Goal: Task Accomplishment & Management: Manage account settings

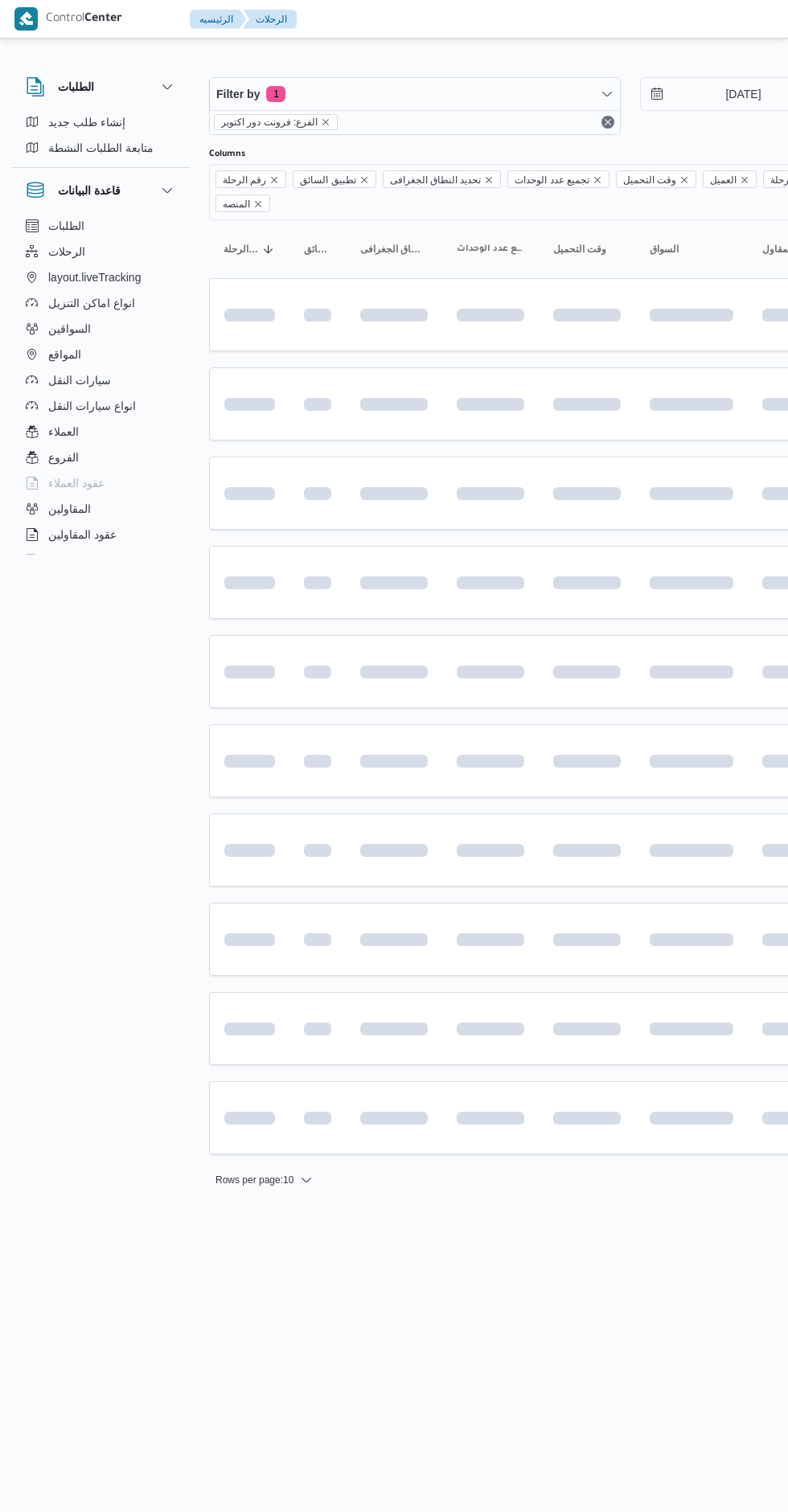
click at [692, 94] on input "[DATE]" at bounding box center [732, 93] width 183 height 32
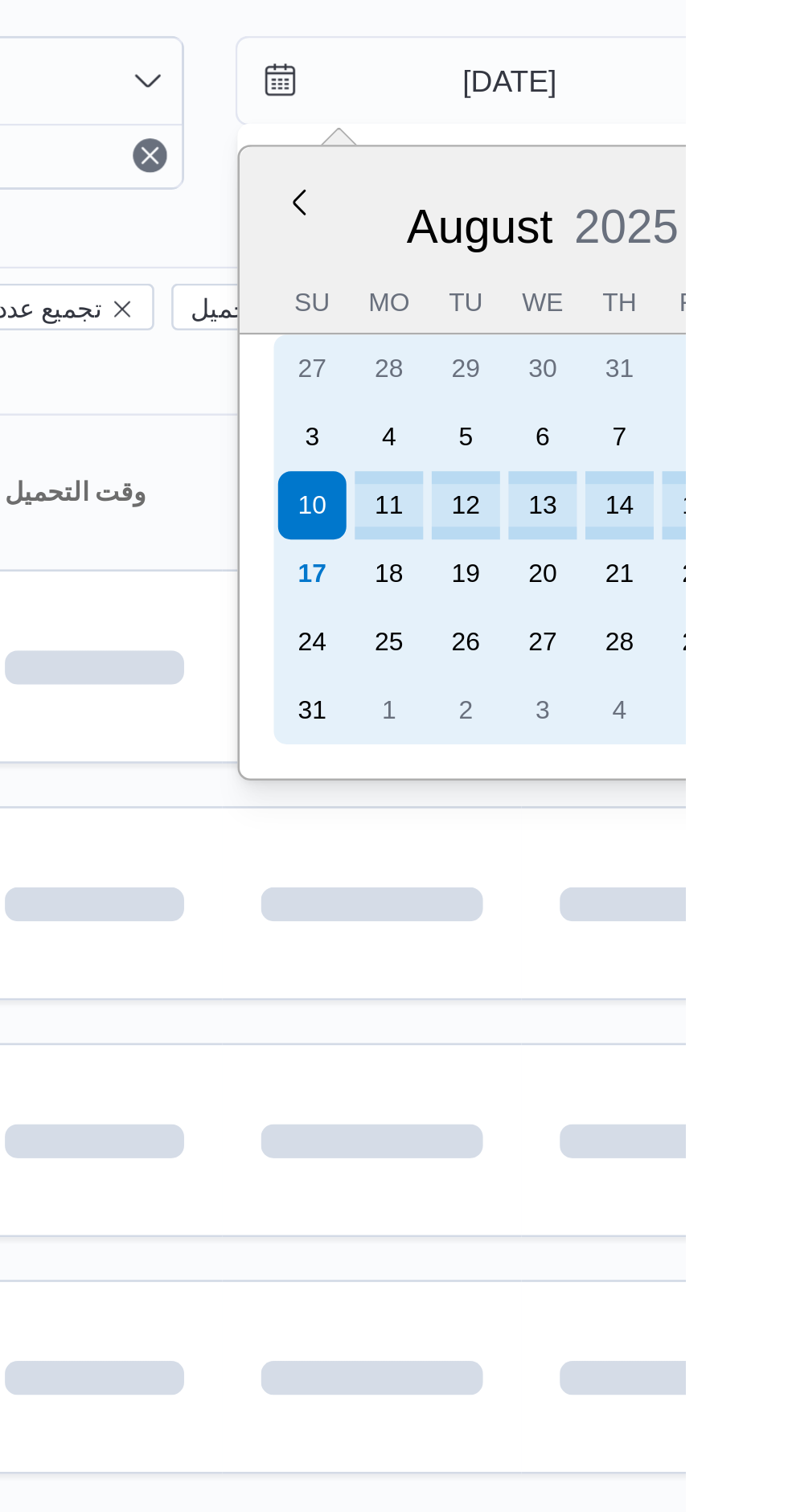
click at [645, 275] on div "17" at bounding box center [648, 280] width 26 height 26
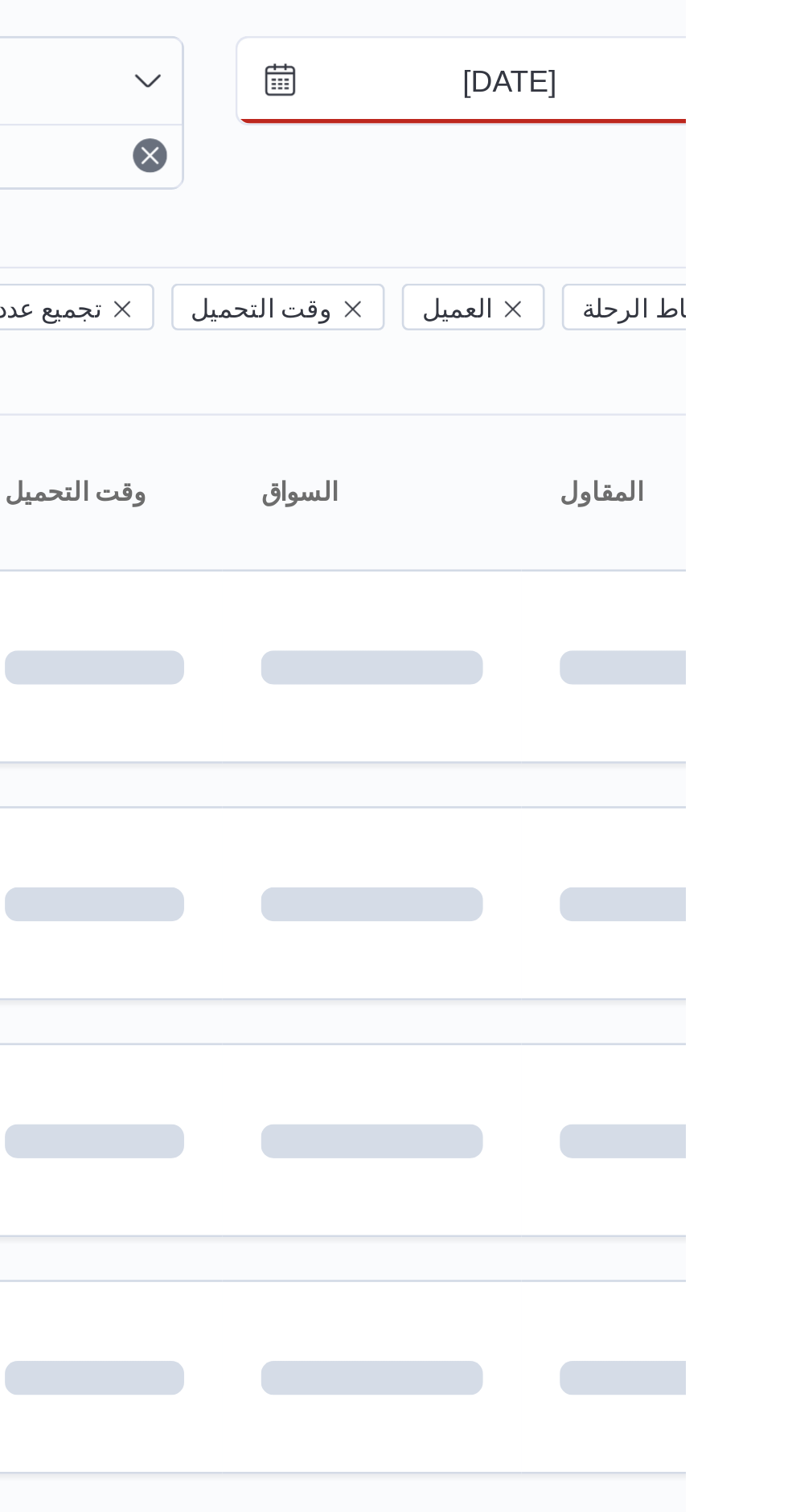
type input "[DATE]"
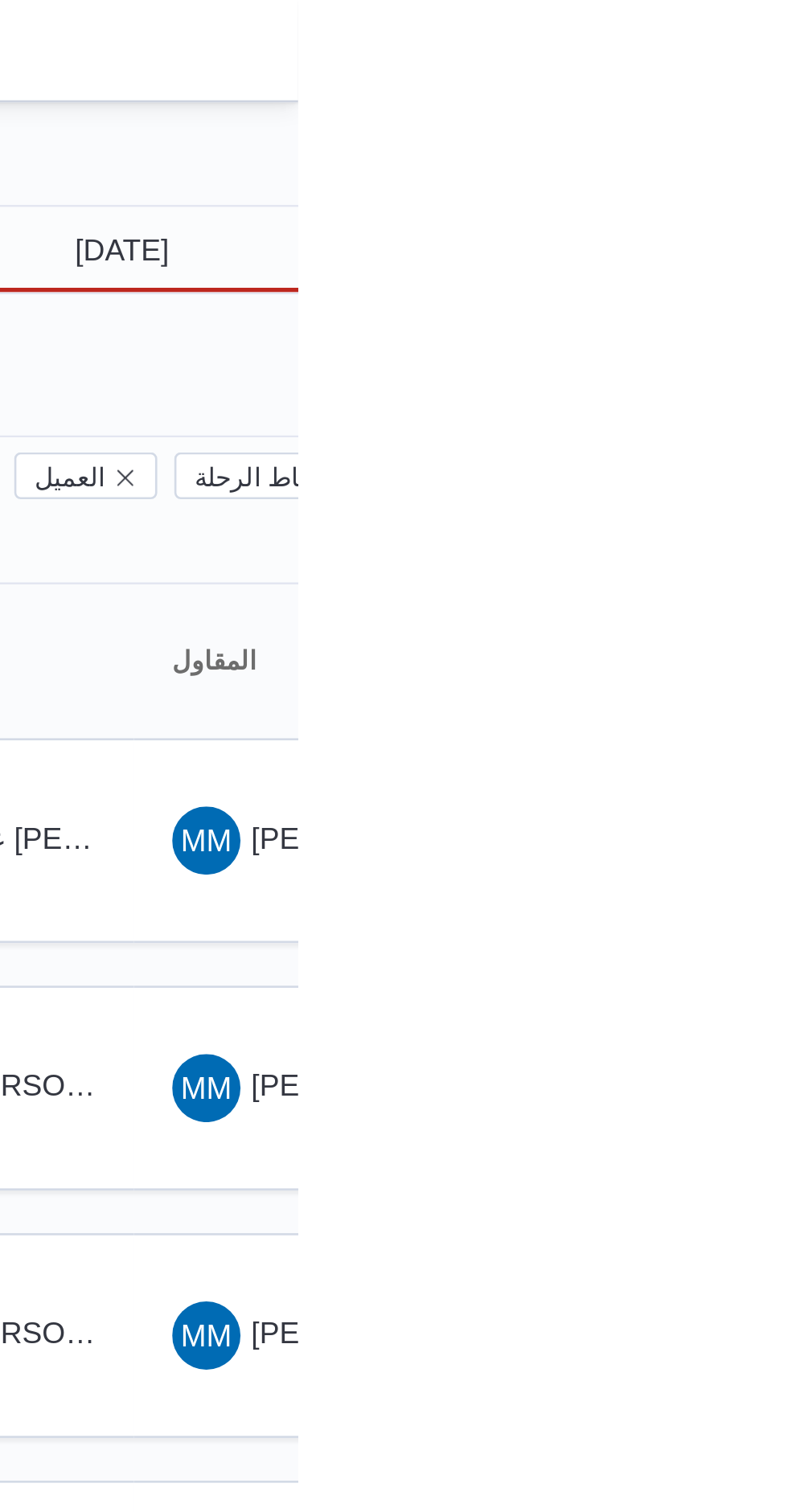
scroll to position [0, 22]
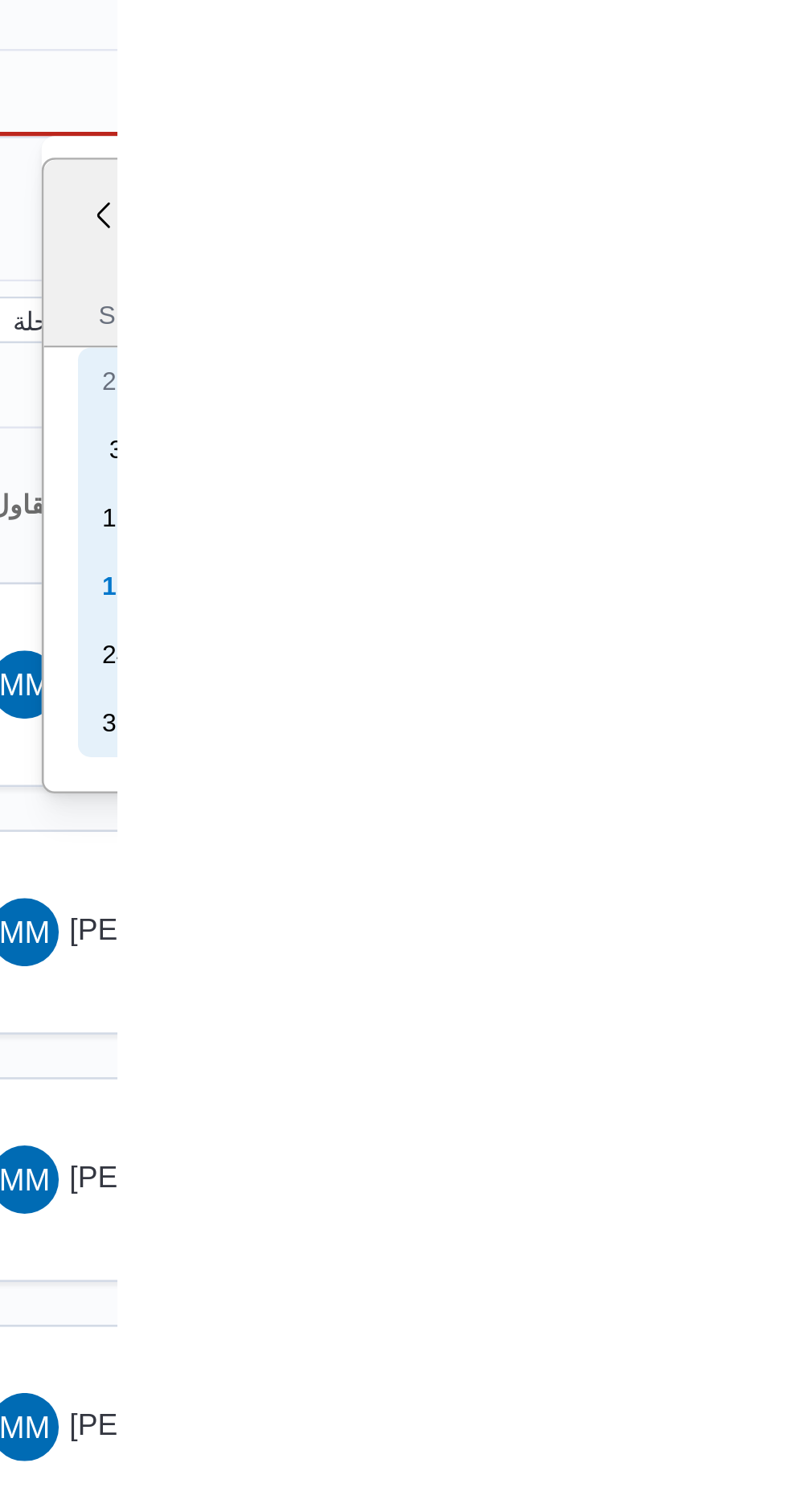
click at [779, 284] on div "17" at bounding box center [788, 280] width 26 height 26
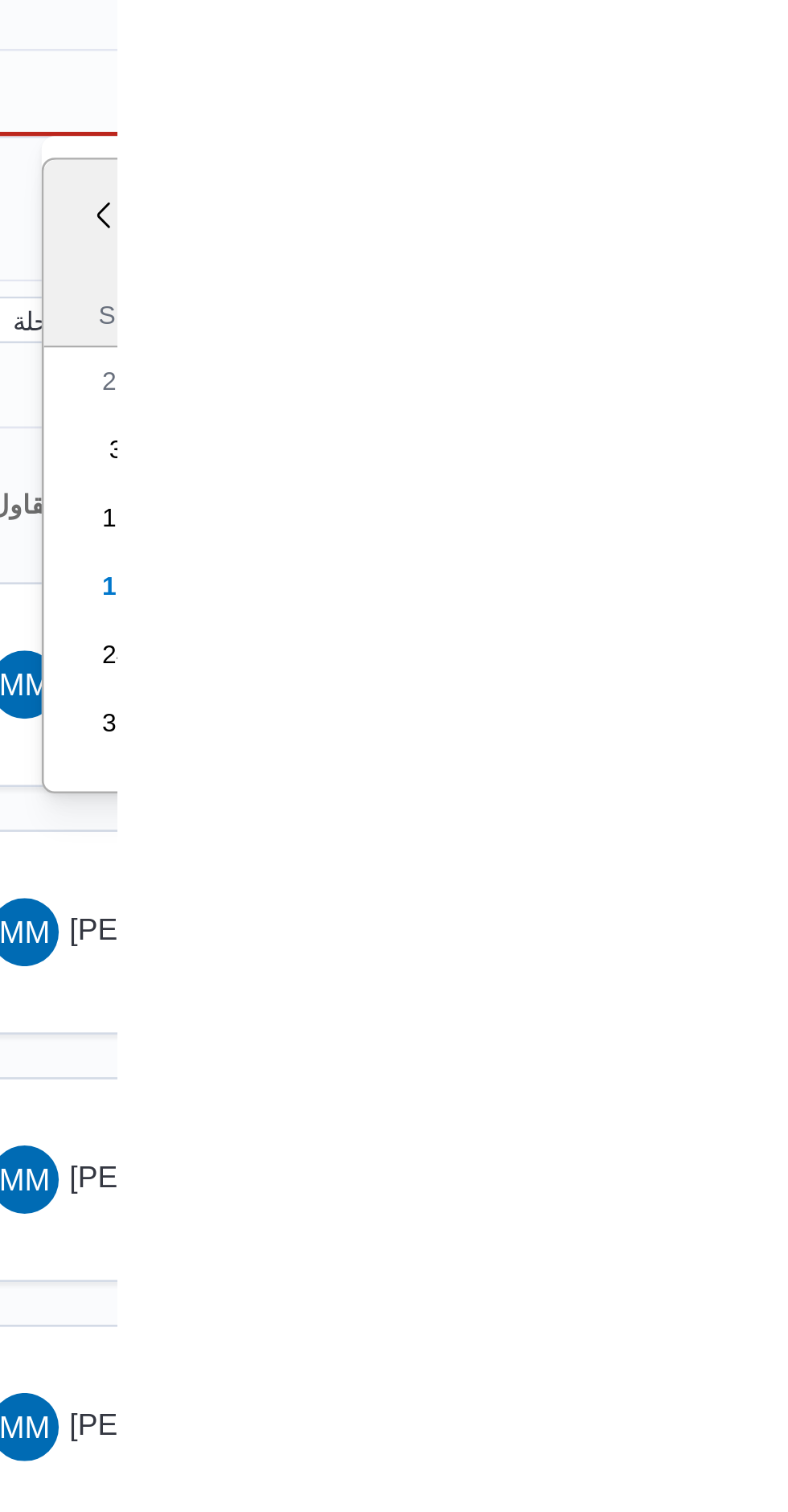
type input "[DATE]"
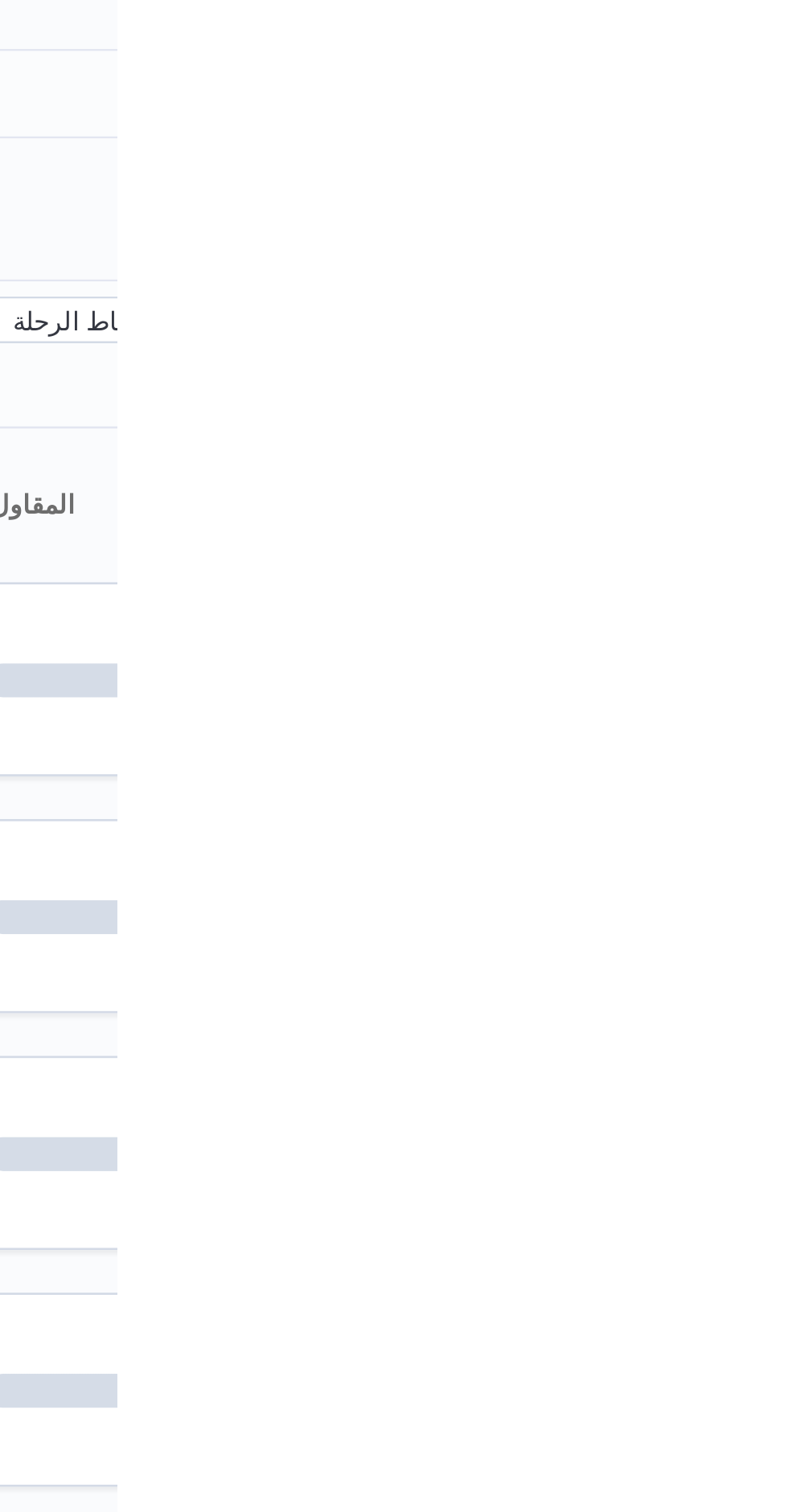
click at [787, 135] on div "Filter by 1 الفرع: فرونت دور اكتوبر [DATE] → [DATE]" at bounding box center [609, 106] width 862 height 77
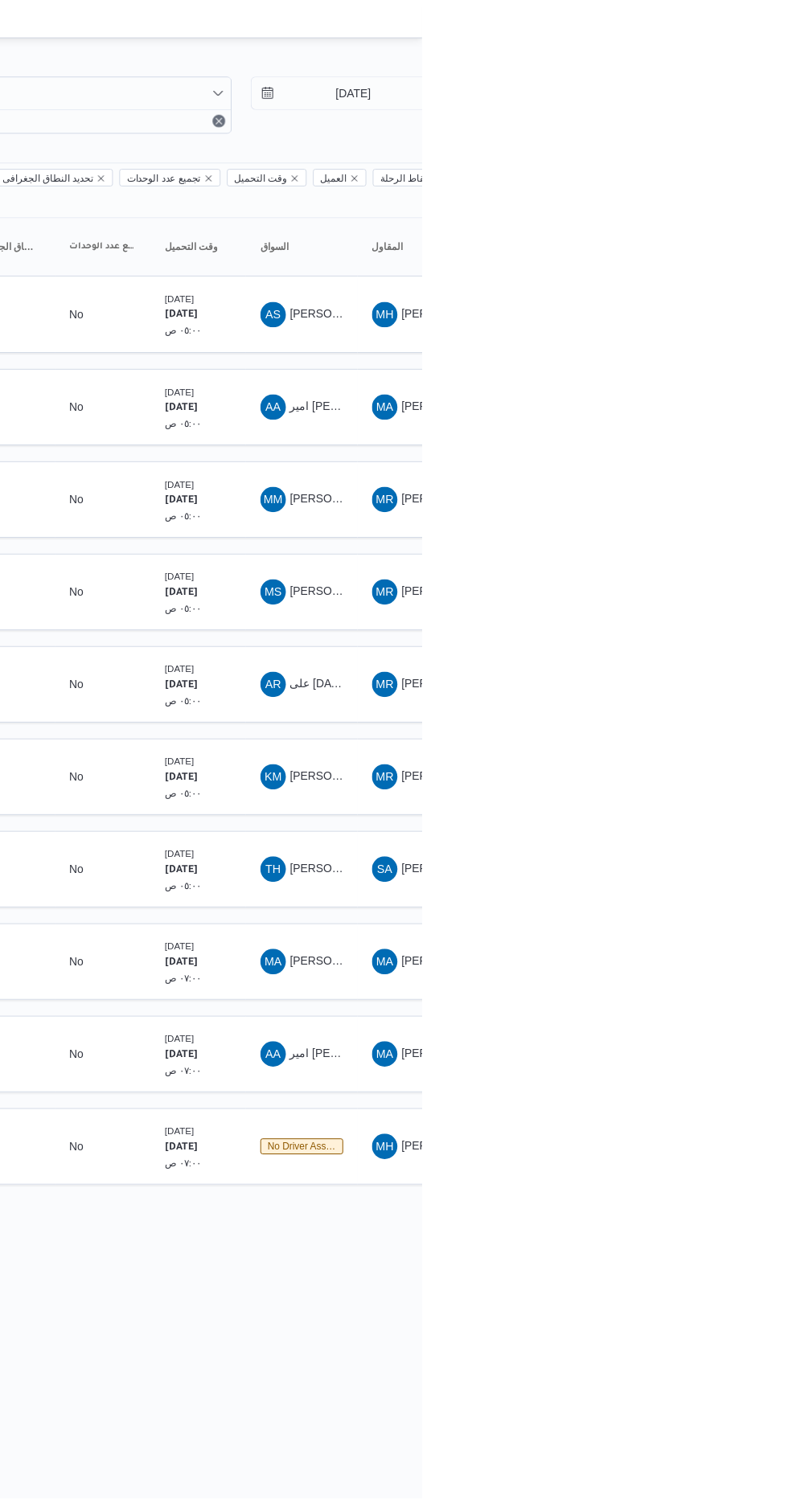
scroll to position [0, 26]
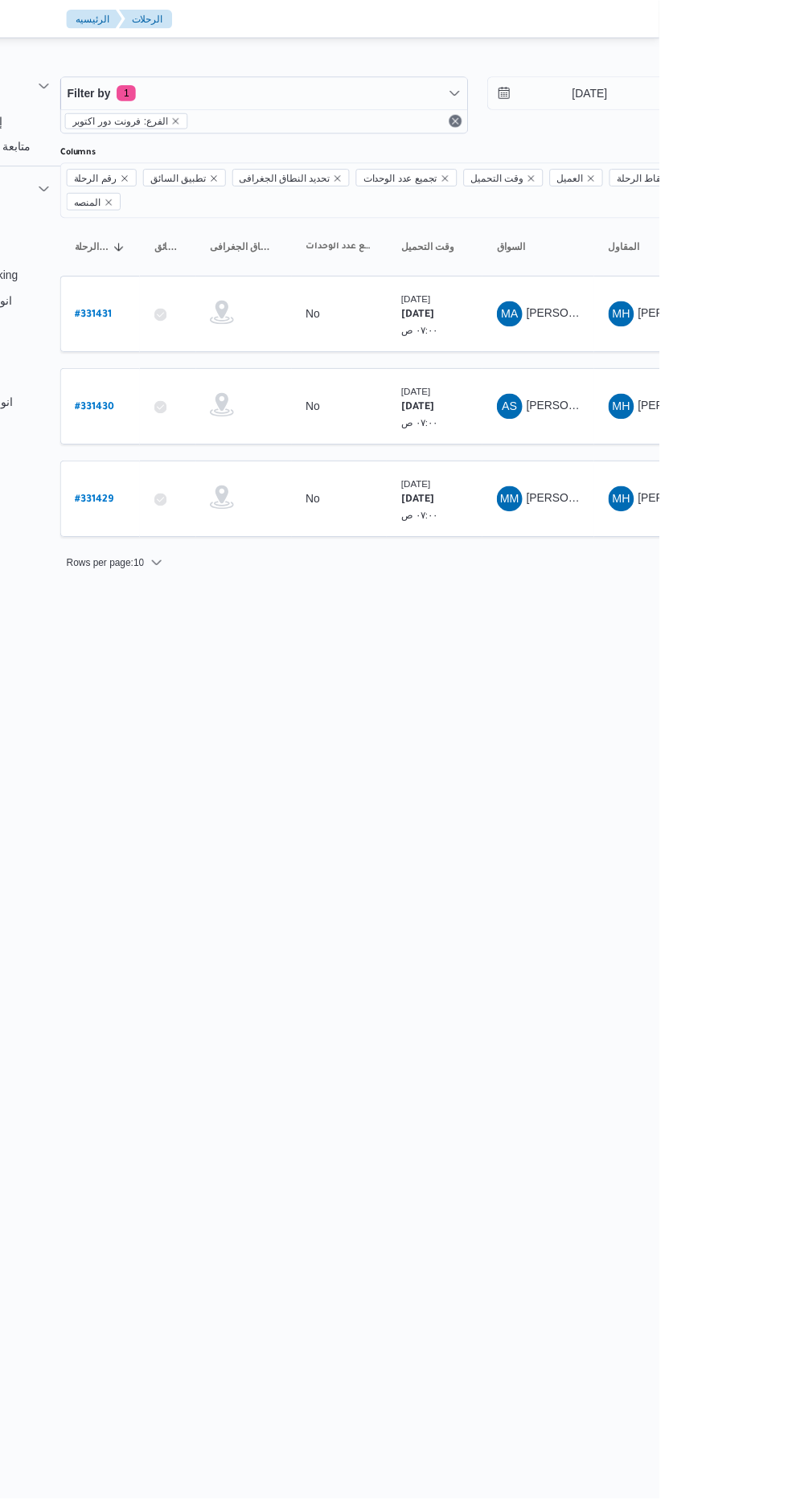
click at [220, 406] on b "# 331430" at bounding box center [217, 412] width 39 height 12
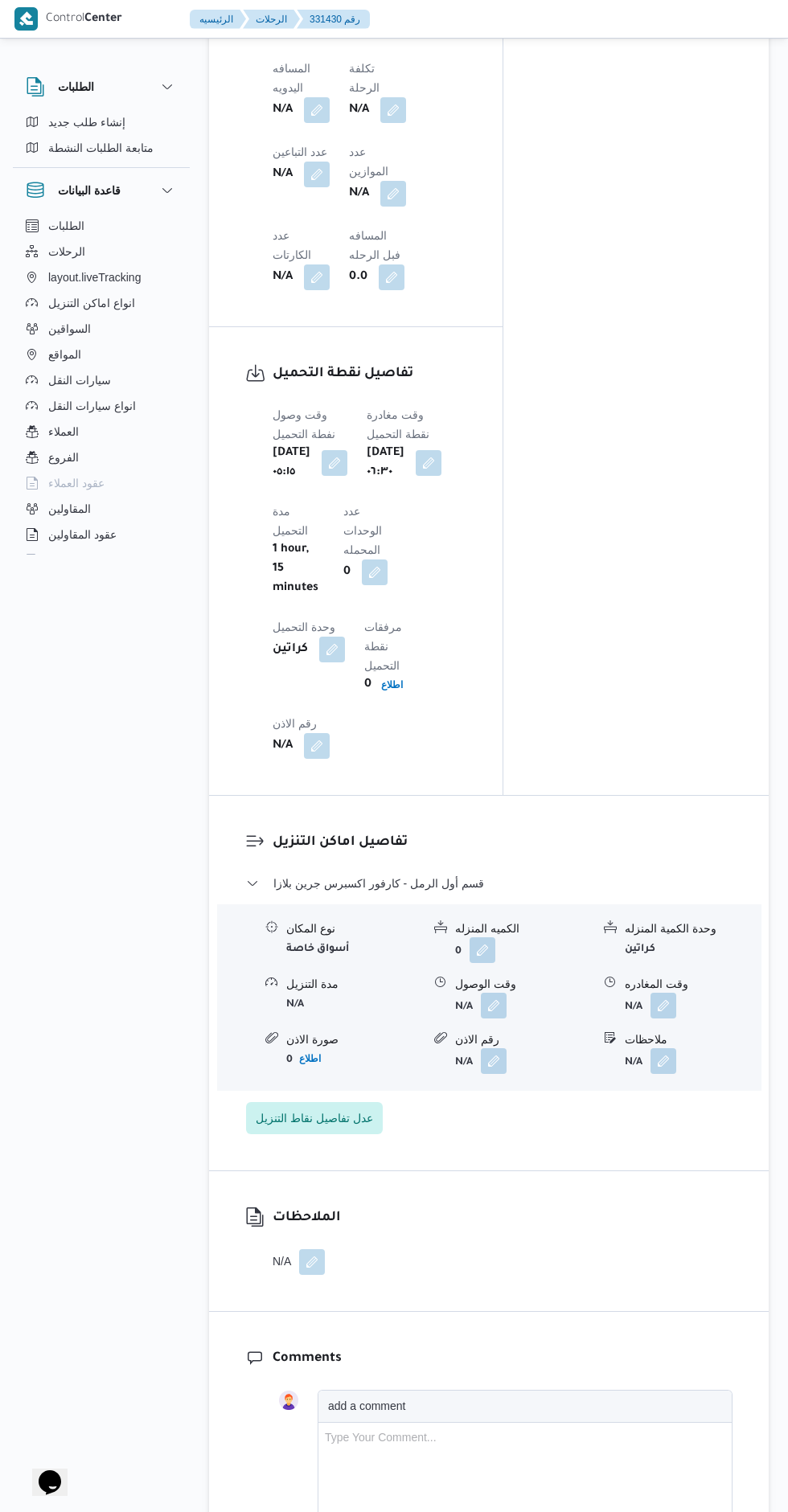
scroll to position [1429, 0]
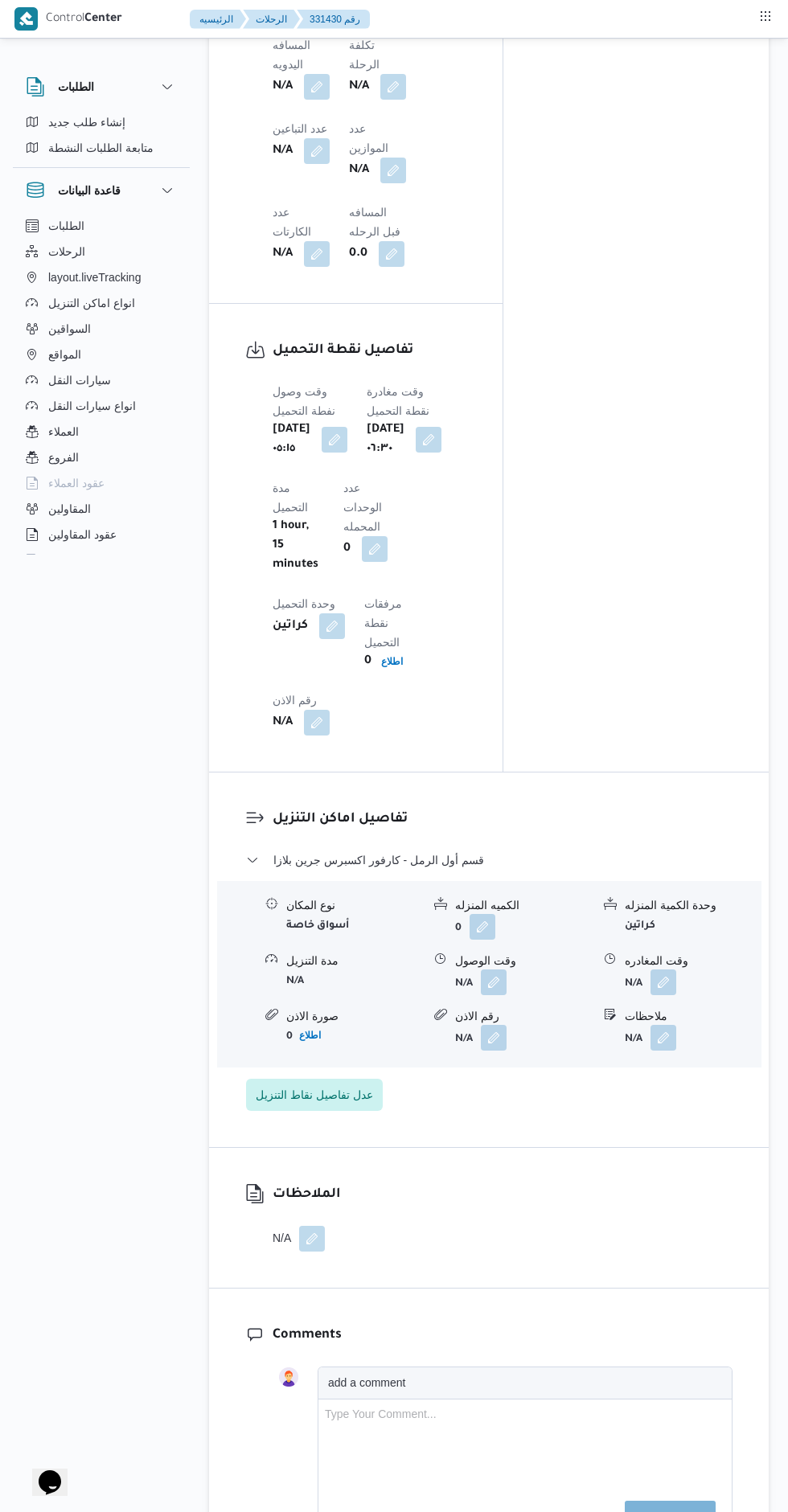
click at [504, 970] on button "button" at bounding box center [494, 982] width 26 height 26
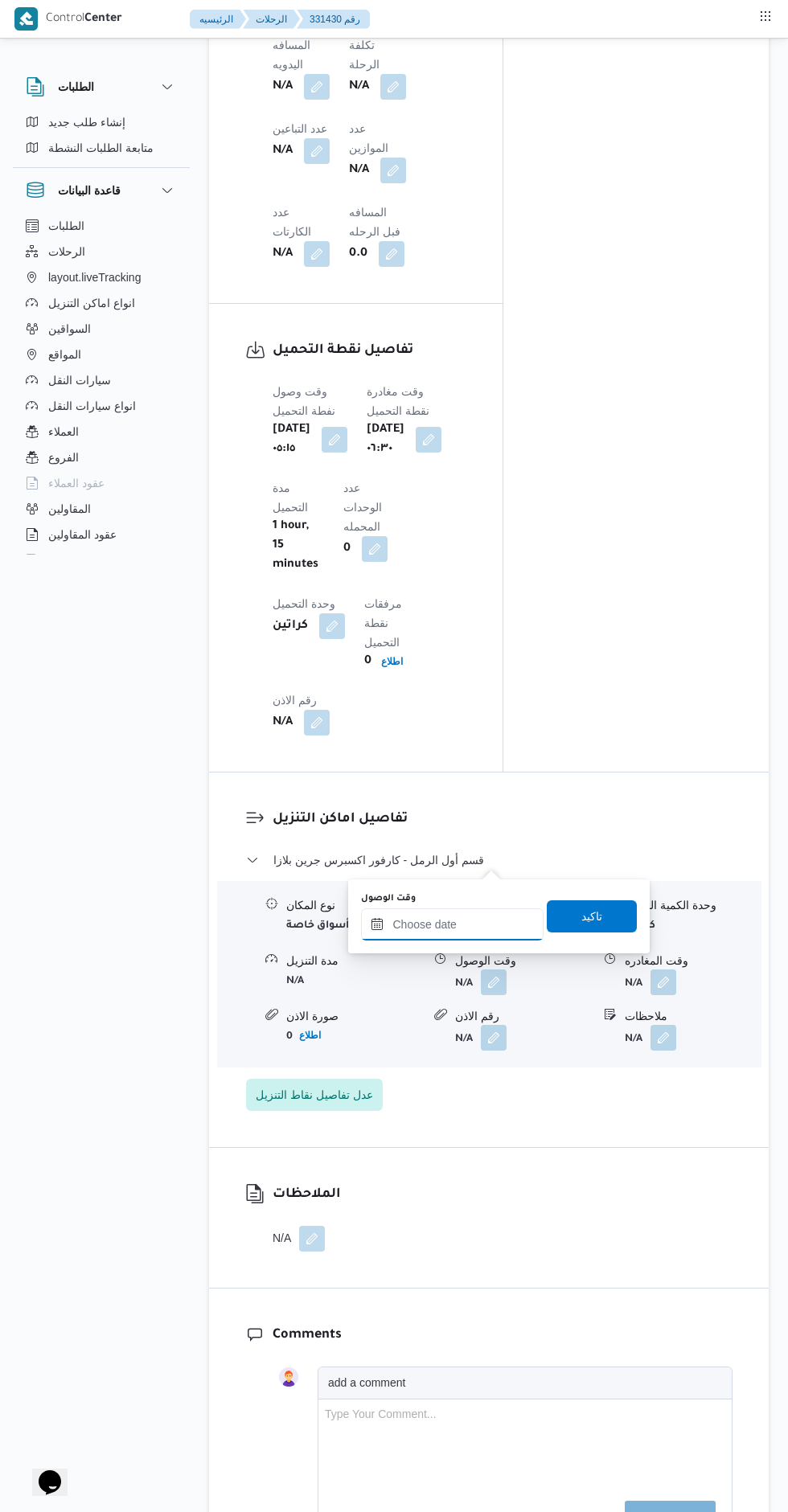
click at [472, 923] on input "وقت الوصول" at bounding box center [452, 924] width 183 height 32
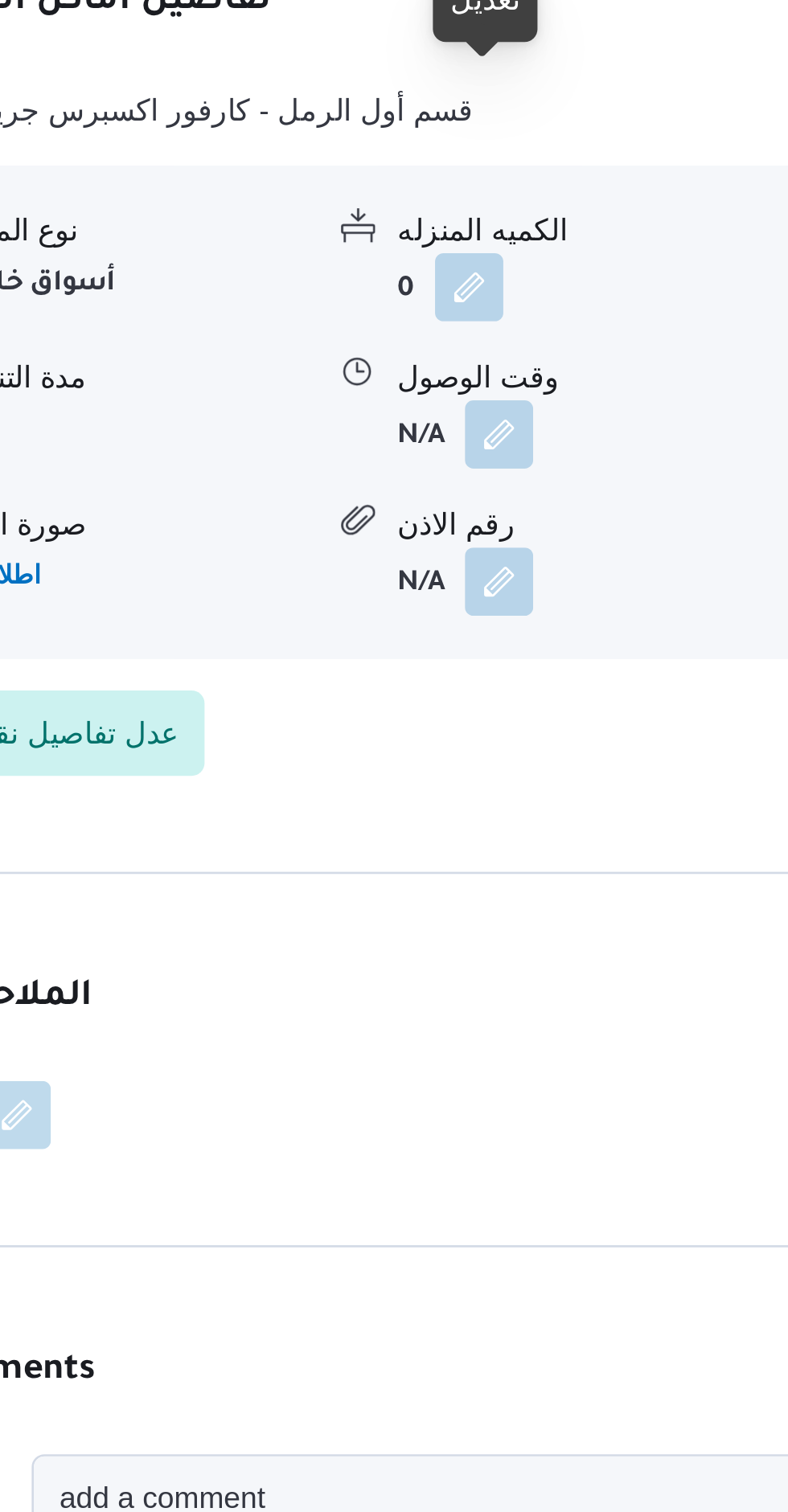
scroll to position [1449, 0]
click at [488, 949] on button "button" at bounding box center [494, 962] width 26 height 26
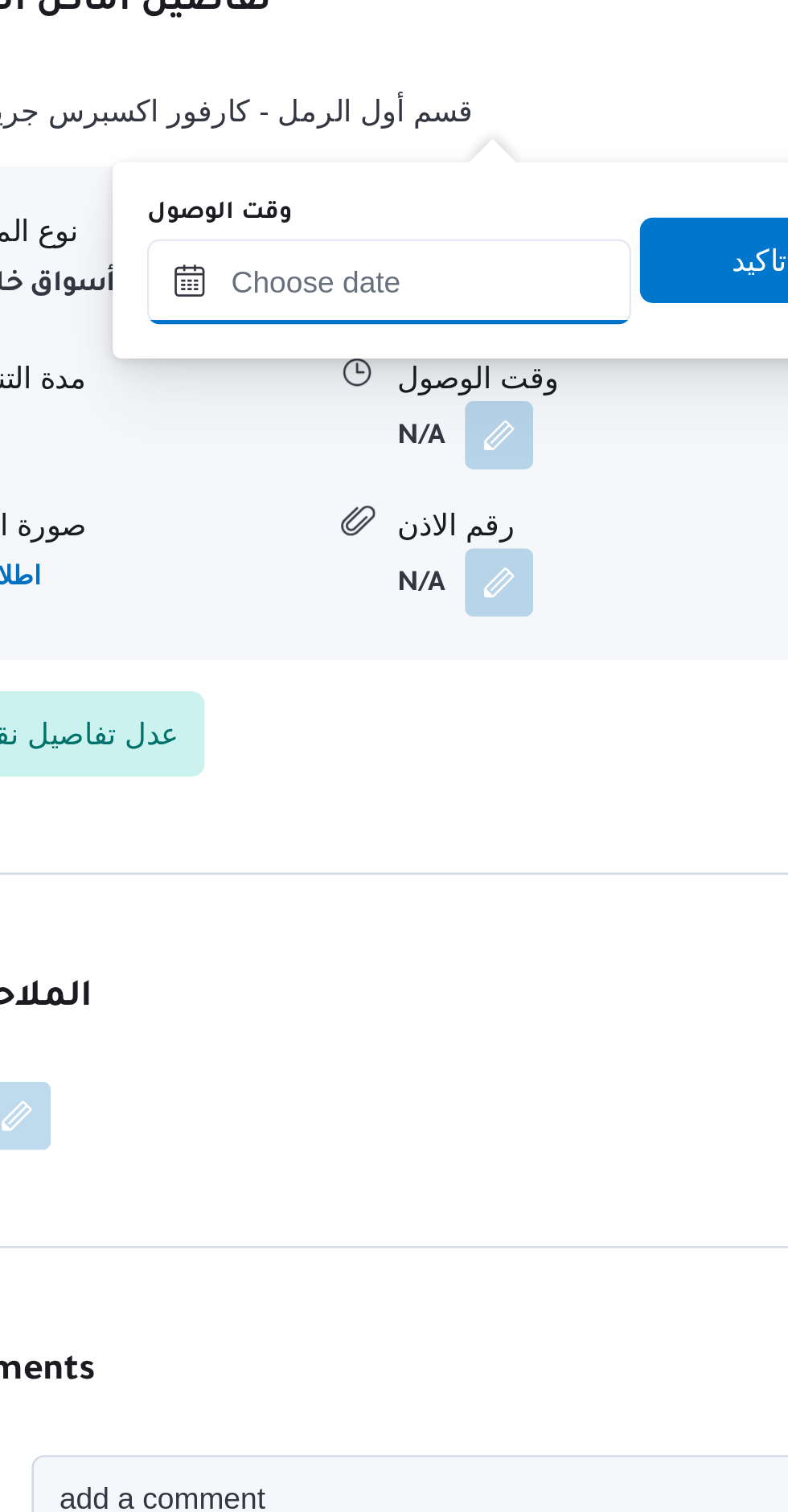
click at [442, 908] on input "وقت الوصول" at bounding box center [452, 904] width 183 height 32
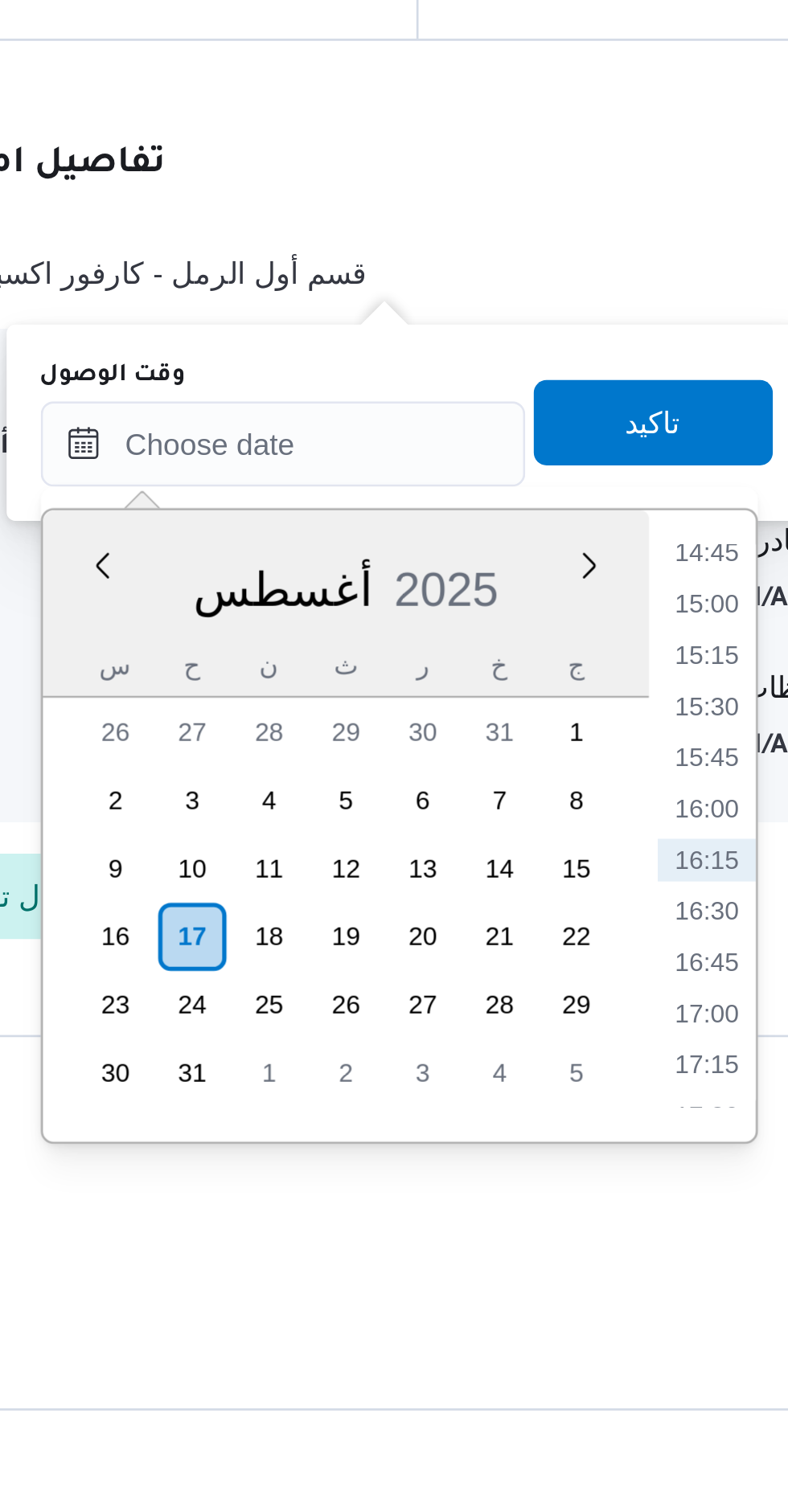
click at [617, 968] on li "15:00" at bounding box center [612, 965] width 37 height 16
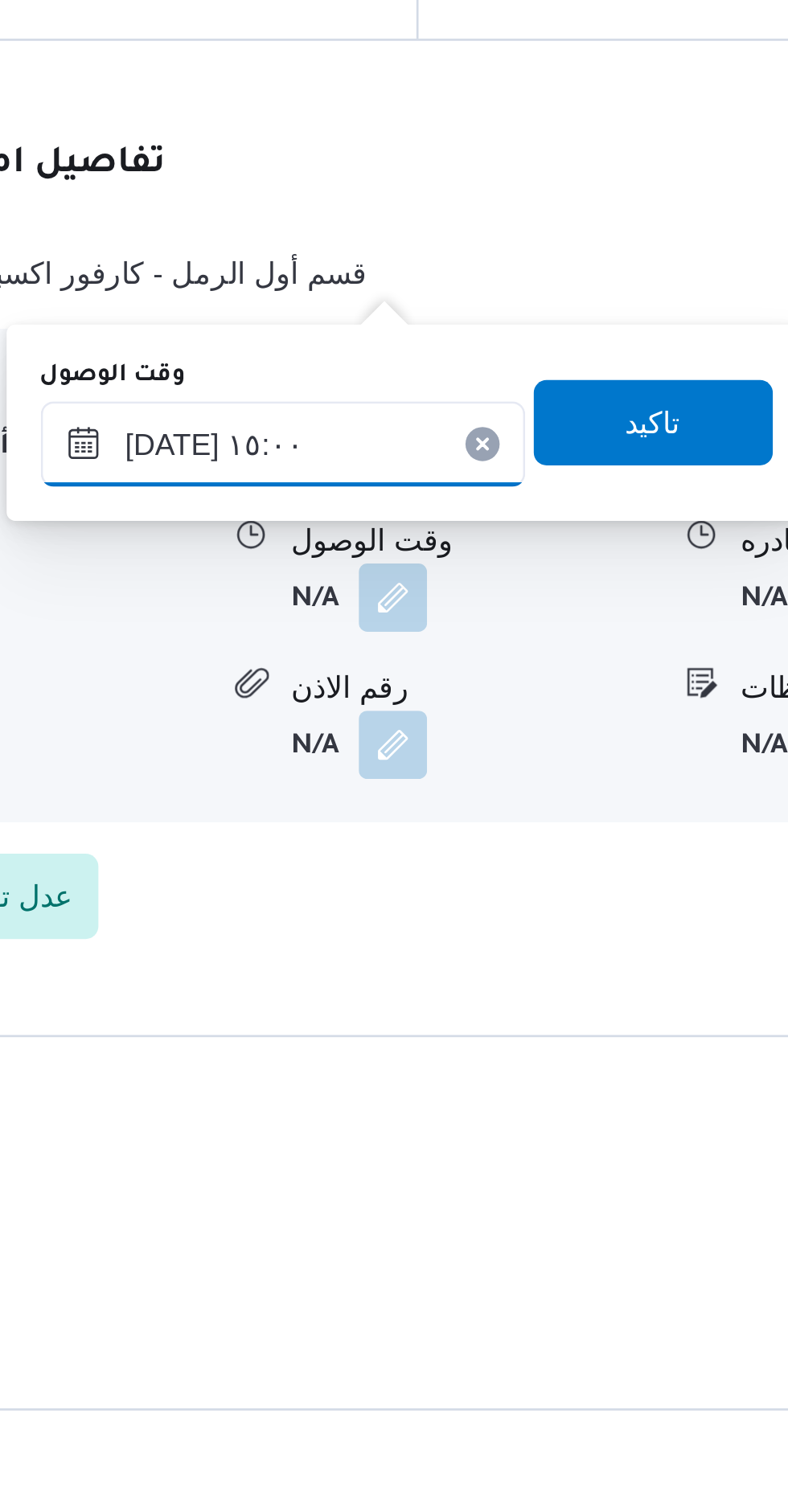
click at [402, 901] on input "[DATE] ١٥:٠٠" at bounding box center [452, 904] width 183 height 32
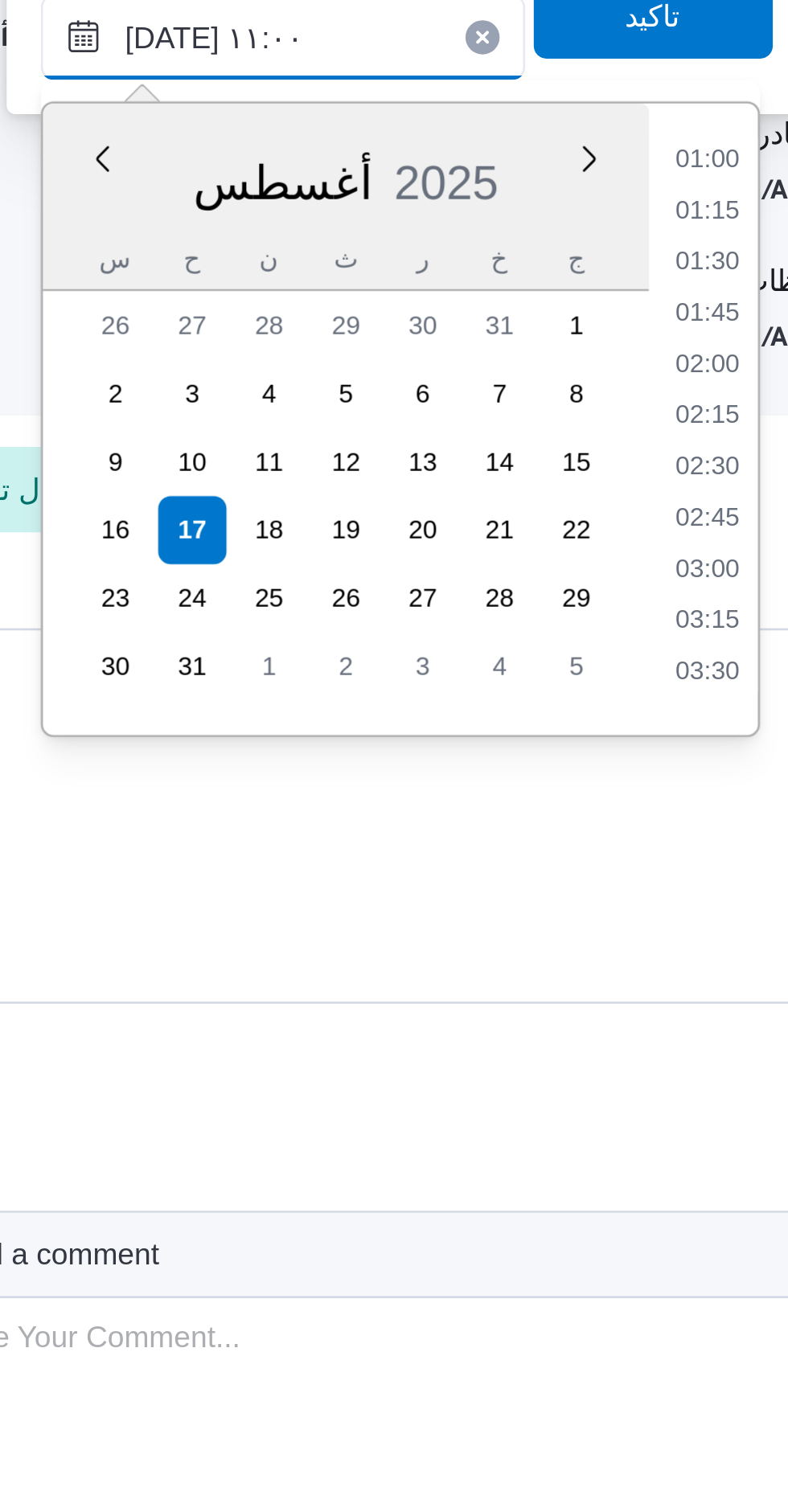
scroll to position [653, 0]
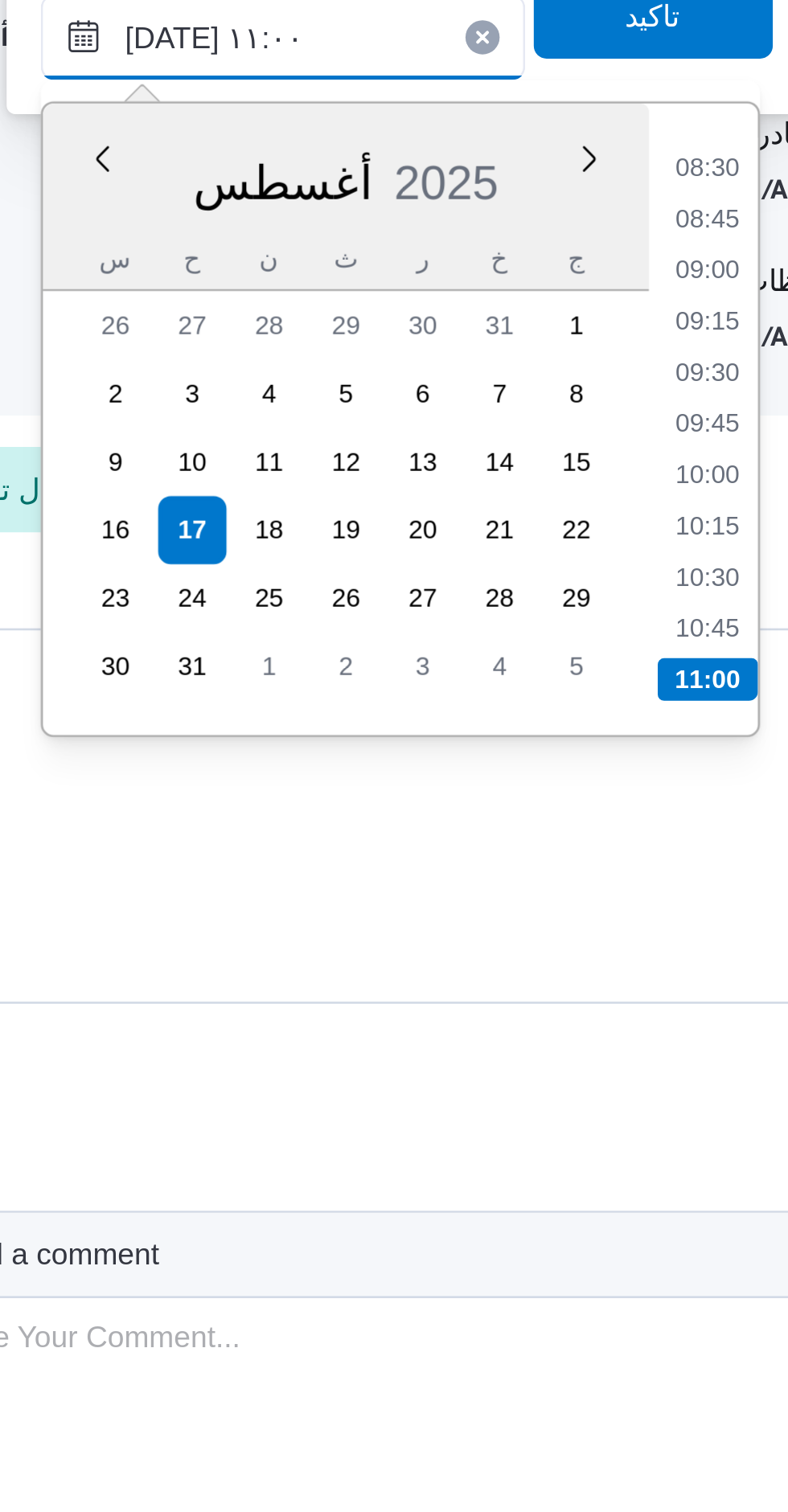
type input "[DATE] ١١:٠٠"
click at [615, 1144] on li "11:00" at bounding box center [612, 1147] width 38 height 16
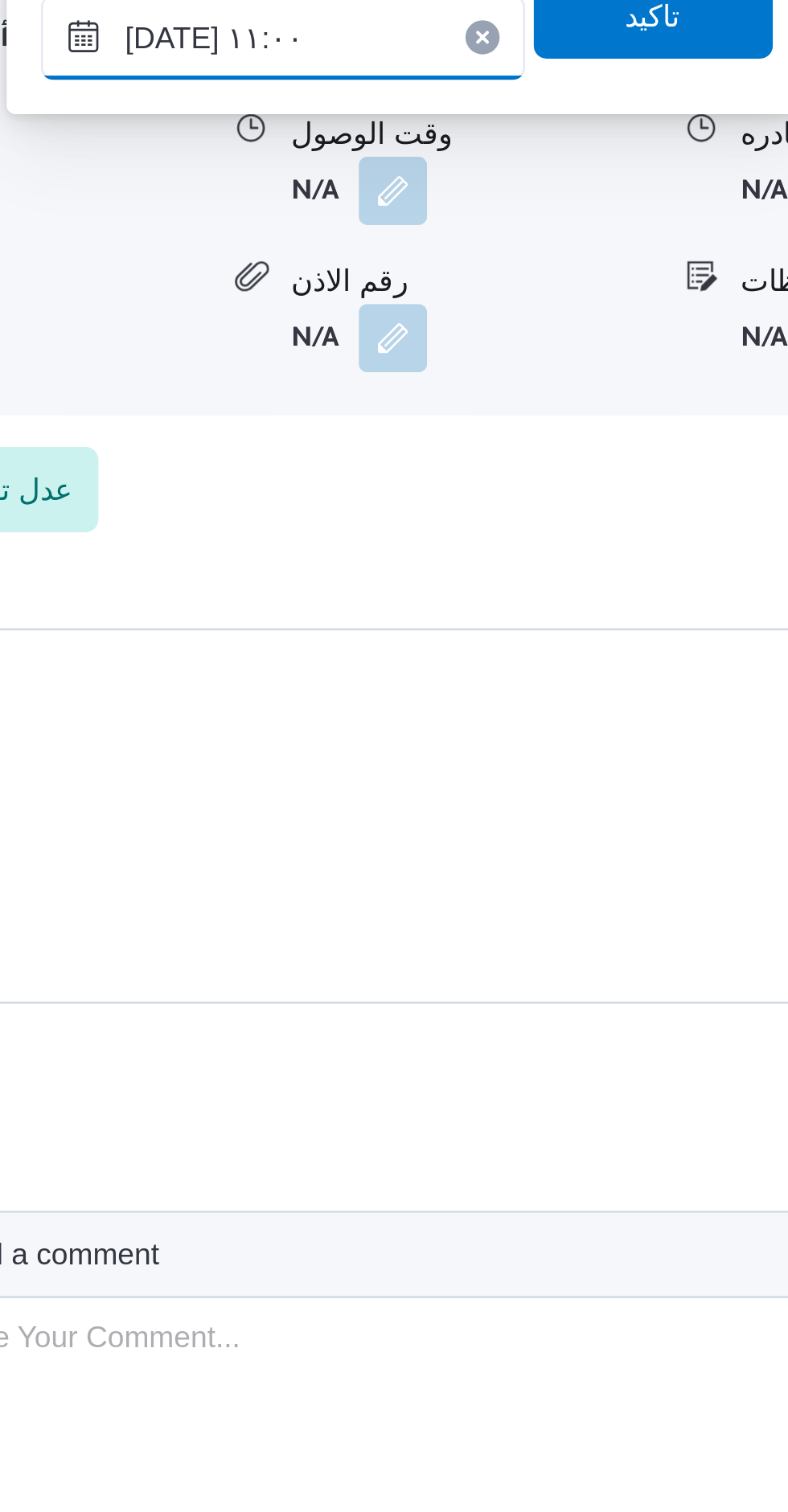
scroll to position [1449, 0]
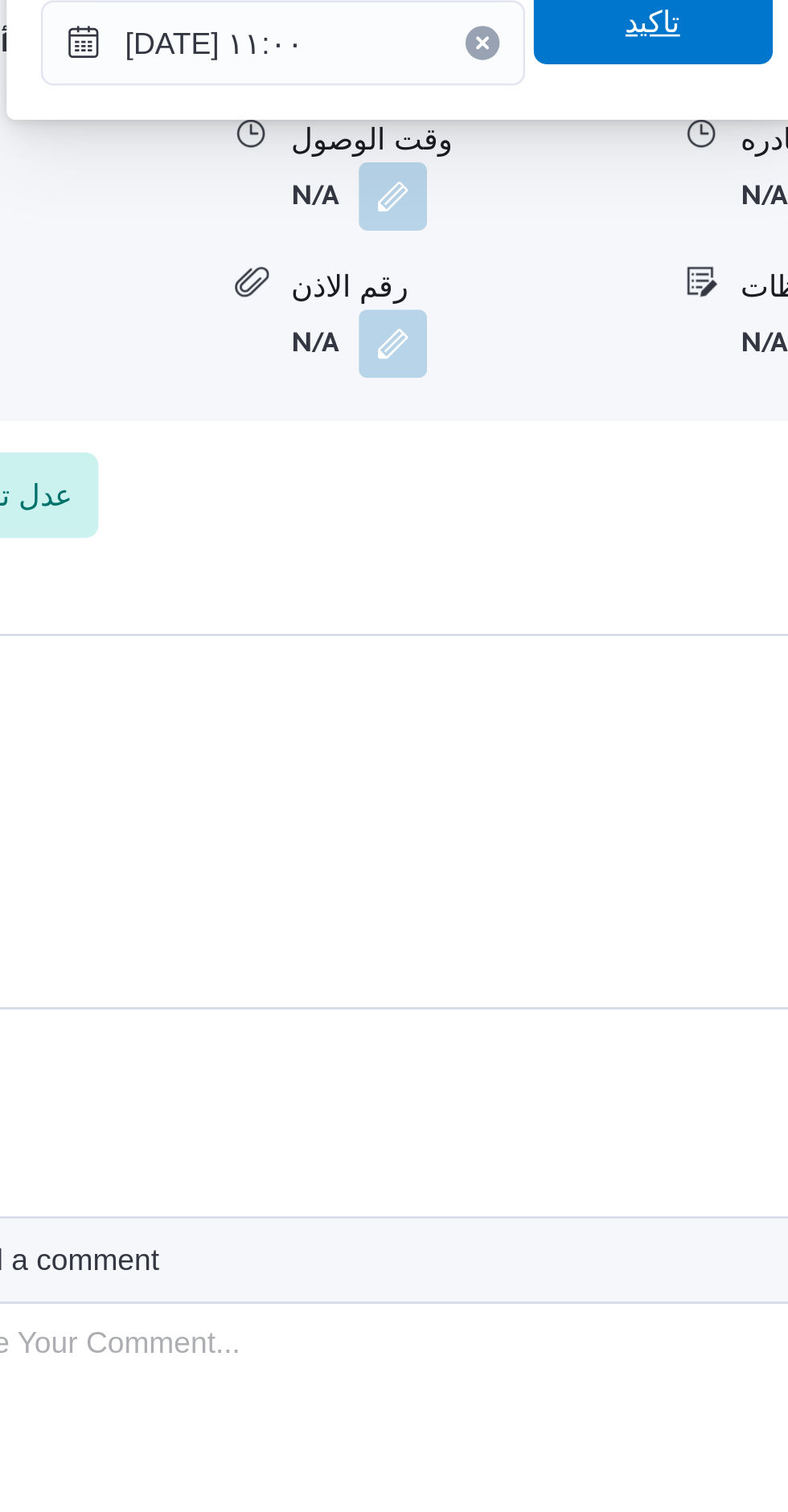
click at [547, 907] on span "تاكيد" at bounding box center [592, 895] width 90 height 32
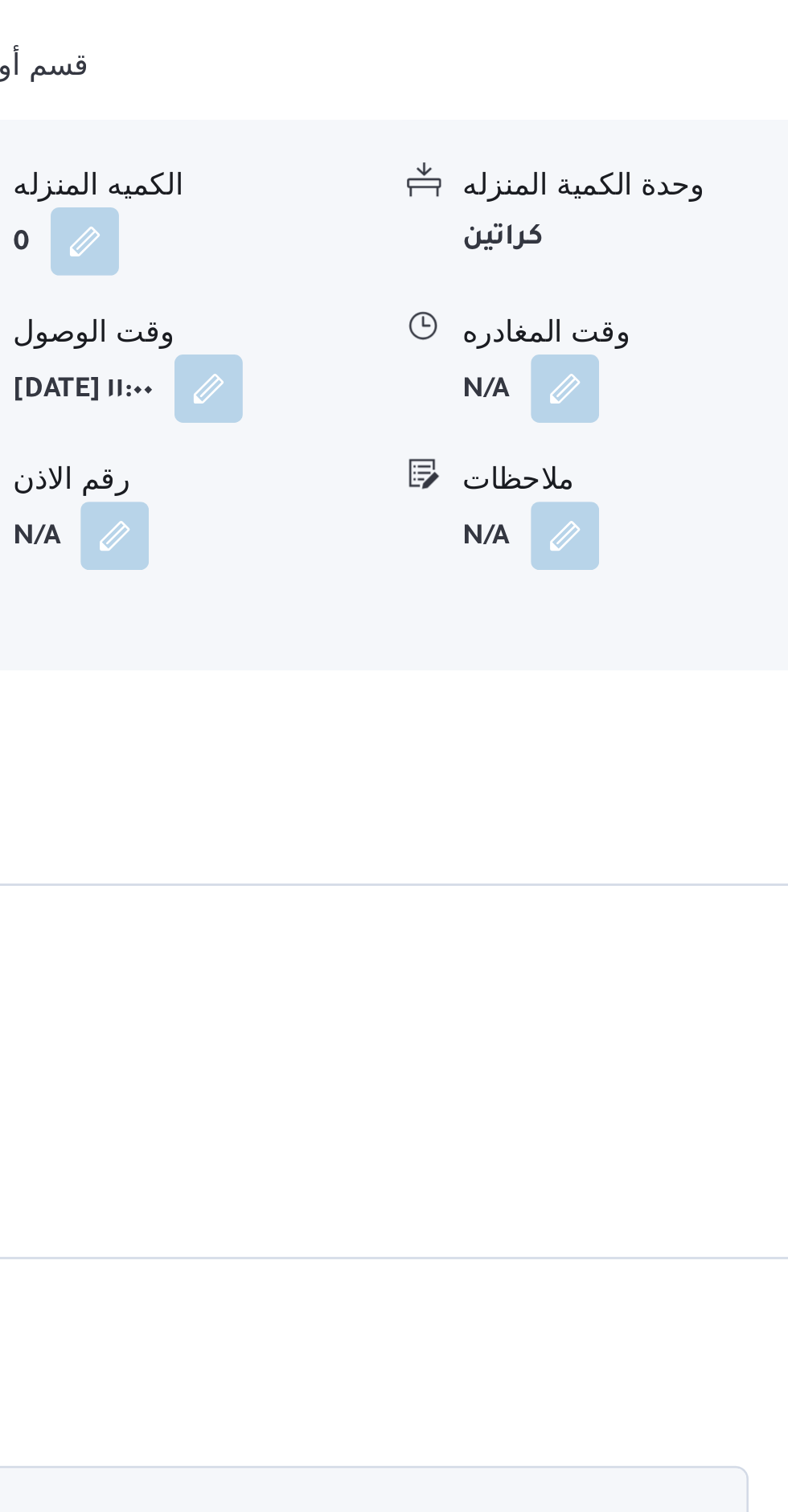
click at [658, 949] on button "button" at bounding box center [663, 962] width 26 height 26
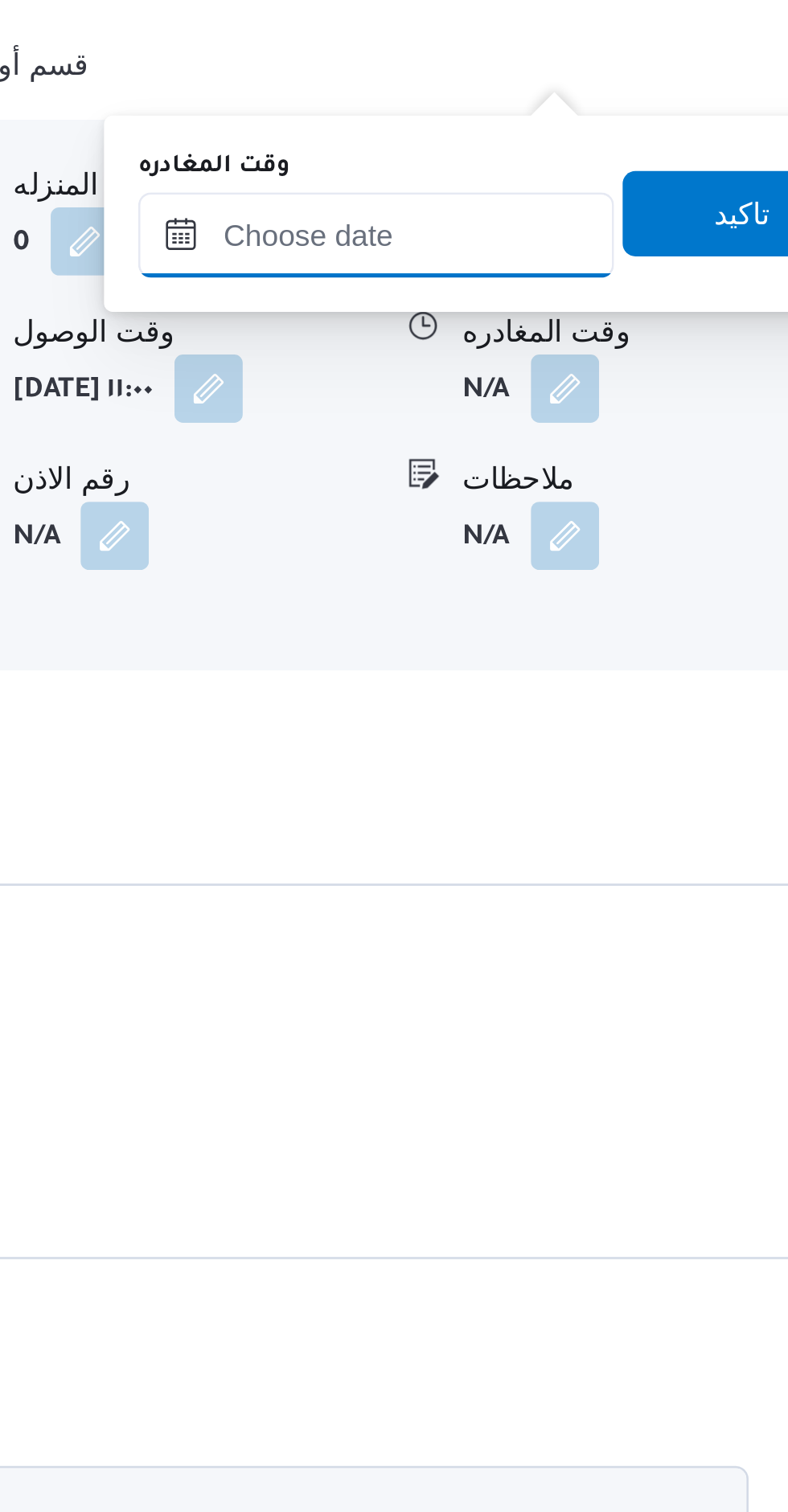
click at [594, 917] on input "وقت المغادره" at bounding box center [592, 904] width 179 height 32
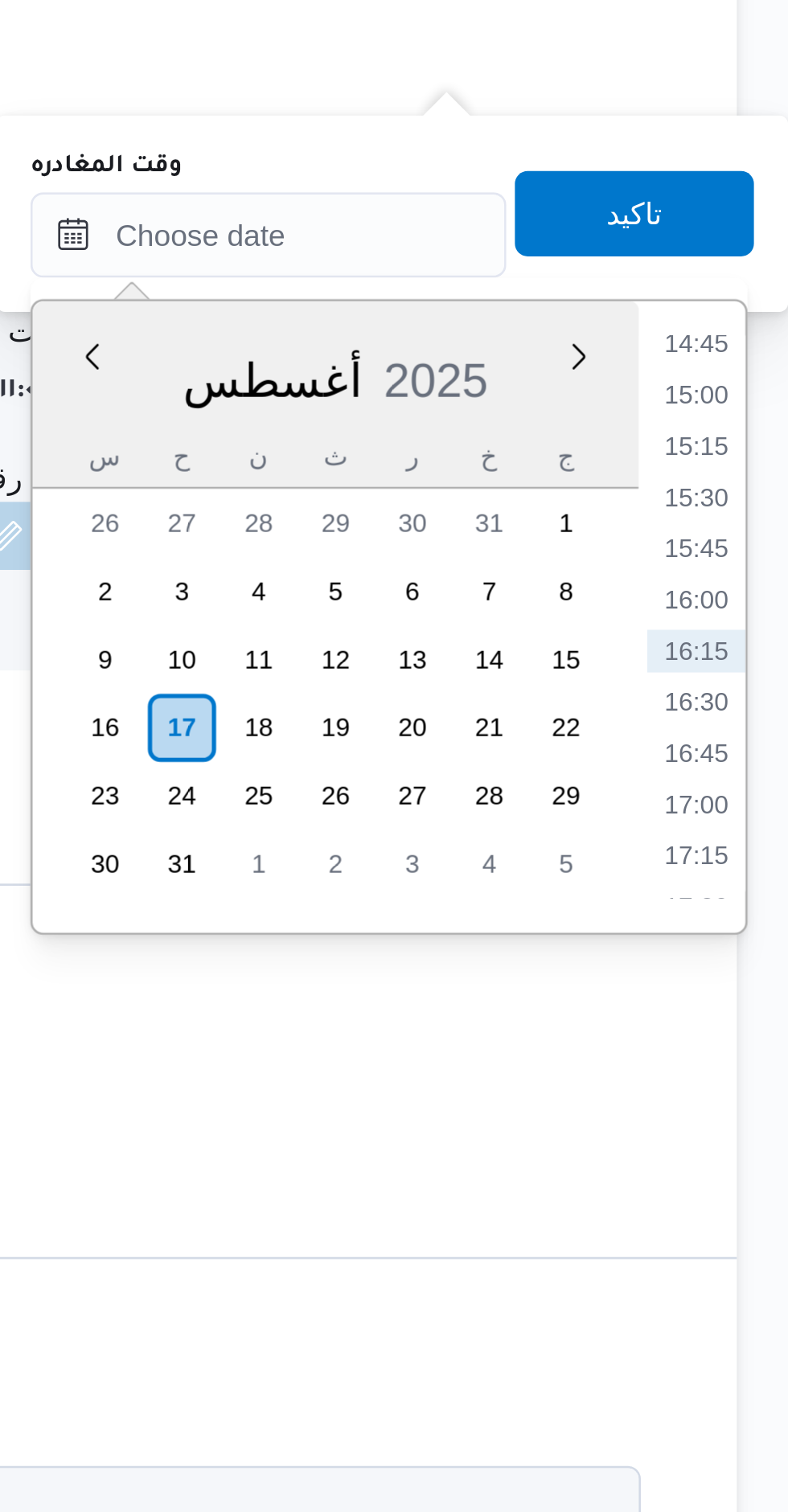
click at [761, 1063] on li "16:15" at bounding box center [753, 1061] width 37 height 16
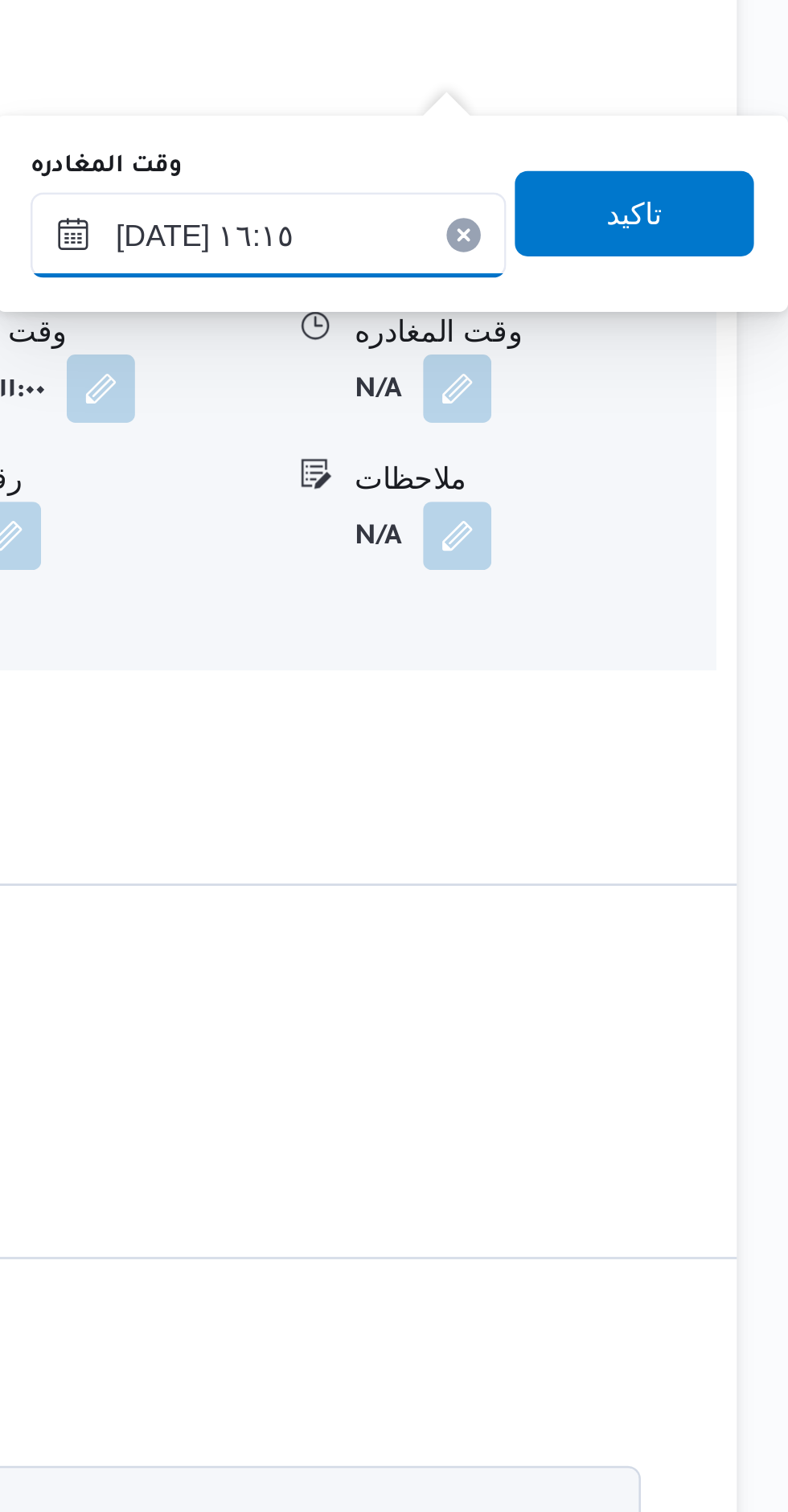
click at [615, 912] on input "[DATE] ١٦:١٥" at bounding box center [592, 904] width 179 height 32
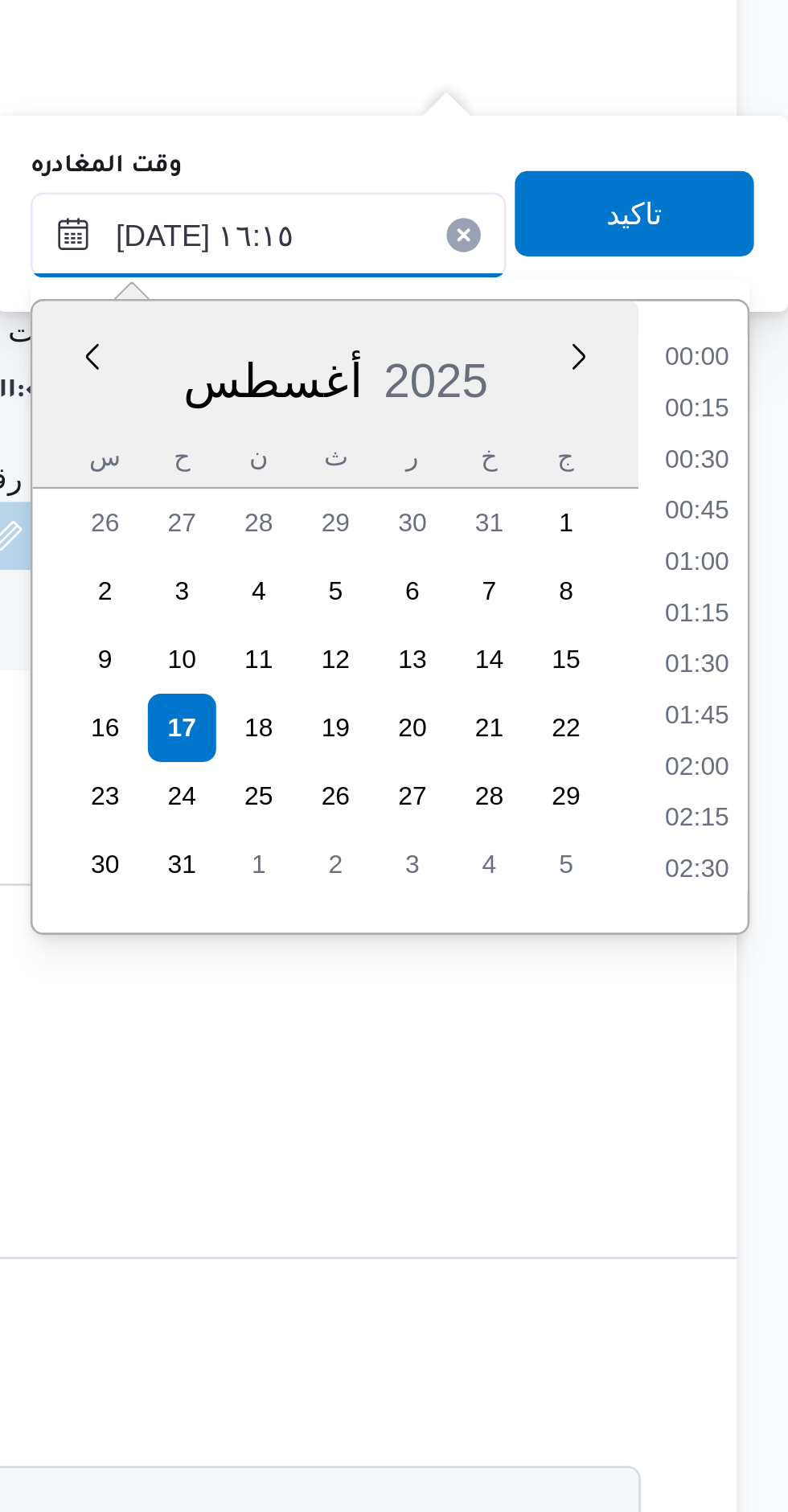
scroll to position [1144, 0]
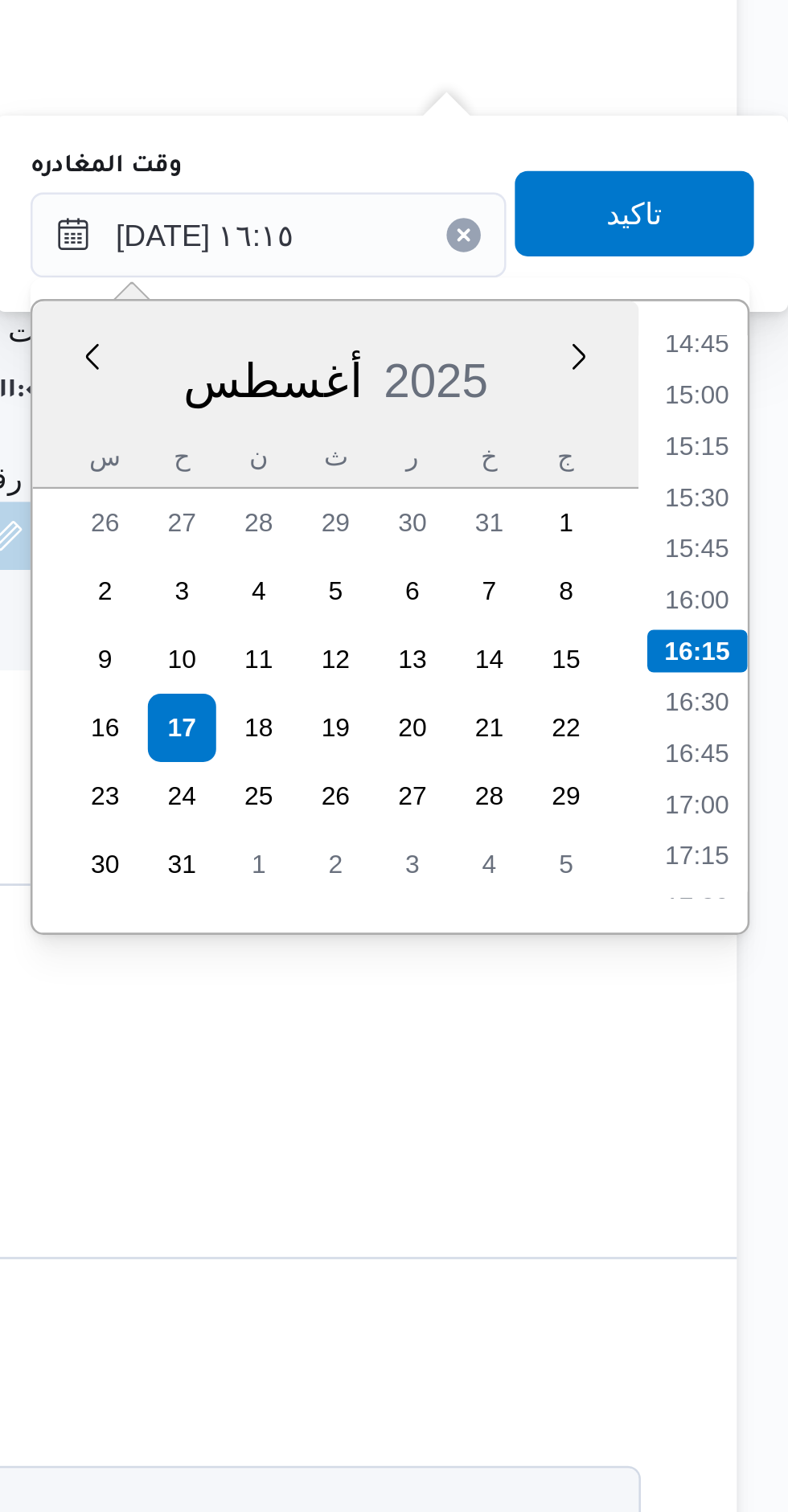
click at [758, 1046] on li "16:00" at bounding box center [753, 1042] width 37 height 16
type input "[DATE] ١٦:٠٠"
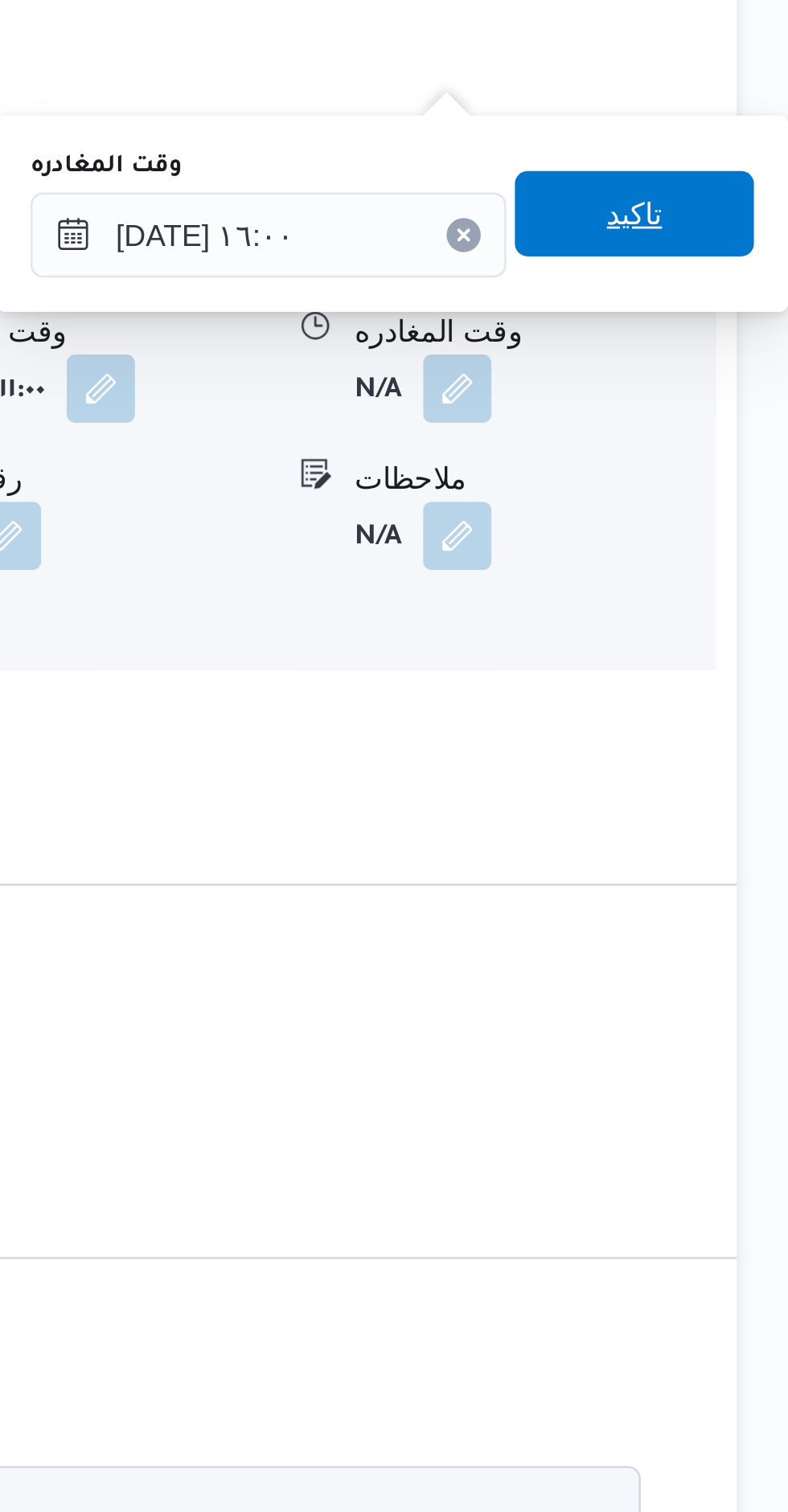
click at [697, 898] on span "تاكيد" at bounding box center [730, 895] width 90 height 32
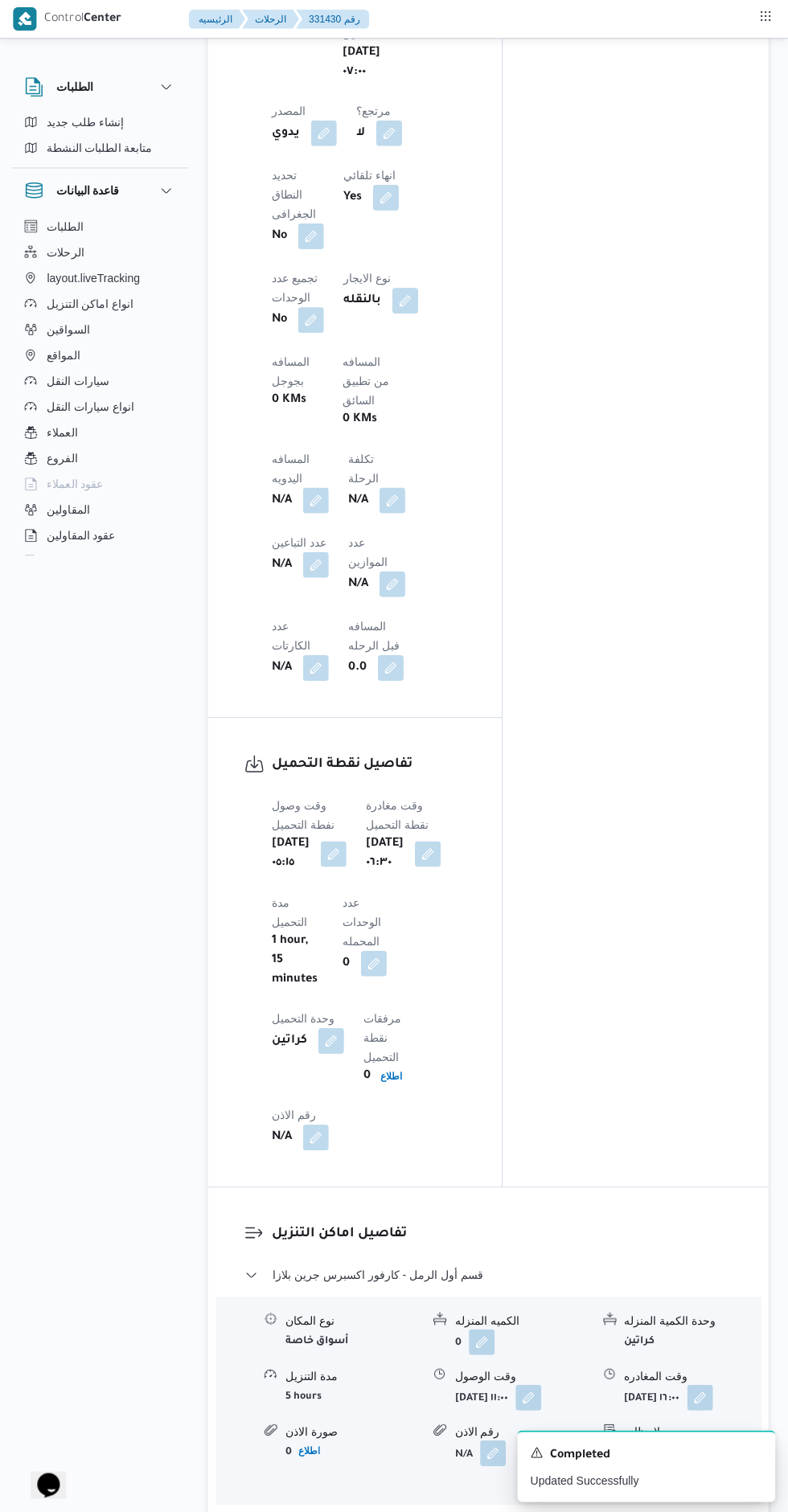
scroll to position [987, 0]
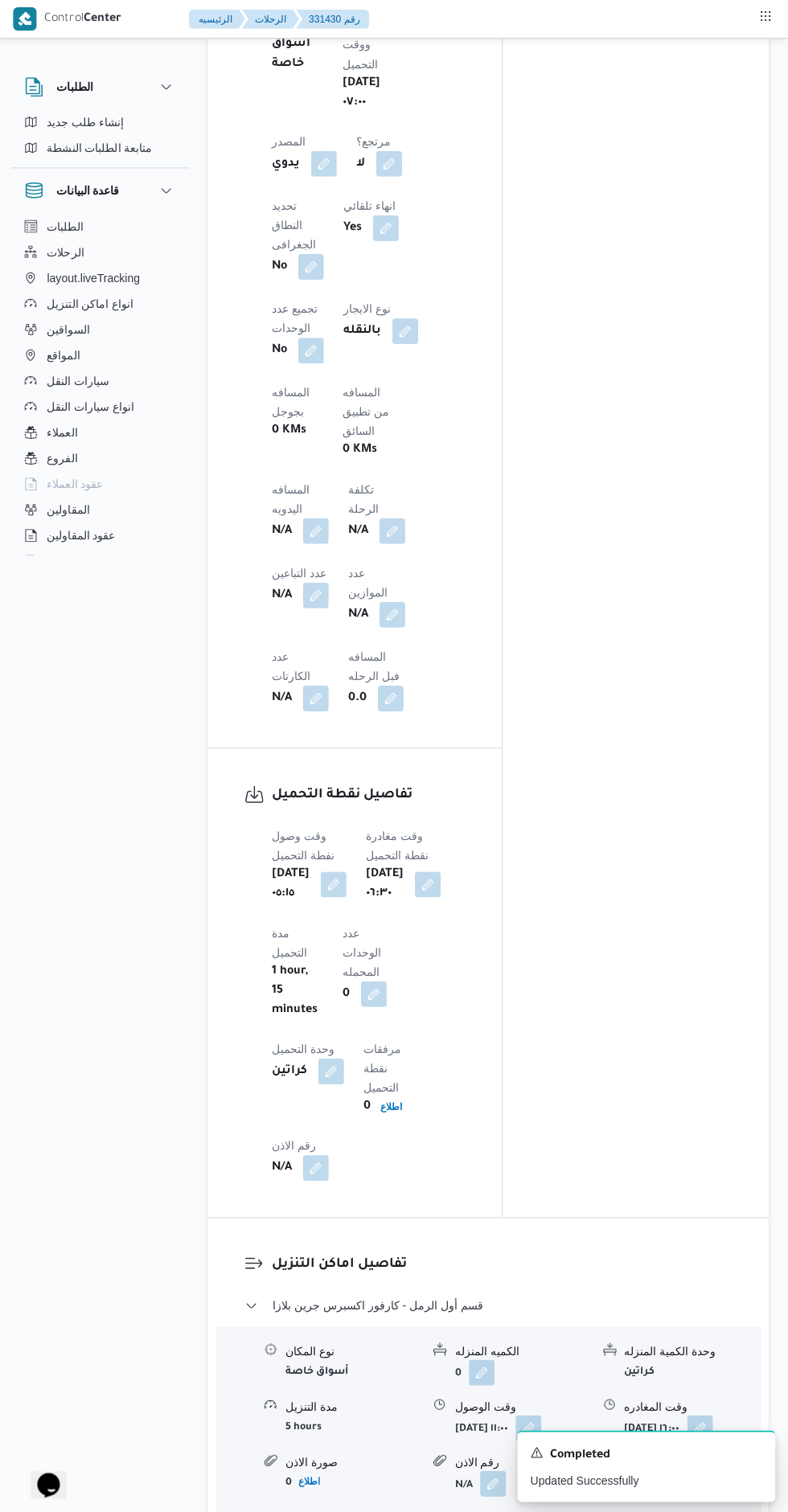
click at [330, 517] on span at bounding box center [313, 529] width 34 height 26
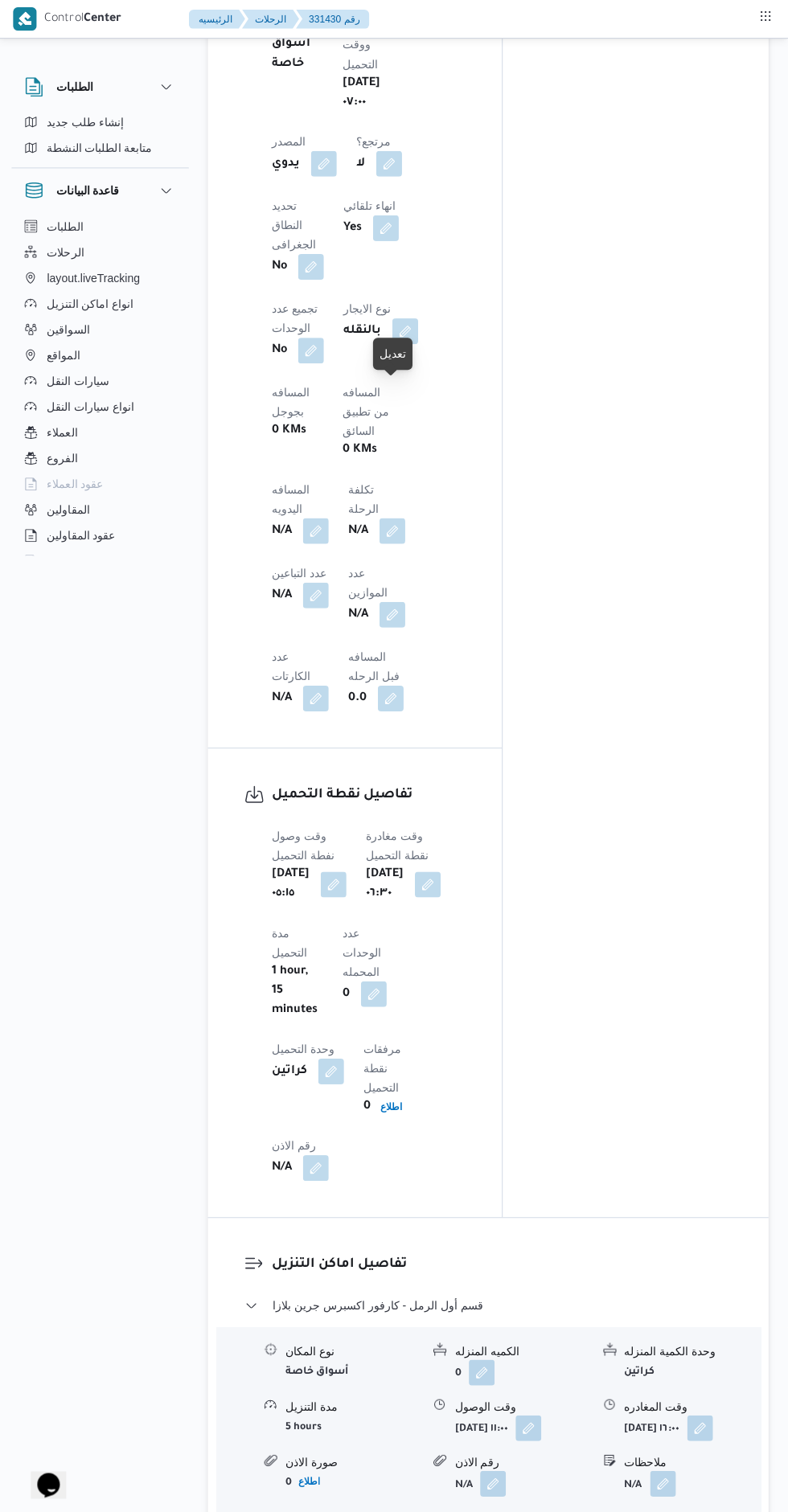
click at [330, 517] on button "button" at bounding box center [317, 529] width 26 height 26
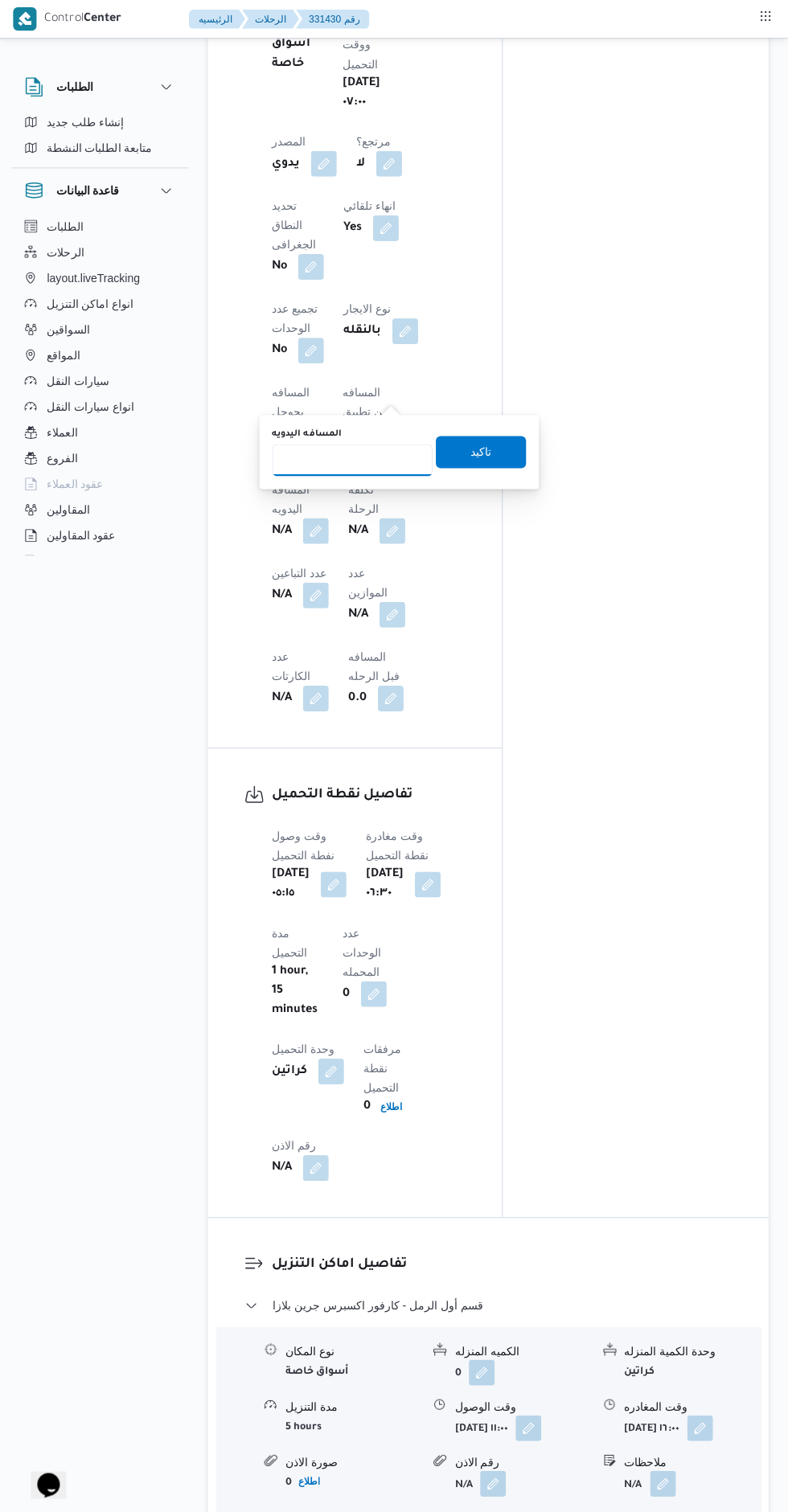
click at [334, 456] on input "المسافه اليدويه" at bounding box center [353, 459] width 160 height 32
type input "235"
click at [471, 449] on span "تاكيد" at bounding box center [482, 451] width 21 height 19
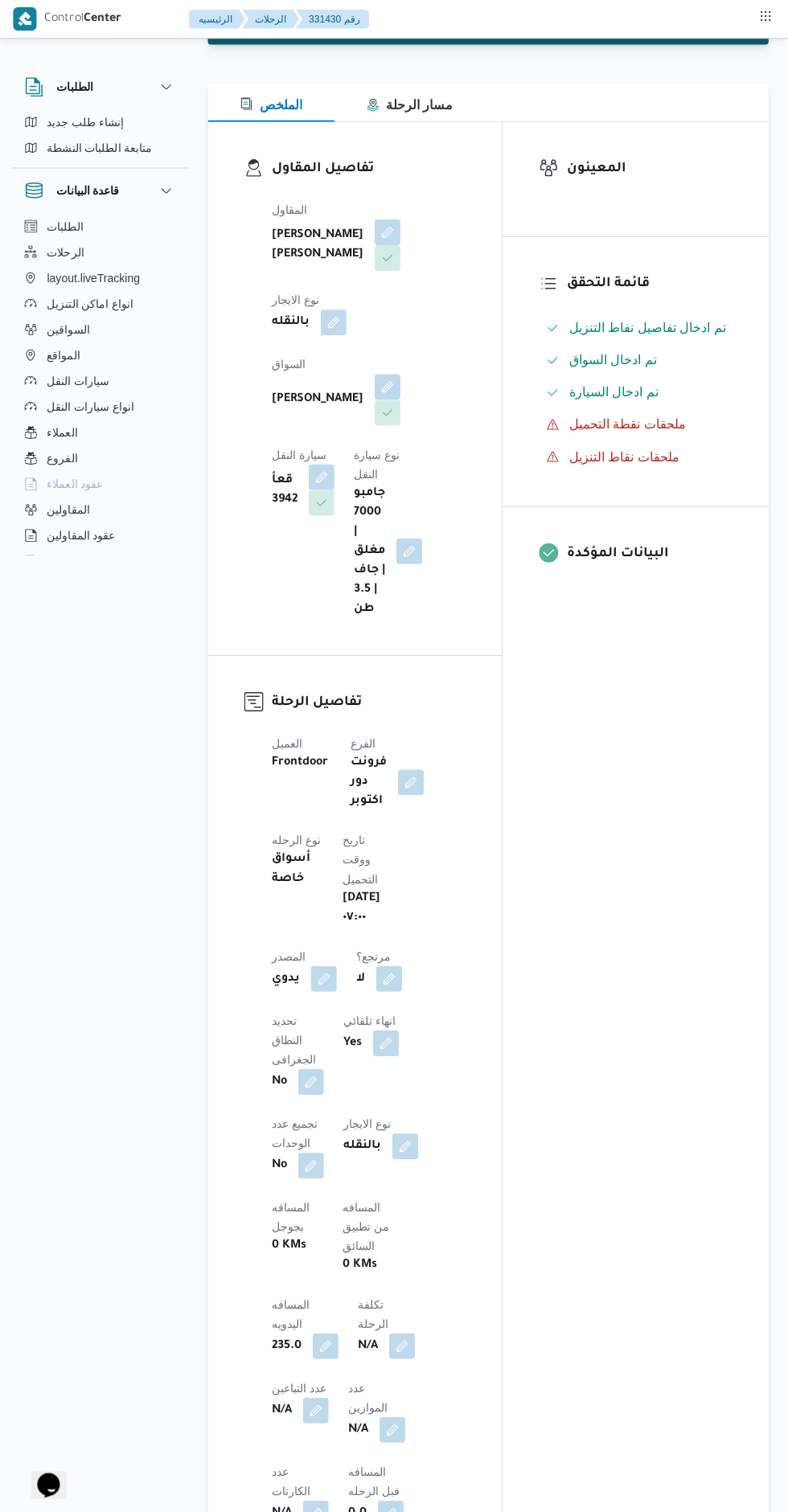
scroll to position [0, 0]
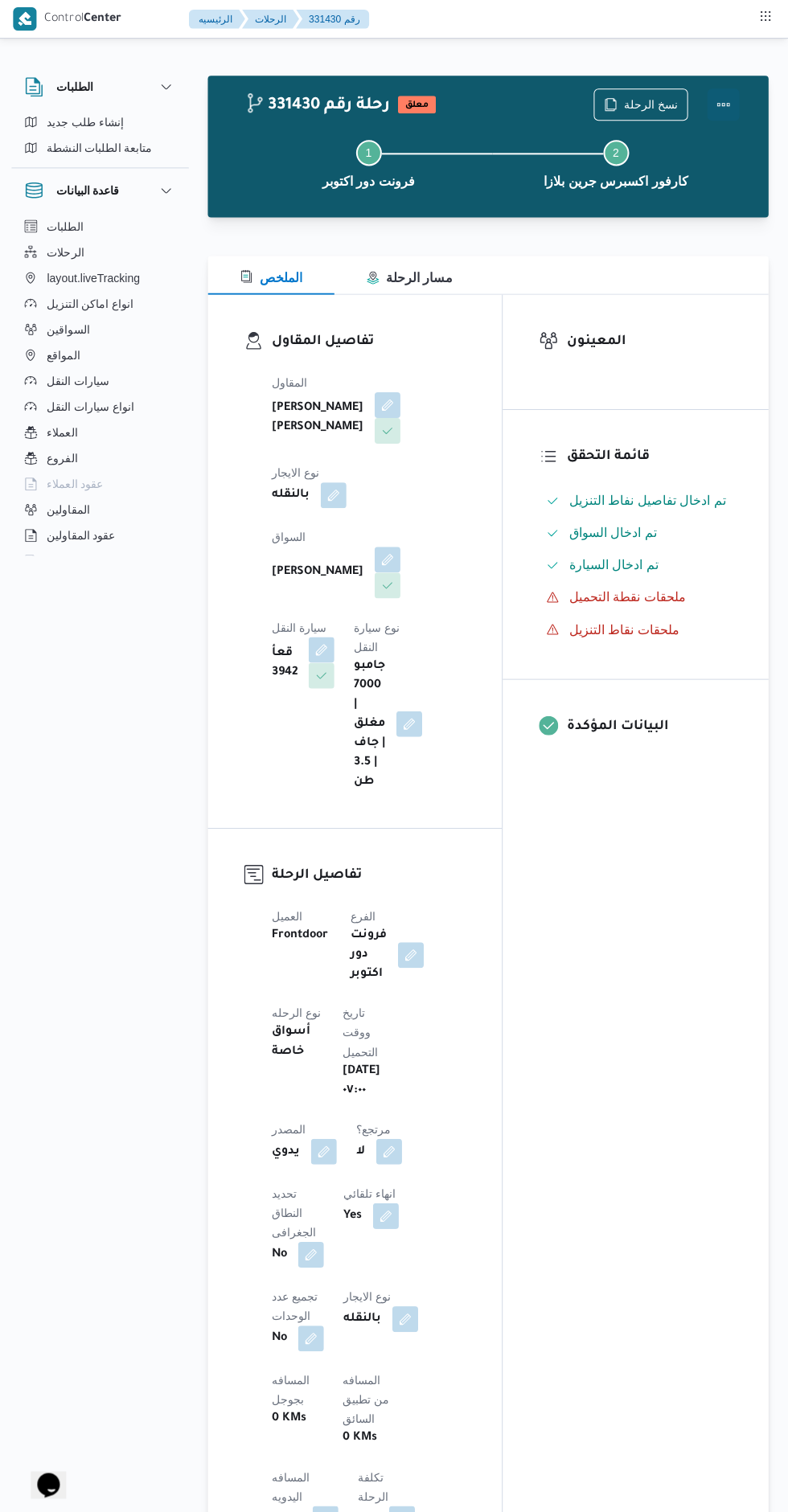
click at [725, 101] on button "Actions" at bounding box center [724, 104] width 32 height 32
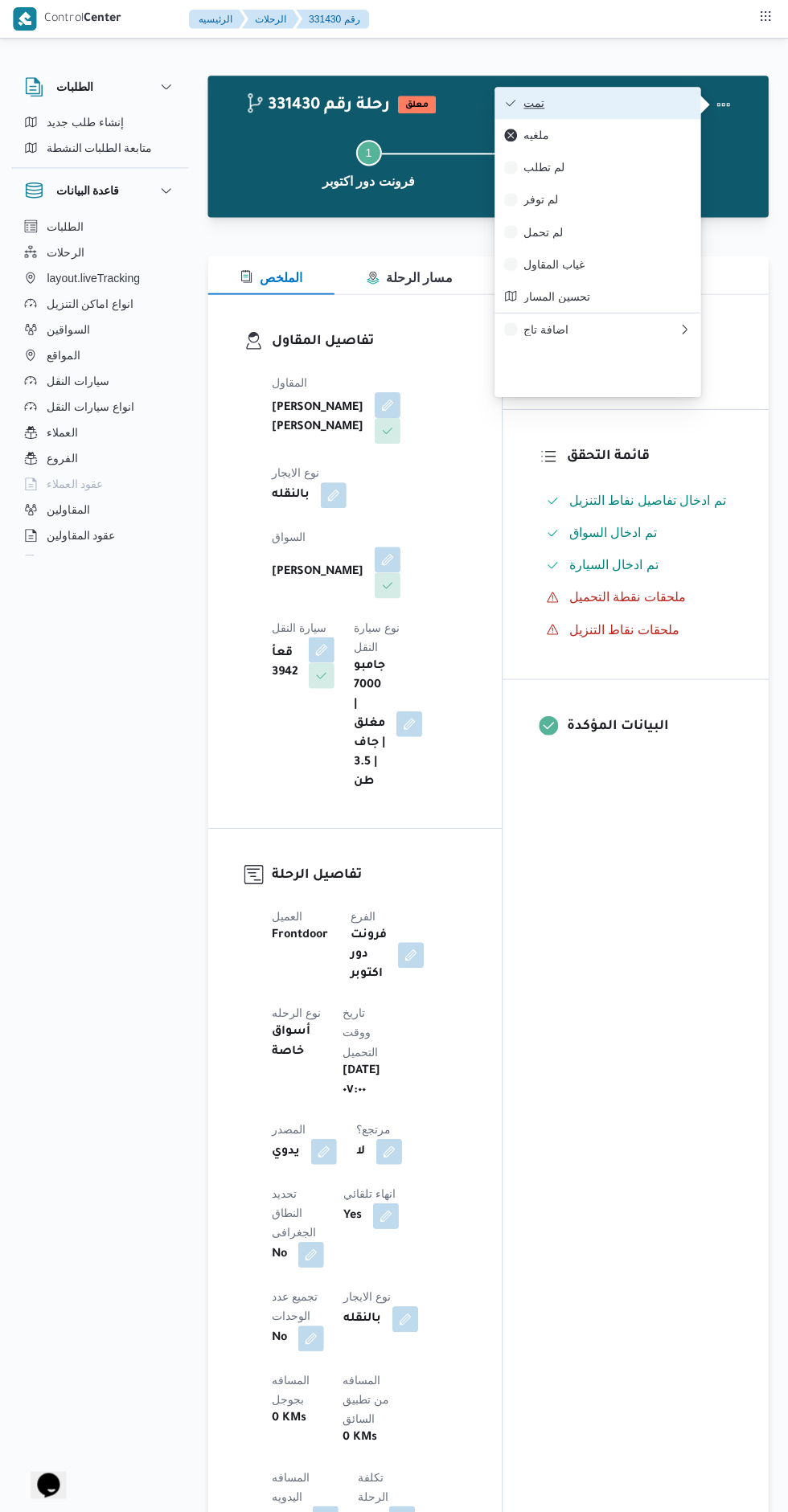
click at [511, 106] on icon "button" at bounding box center [511, 102] width 13 height 13
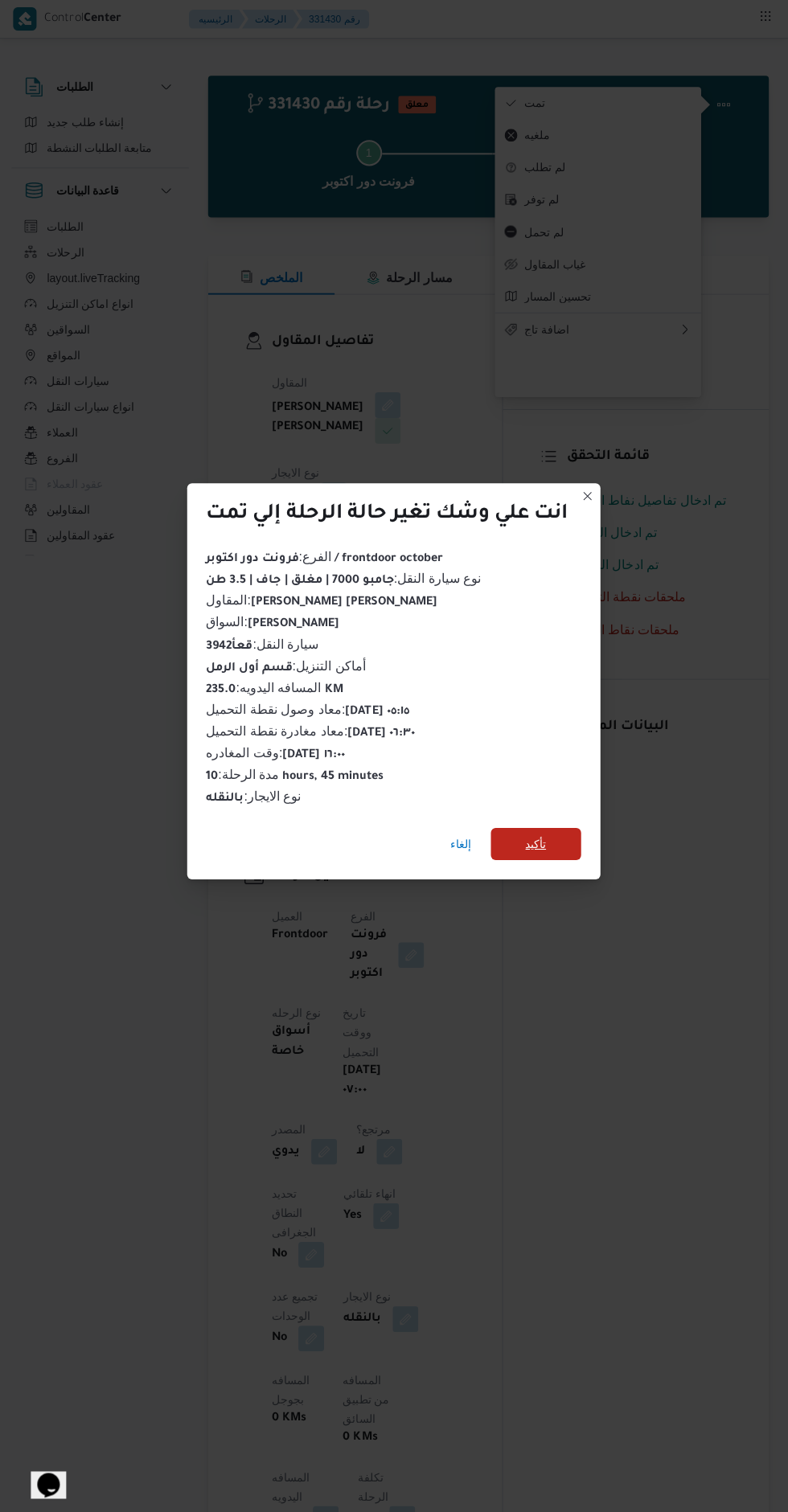
click at [567, 836] on span "تأكيد" at bounding box center [537, 842] width 90 height 32
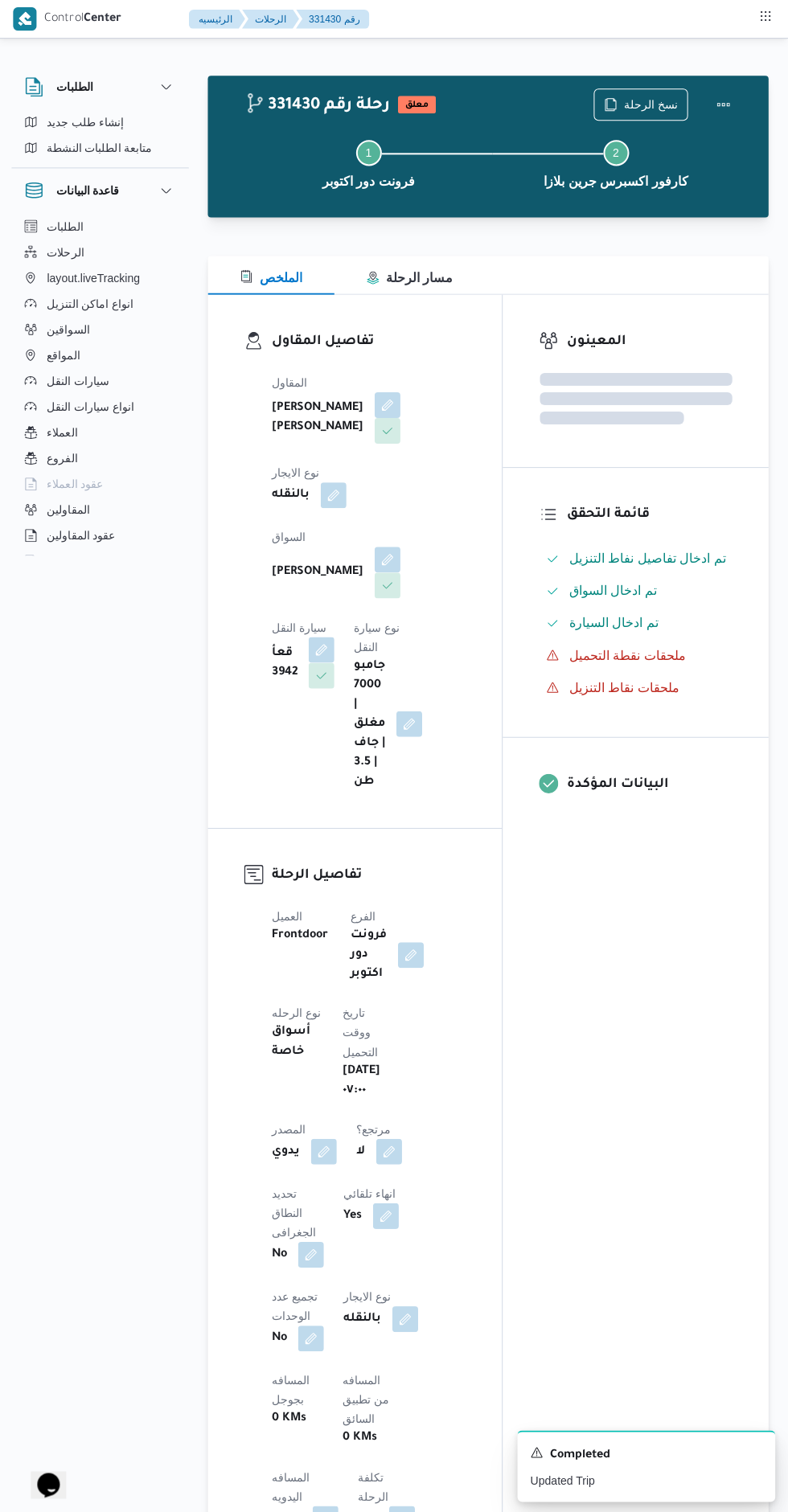
click at [610, 1004] on div "المعينون قائمة التحقق تم ادخال تفاصيل نفاط التنزيل تم ادخال السواق تم ادخال الس…" at bounding box center [636, 1247] width 266 height 1907
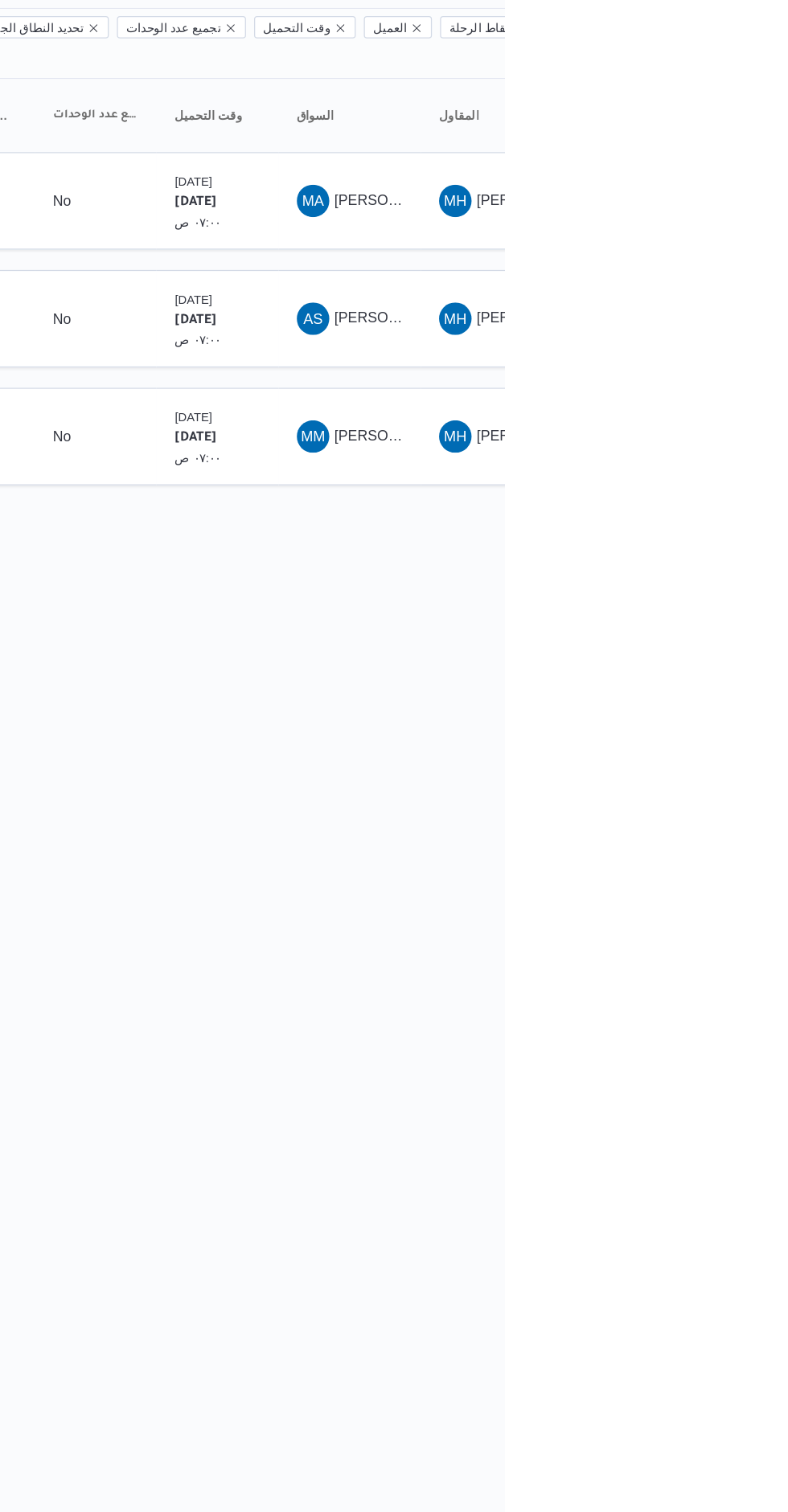
scroll to position [0, 26]
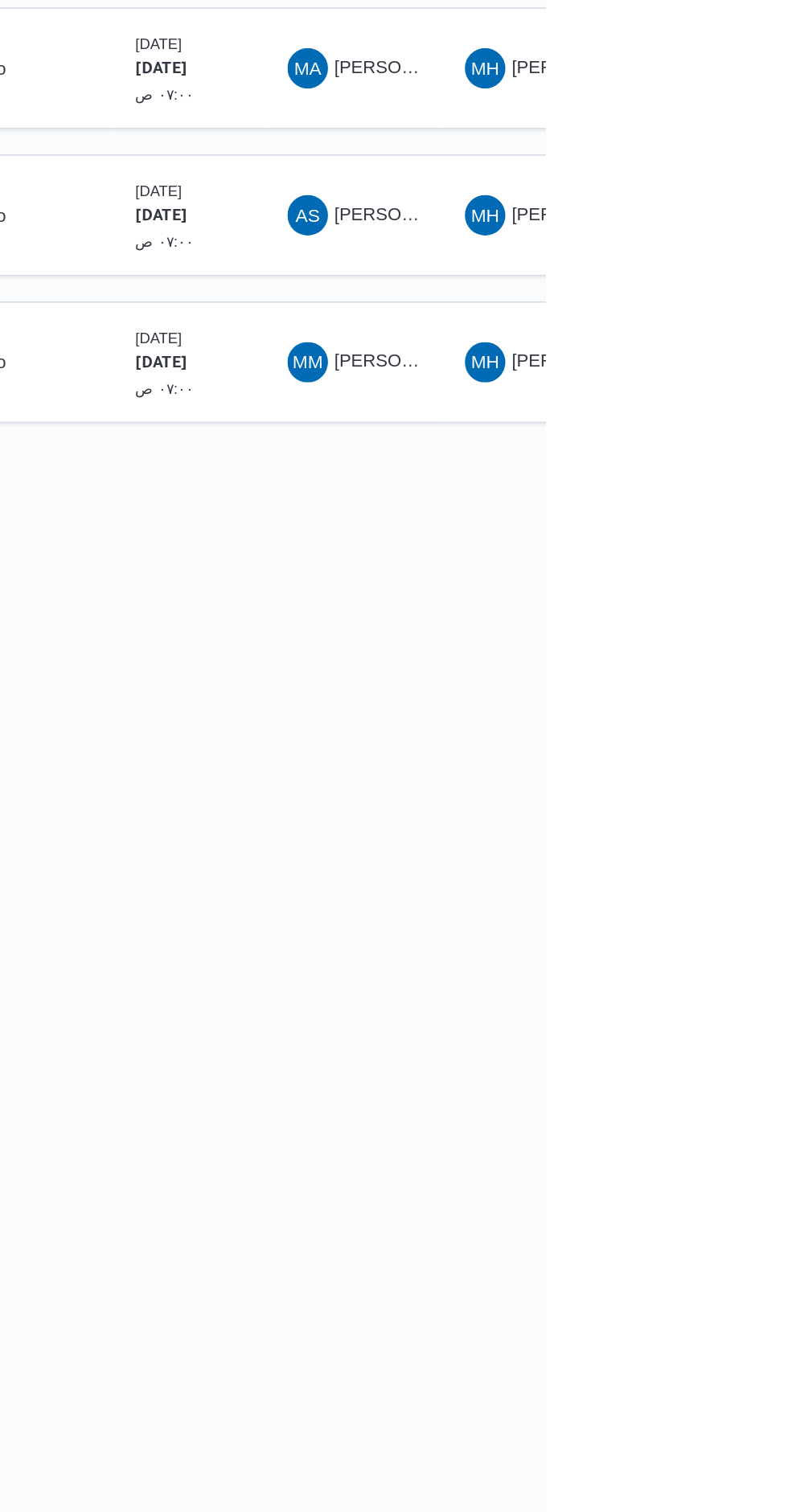
click at [678, 491] on span "MM [PERSON_NAME]" at bounding box center [666, 503] width 84 height 26
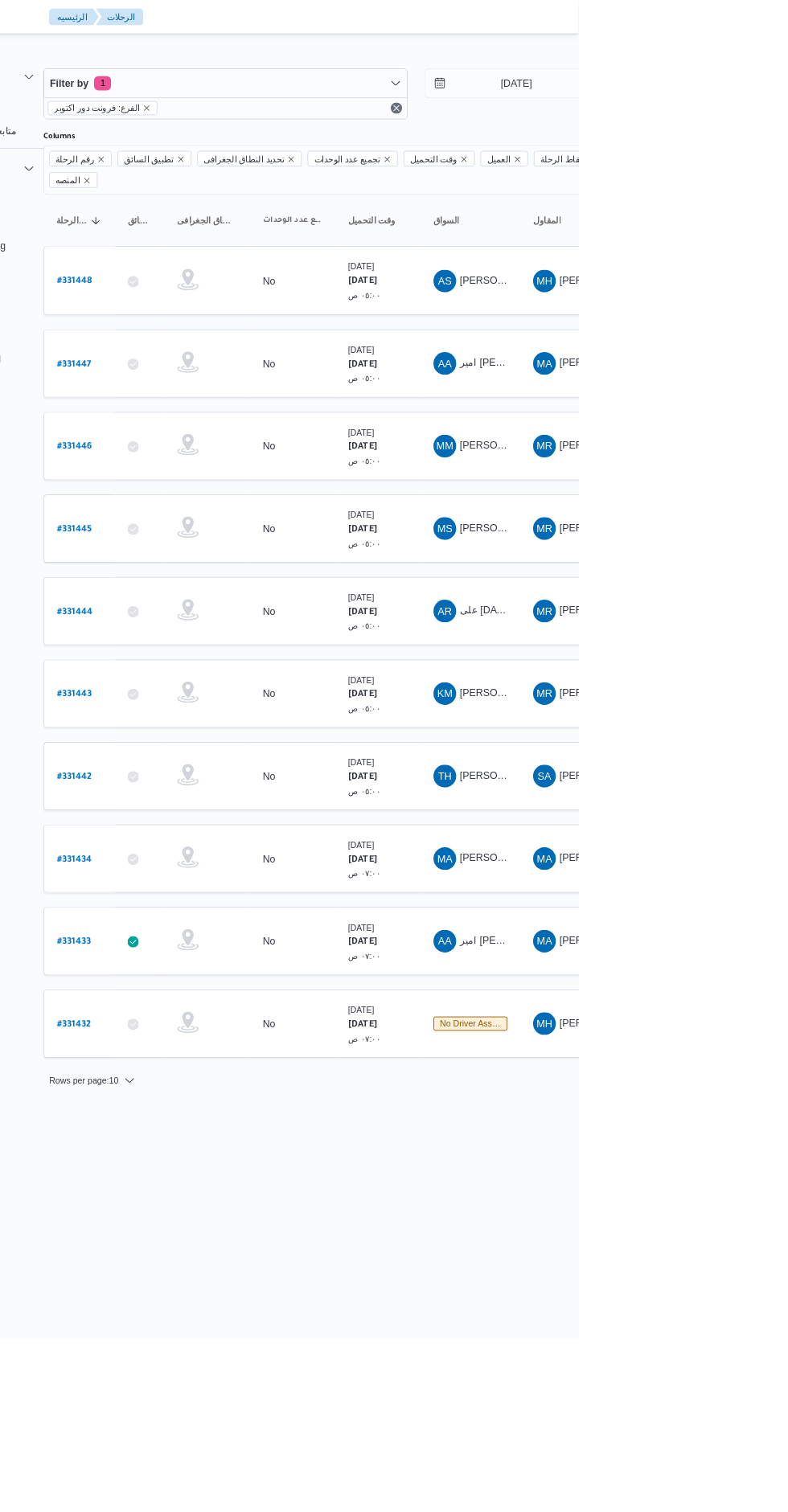
click at [694, 869] on span "[PERSON_NAME]" at bounding box center [700, 875] width 92 height 13
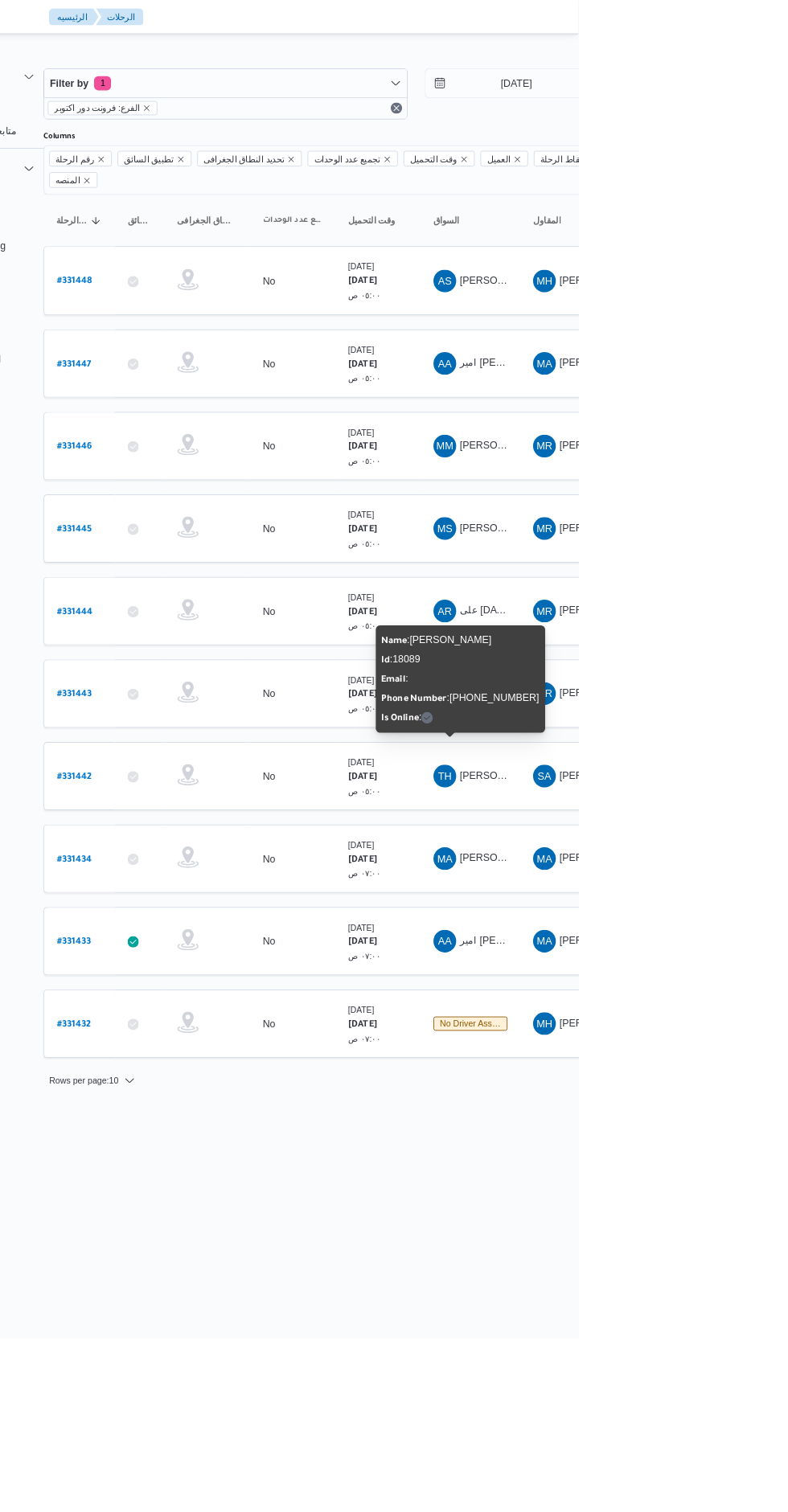
click at [228, 873] on b "# 331442" at bounding box center [217, 879] width 39 height 12
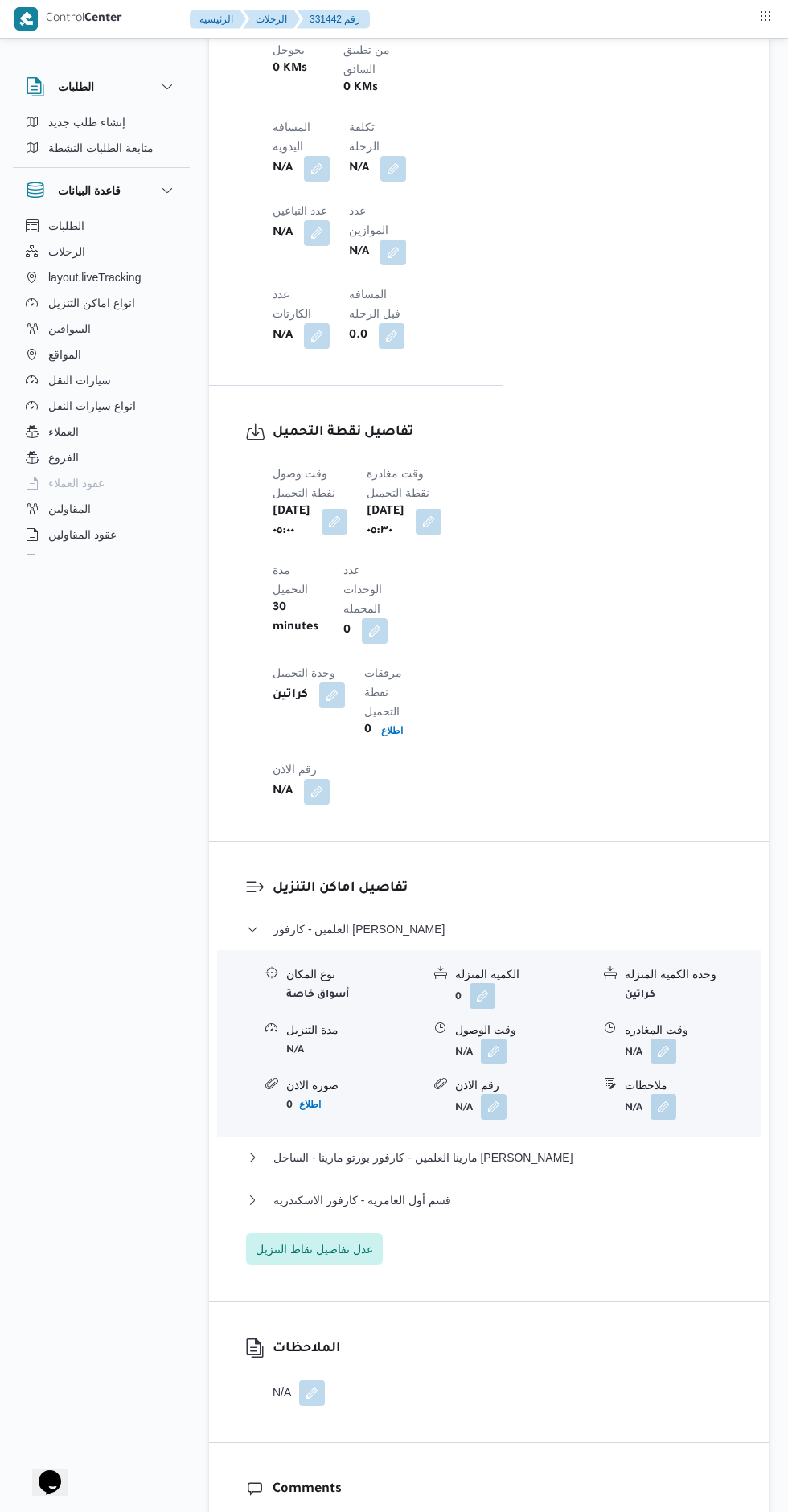
scroll to position [1385, 0]
click at [491, 1040] on button "button" at bounding box center [494, 1052] width 26 height 26
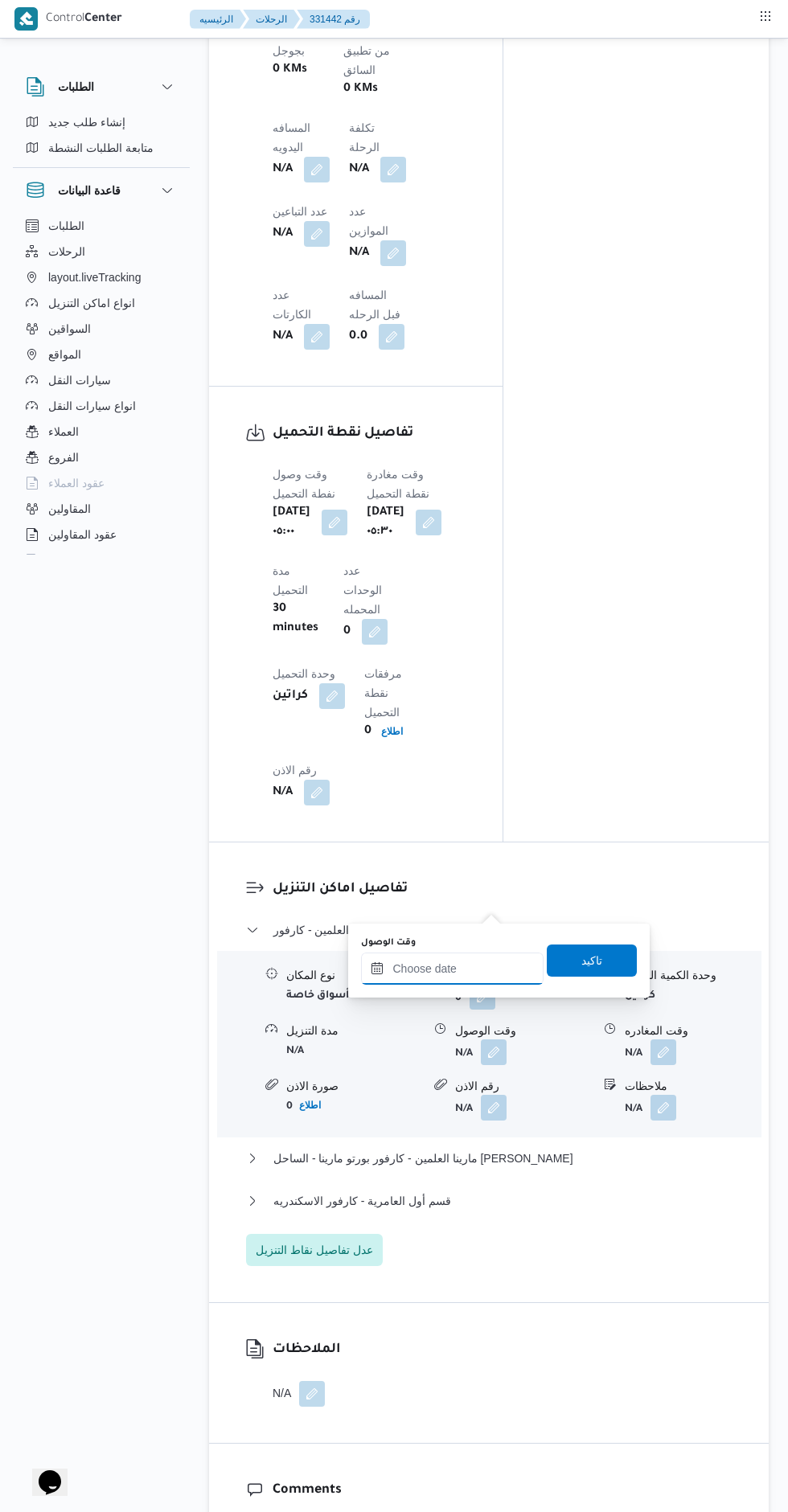
click at [464, 965] on input "وقت الوصول" at bounding box center [452, 969] width 183 height 32
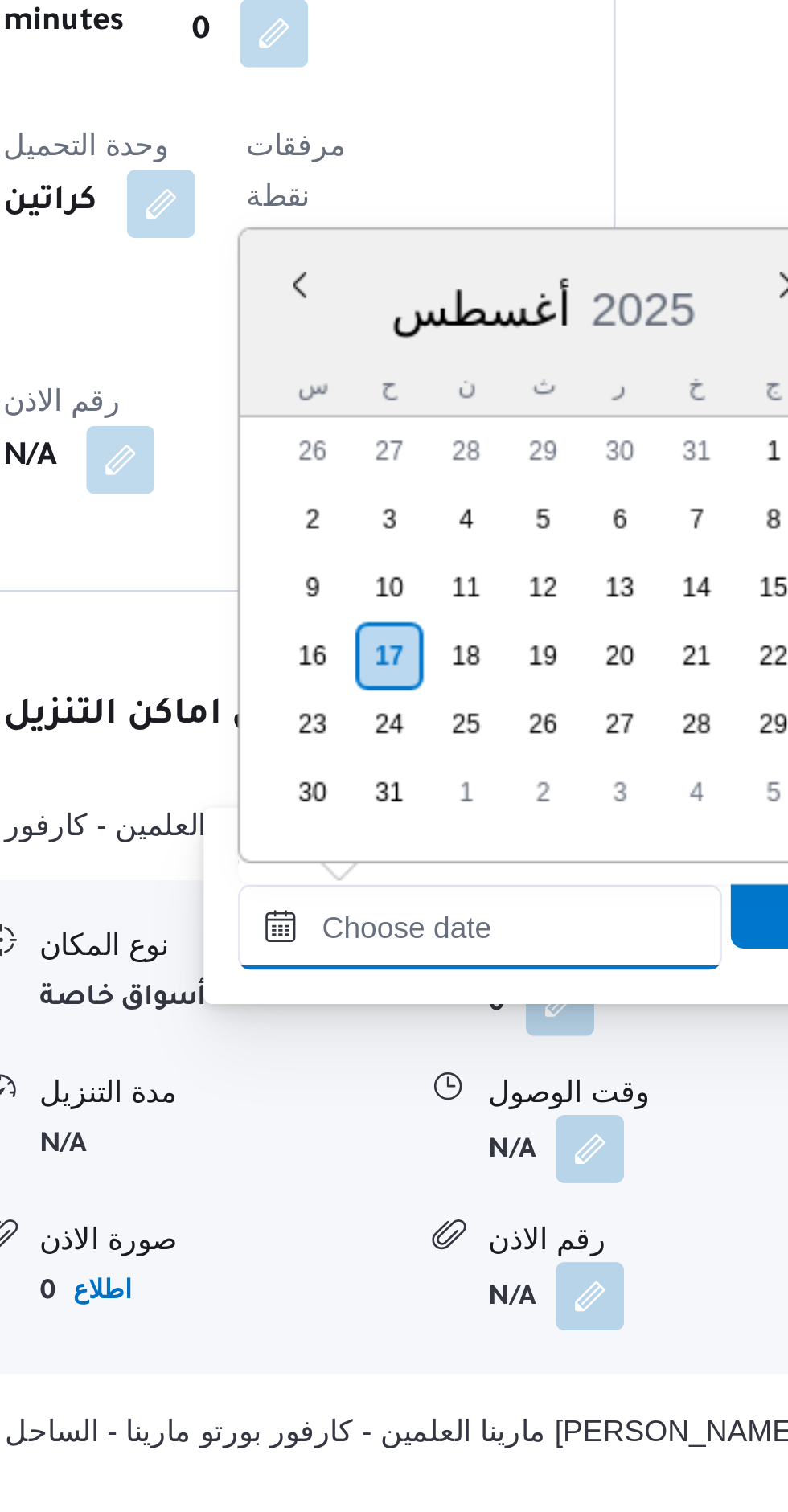
scroll to position [1086, 0]
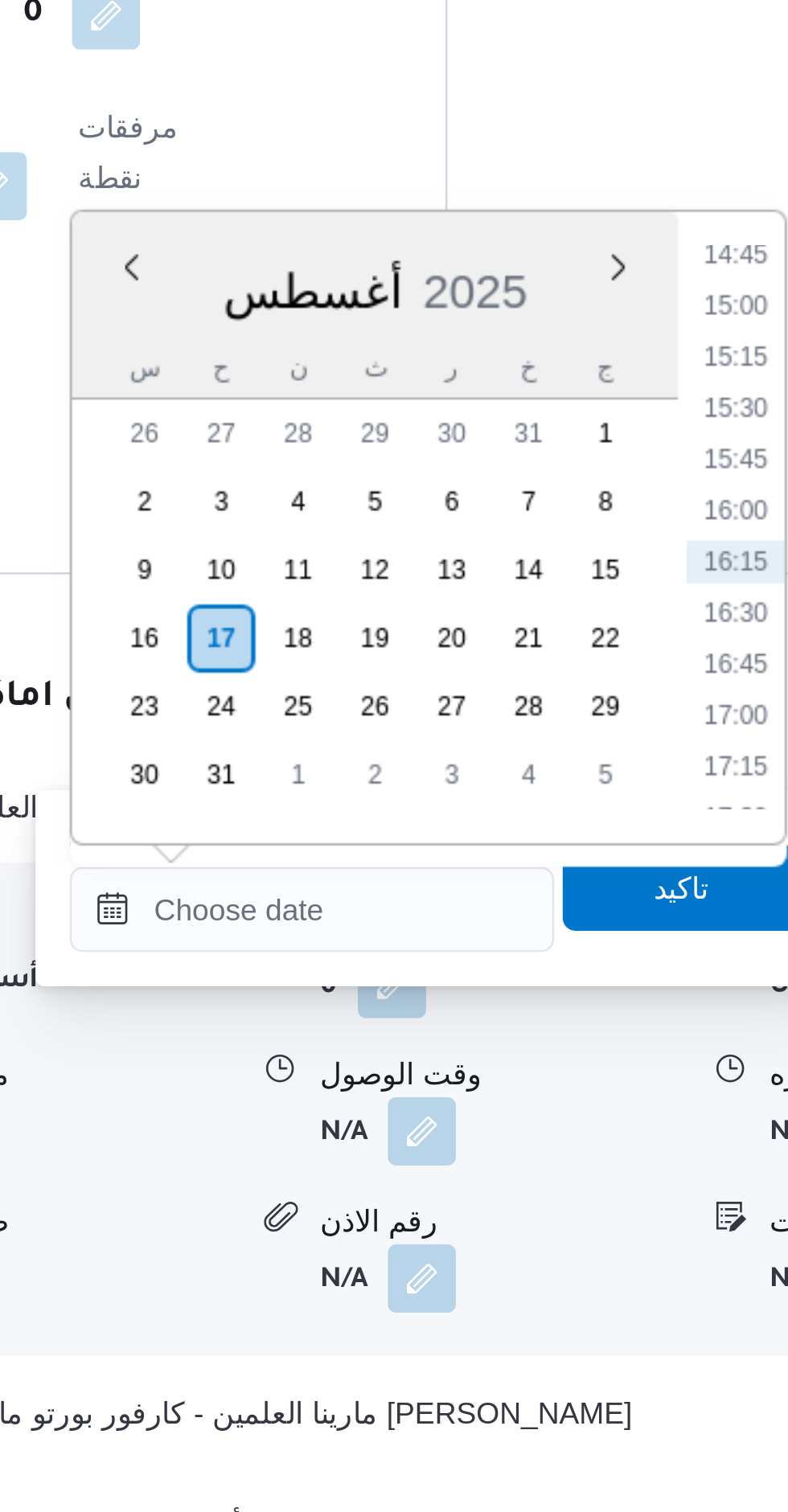
click at [611, 1024] on li "14:45" at bounding box center [612, 1021] width 37 height 16
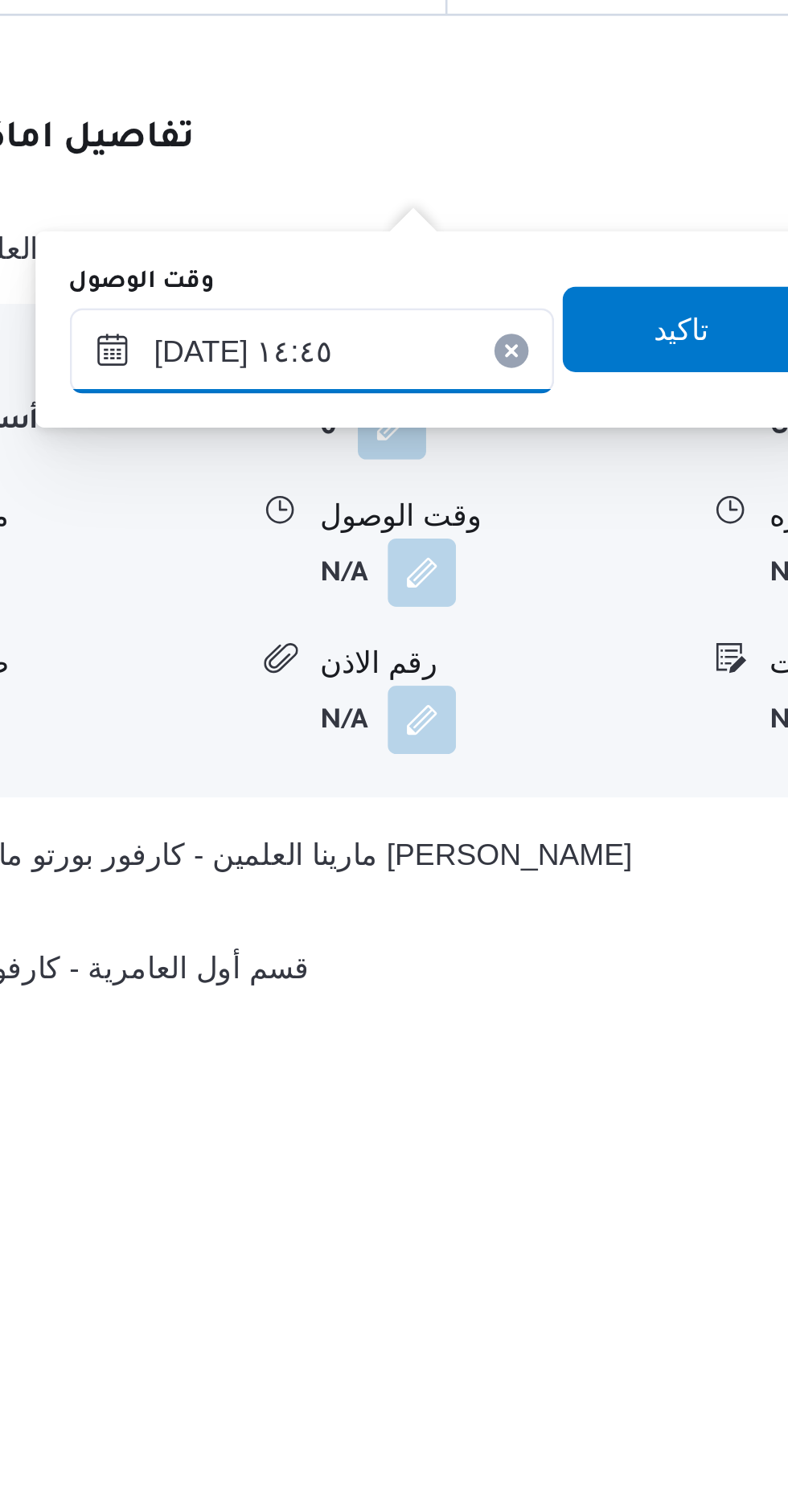
click at [404, 1267] on input "[DATE] ١٤:٤٥" at bounding box center [452, 1267] width 183 height 32
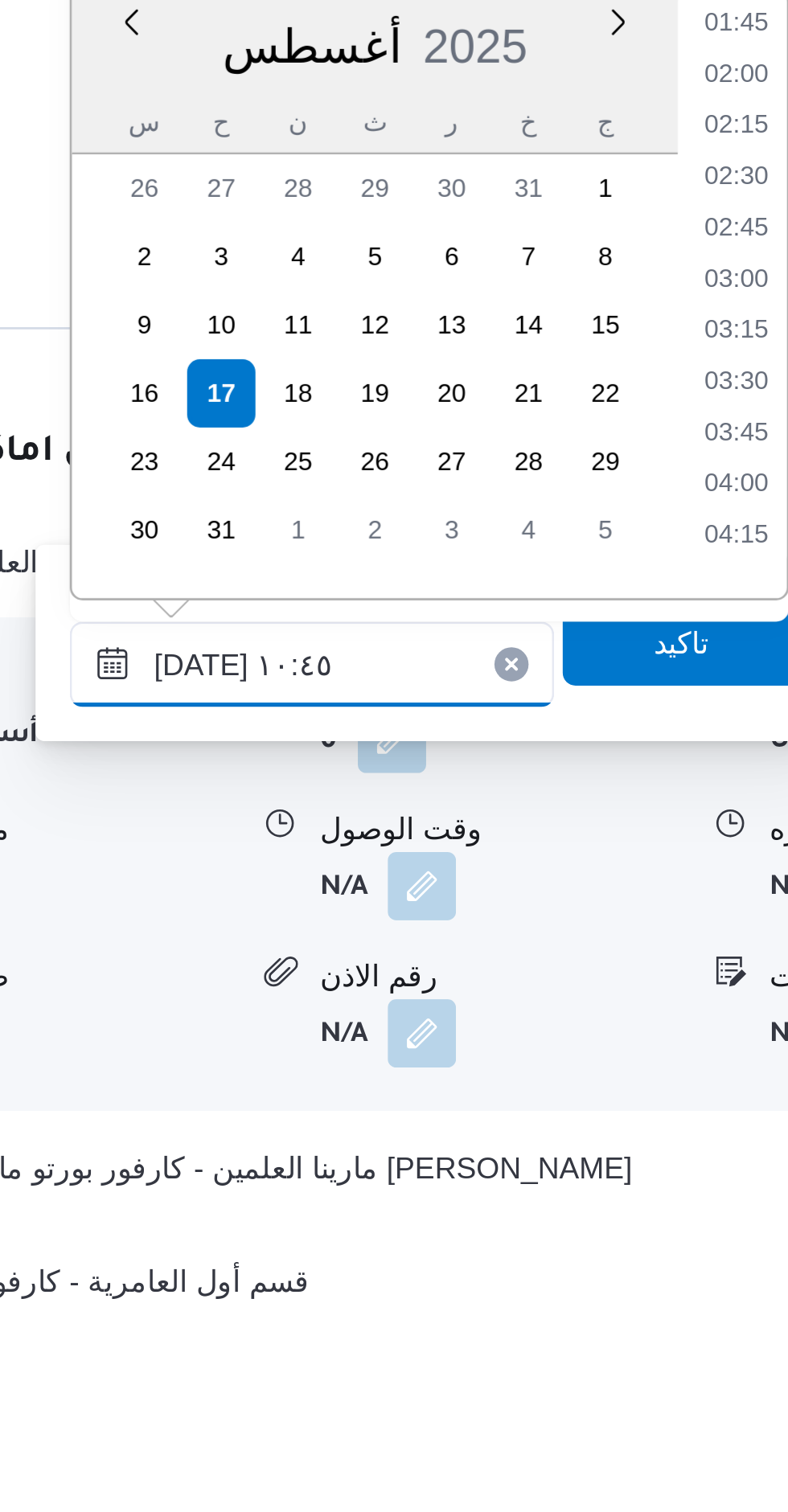
scroll to position [634, 0]
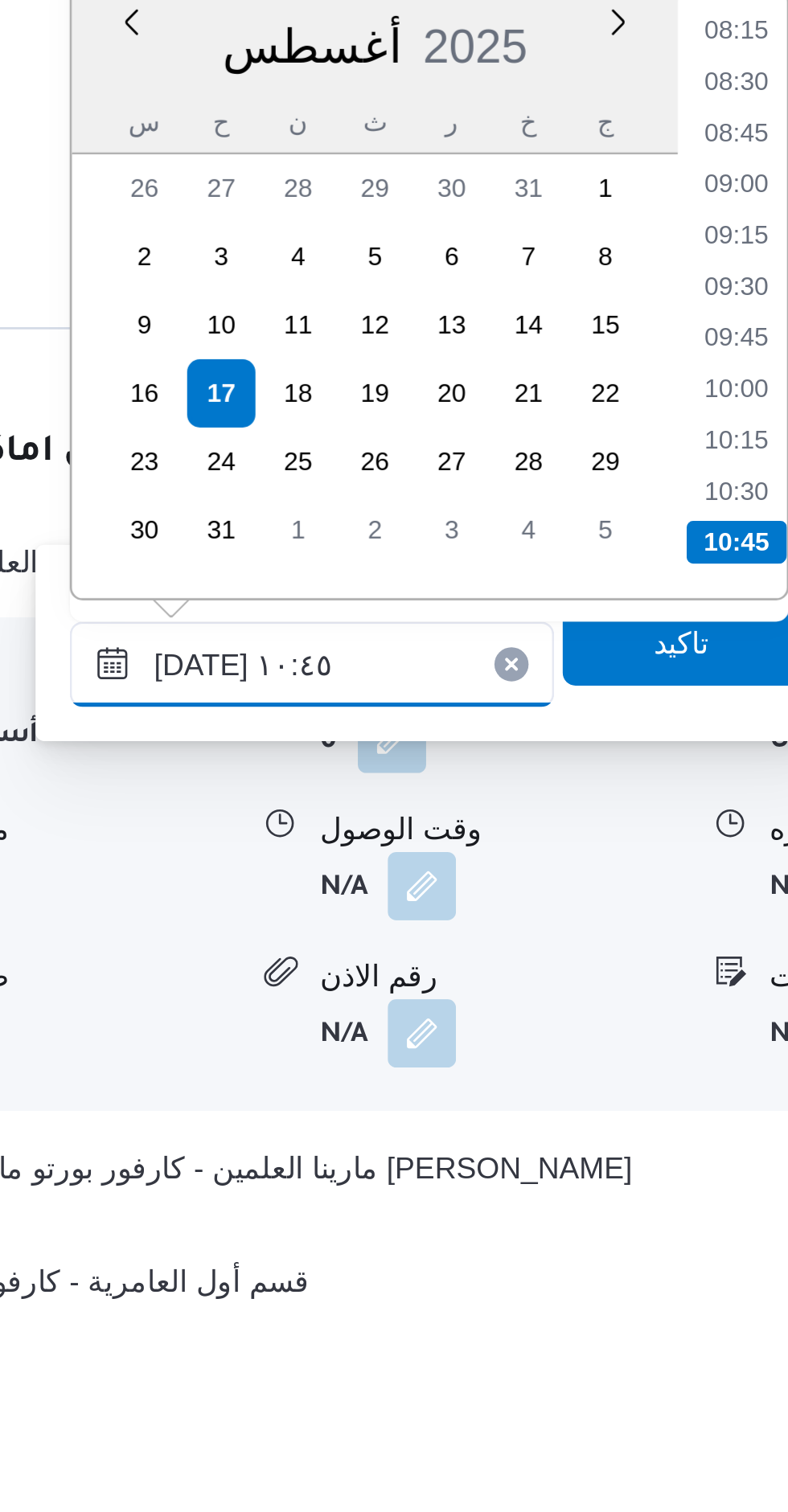
type input "[DATE] ١٠:٤٥"
click at [612, 1222] on li "10:45" at bounding box center [612, 1222] width 38 height 16
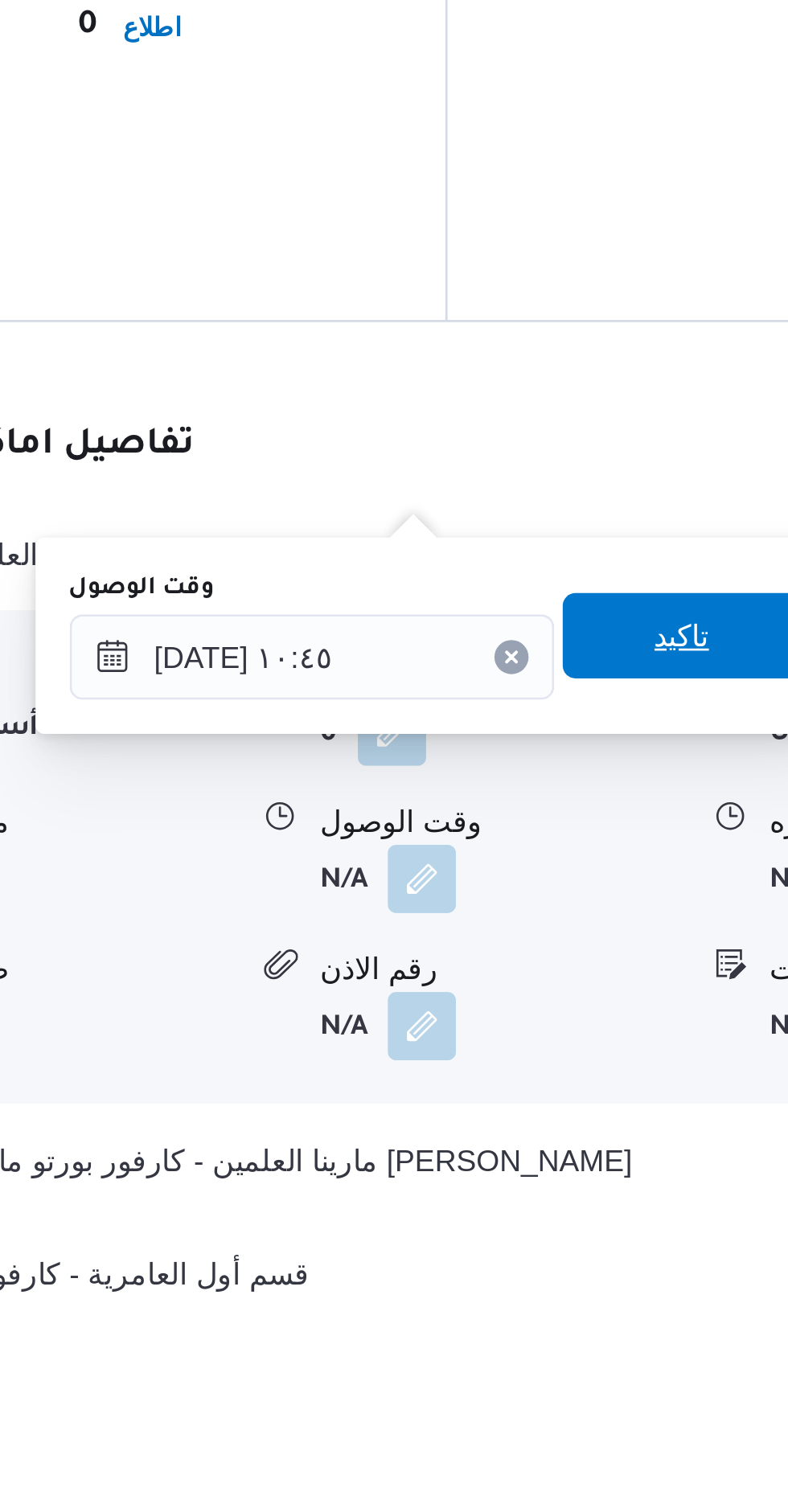
click at [594, 1261] on span "تاكيد" at bounding box center [592, 1259] width 90 height 32
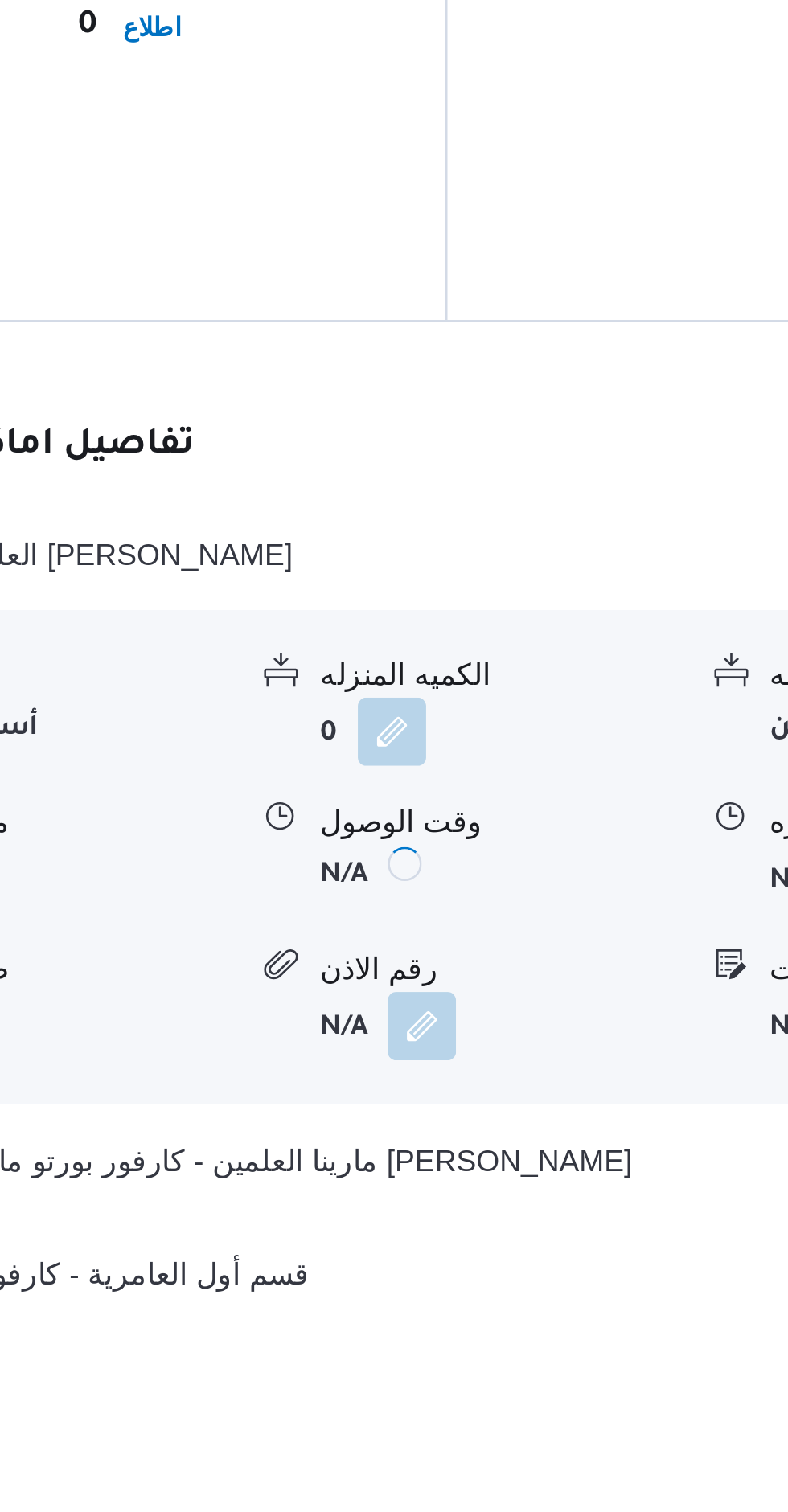
scroll to position [1086, 0]
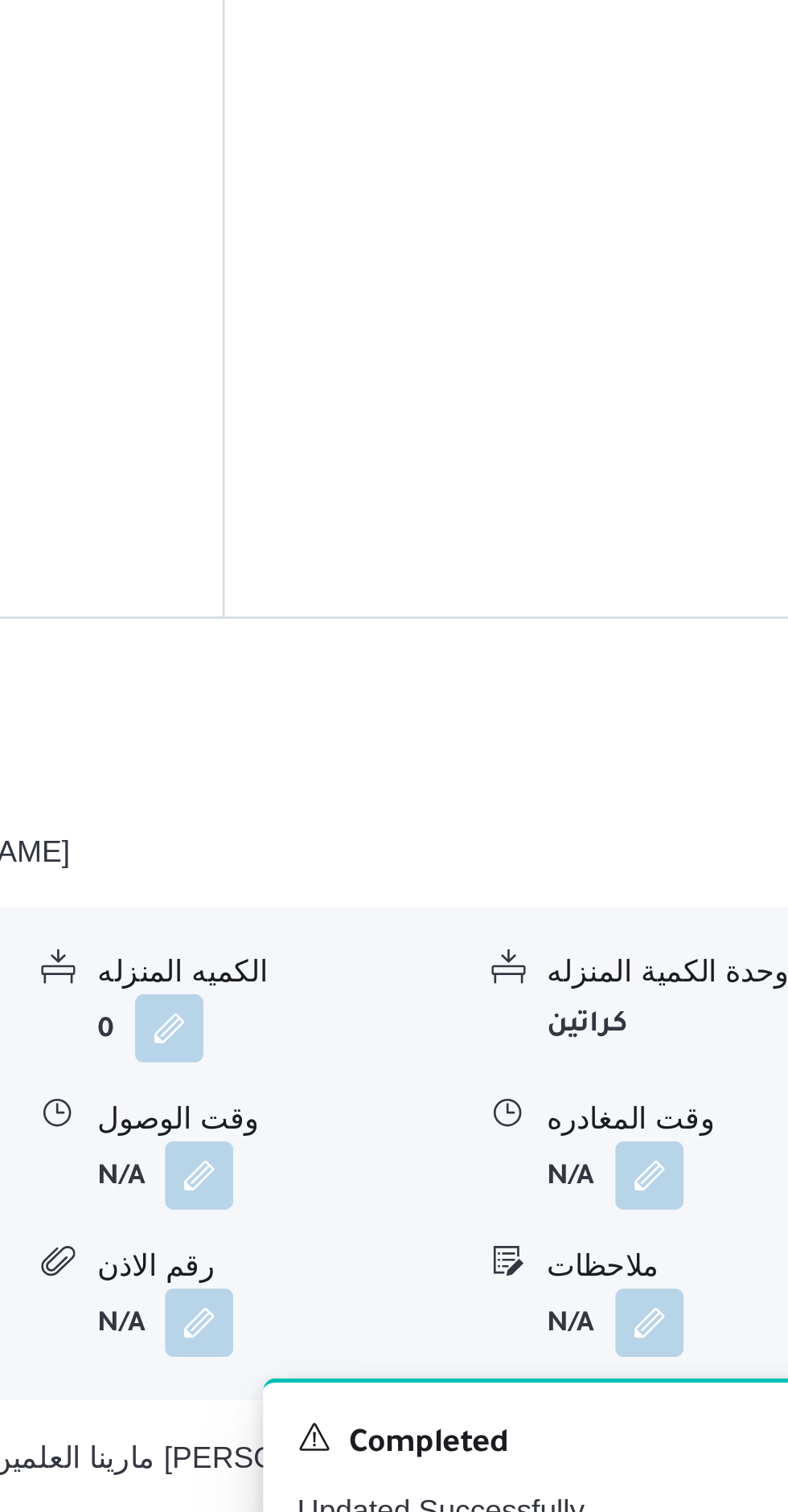
click at [664, 1339] on button "button" at bounding box center [663, 1351] width 26 height 26
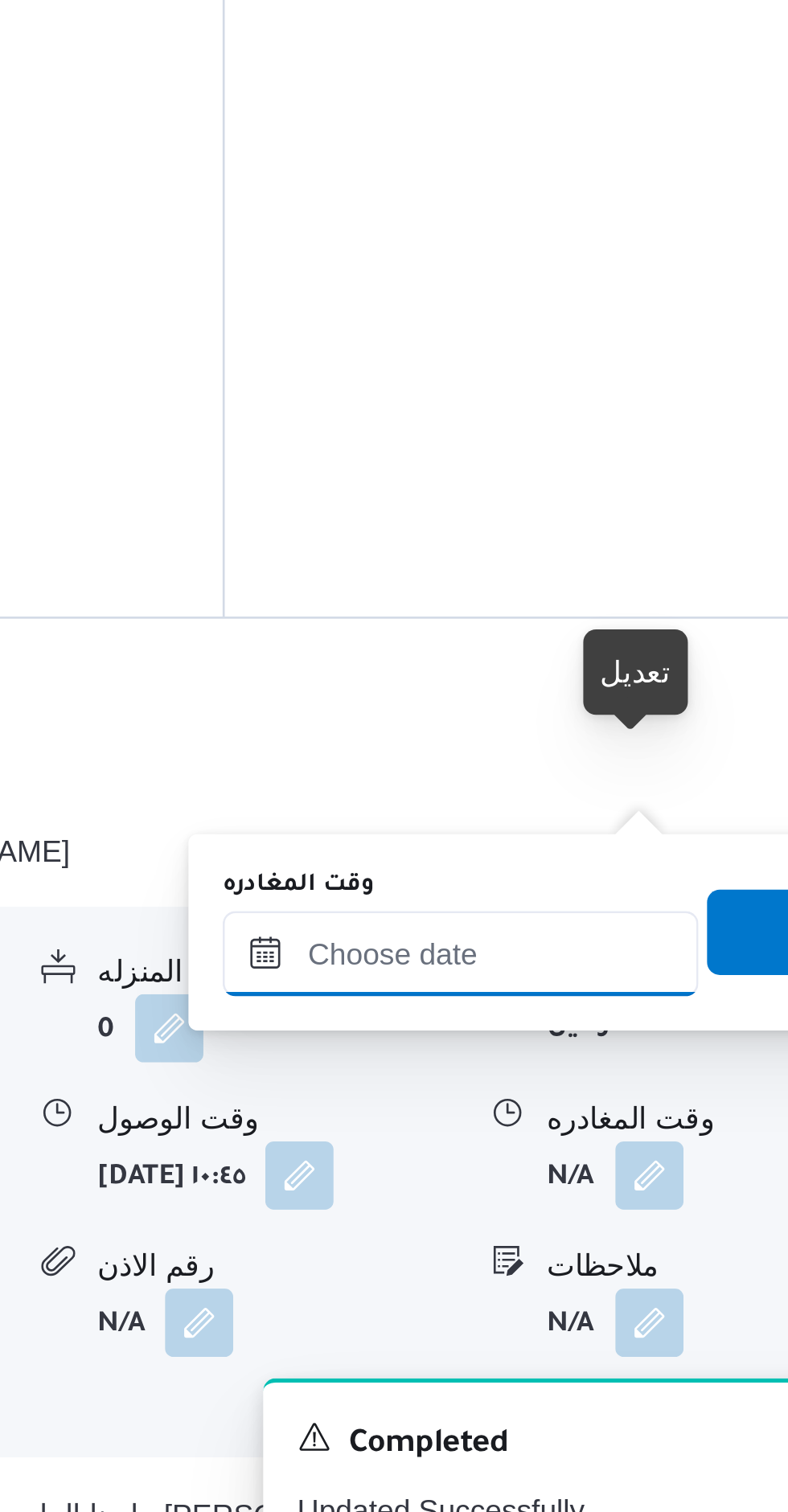
click at [624, 1264] on input "وقت المغادره" at bounding box center [592, 1267] width 179 height 32
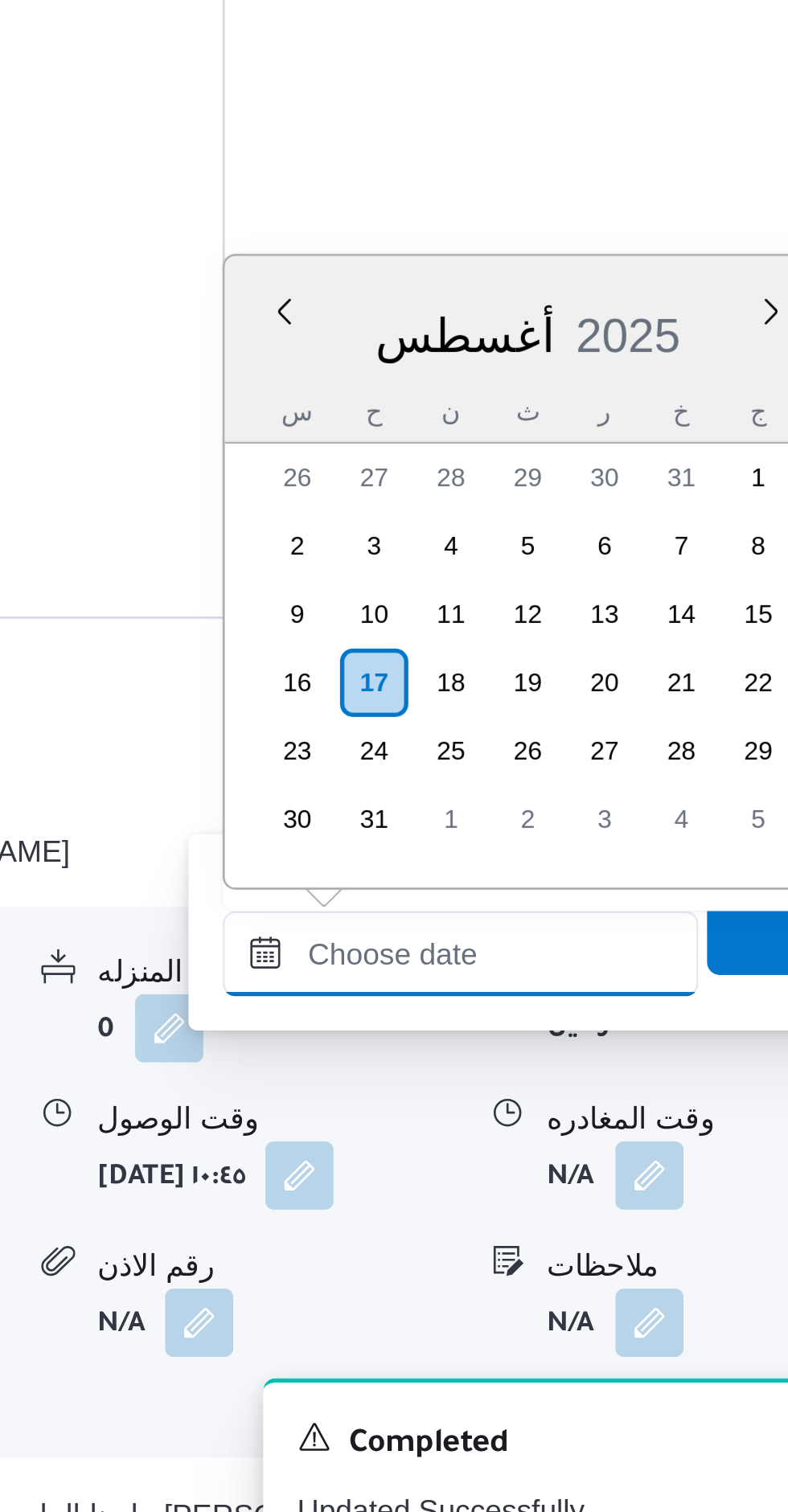
scroll to position [1144, 0]
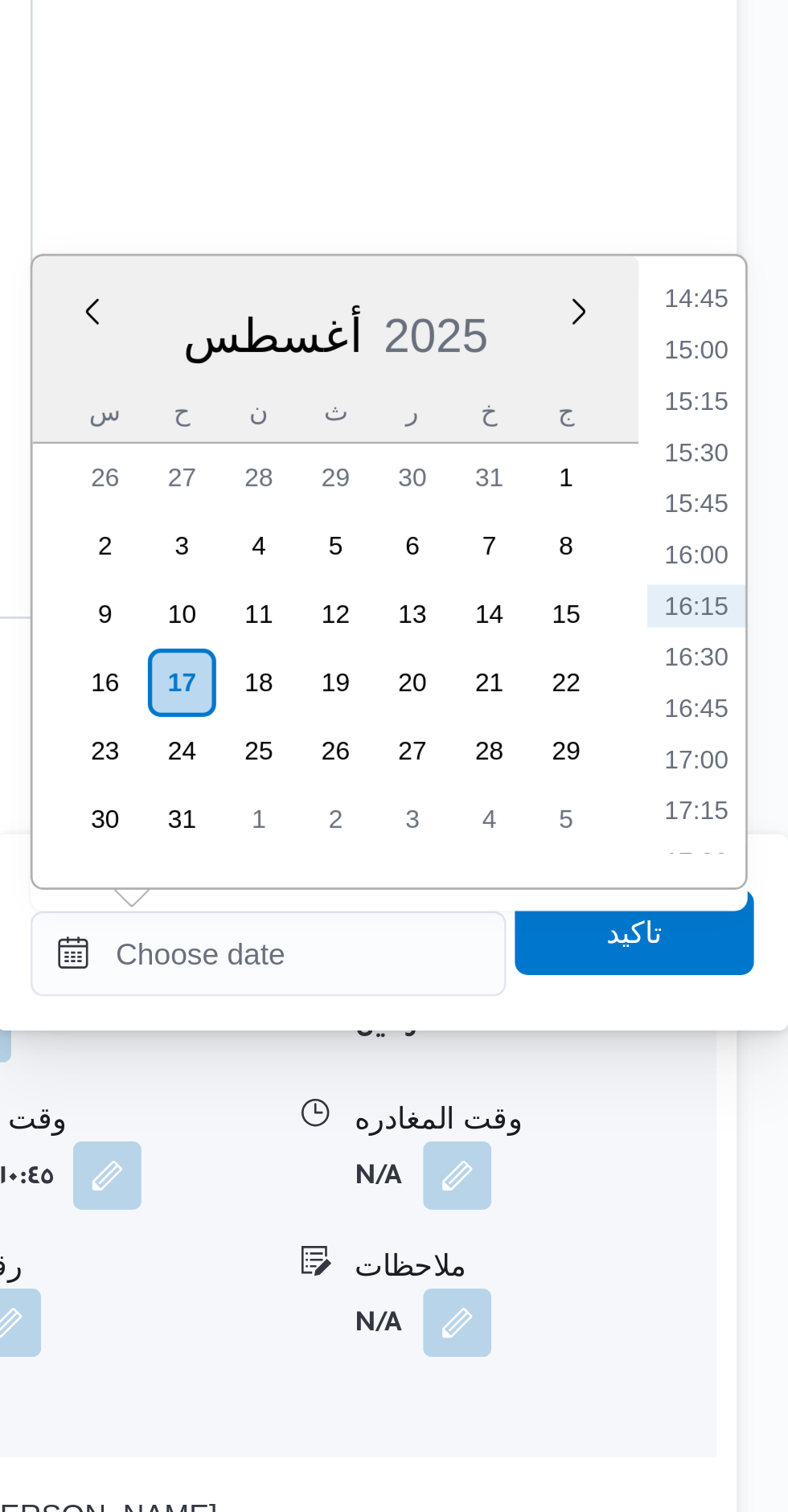
click at [755, 1017] on div "Time 00:00 00:15 00:30 00:45 01:00 01:15 01:30 01:45 02:00 02:15 02:30 02:45 03…" at bounding box center [752, 1123] width 40 height 238
click at [755, 1023] on li "14:45" at bounding box center [753, 1021] width 37 height 16
type input "[DATE] ١٤:٤٥"
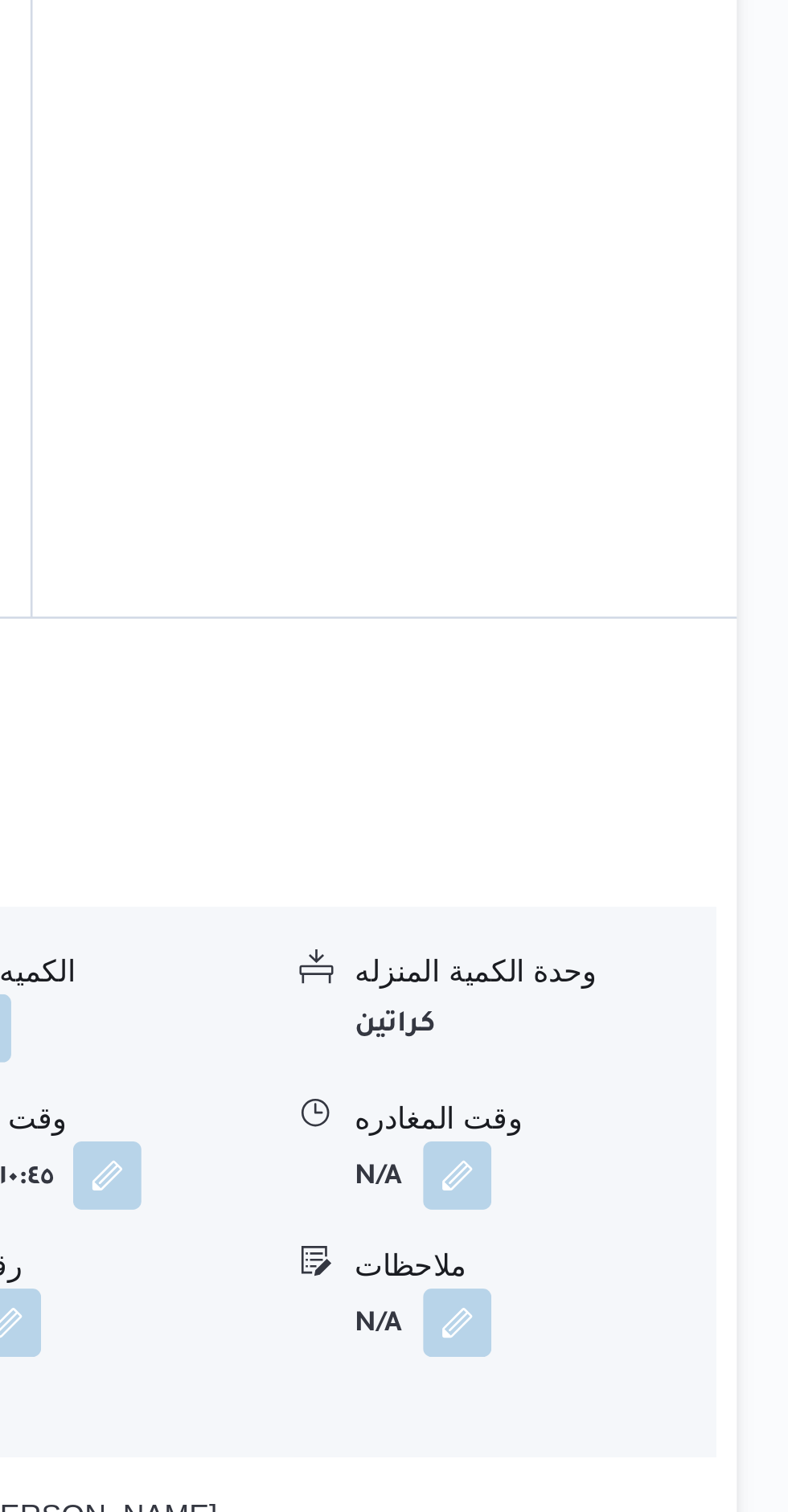
scroll to position [1085, 0]
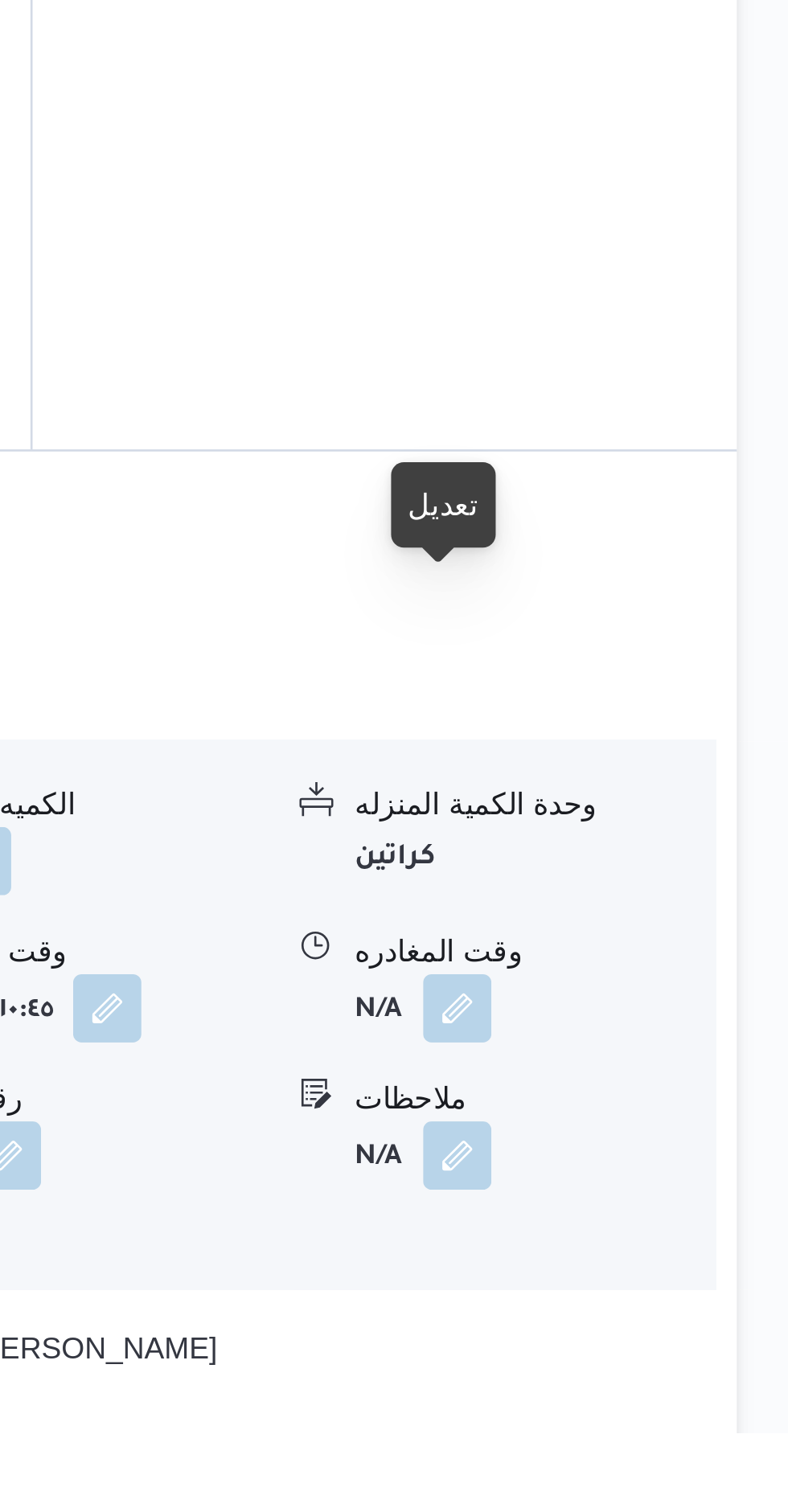
click at [673, 1340] on button "button" at bounding box center [663, 1352] width 26 height 26
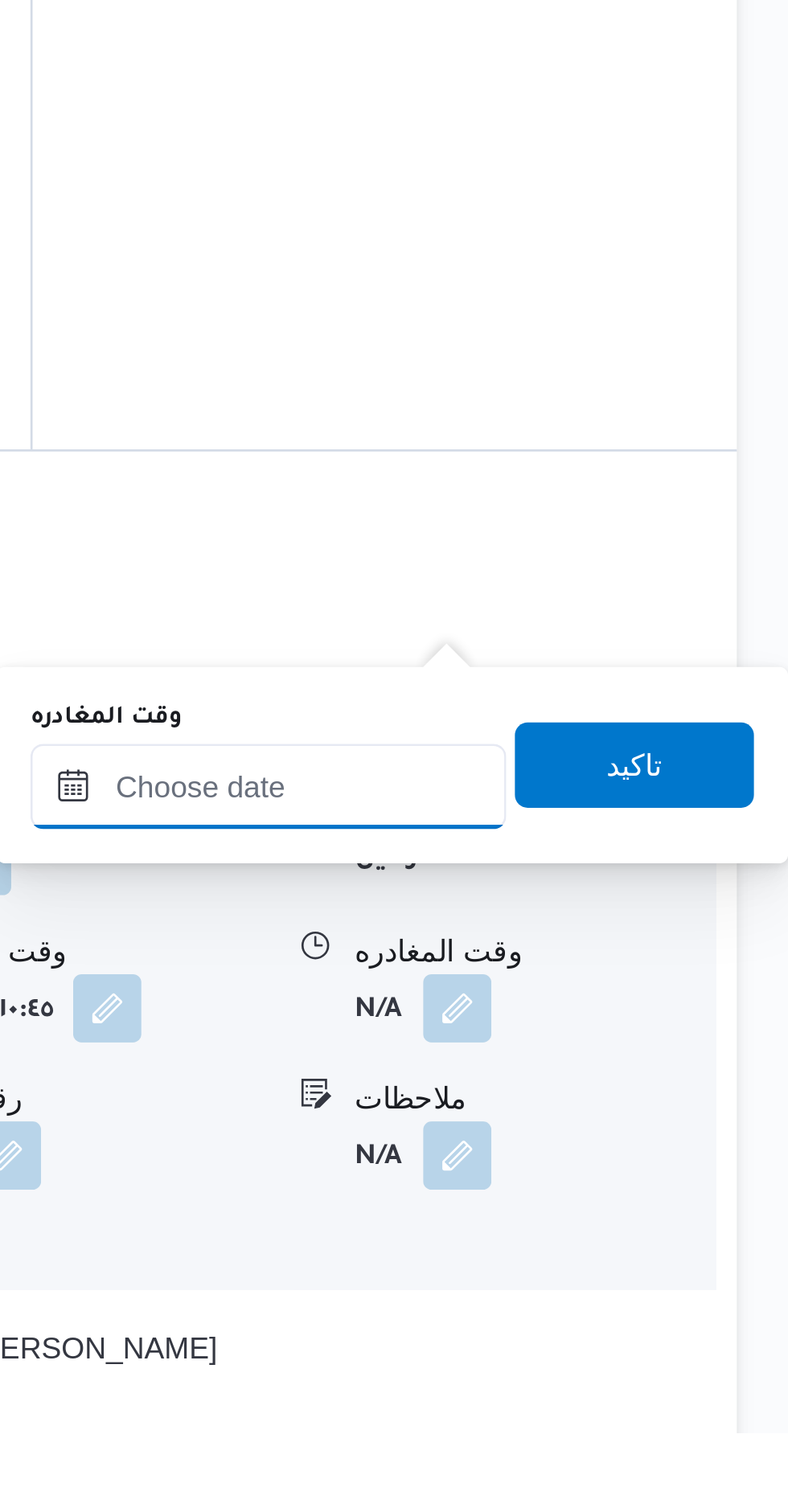
click at [625, 1264] on input "وقت المغادره" at bounding box center [592, 1268] width 179 height 32
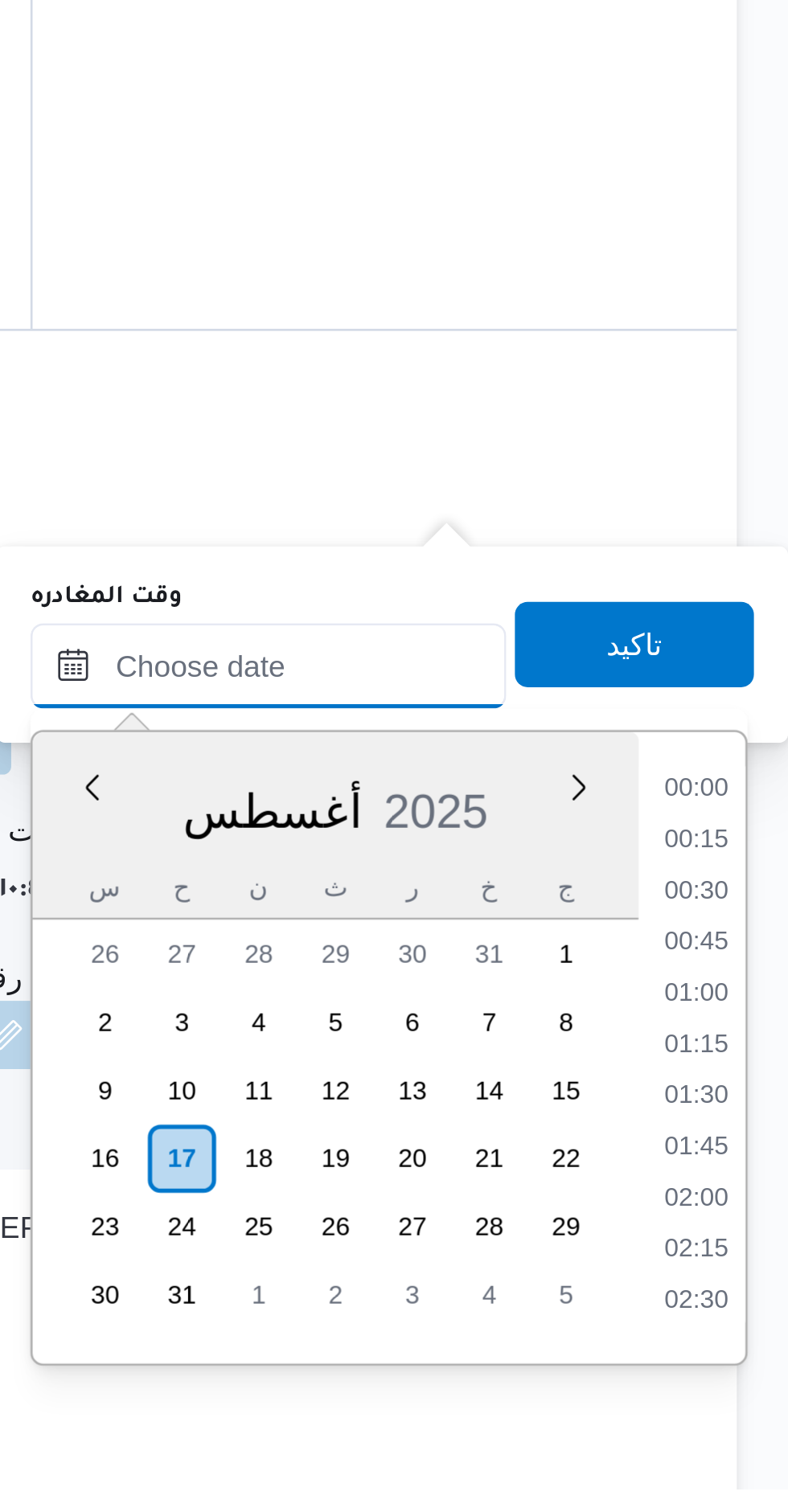
scroll to position [1144, 0]
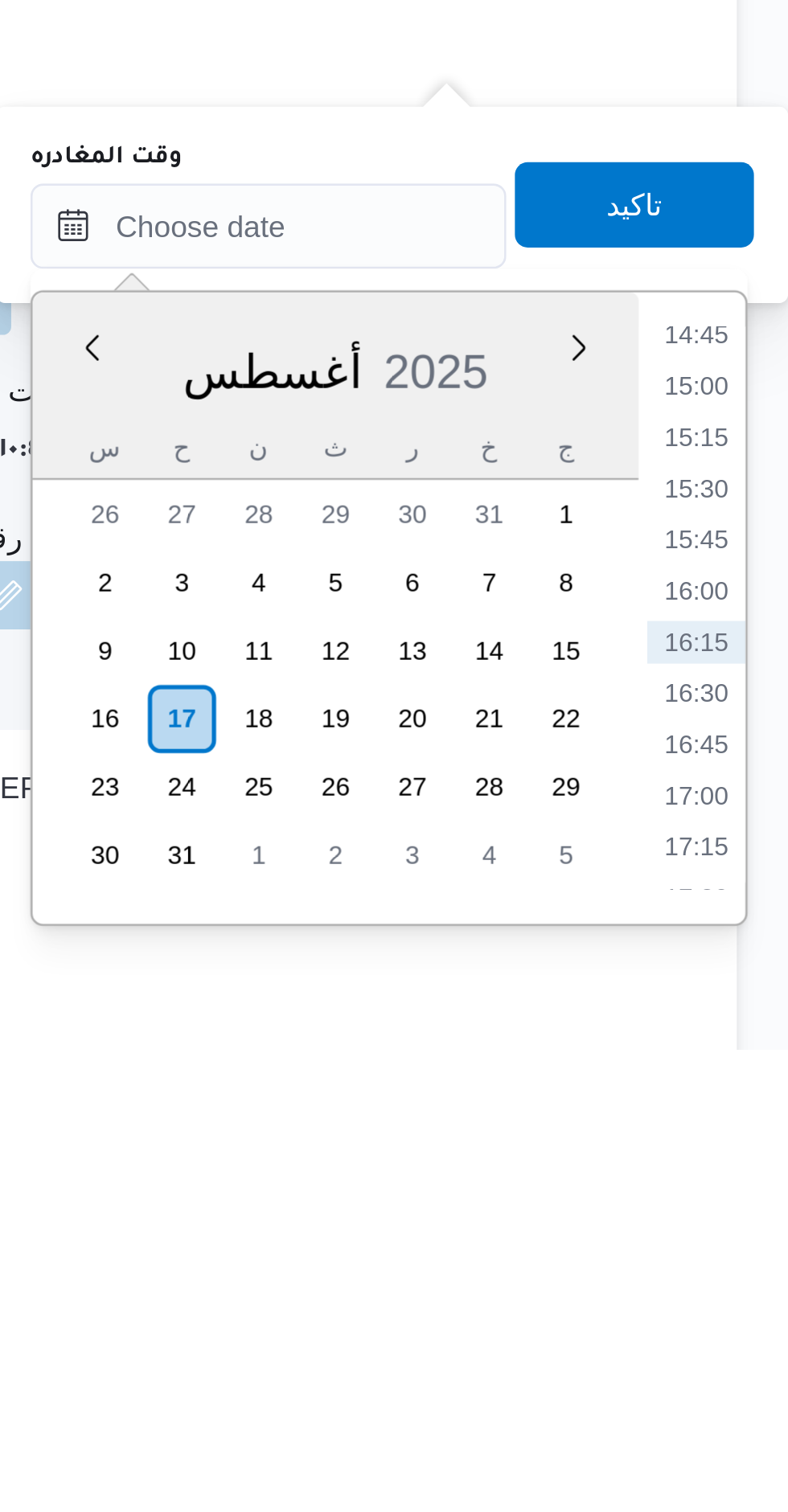
click at [757, 1238] on div "Time 00:00 00:15 00:30 00:45 01:00 01:15 01:30 01:45 02:00 02:15 02:30 02:45 03…" at bounding box center [752, 1346] width 40 height 238
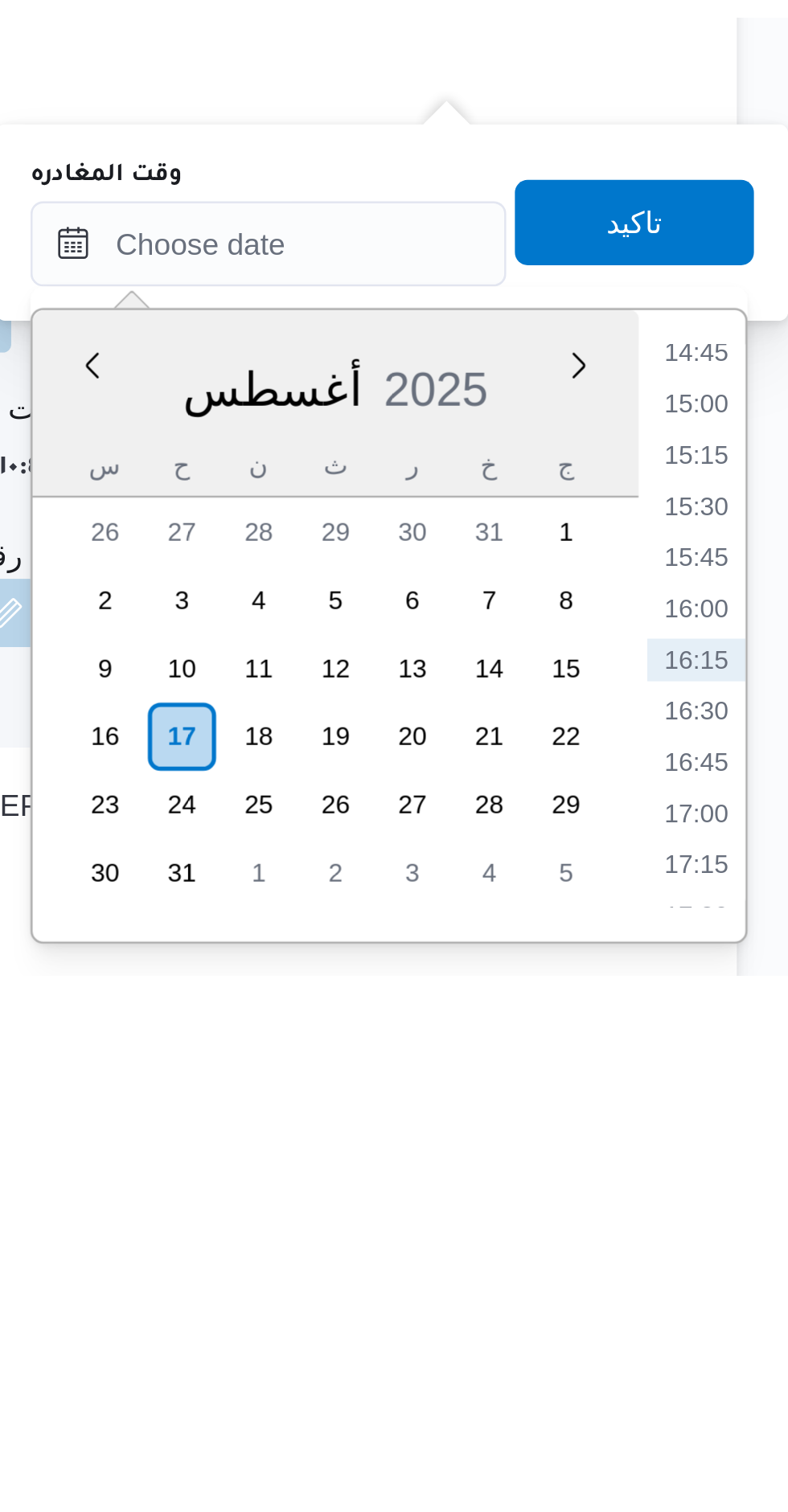
scroll to position [1152, 0]
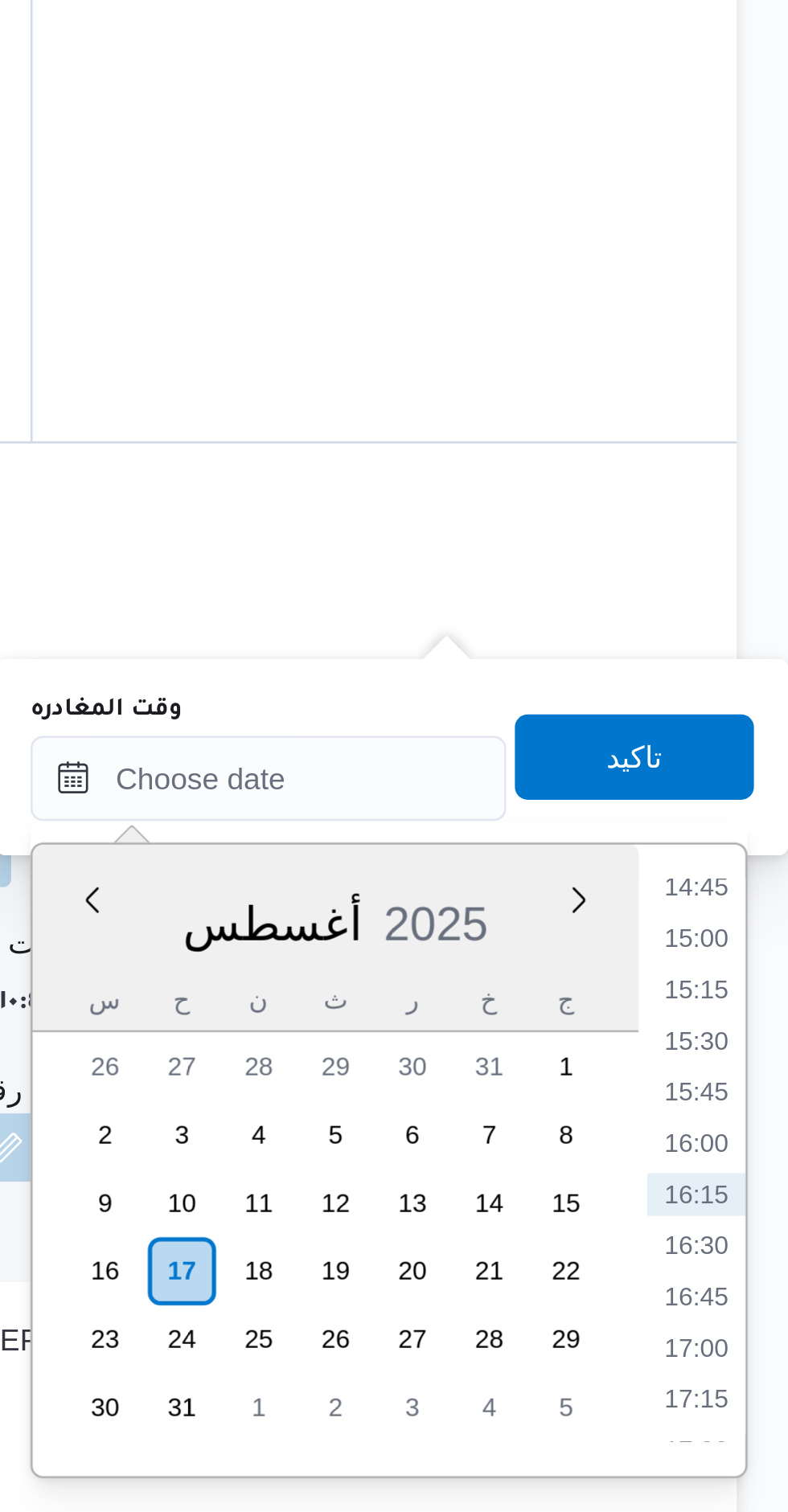
click at [755, 1235] on div "Time 00:00 00:15 00:30 00:45 01:00 01:15 01:30 01:45 02:00 02:15 02:30 02:45 03…" at bounding box center [752, 1346] width 40 height 238
click at [754, 1245] on li "14:45" at bounding box center [753, 1243] width 37 height 16
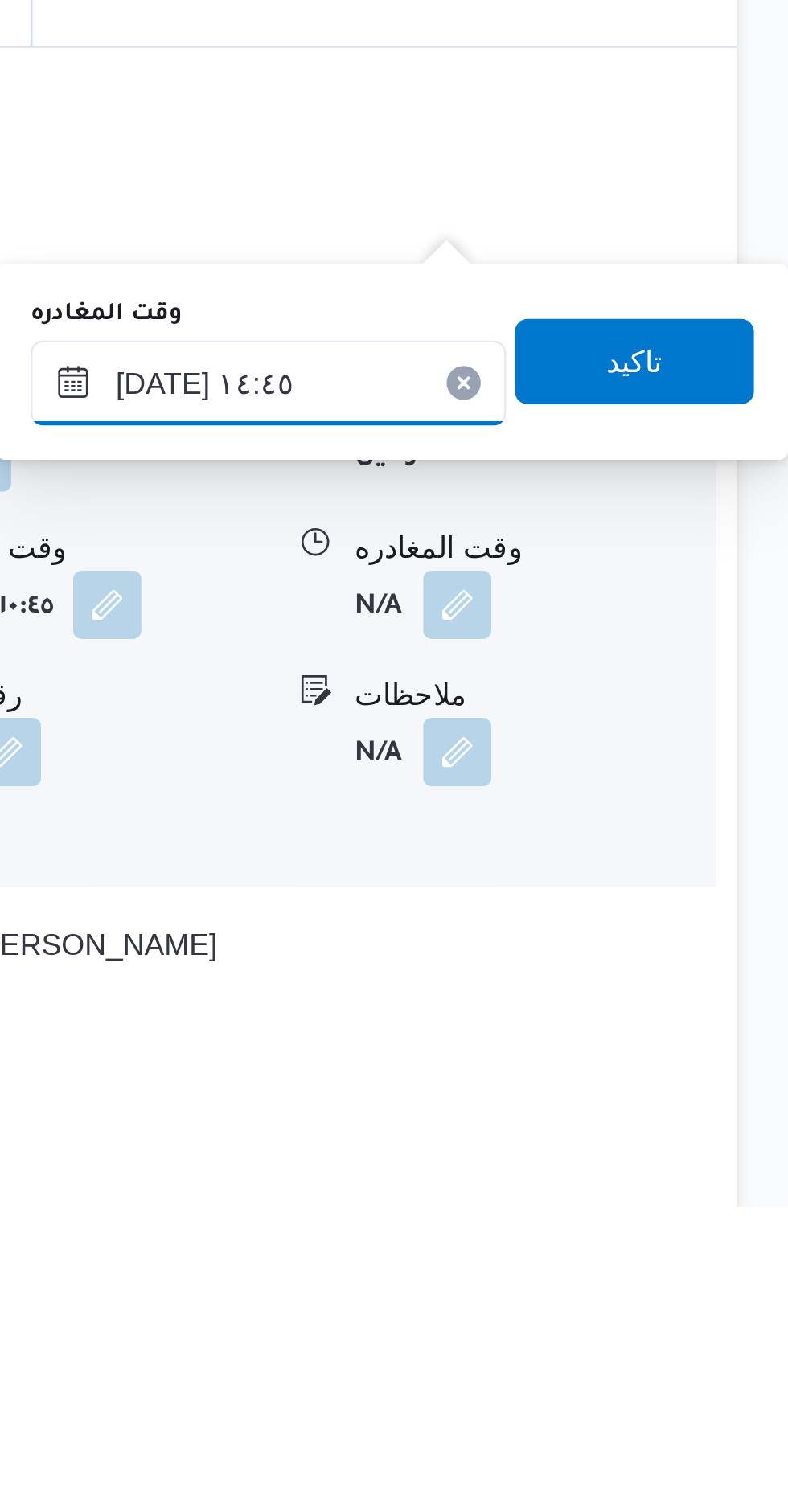
click at [616, 1203] on input "[DATE] ١٤:٤٥" at bounding box center [592, 1201] width 179 height 32
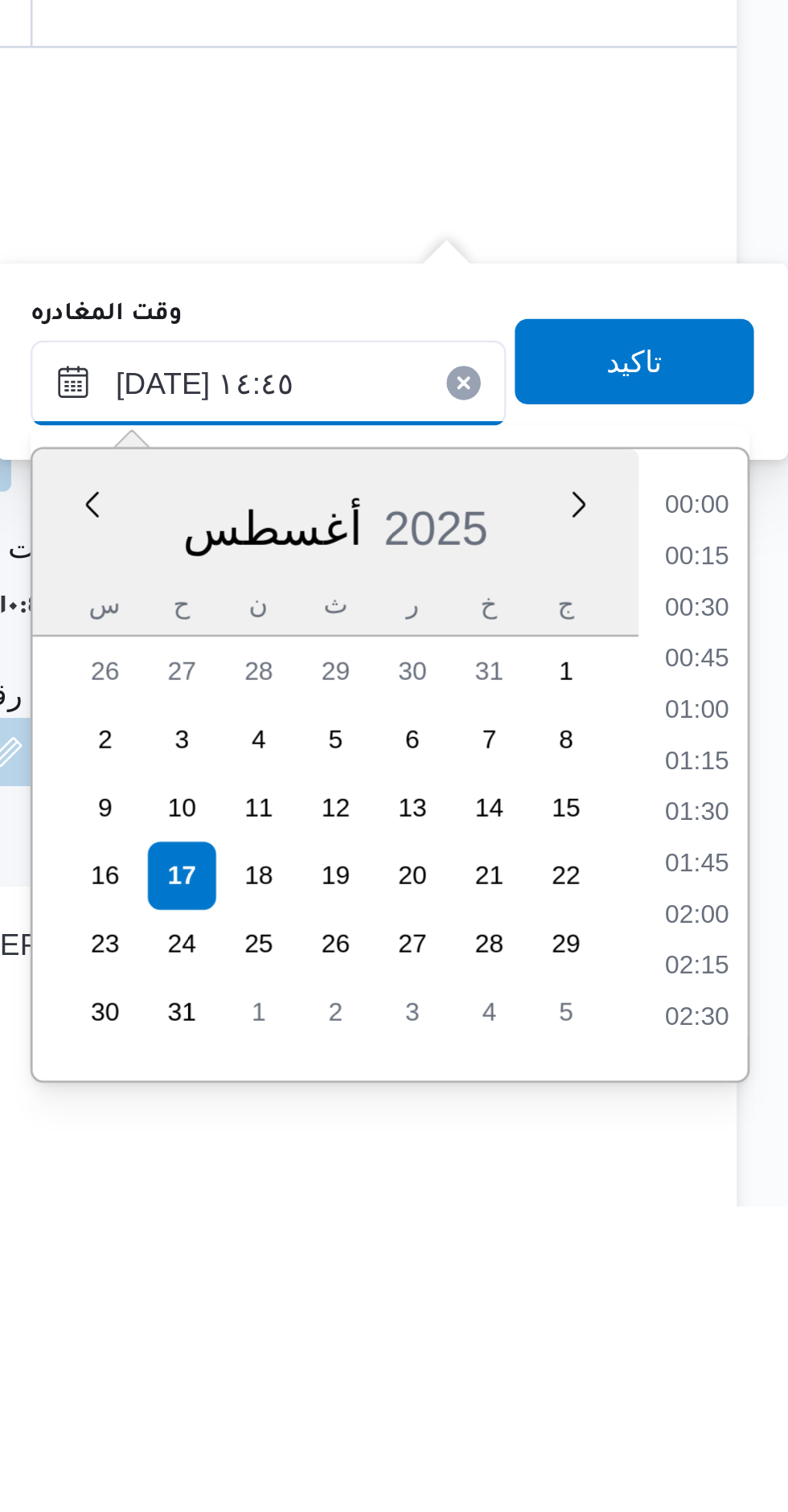
scroll to position [1027, 0]
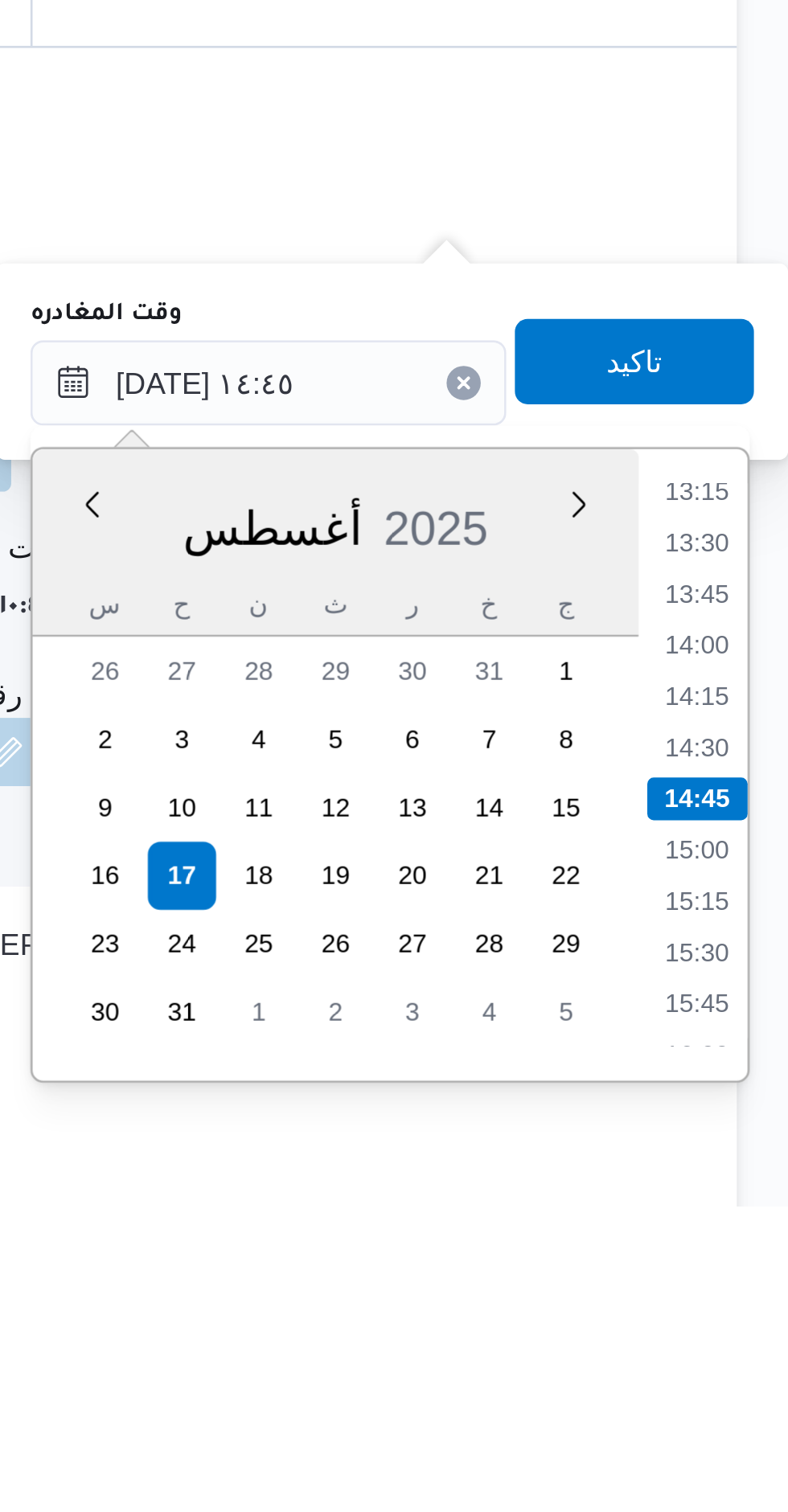
click at [750, 1244] on li "13:15" at bounding box center [753, 1243] width 37 height 16
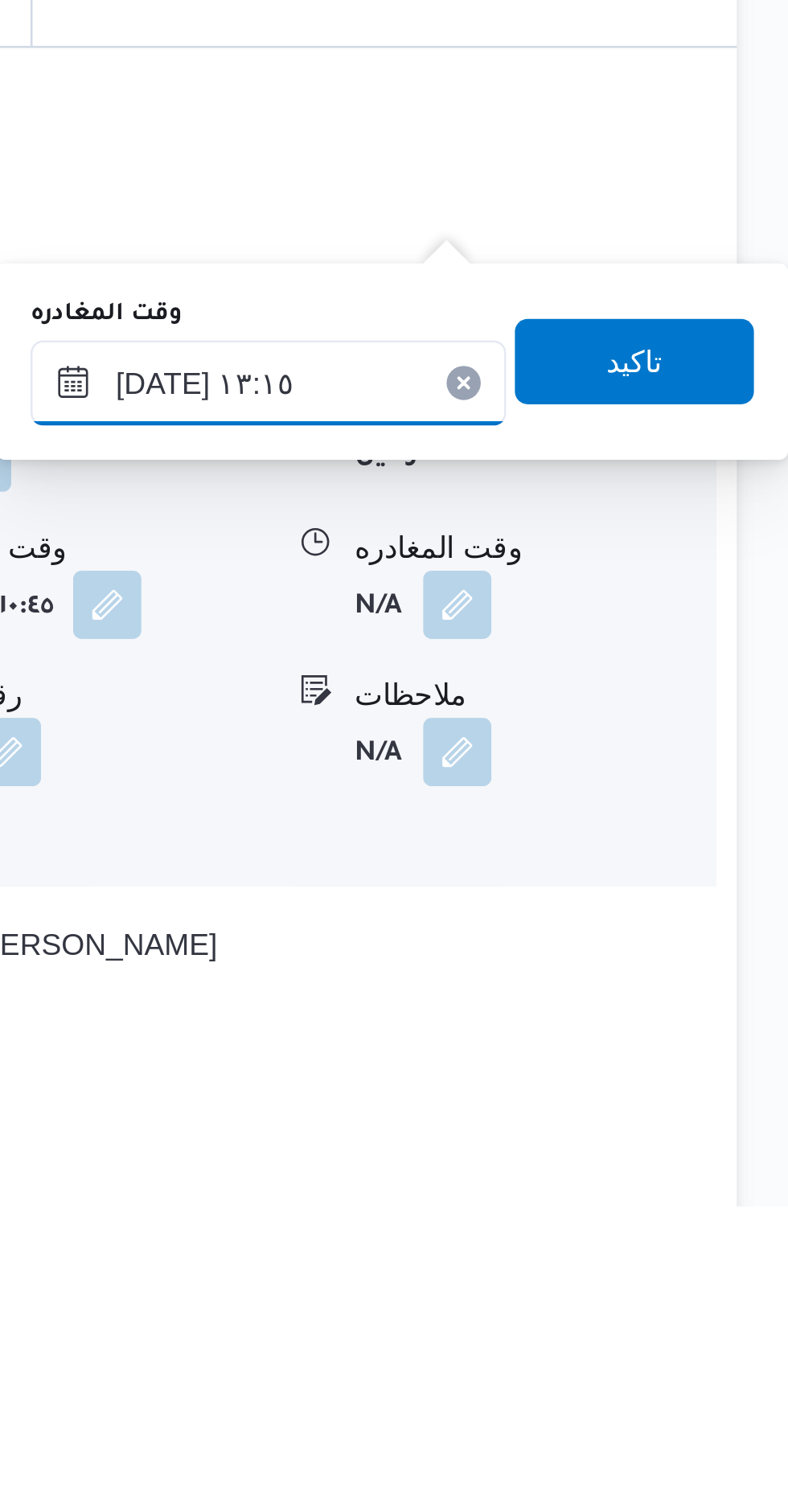
click at [605, 1198] on input "[DATE] ١٣:١٥" at bounding box center [592, 1201] width 179 height 32
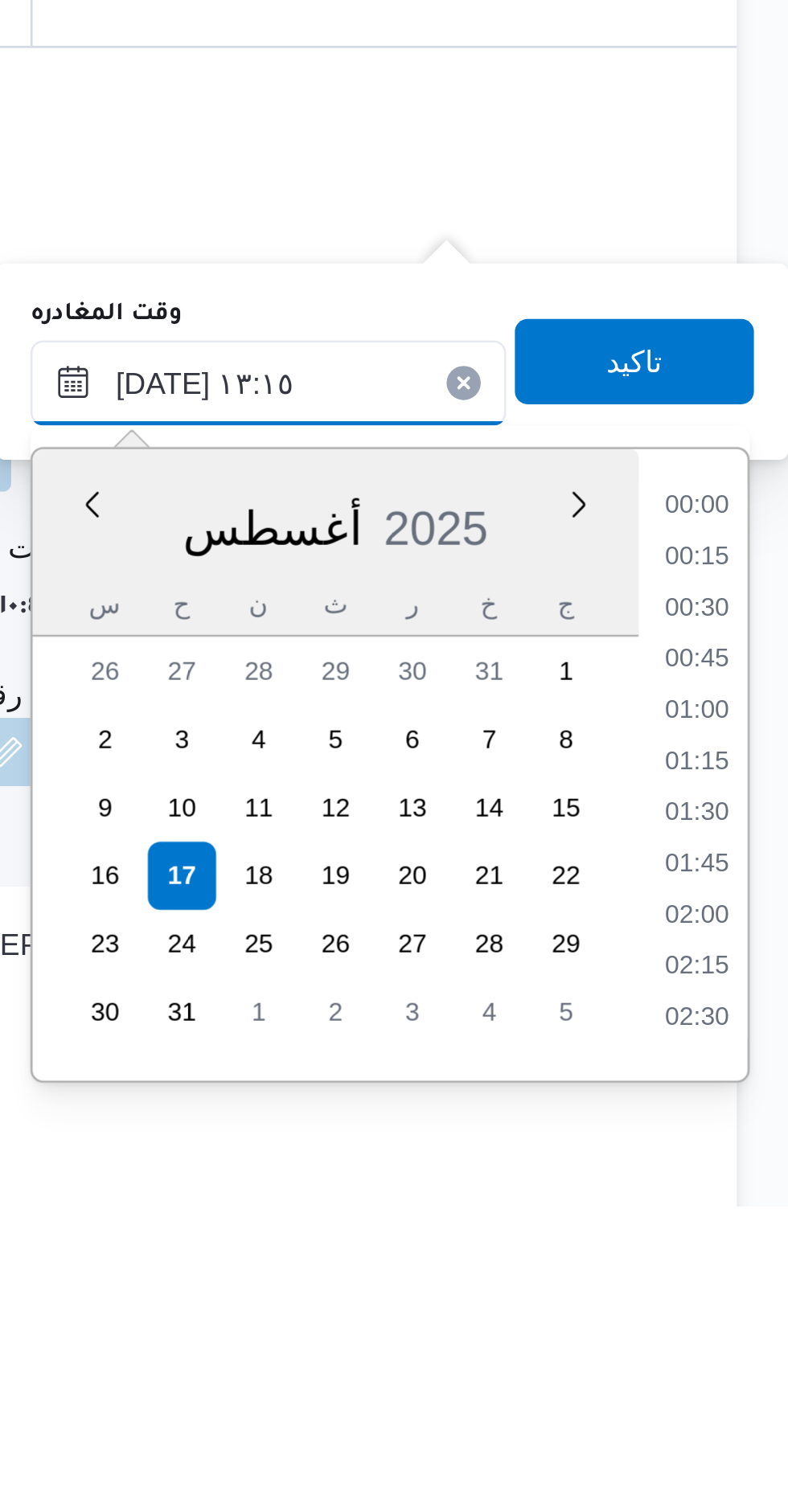
scroll to position [912, 0]
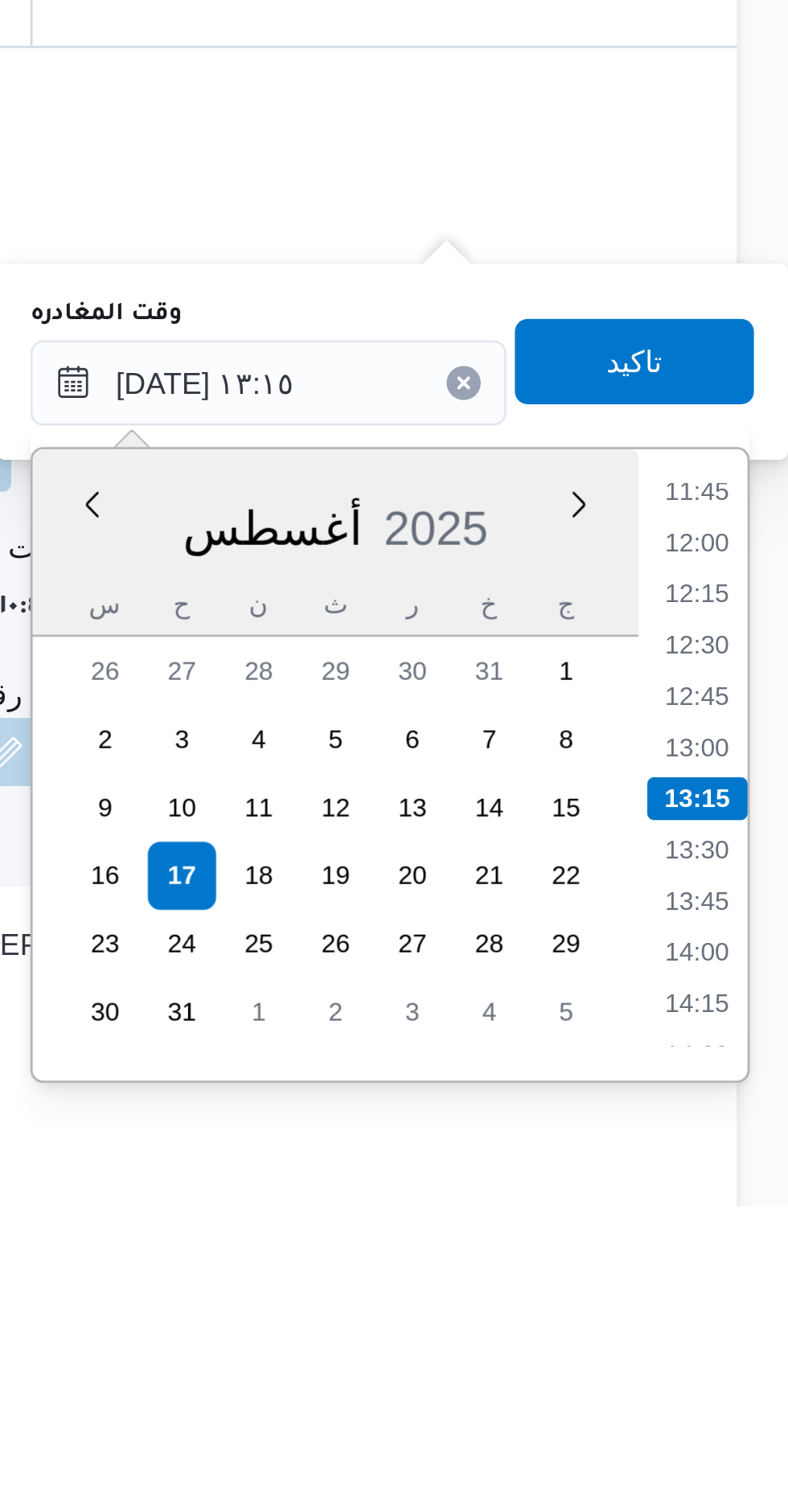
click at [757, 1257] on li "12:00" at bounding box center [753, 1262] width 37 height 16
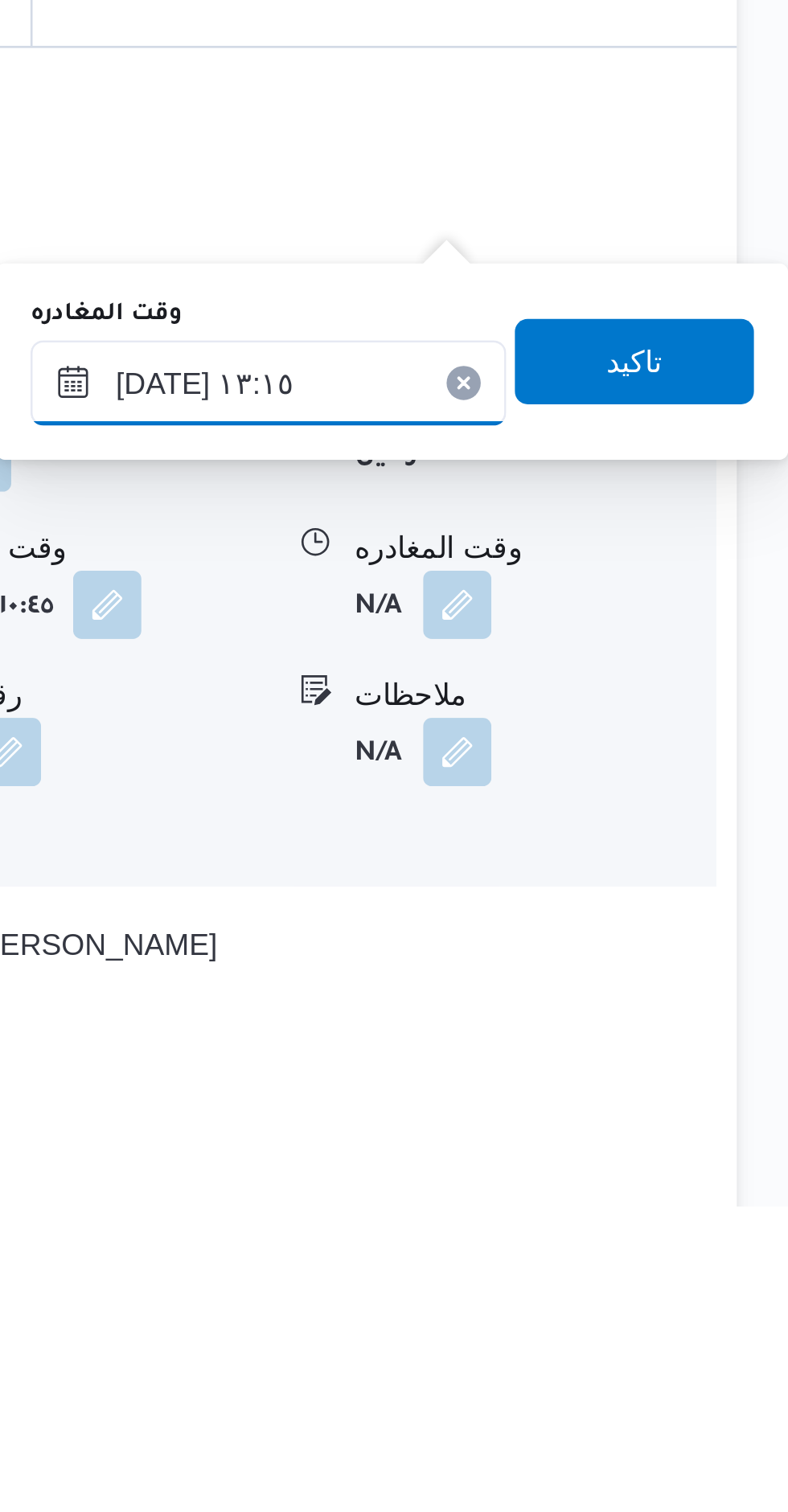
type input "[DATE] ١٢:٠٠"
click at [745, 1190] on span "تاكيد" at bounding box center [730, 1194] width 90 height 32
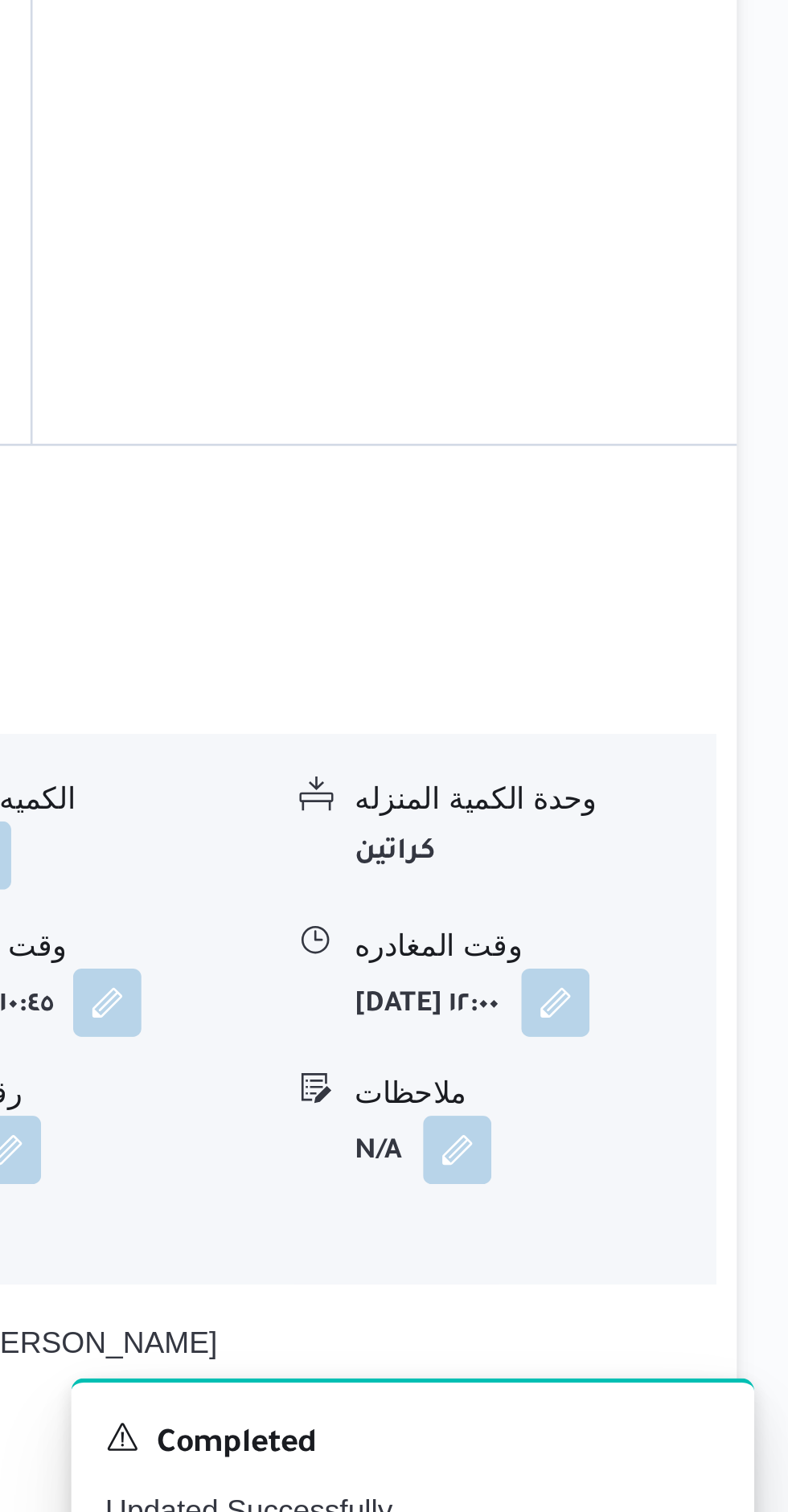
scroll to position [1531, 0]
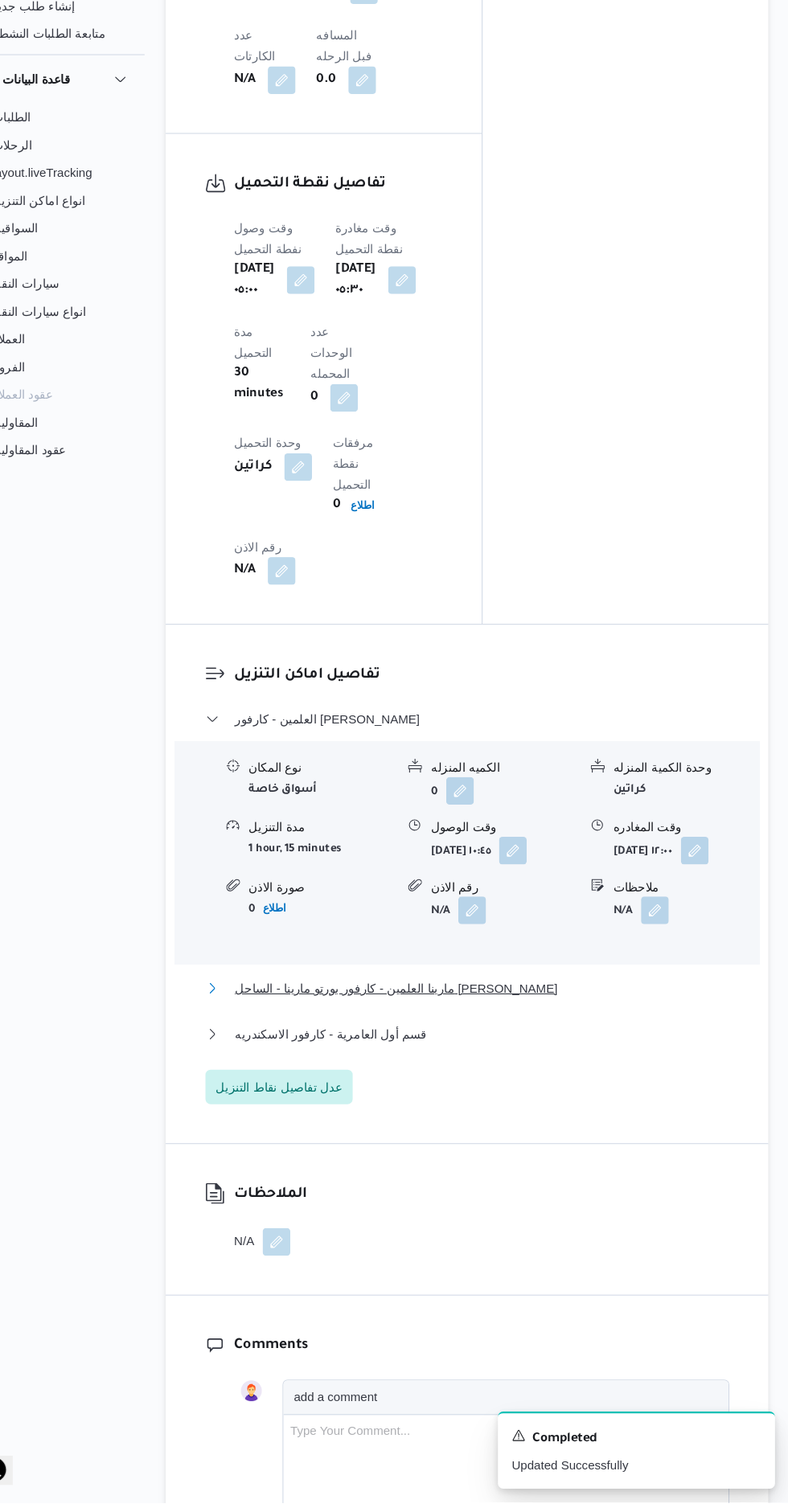
click at [547, 1025] on button "مارينا العلمين - كارفور بورتو مارينا - الساحل [PERSON_NAME]" at bounding box center [490, 1035] width 487 height 19
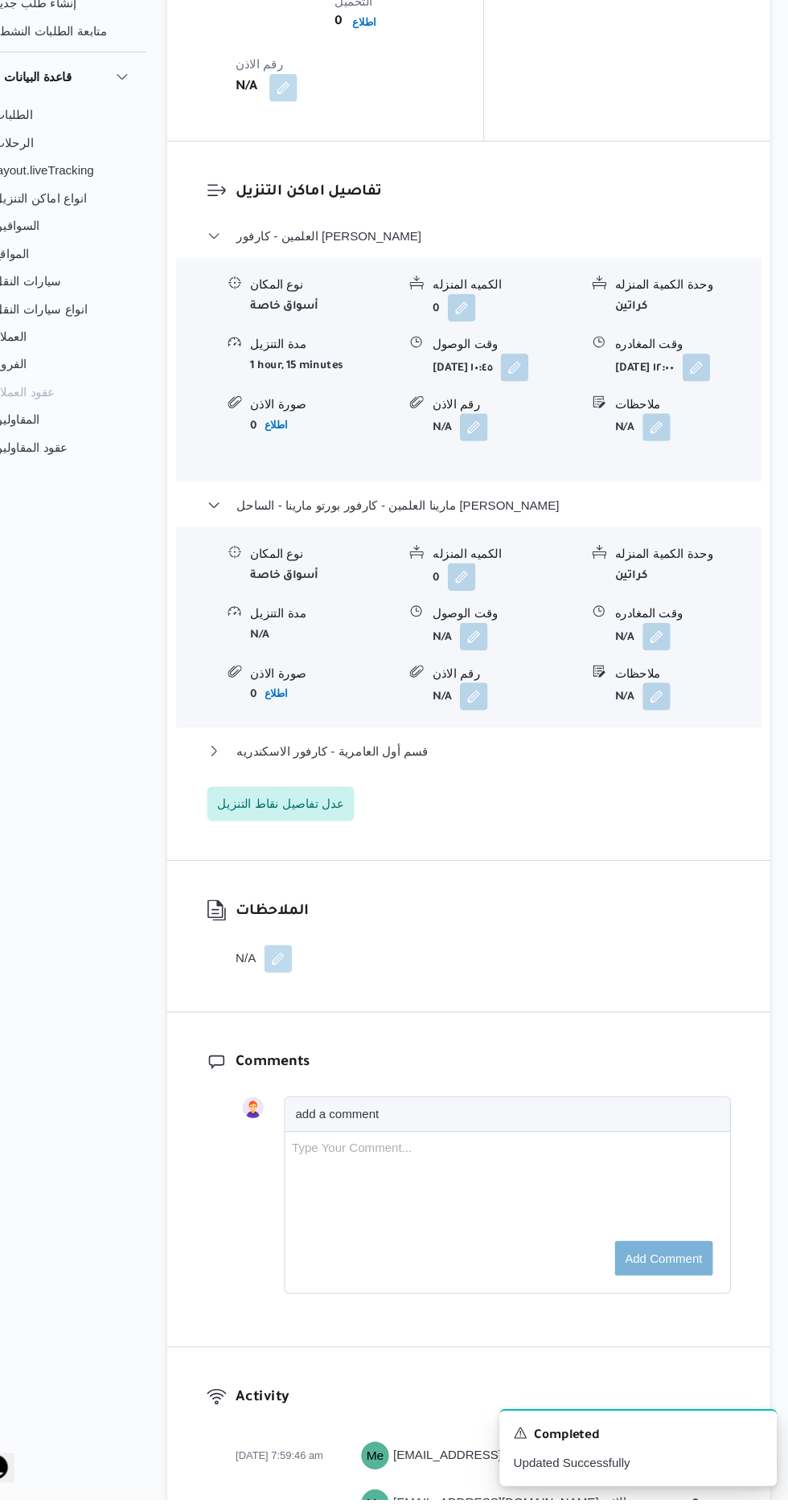
scroll to position [2014, 0]
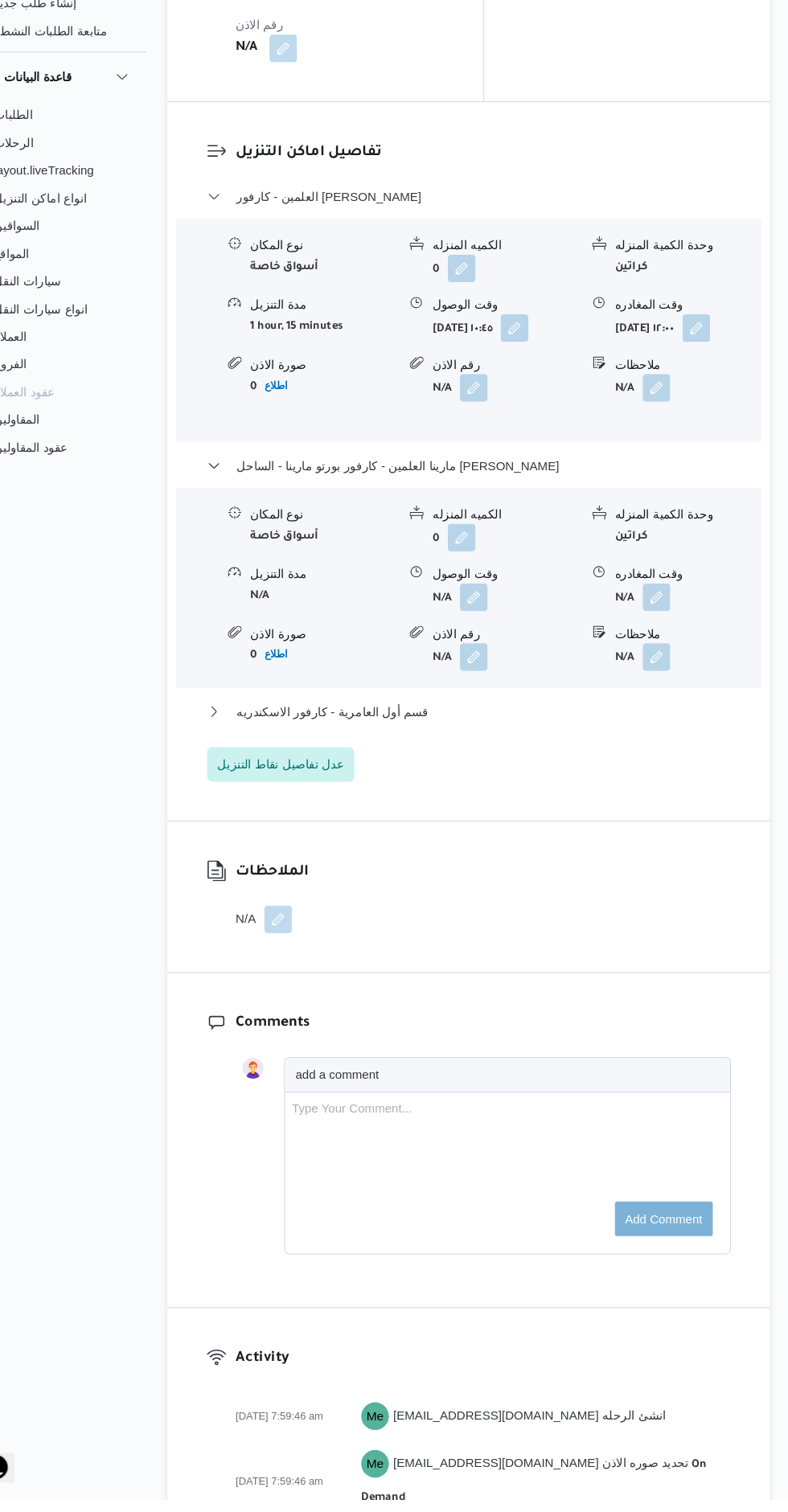
click at [498, 661] on button "button" at bounding box center [494, 673] width 26 height 26
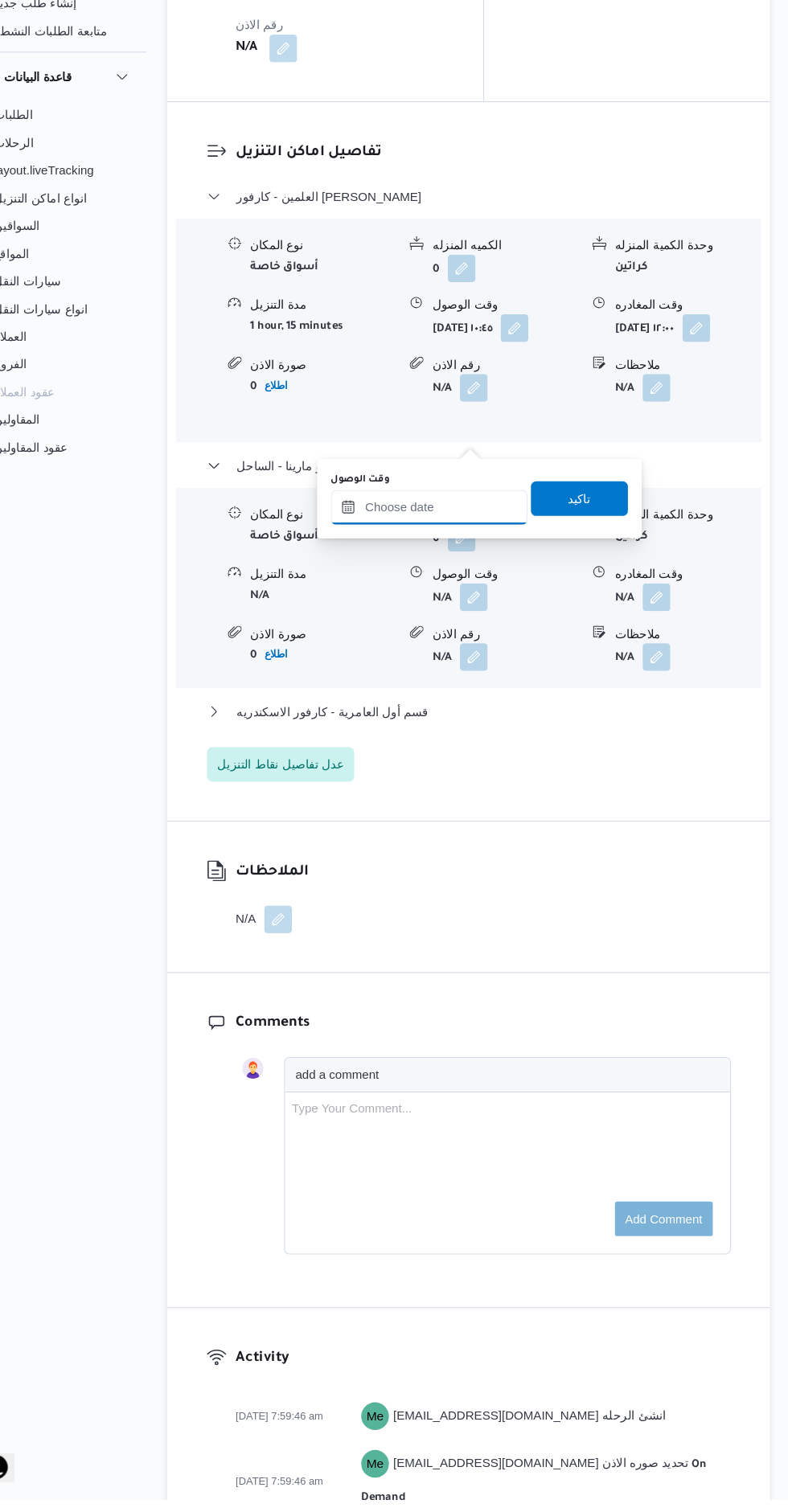
click at [467, 592] on input "وقت الوصول" at bounding box center [452, 590] width 183 height 32
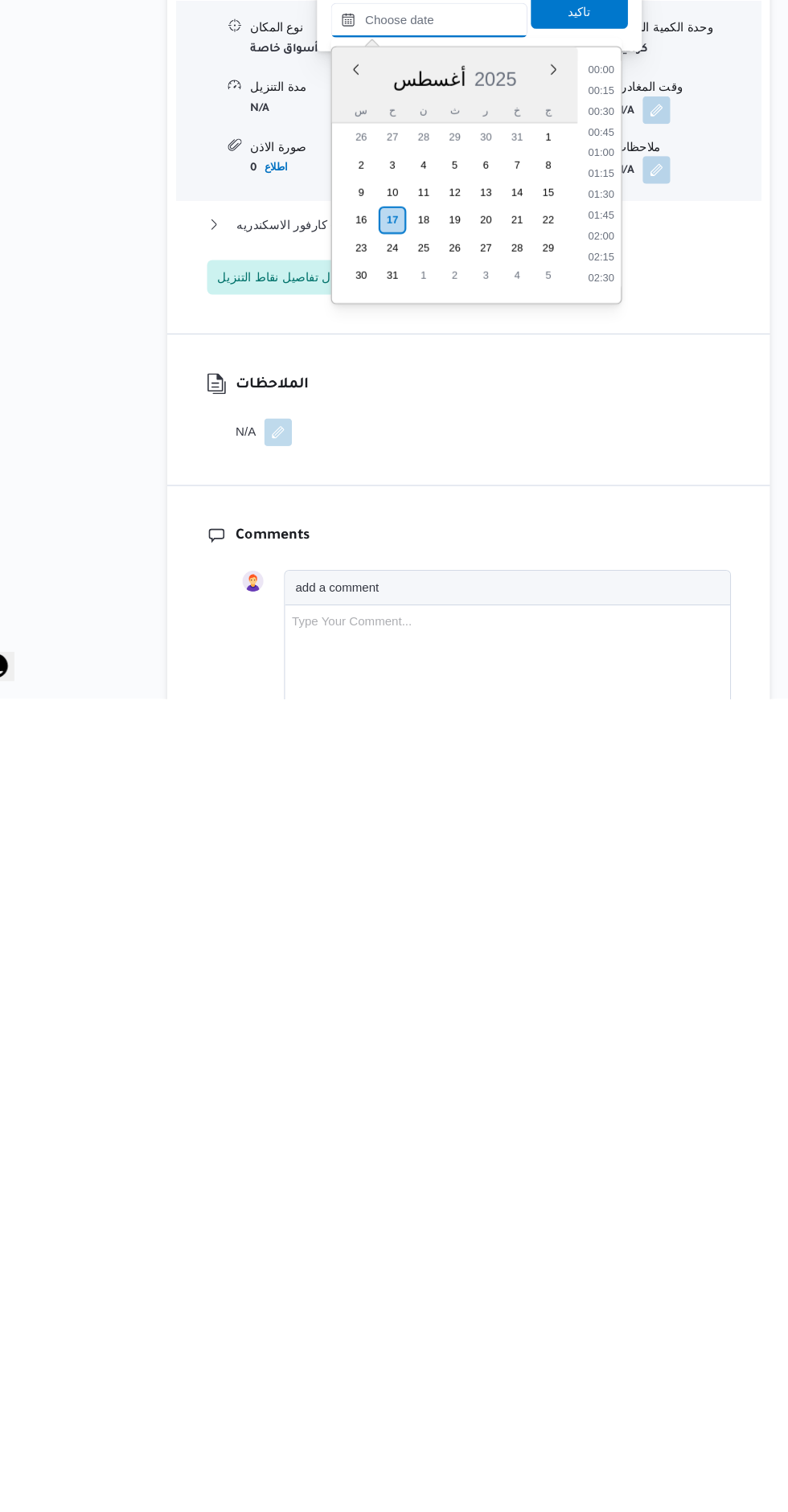
scroll to position [1144, 0]
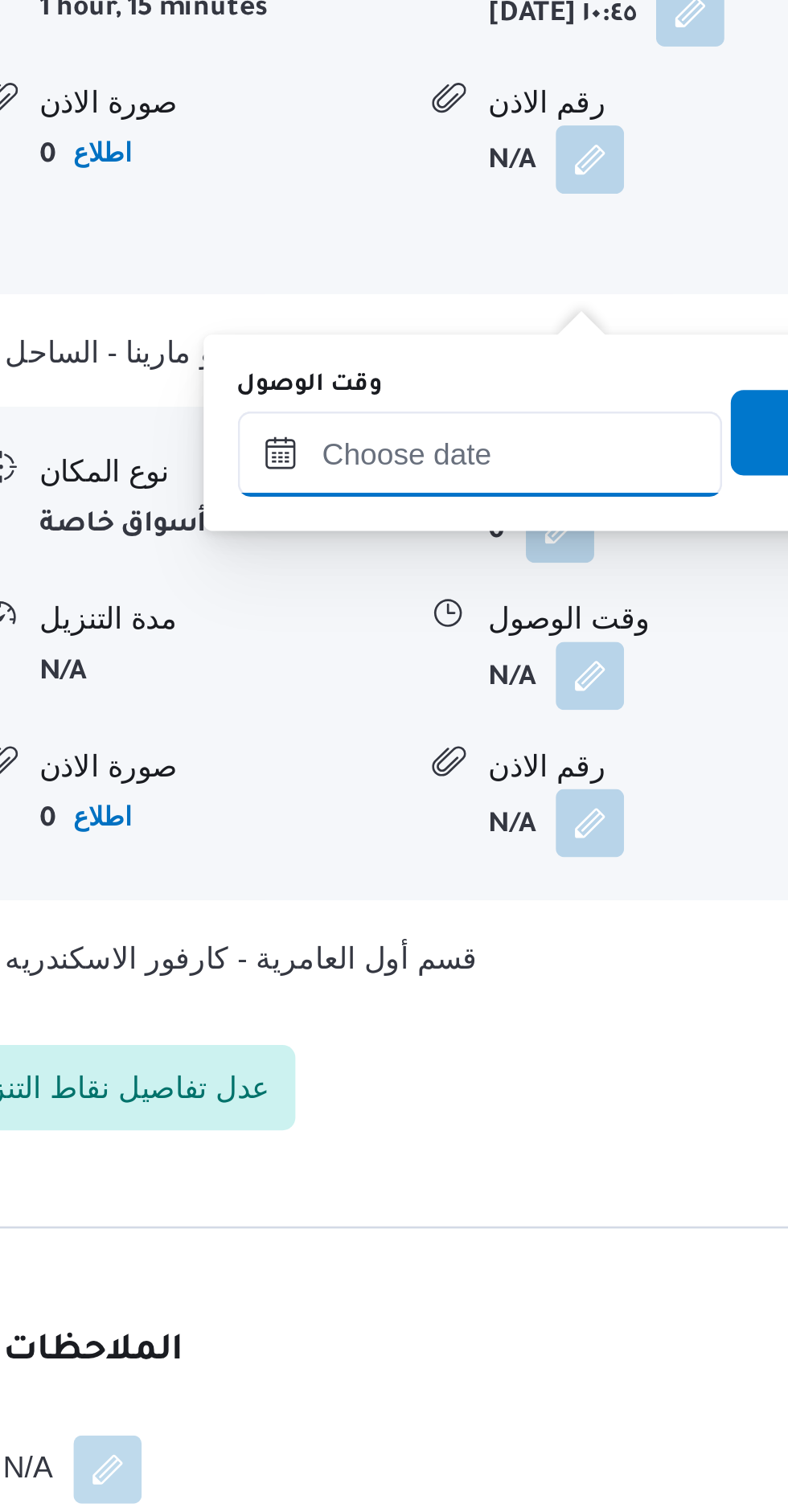
click at [478, 879] on input "وقت الوصول" at bounding box center [452, 881] width 183 height 32
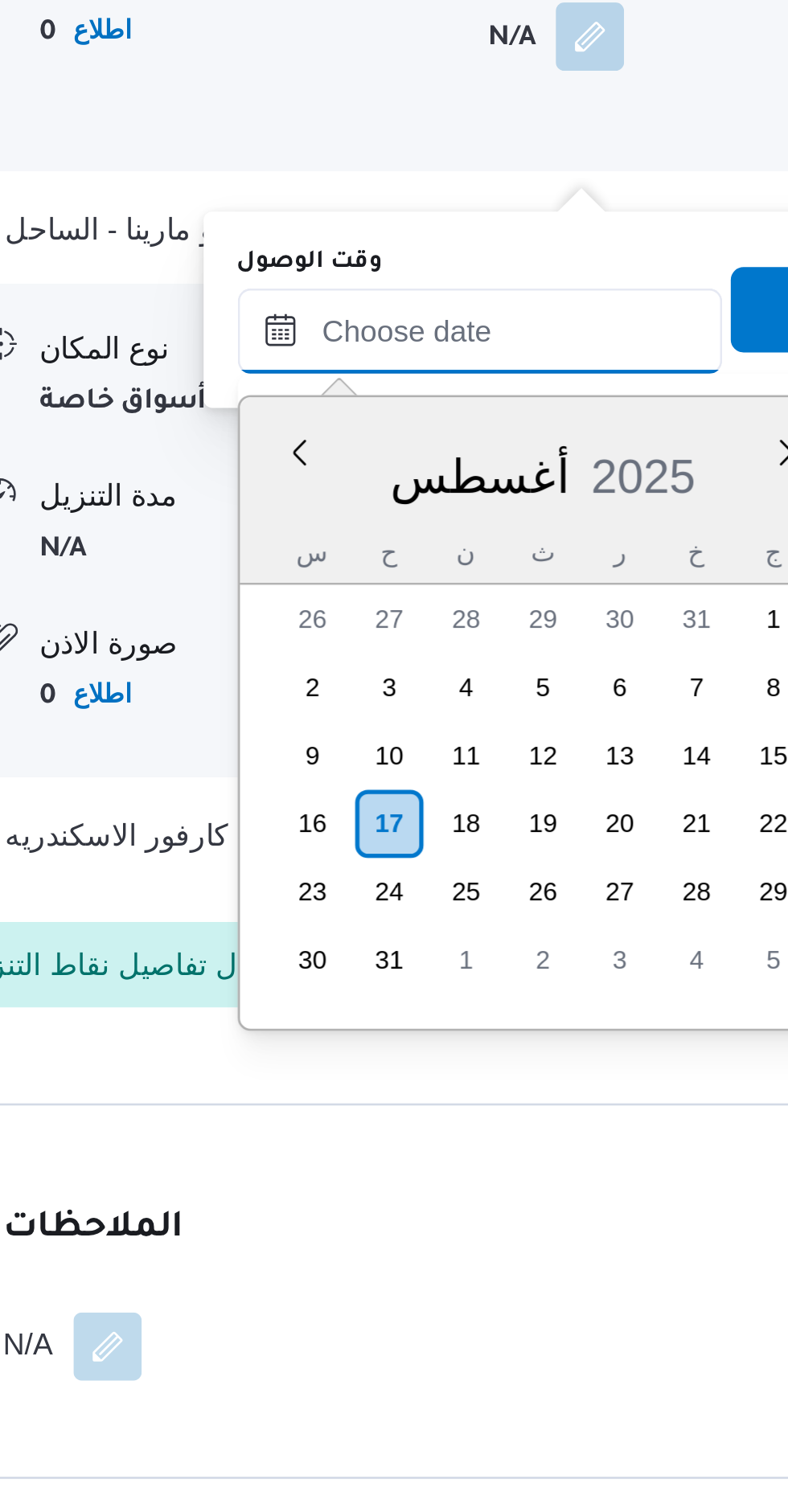
scroll to position [1676, 0]
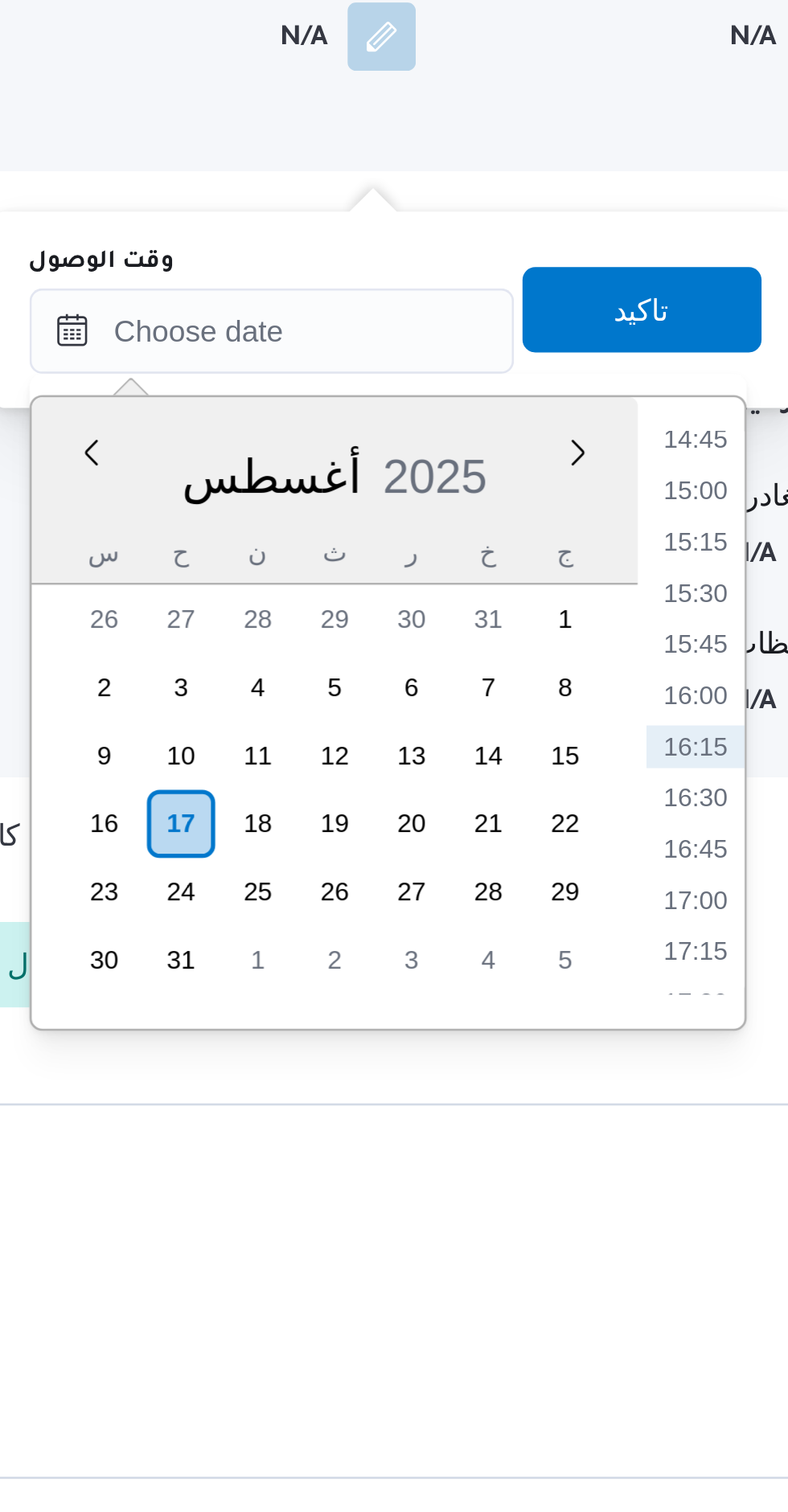
click at [613, 982] on li "15:00" at bounding box center [612, 989] width 37 height 16
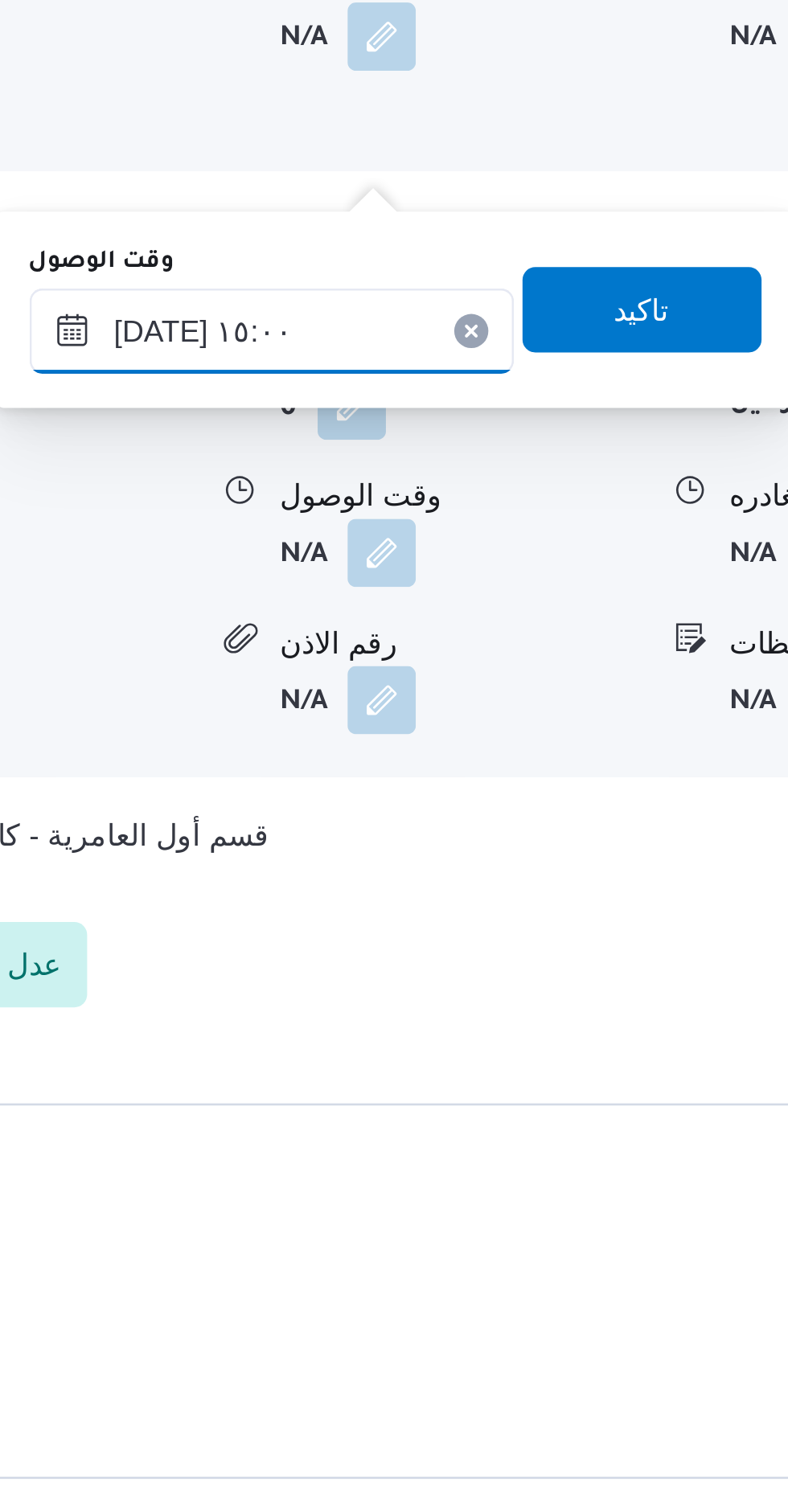
click at [452, 929] on input "[DATE] ١٥:٠٠" at bounding box center [452, 928] width 183 height 32
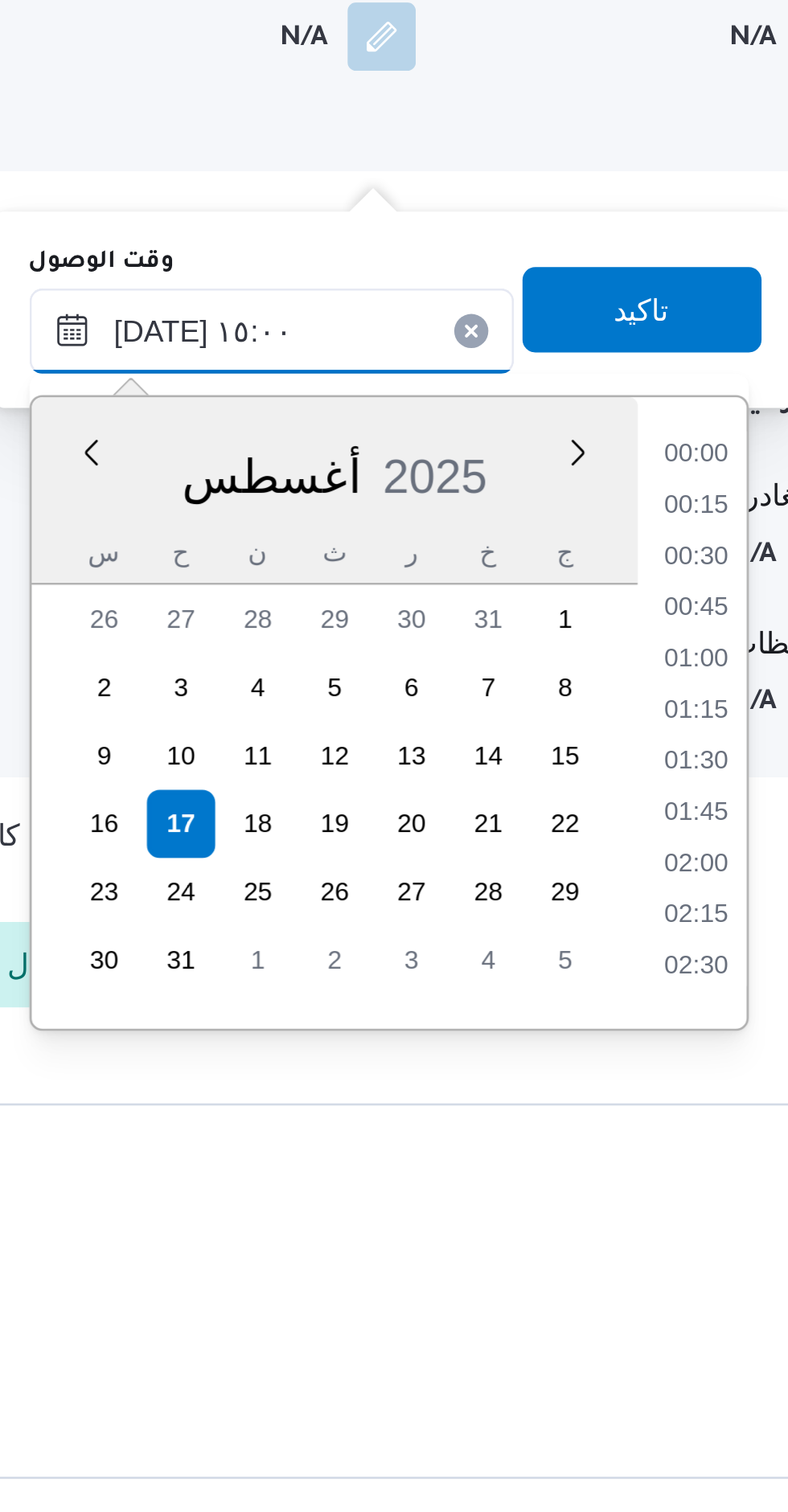
scroll to position [1046, 0]
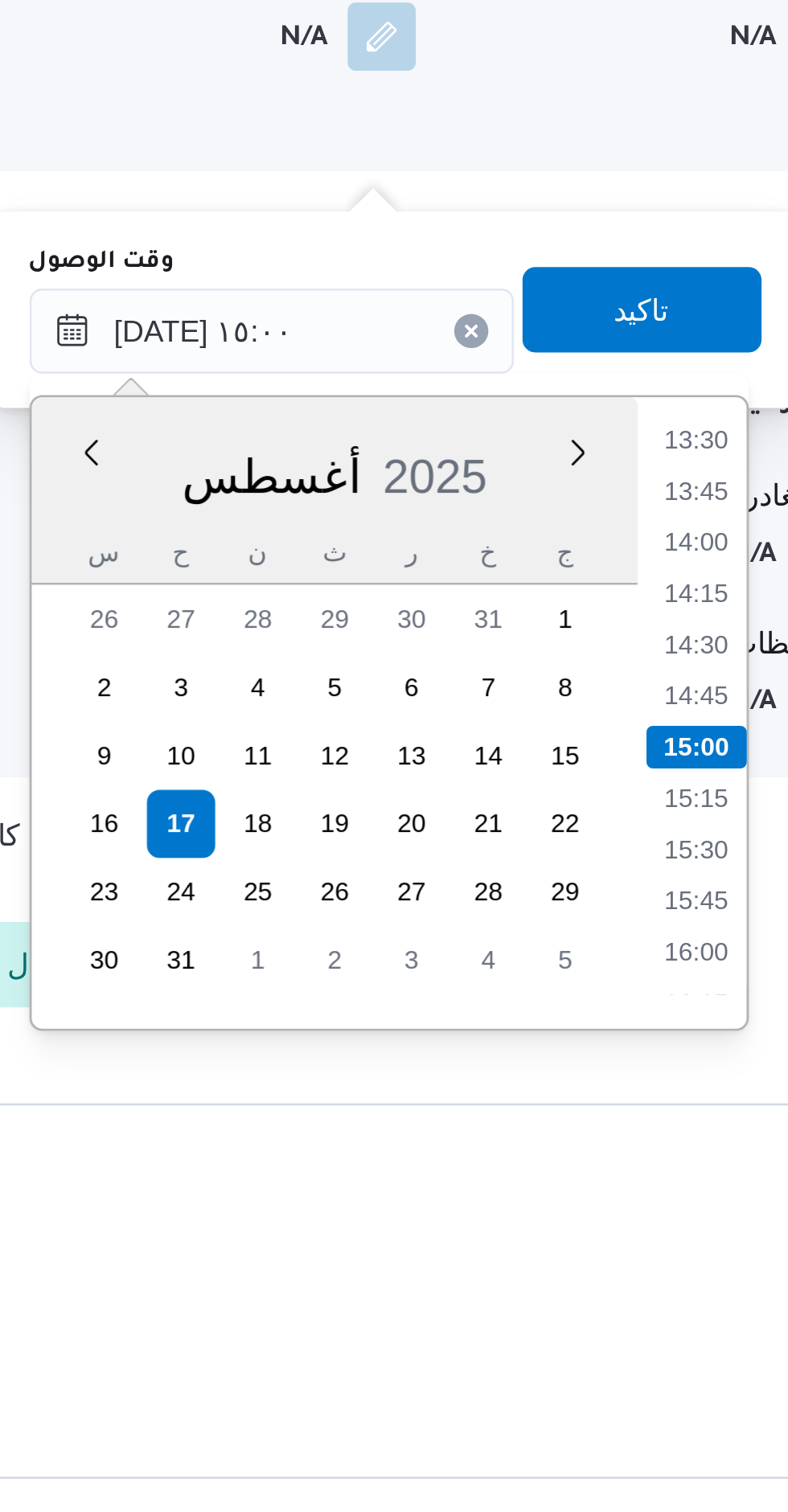
click at [616, 968] on li "13:30" at bounding box center [612, 970] width 37 height 16
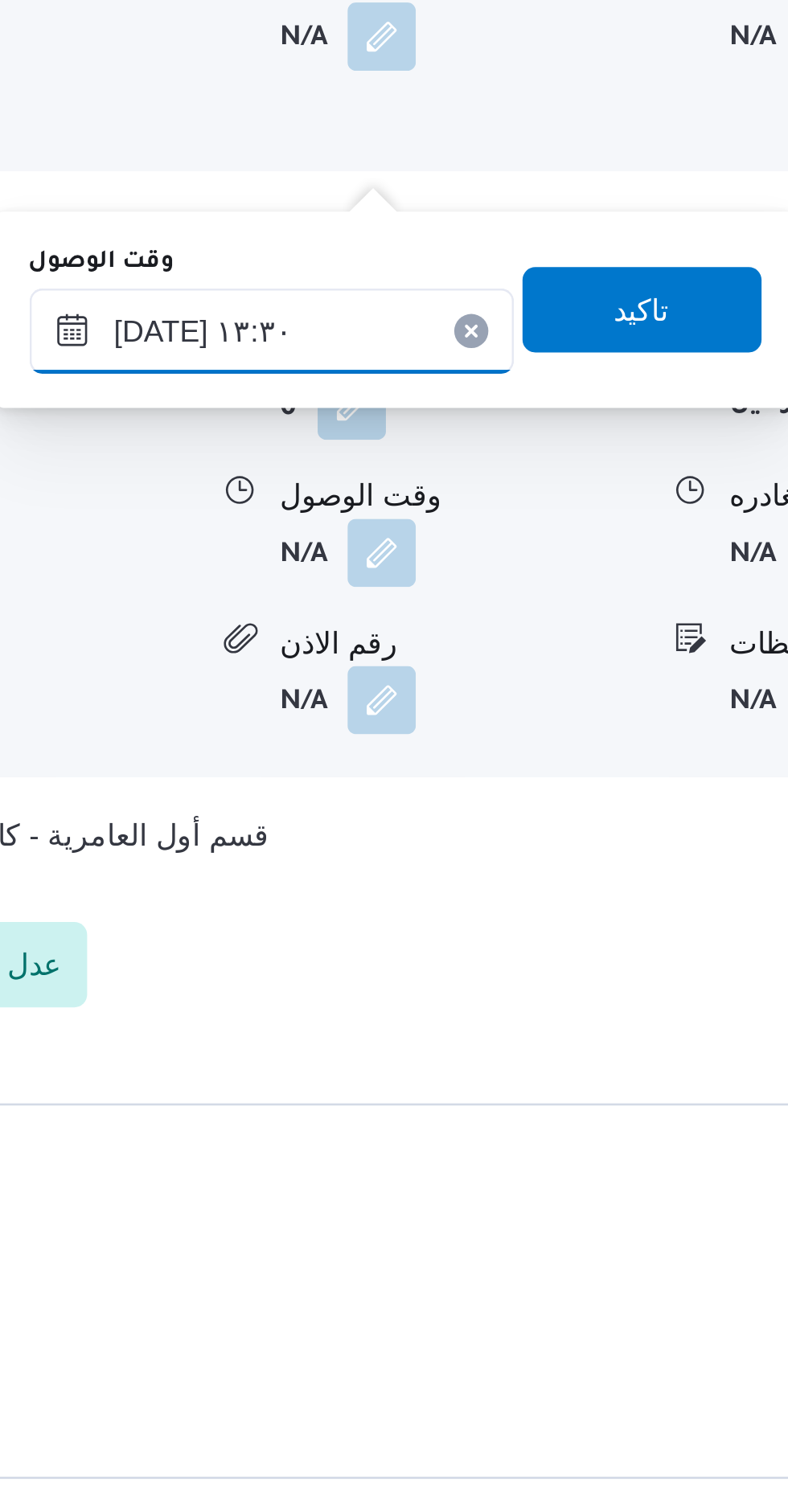
click at [446, 919] on input "[DATE] ١٣:٣٠" at bounding box center [452, 928] width 183 height 32
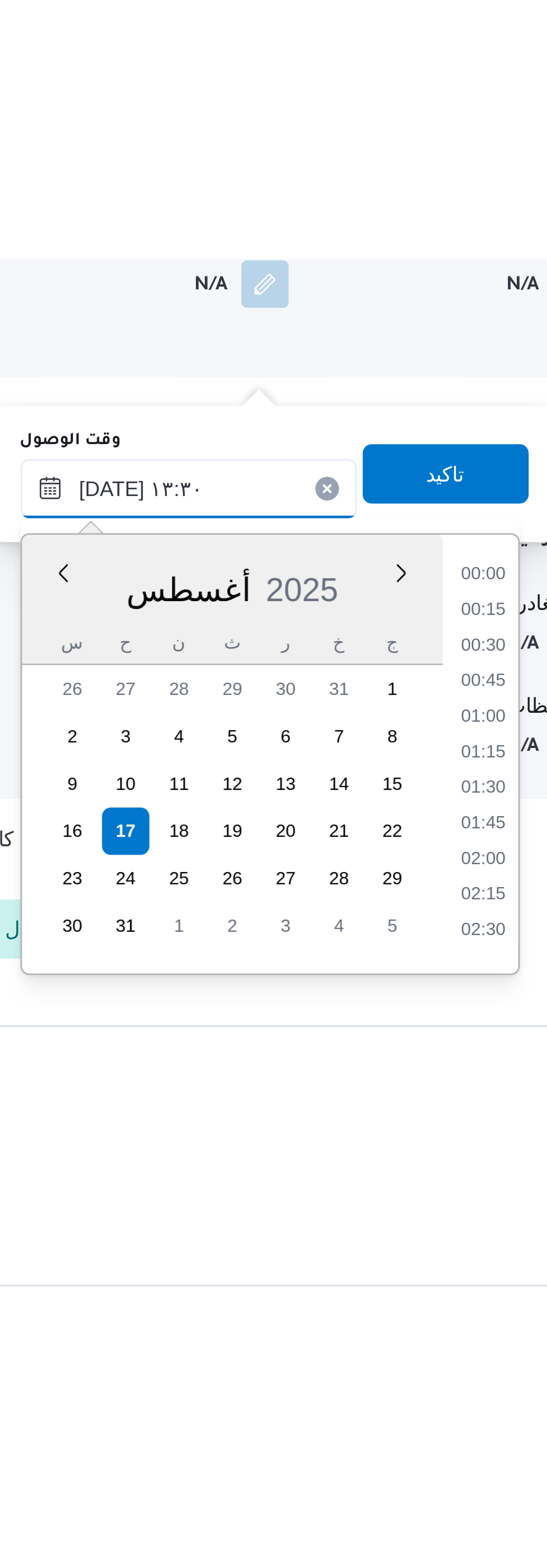
scroll to position [647, 0]
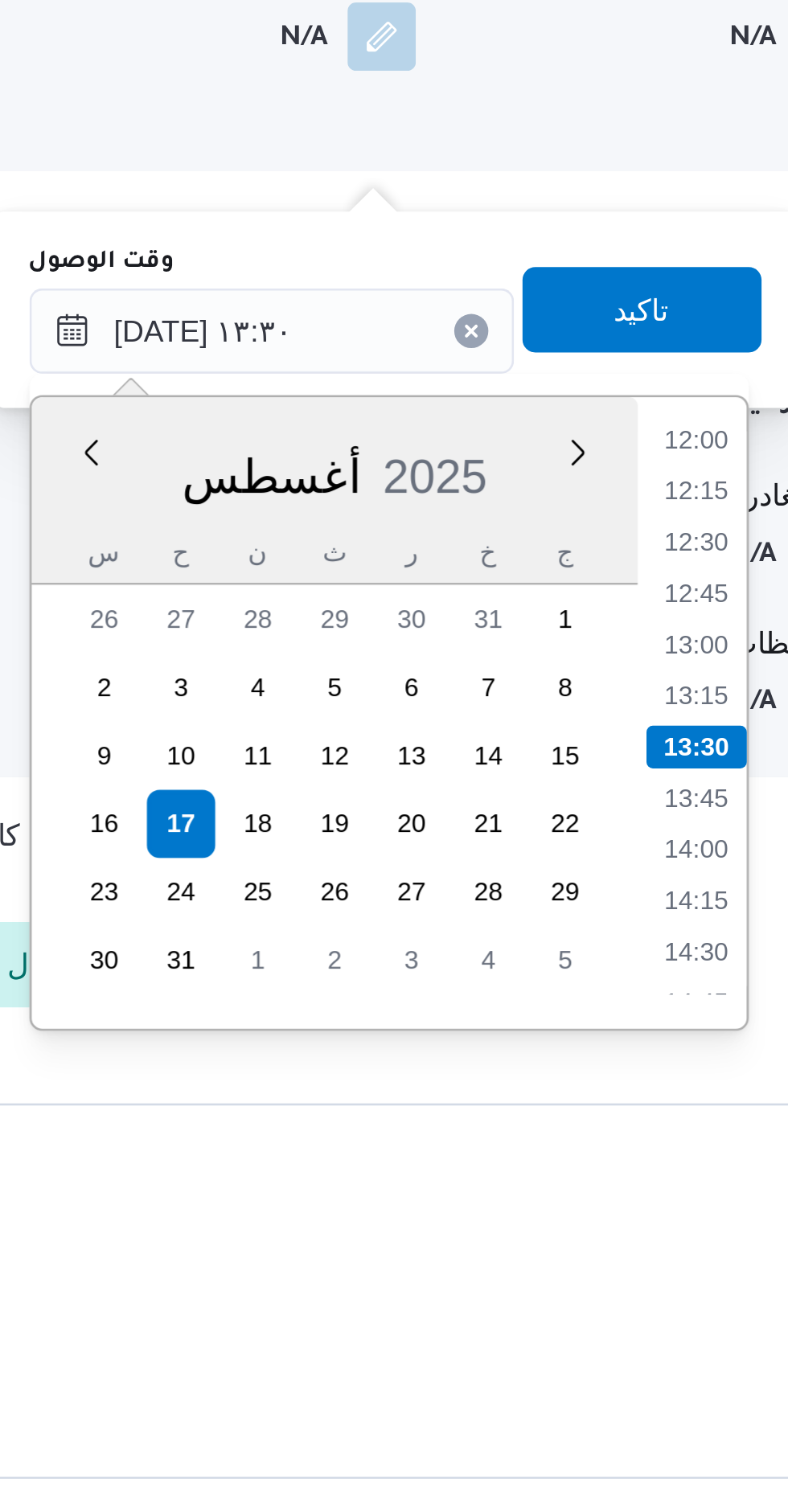
click at [613, 1009] on li "12:30" at bounding box center [612, 1008] width 37 height 16
type input "[DATE] ١٢:٣٠"
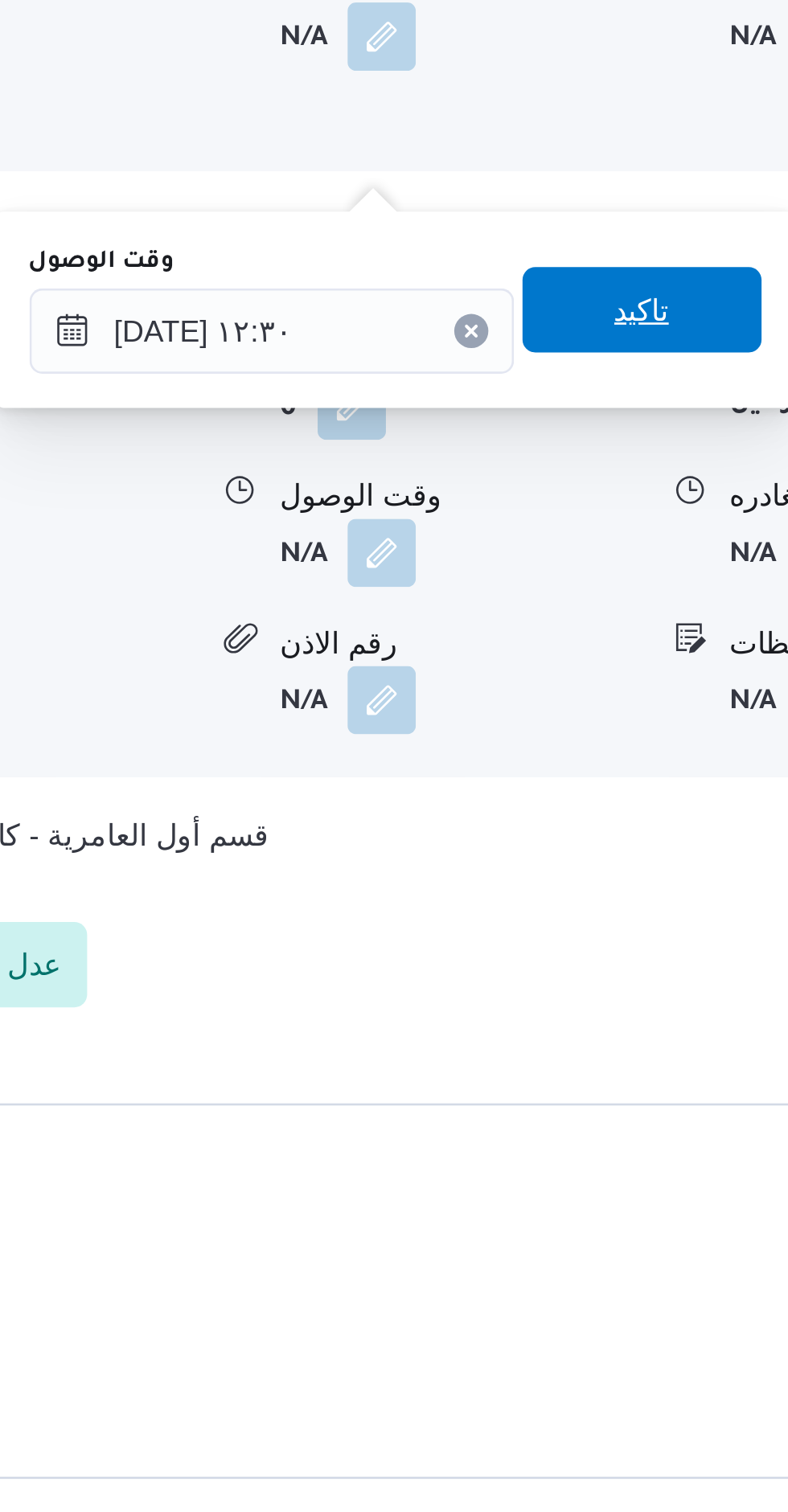
click at [597, 922] on span "تاكيد" at bounding box center [592, 920] width 90 height 32
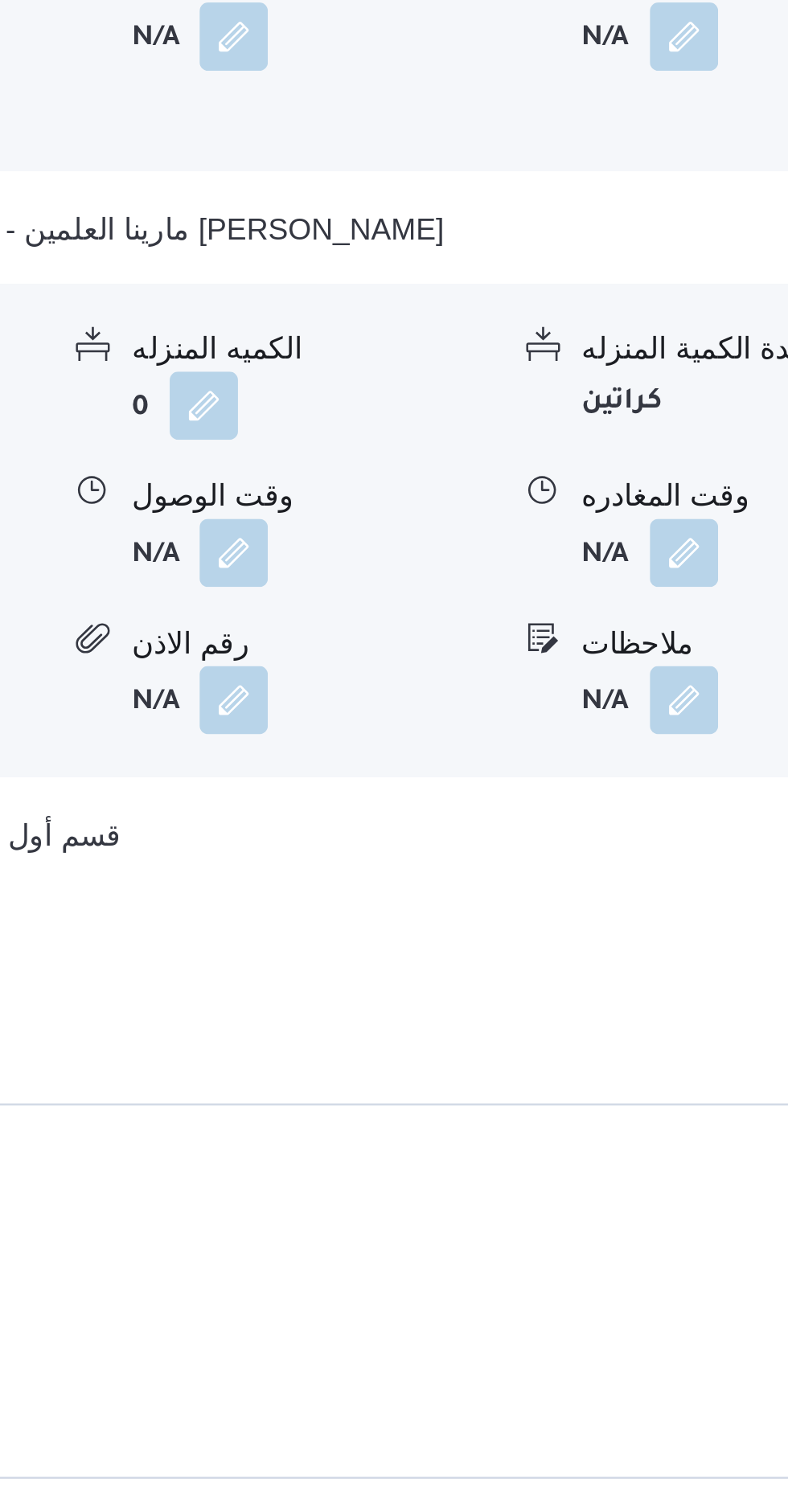
click at [667, 999] on button "button" at bounding box center [663, 1012] width 26 height 26
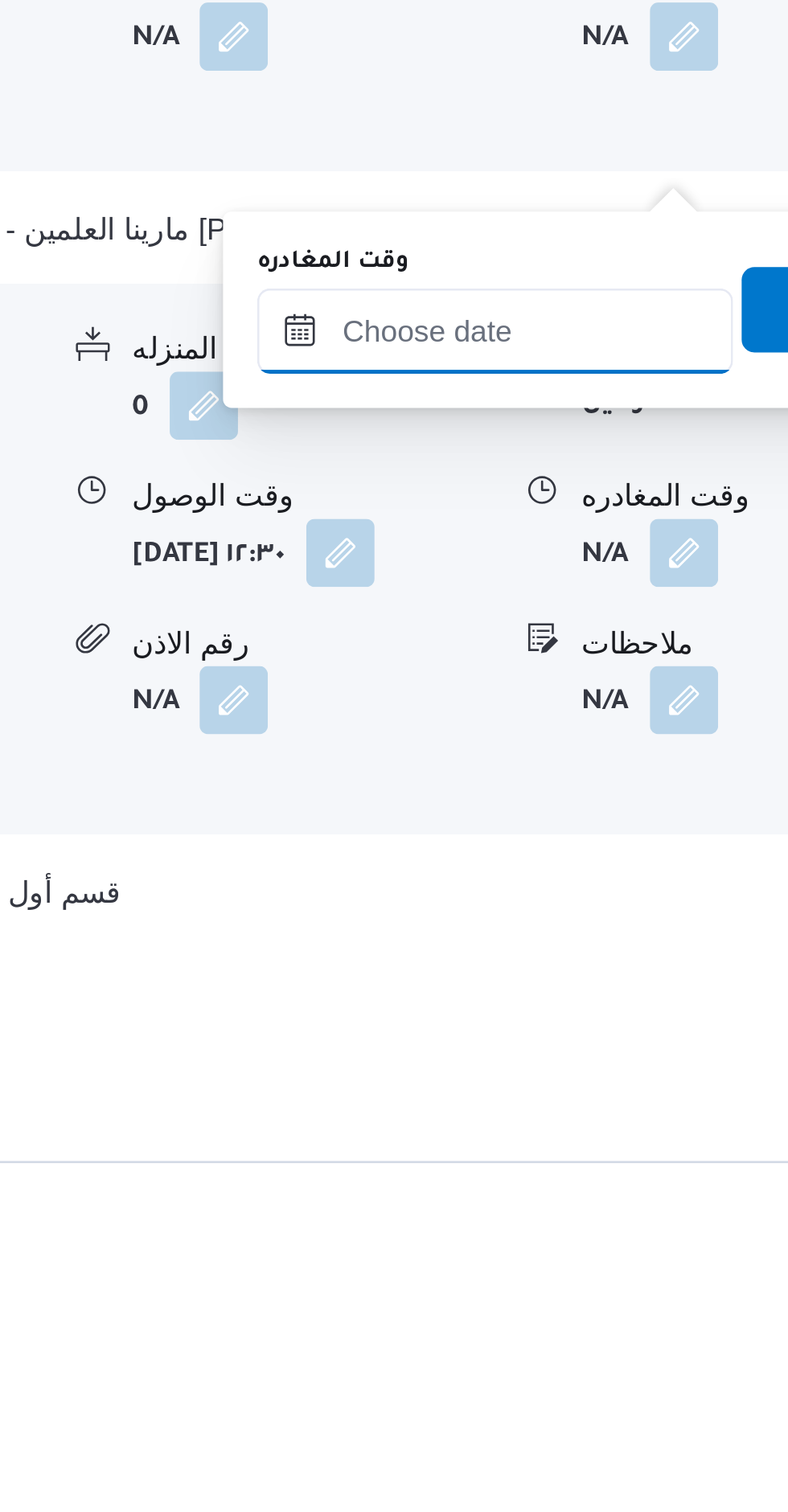
click at [620, 928] on input "وقت المغادره" at bounding box center [592, 928] width 179 height 32
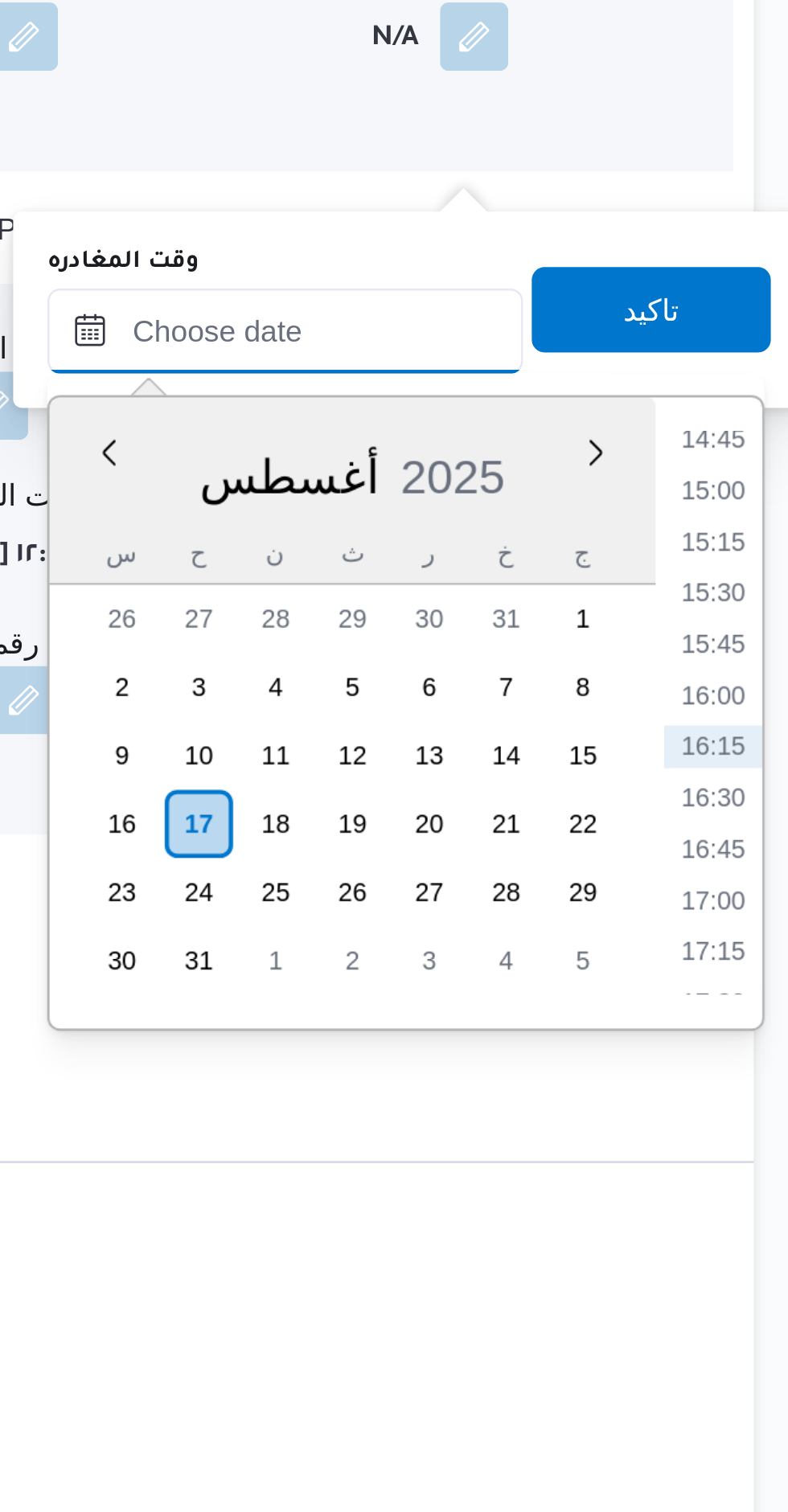
scroll to position [1676, 0]
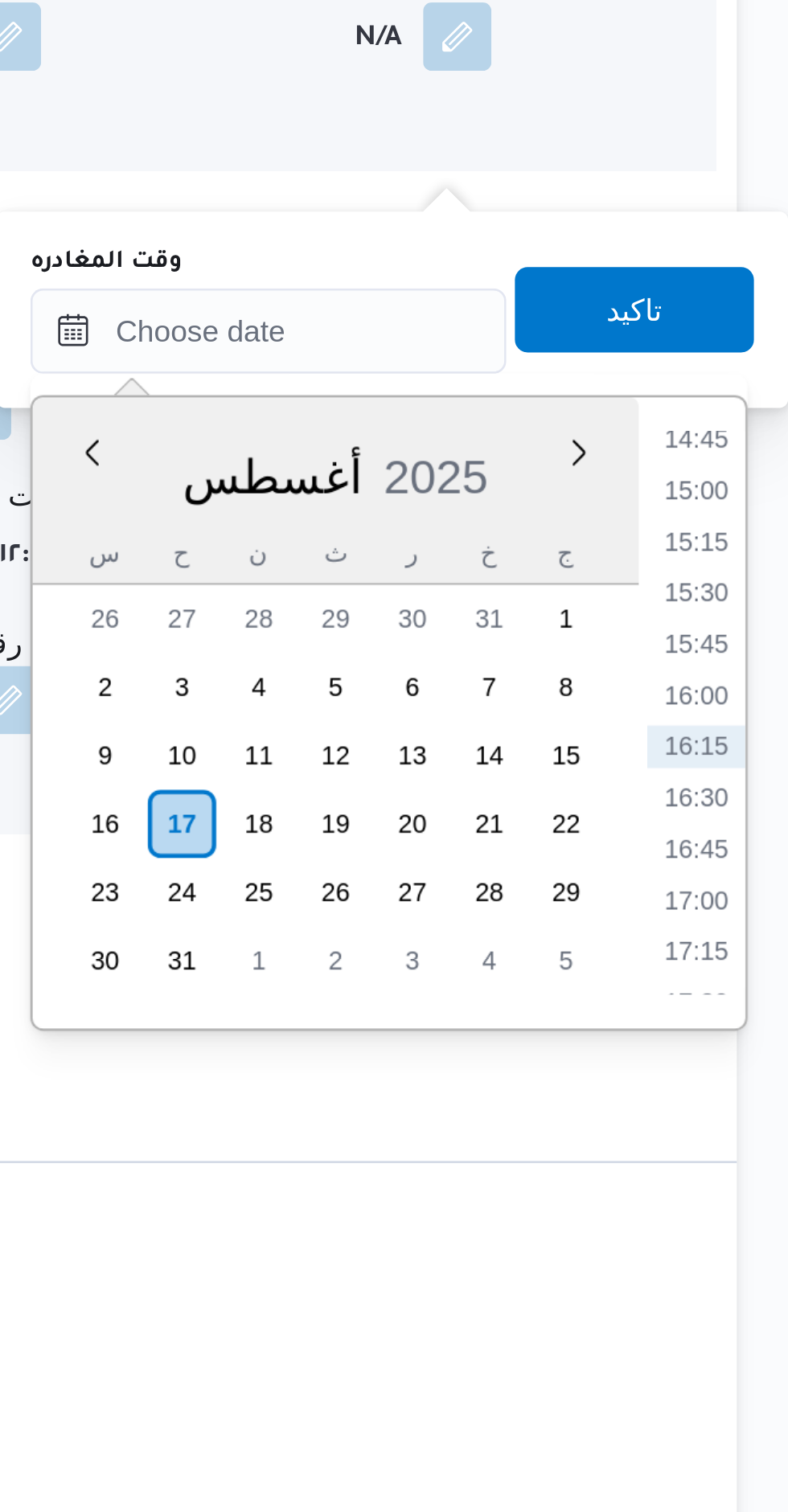
click at [750, 968] on li "14:45" at bounding box center [753, 970] width 37 height 16
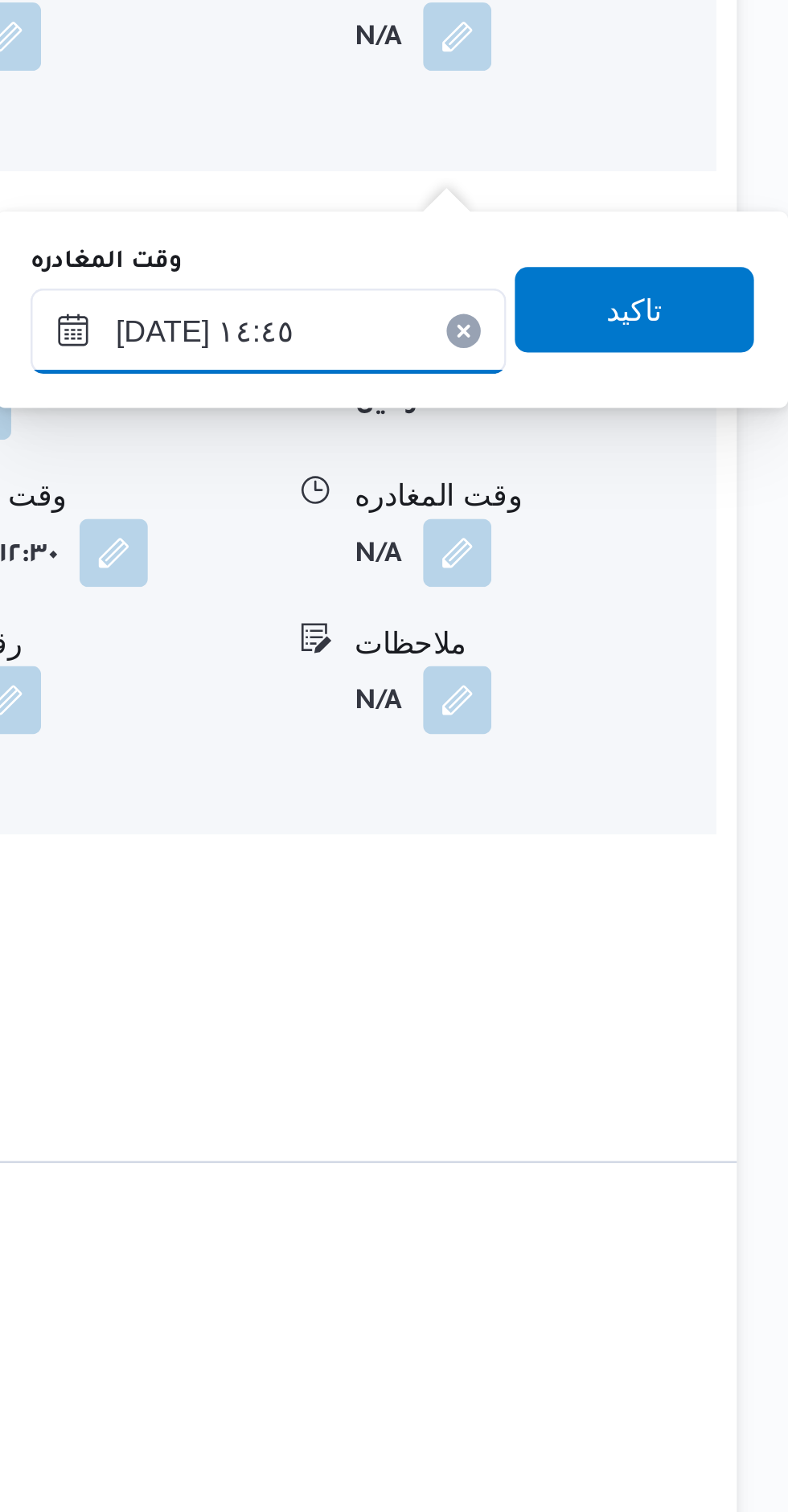
click at [596, 920] on input "[DATE] ١٤:٤٥" at bounding box center [592, 928] width 179 height 32
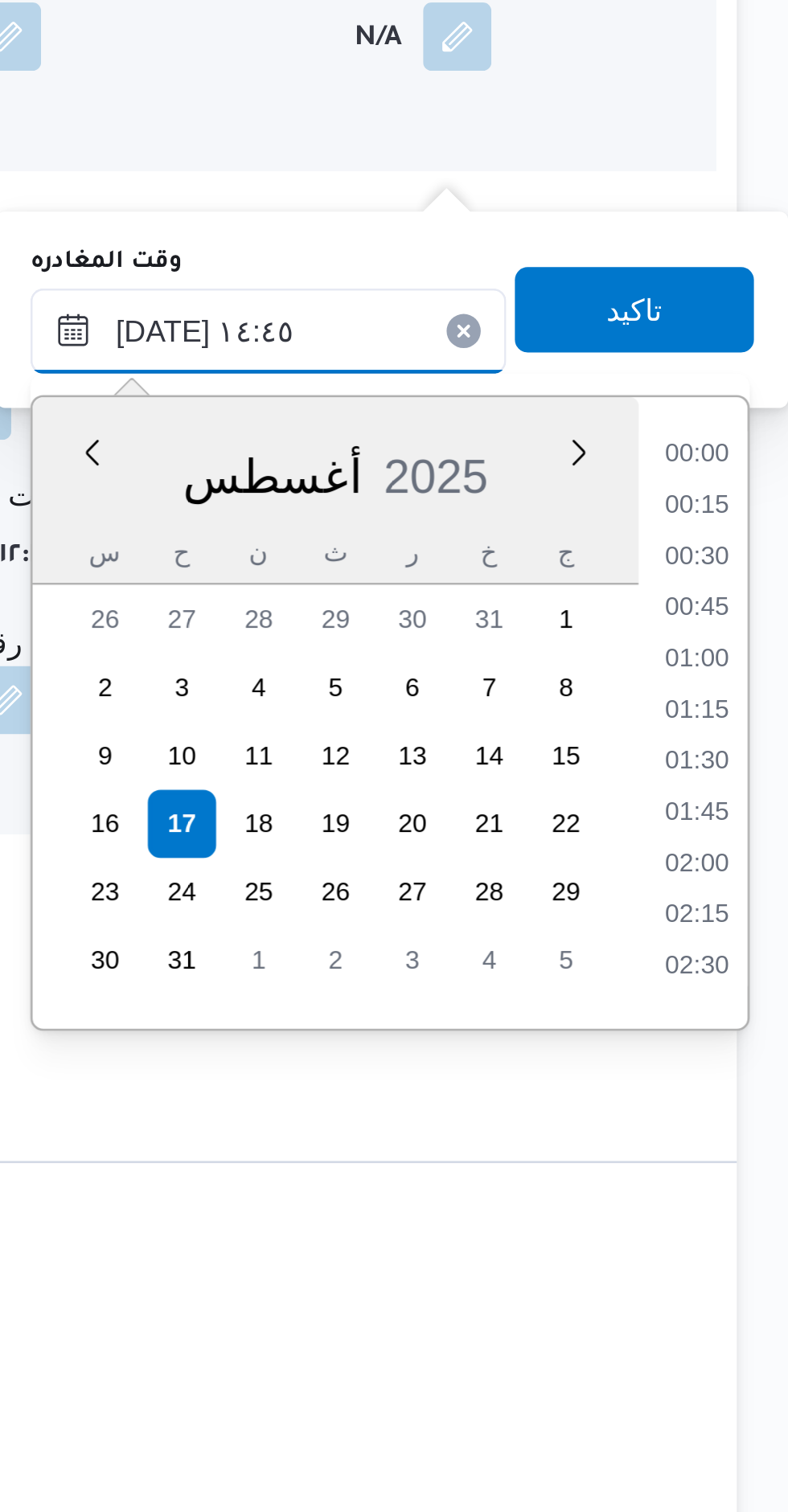
scroll to position [0, 0]
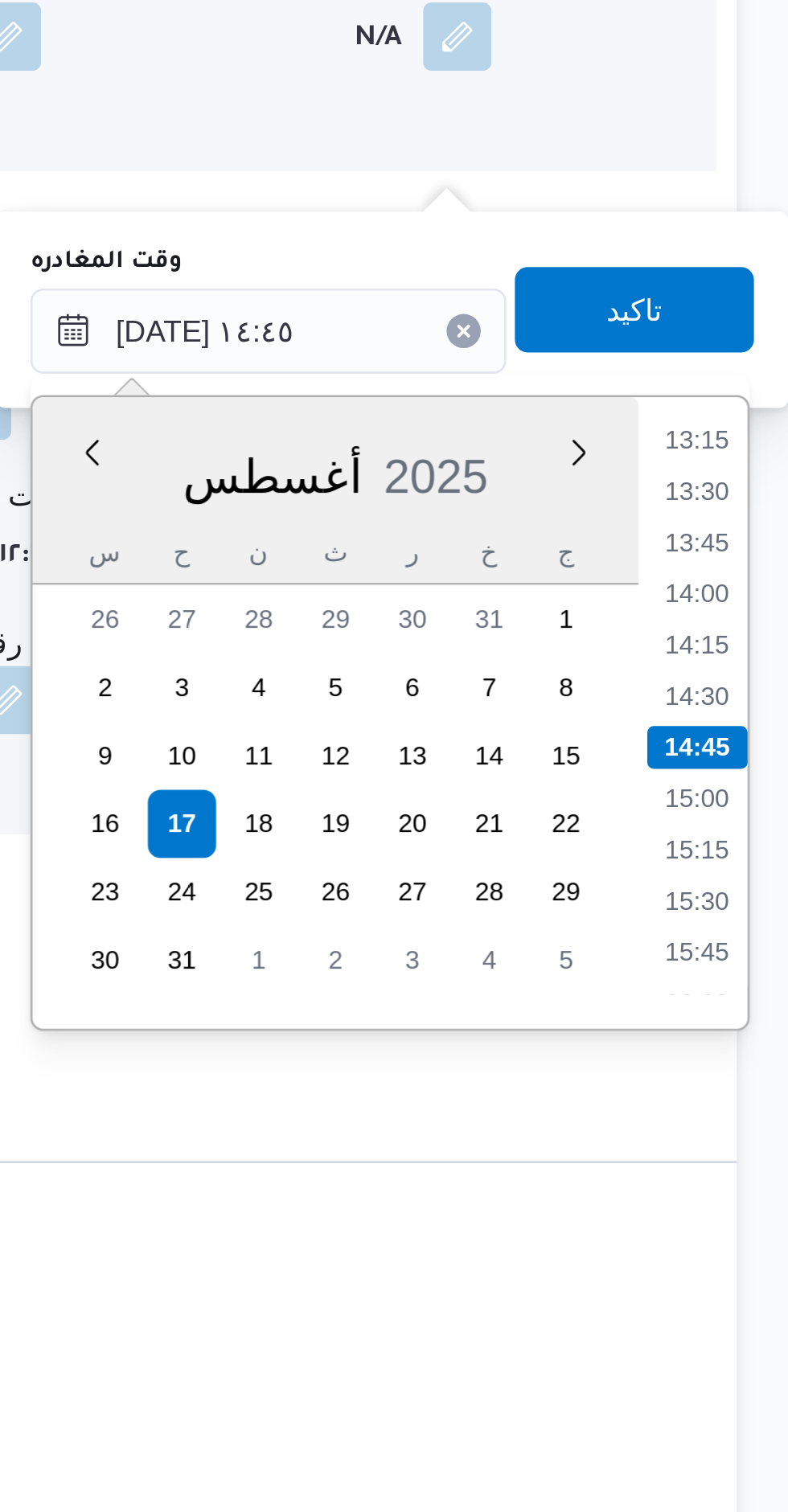
click at [754, 1026] on li "14:00" at bounding box center [753, 1027] width 37 height 16
type input "[DATE] ١٤:٠٠"
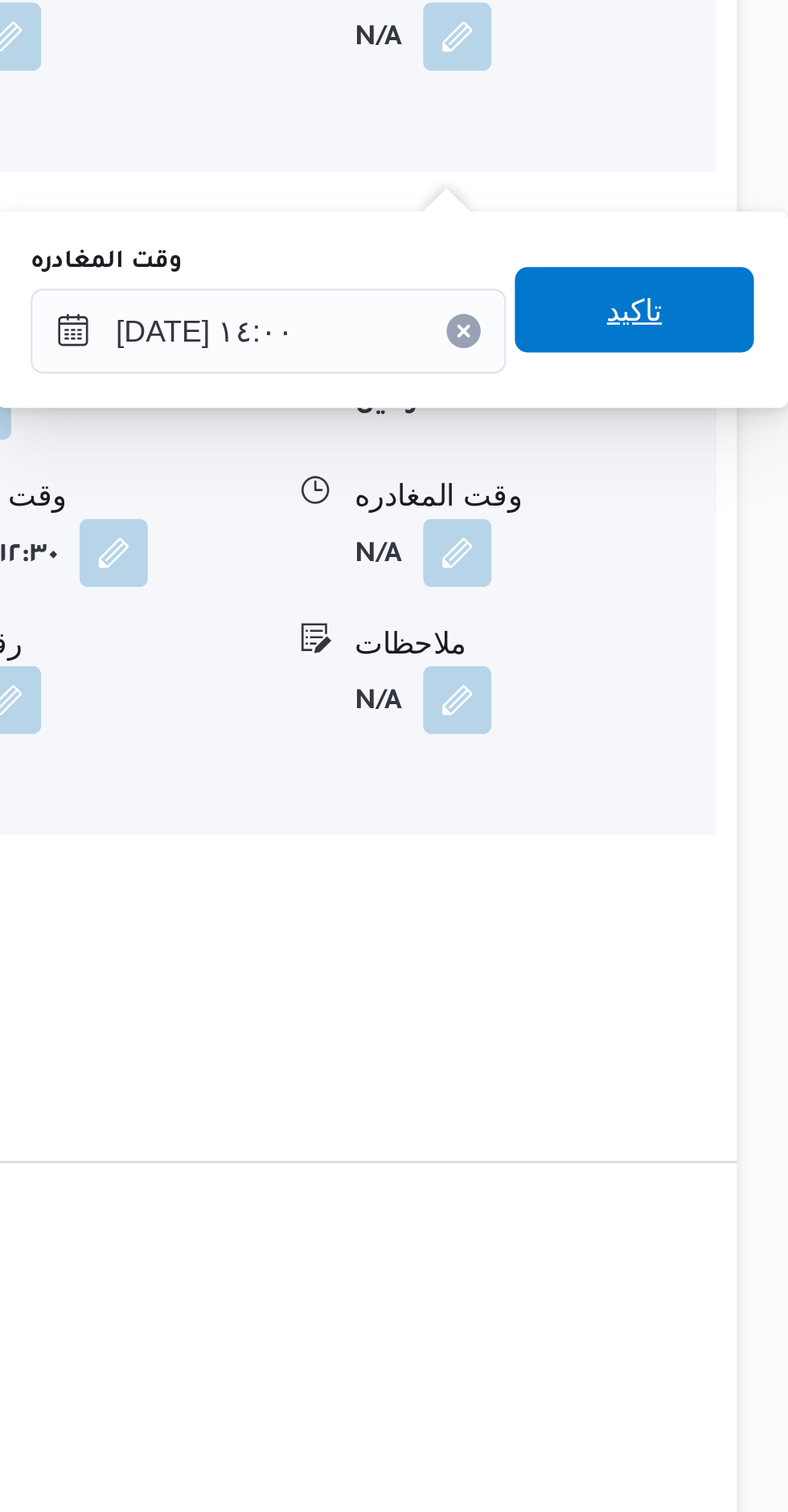
click at [742, 918] on span "تاكيد" at bounding box center [730, 920] width 90 height 32
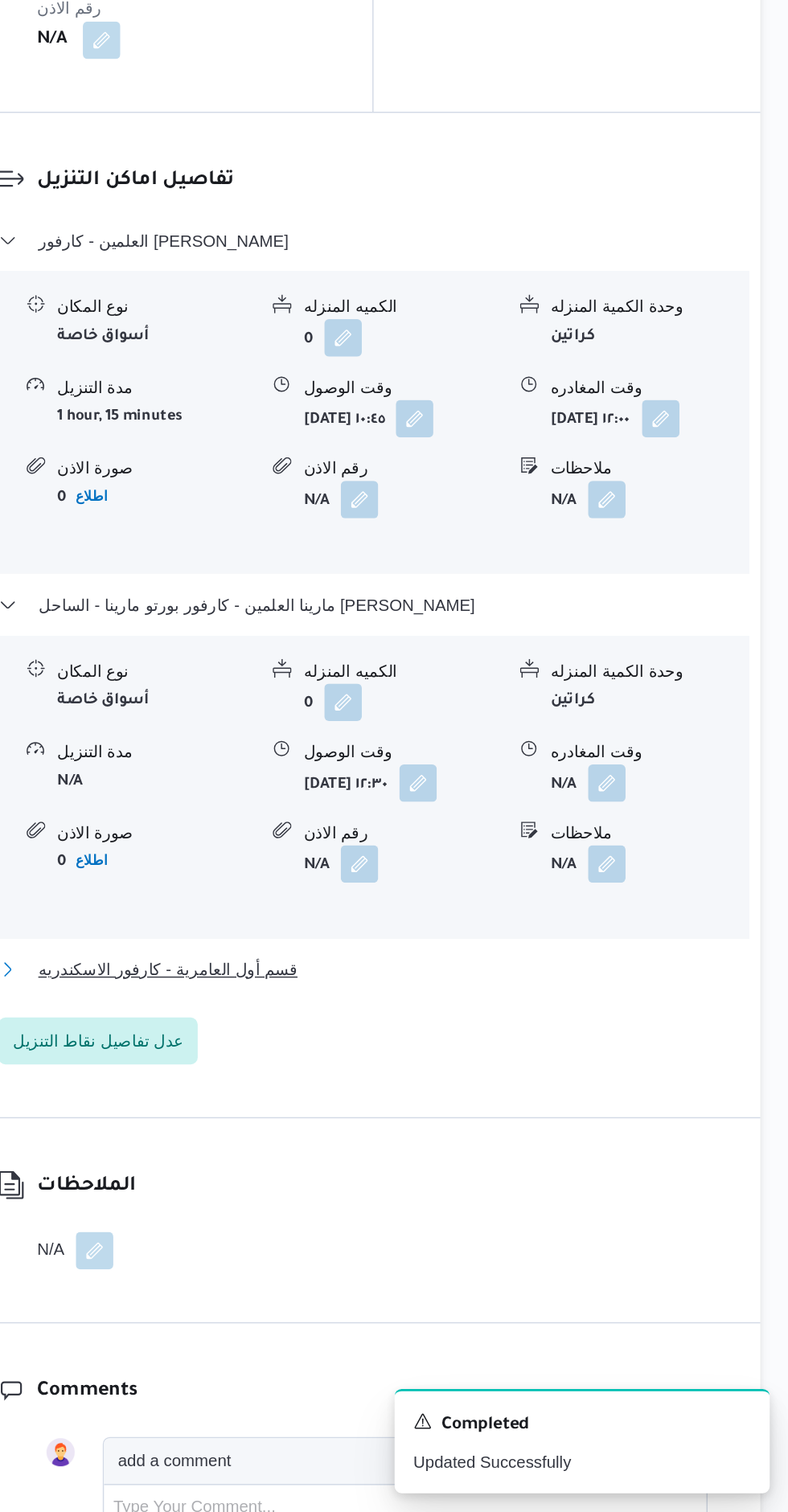
click at [605, 1130] on button "قسم أول العامرية - كارفور الاسكندريه" at bounding box center [490, 1140] width 487 height 19
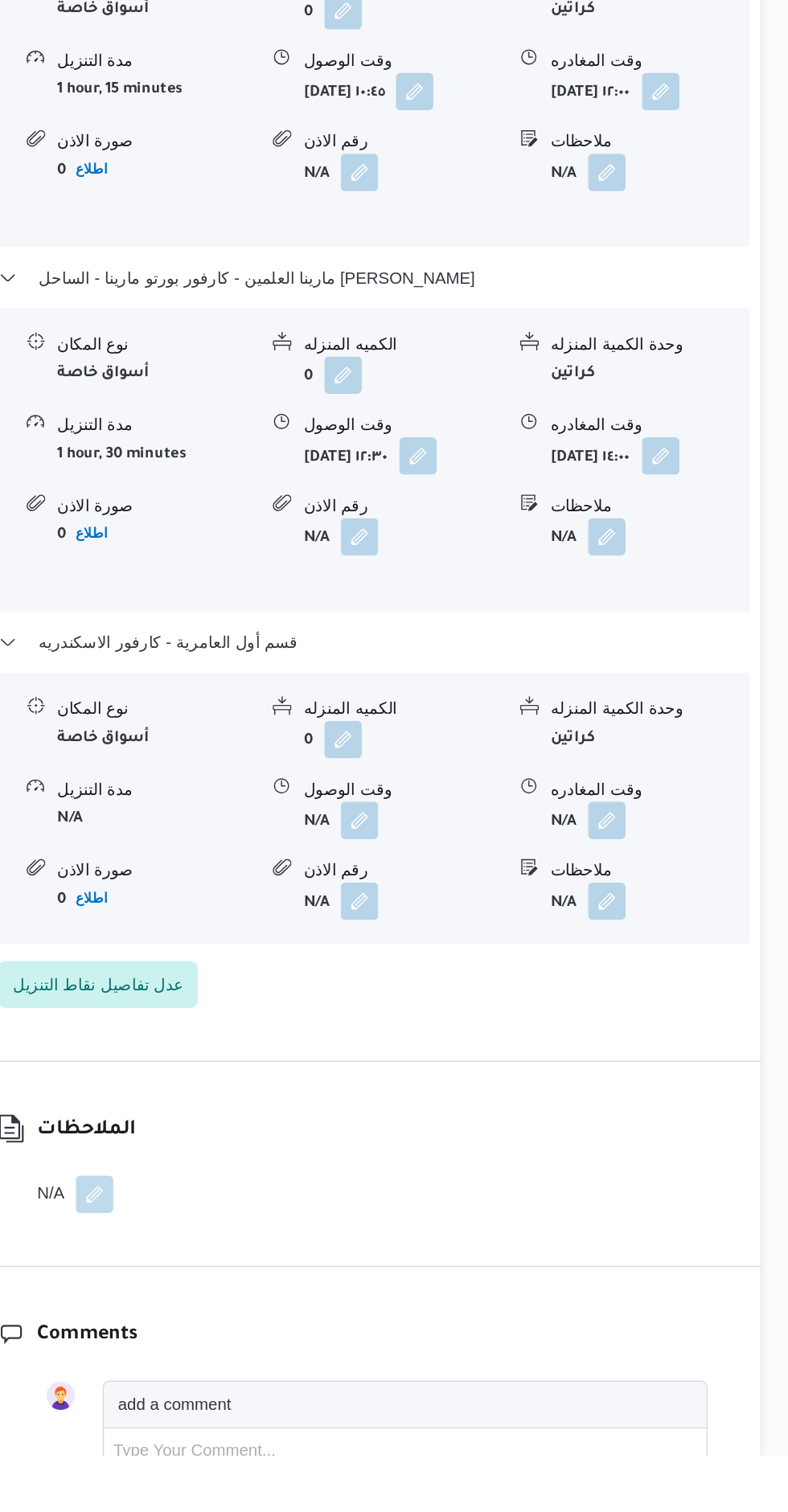
click at [499, 1064] on button "button" at bounding box center [494, 1076] width 26 height 26
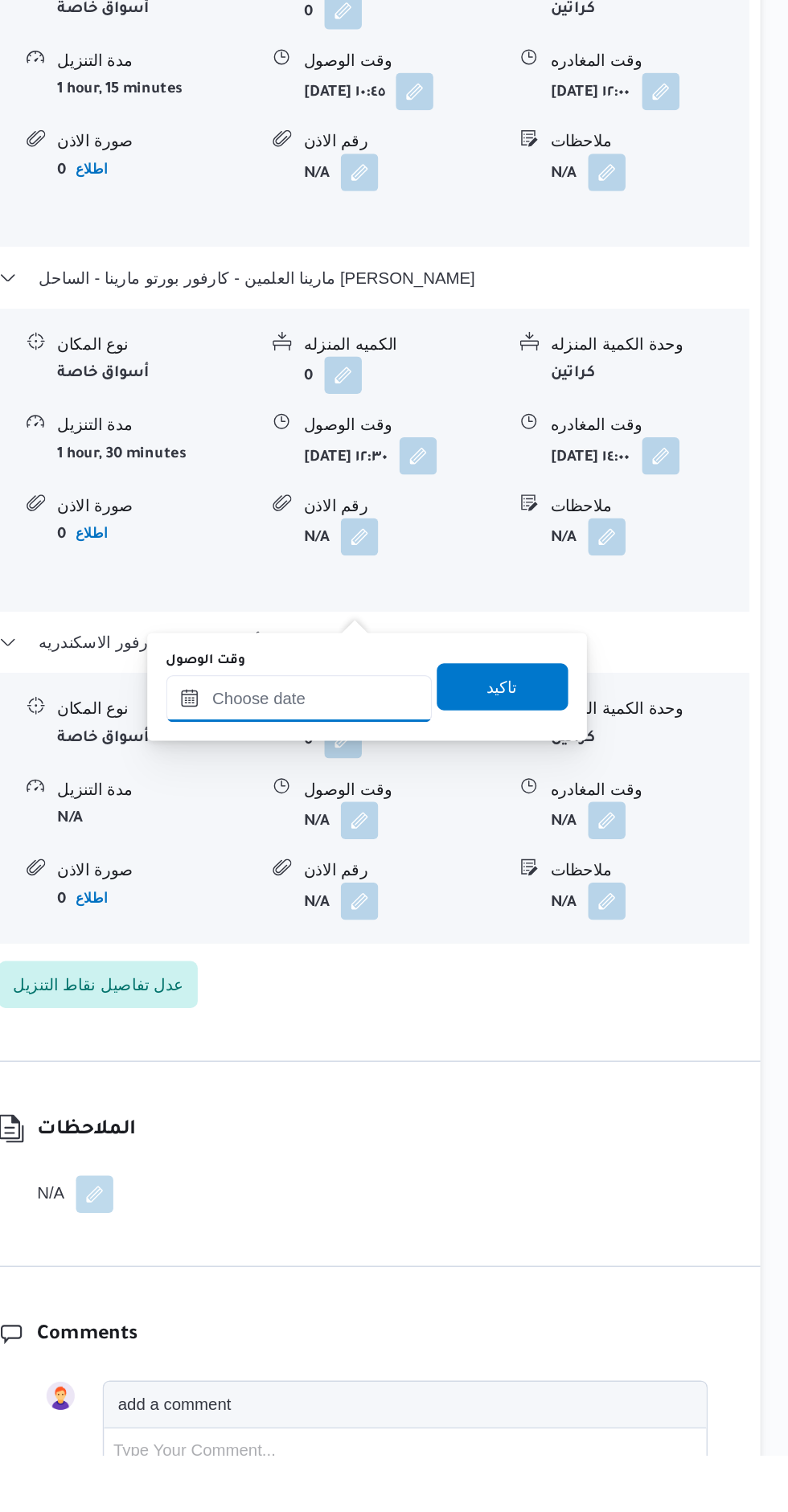
click at [482, 991] on input "وقت الوصول" at bounding box center [452, 993] width 183 height 32
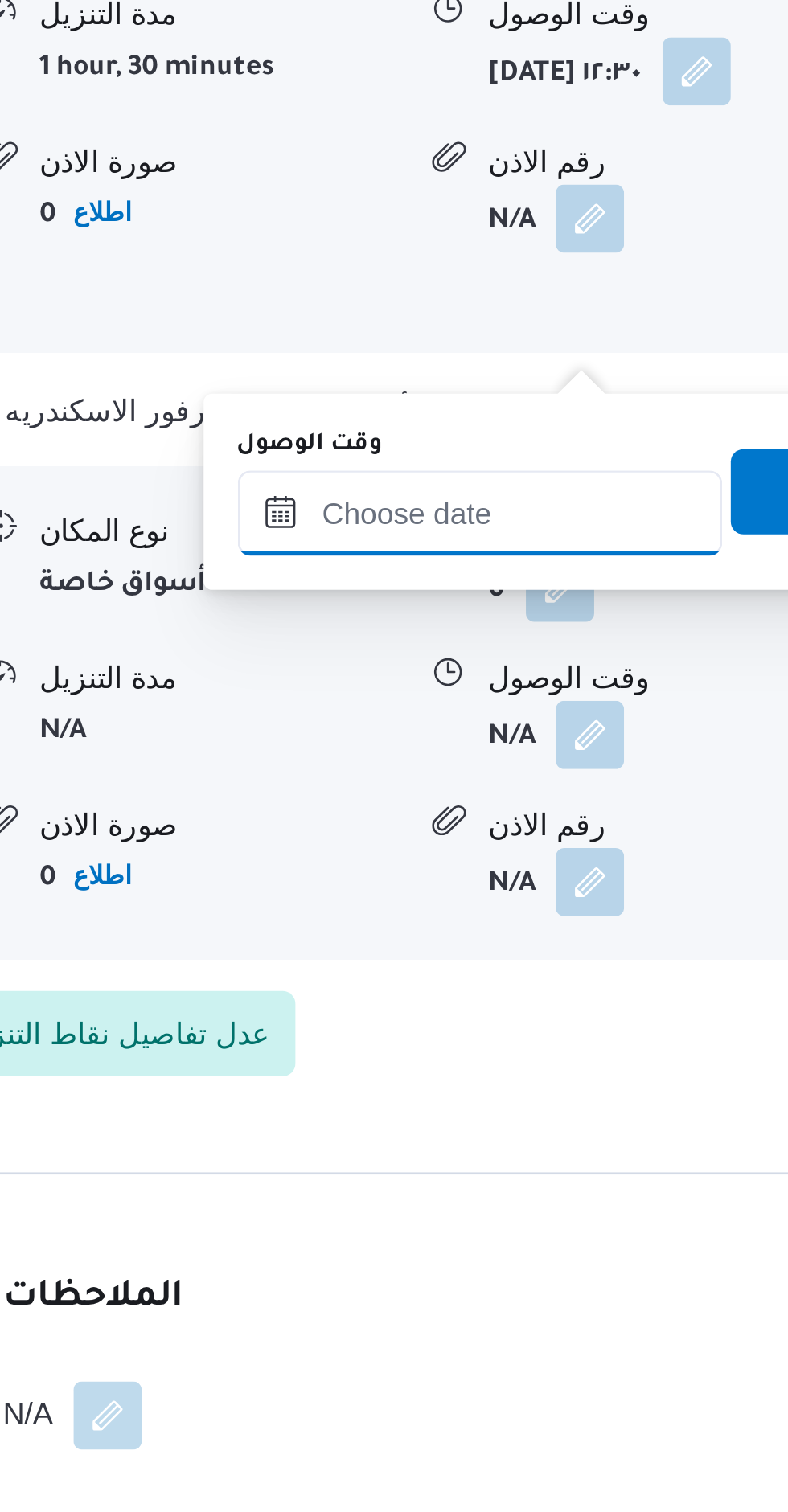
click at [470, 868] on input "وقت الوصول" at bounding box center [452, 869] width 183 height 32
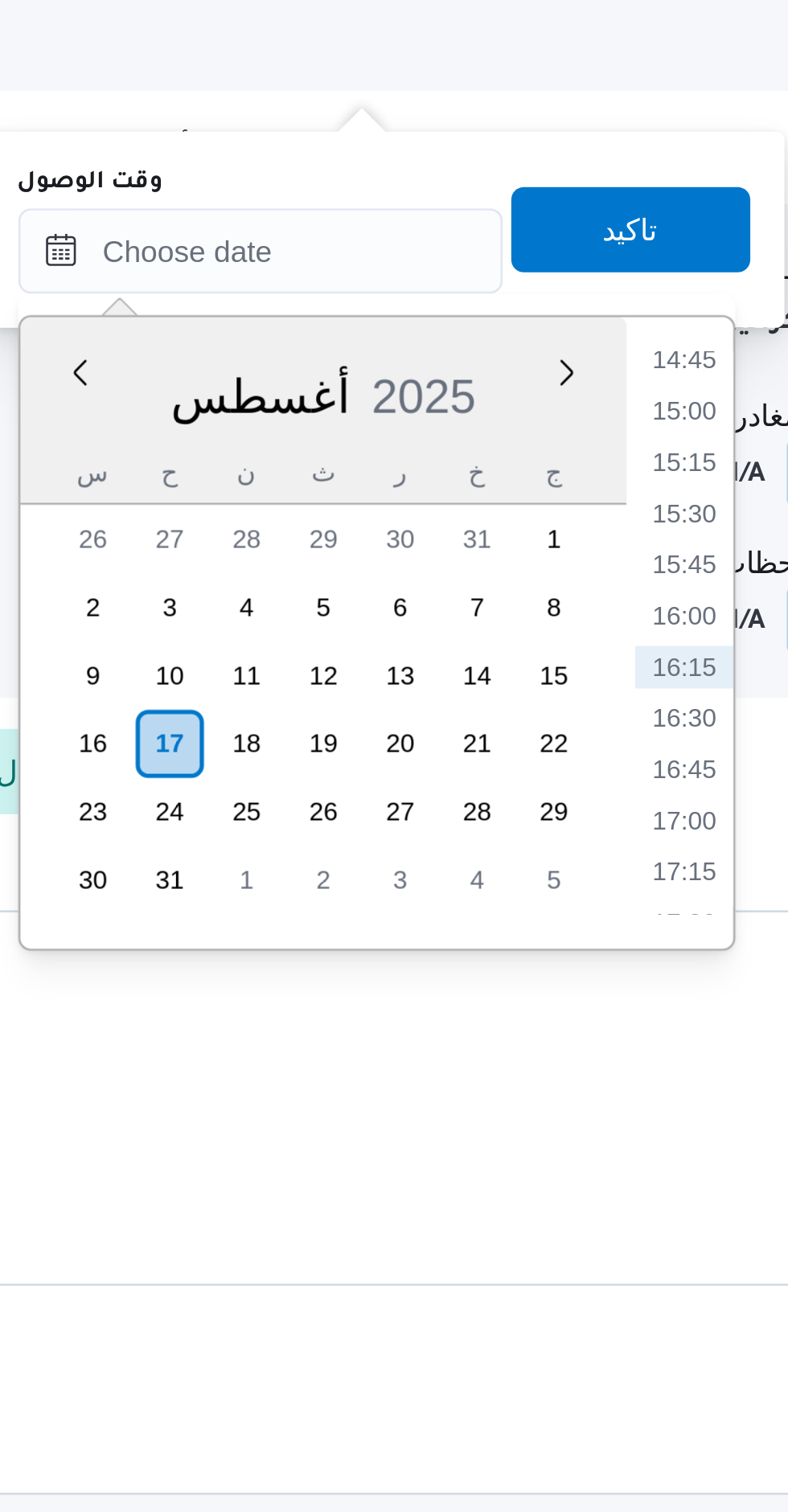
click at [615, 928] on li "15:00" at bounding box center [612, 930] width 37 height 16
type input "[DATE] ١٥:٠٠"
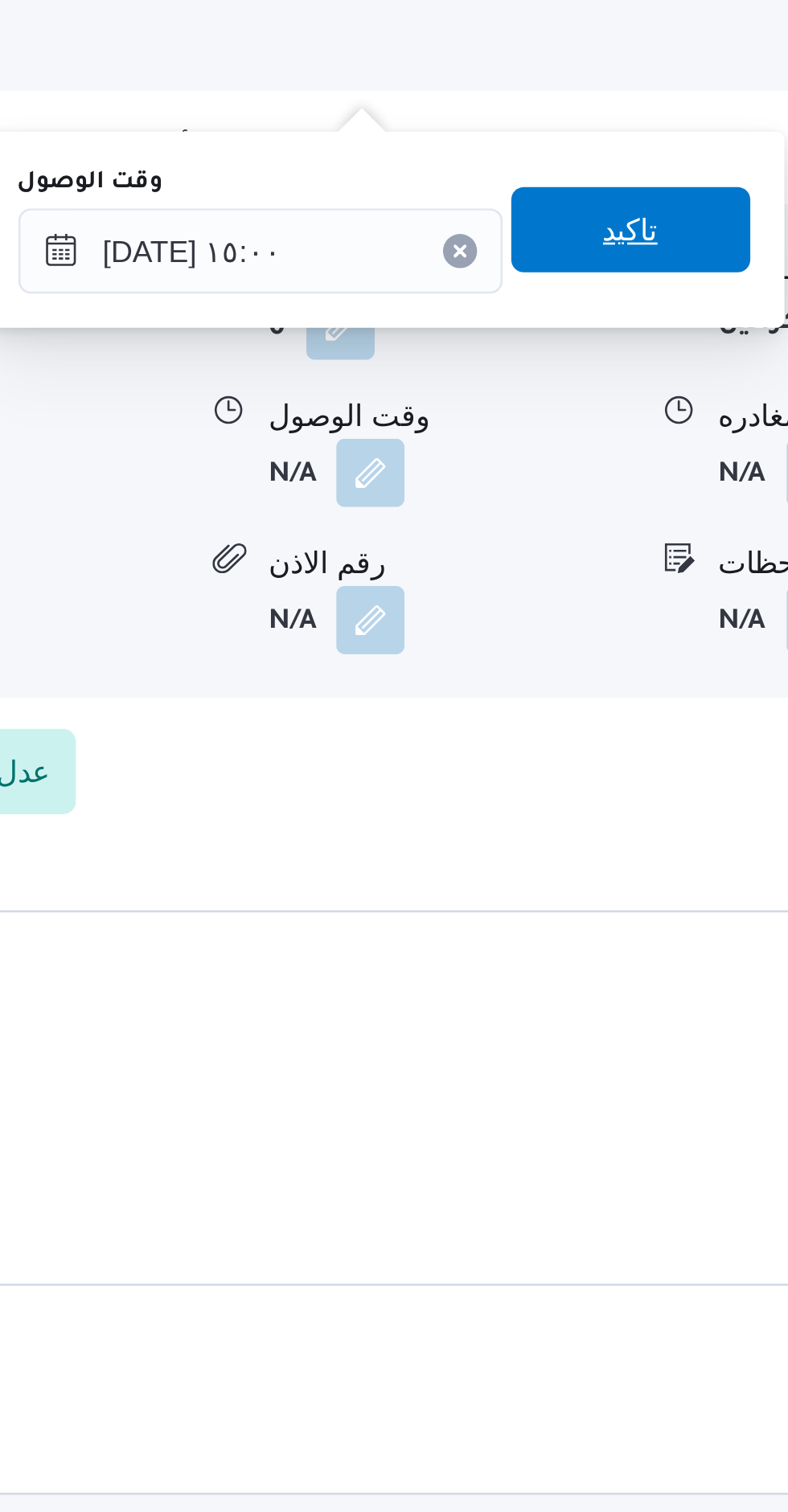
click at [610, 867] on span "تاكيد" at bounding box center [592, 861] width 90 height 32
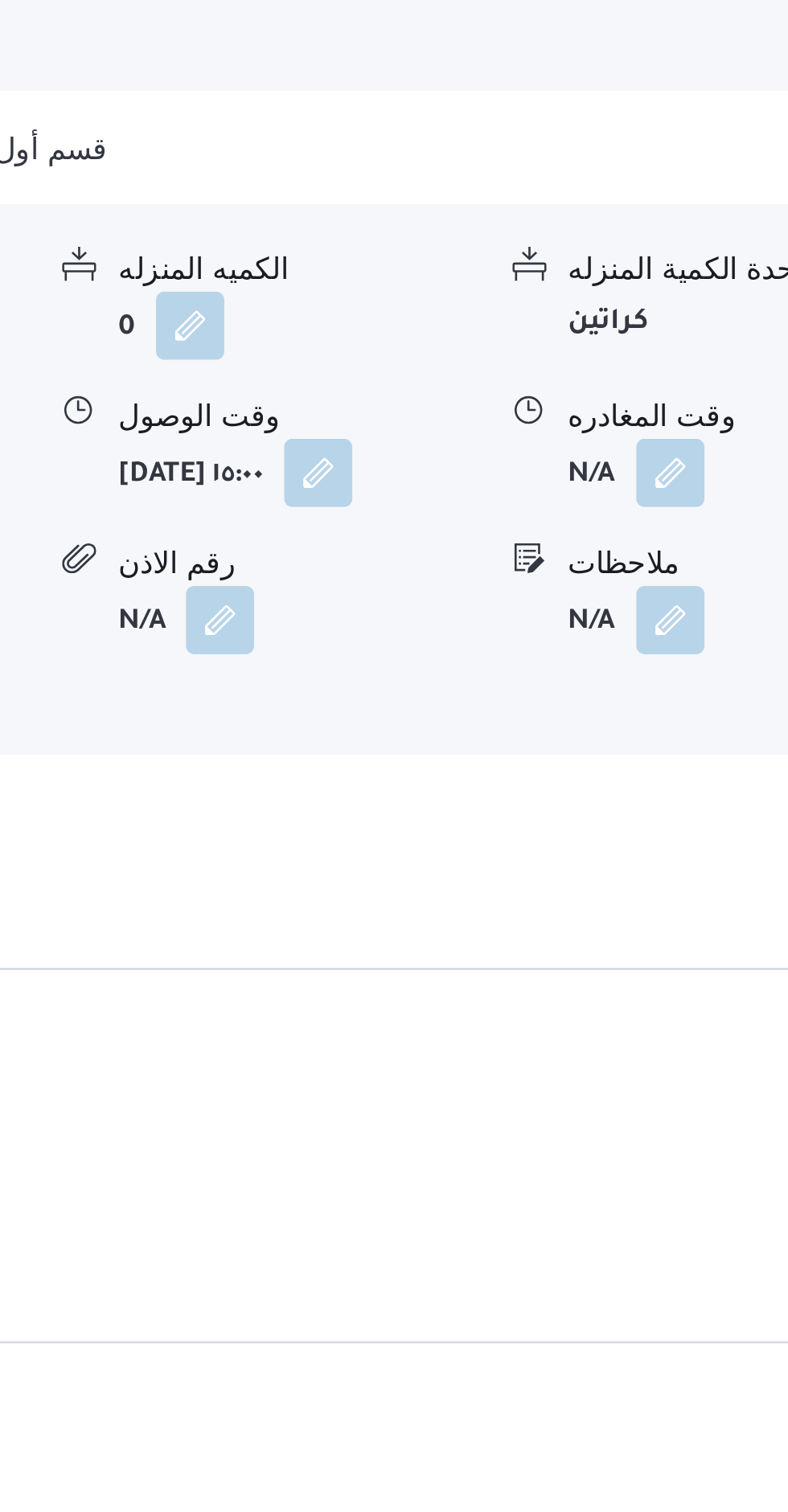
click at [670, 941] on button "button" at bounding box center [663, 953] width 26 height 26
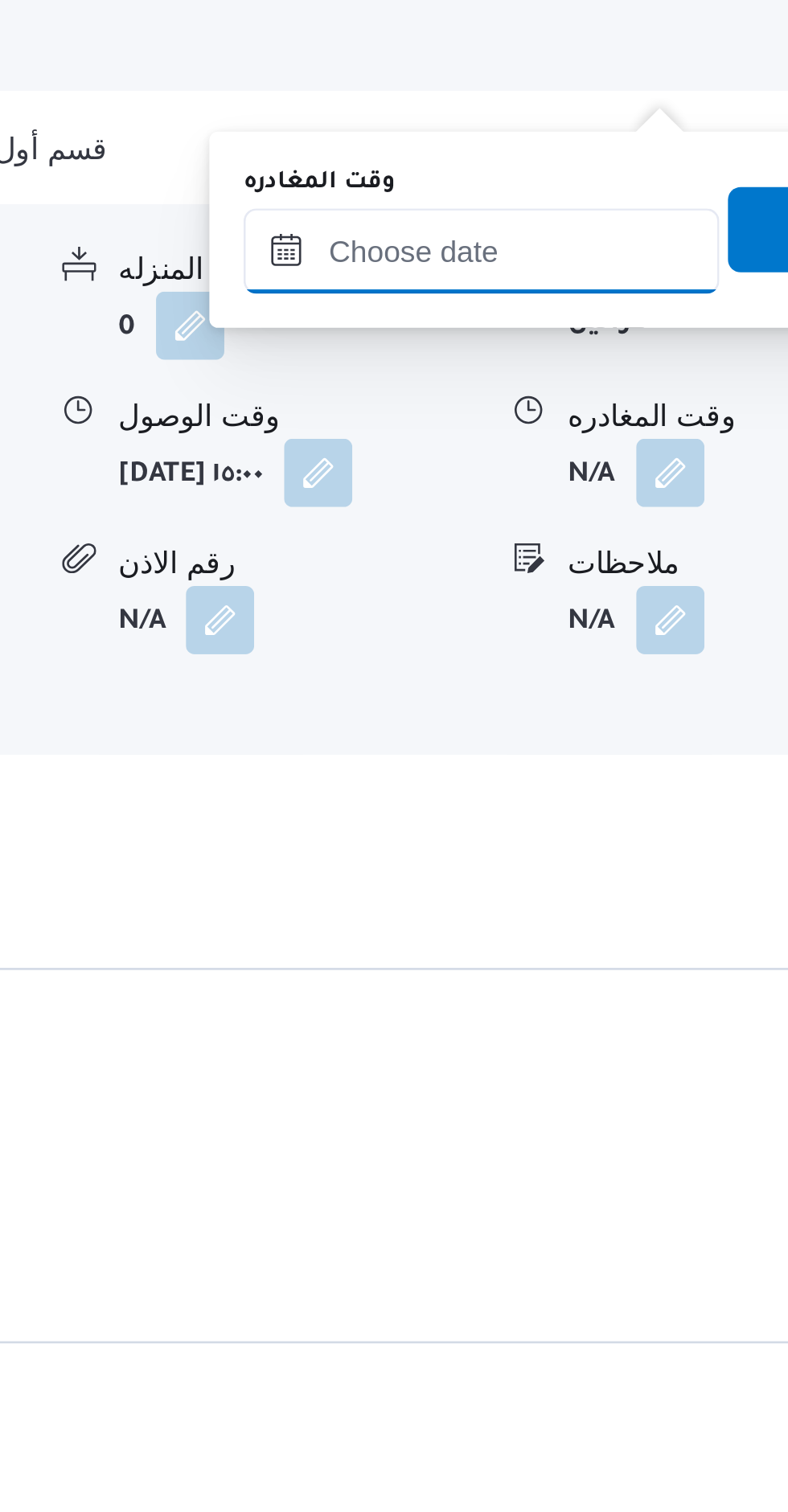
click at [633, 873] on input "وقت المغادره" at bounding box center [592, 869] width 179 height 32
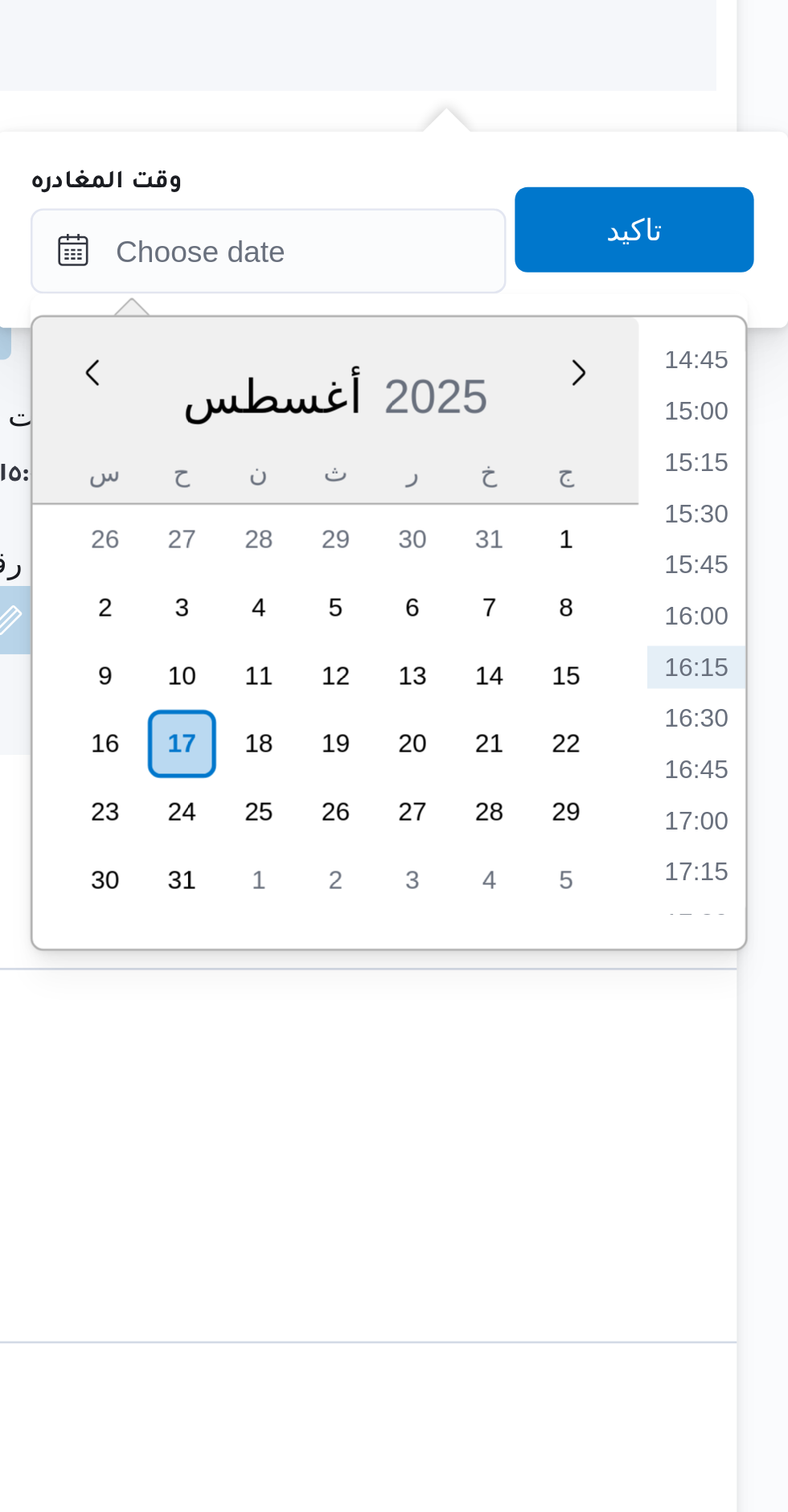
click at [755, 1023] on li "16:15" at bounding box center [753, 1026] width 37 height 16
type input "[DATE] ١٦:١٥"
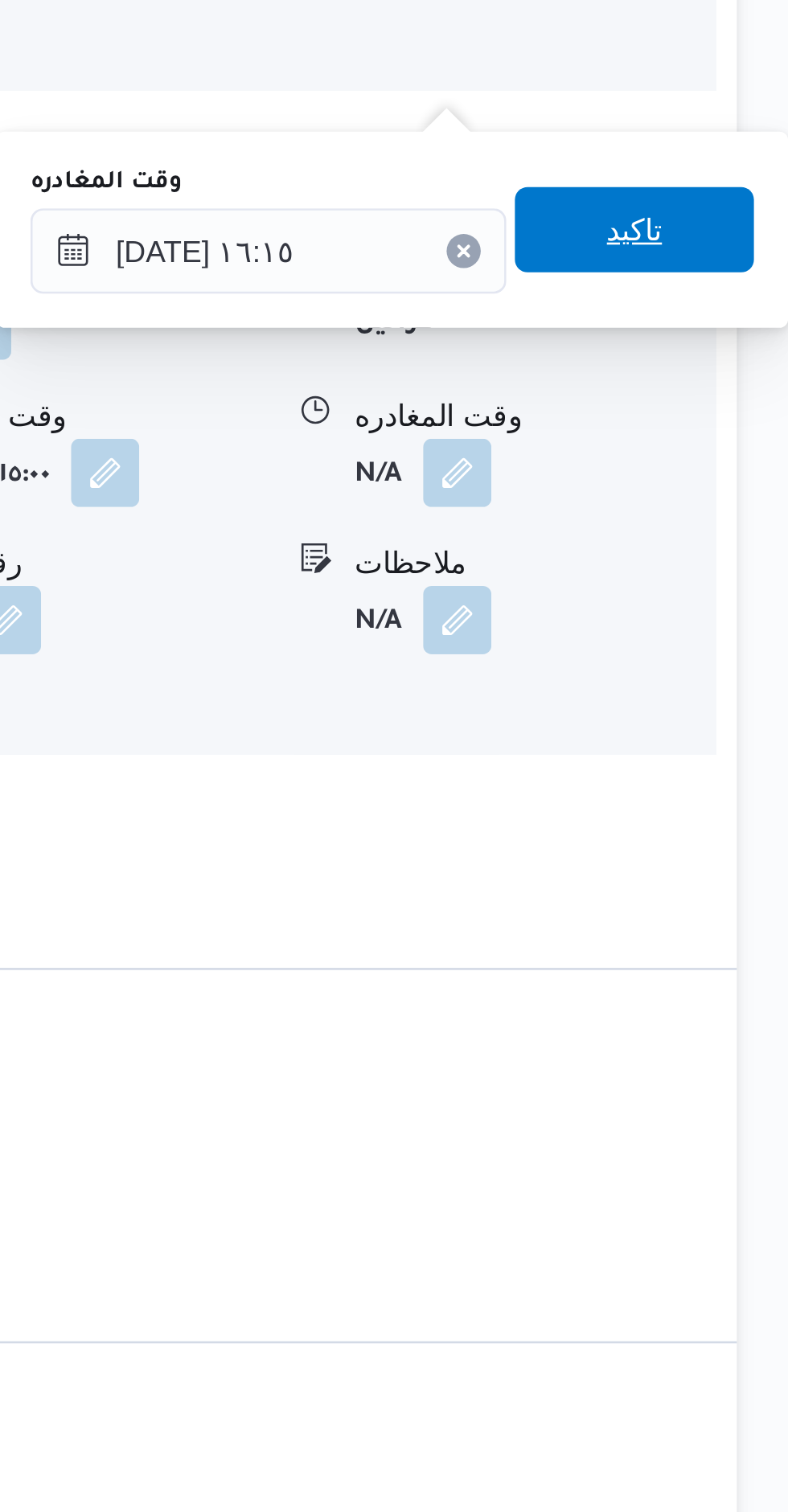
click at [742, 861] on span "تاكيد" at bounding box center [730, 861] width 90 height 32
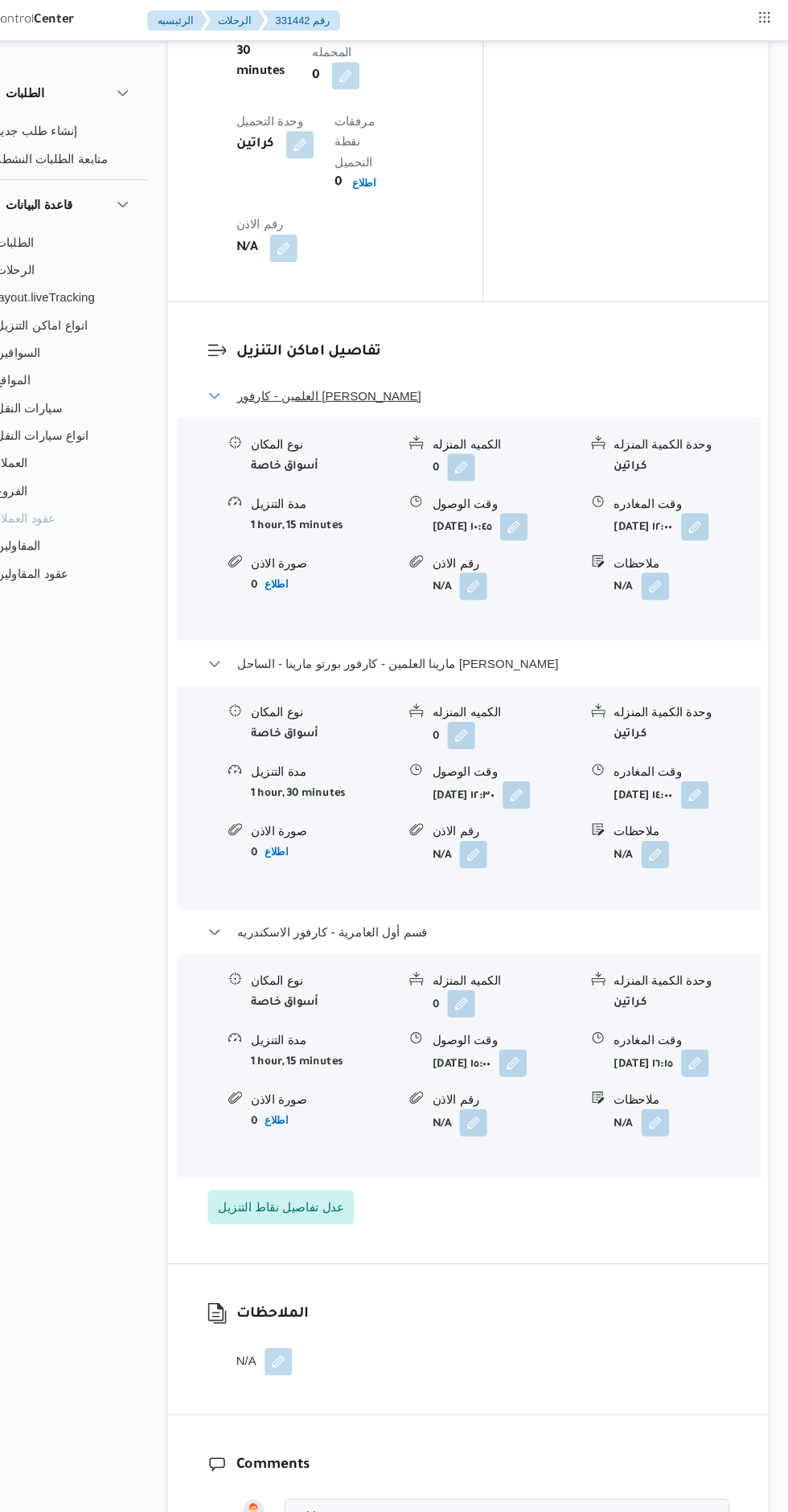
click at [580, 360] on button "العلمين - كارفور [PERSON_NAME]" at bounding box center [490, 369] width 487 height 19
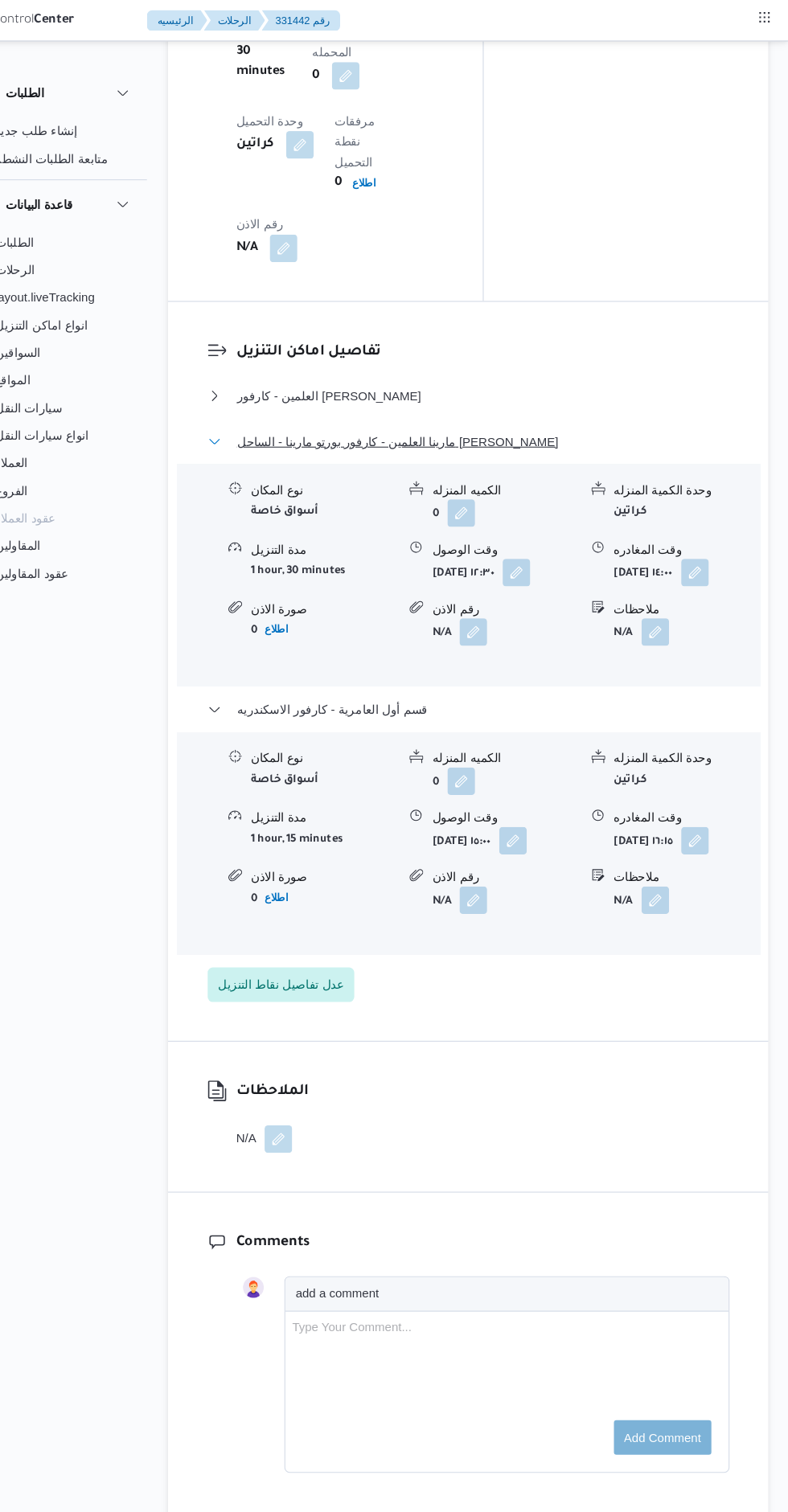
click at [582, 402] on button "مارينا العلمين - كارفور بورتو مارينا - الساحل [PERSON_NAME]" at bounding box center [490, 412] width 487 height 19
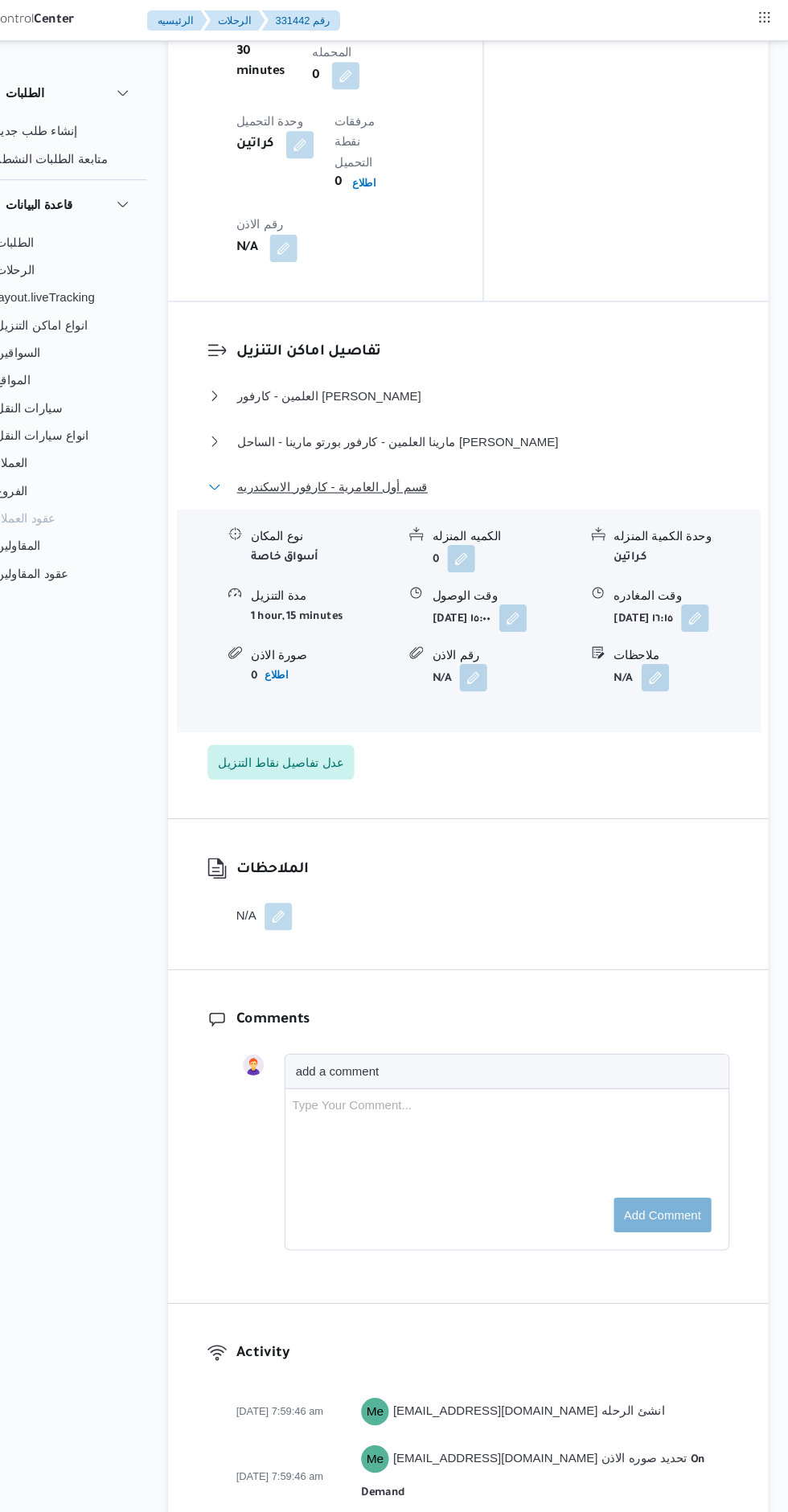
click at [569, 444] on button "قسم أول العامرية - كارفور الاسكندريه" at bounding box center [490, 454] width 487 height 19
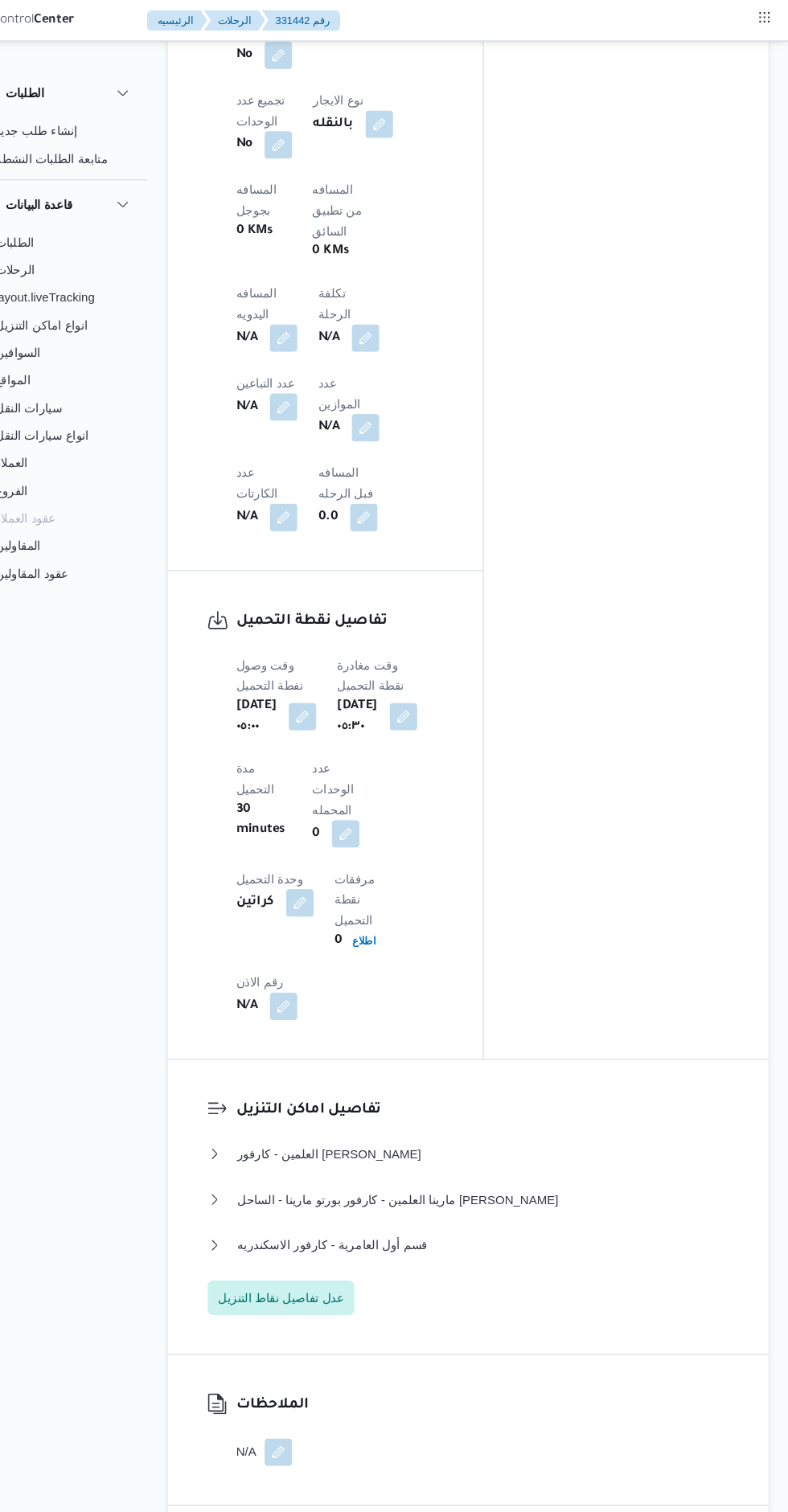
click at [330, 302] on button "button" at bounding box center [317, 315] width 26 height 26
click at [314, 184] on label "المسافه اليدويه" at bounding box center [308, 180] width 69 height 13
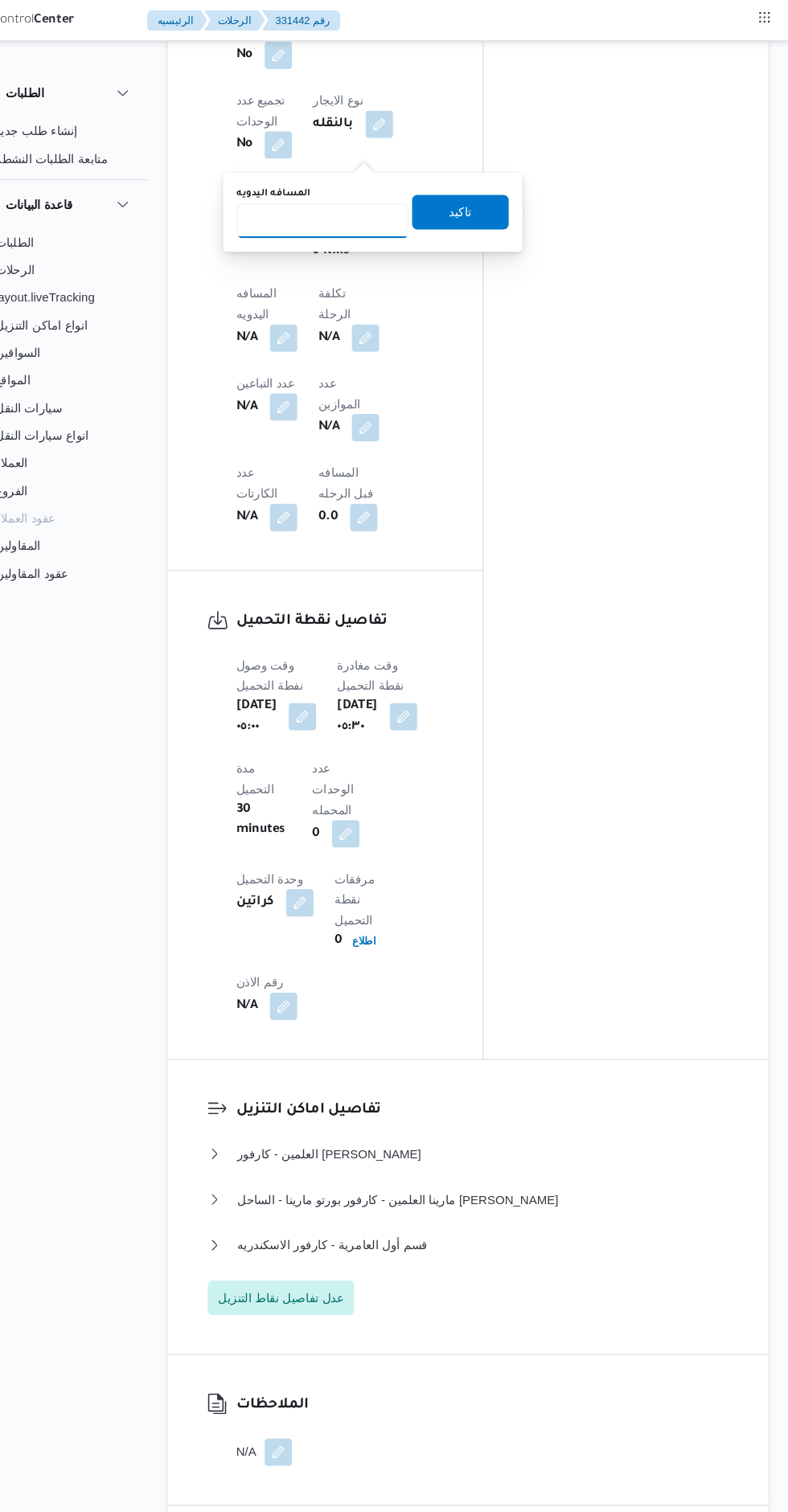
click at [314, 189] on input "المسافه اليدويه" at bounding box center [353, 205] width 160 height 32
type input "342"
click at [507, 199] on span "تاكيد" at bounding box center [482, 197] width 90 height 32
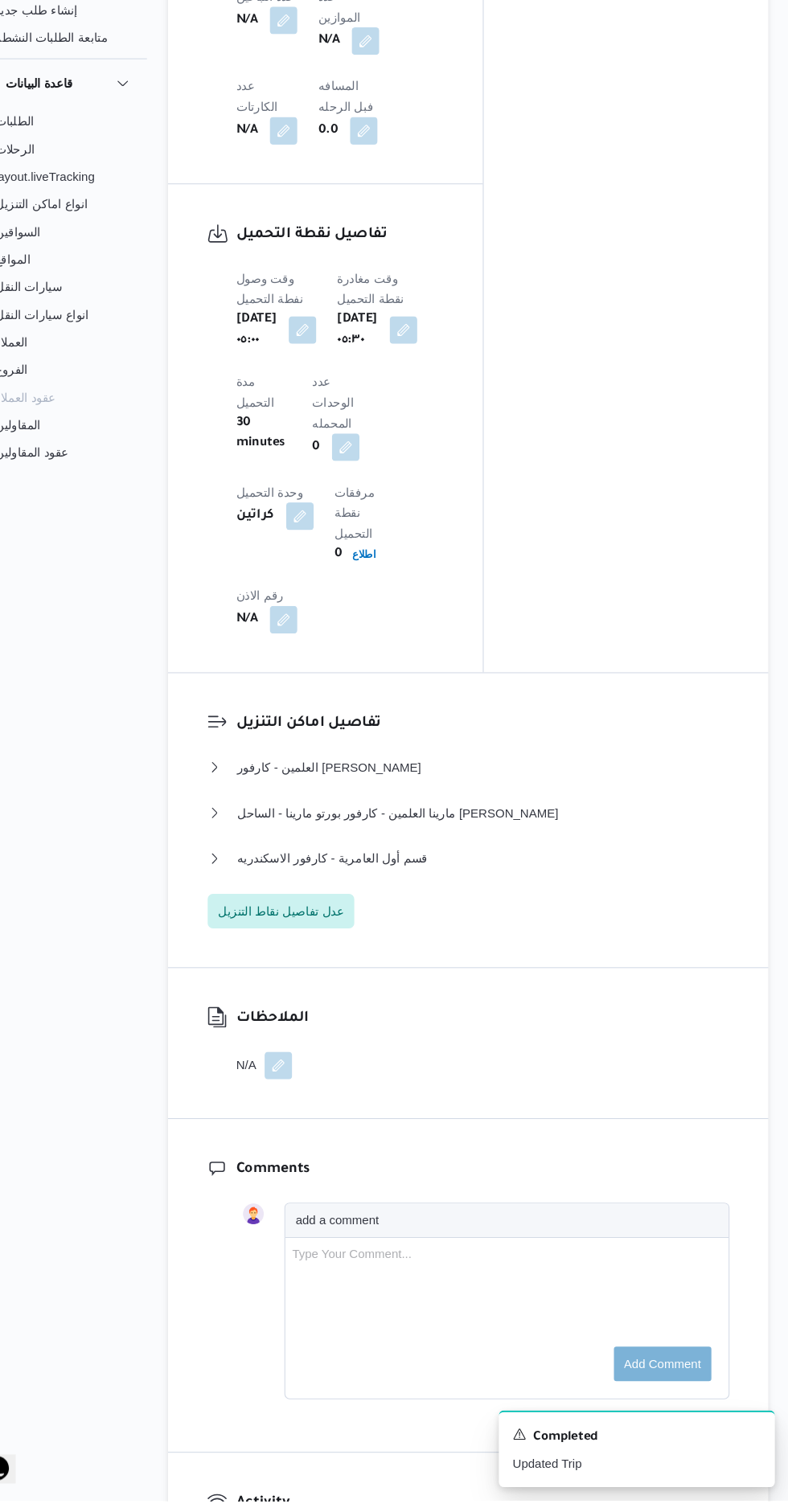
click at [325, 1094] on button "button" at bounding box center [312, 1106] width 26 height 26
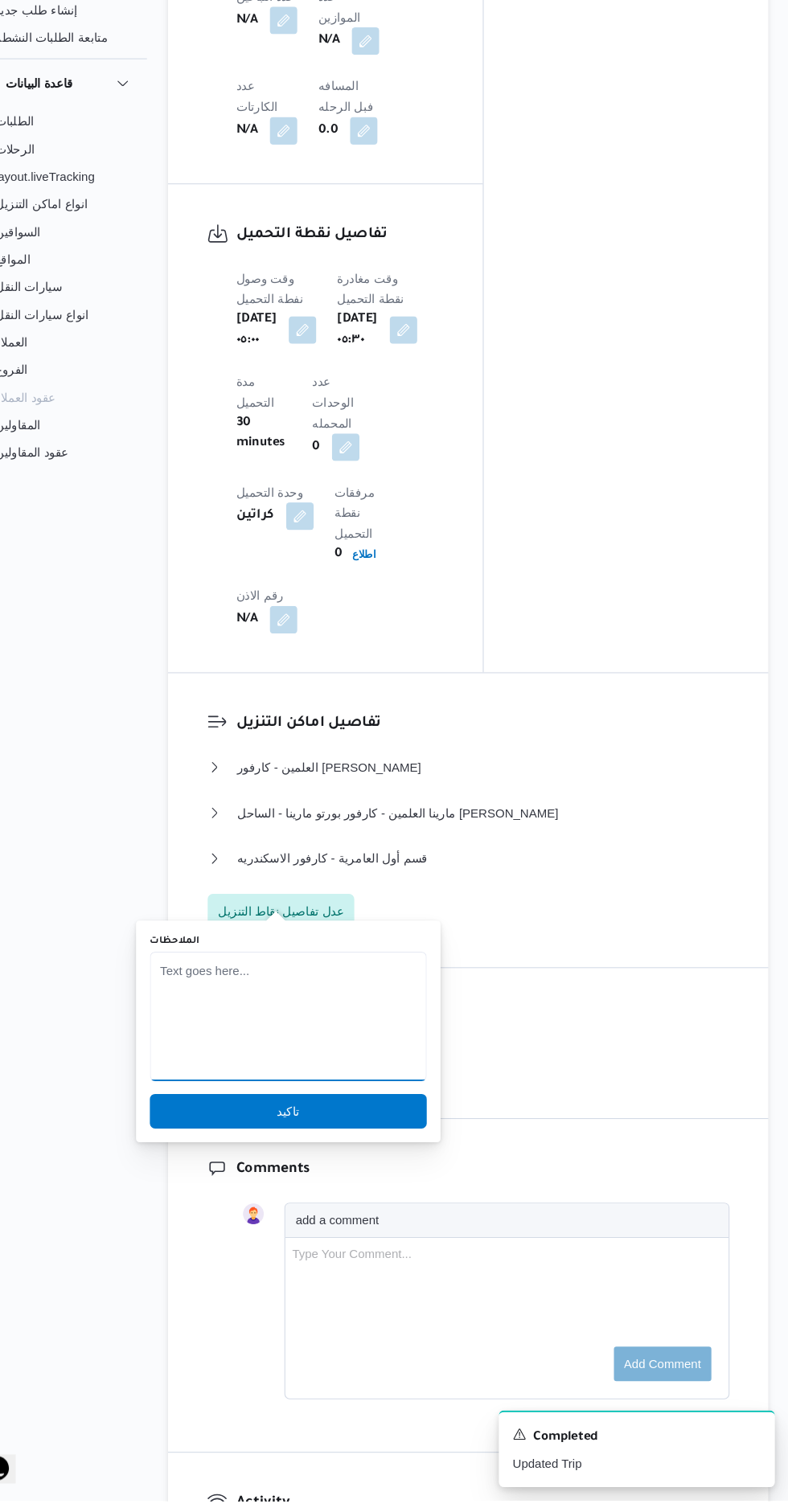
click at [349, 1023] on textarea "الملاحظات" at bounding box center [321, 1060] width 258 height 120
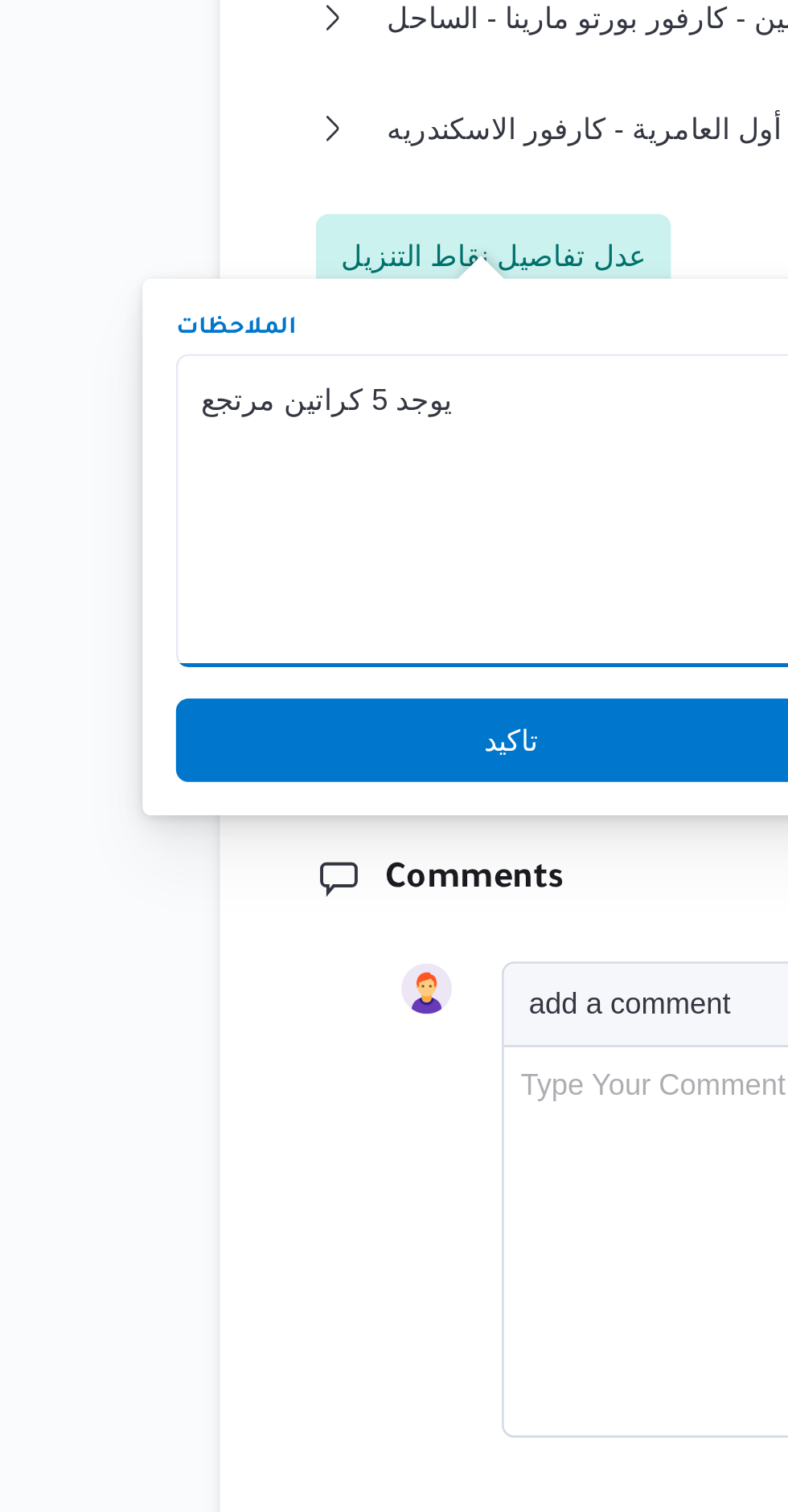
type textarea "يوجد 5 كراتين مرتجع"
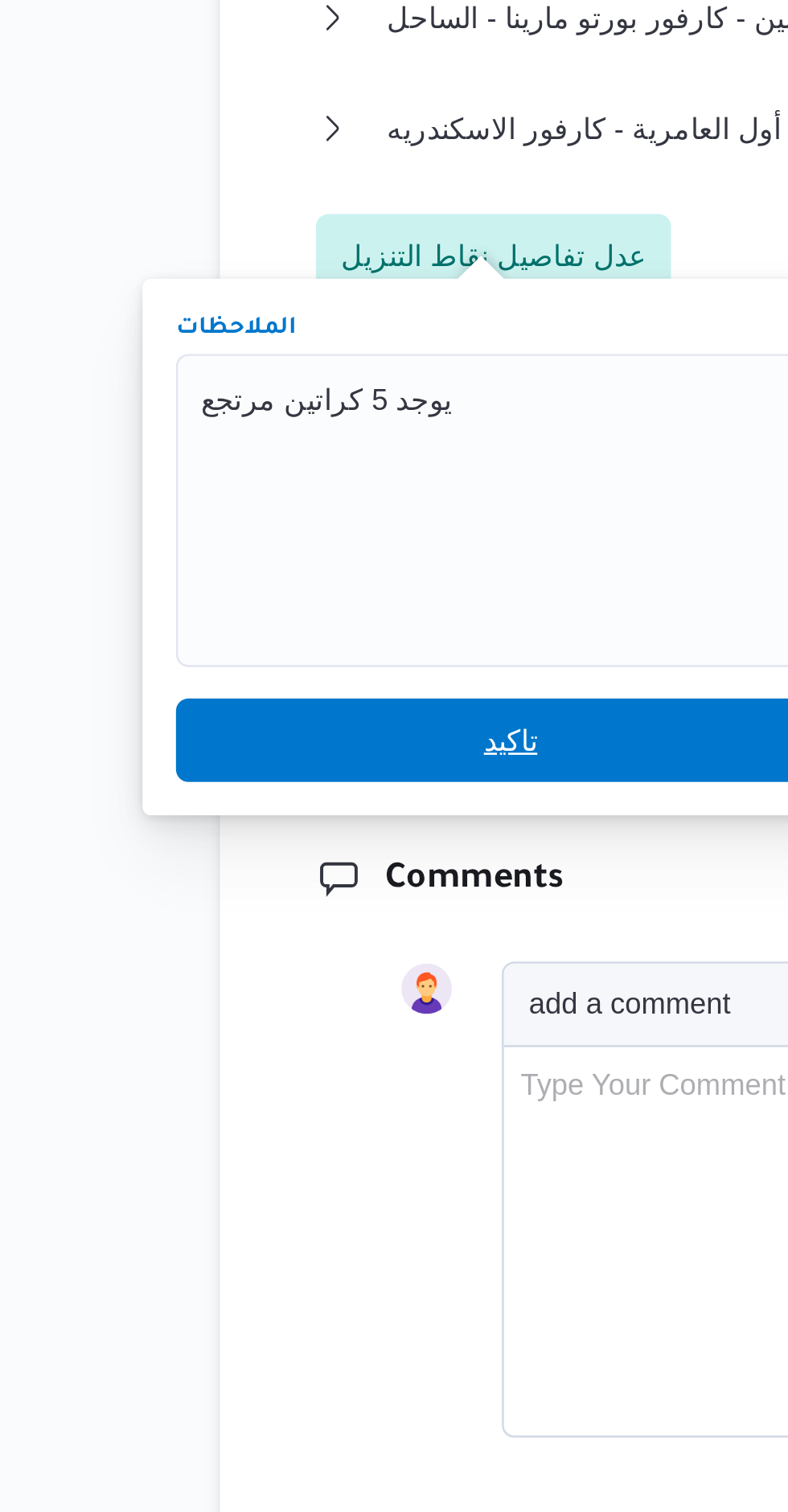
click at [340, 1025] on span "تاكيد" at bounding box center [321, 1020] width 258 height 32
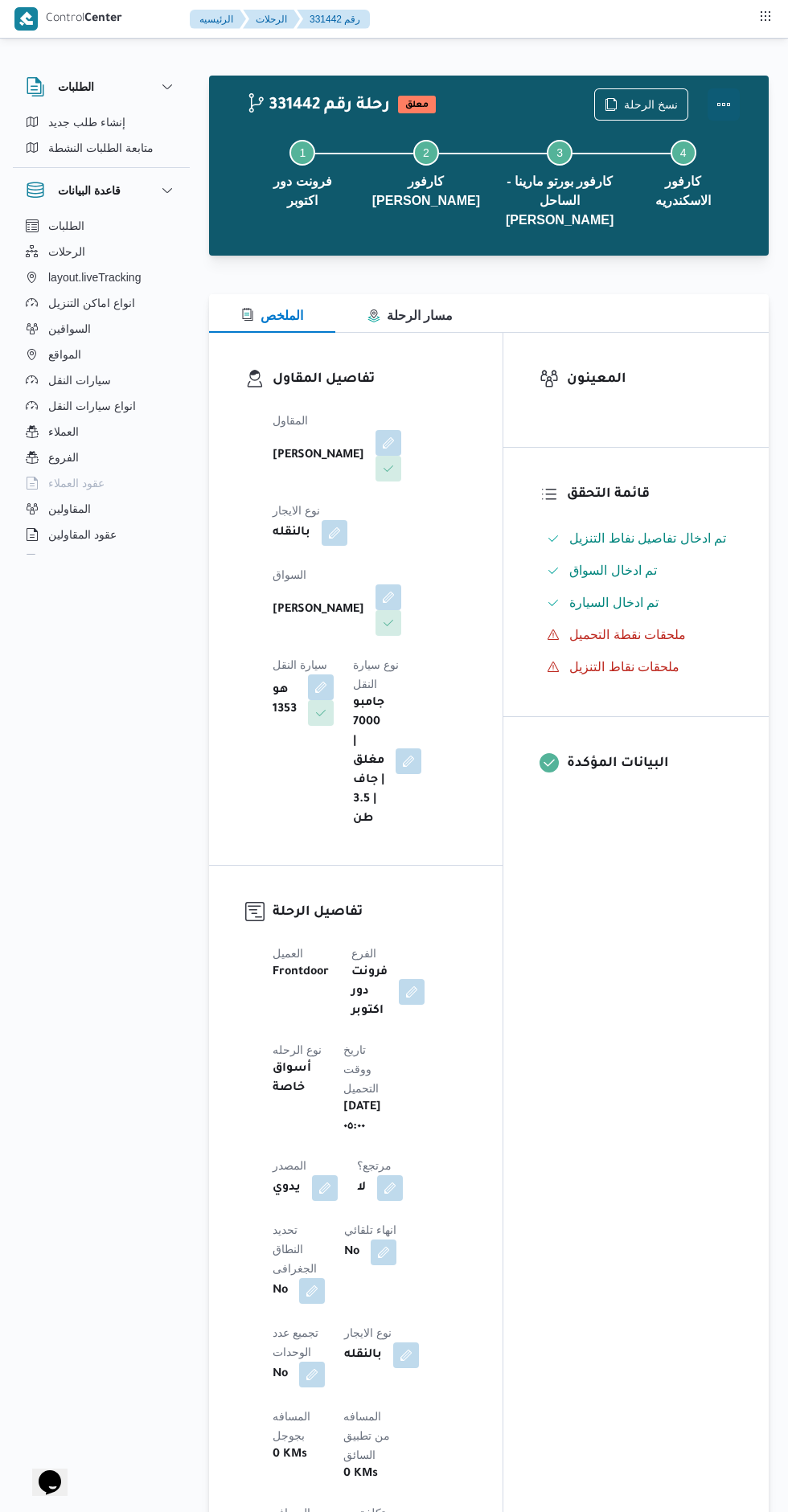
click at [732, 110] on button "Actions" at bounding box center [724, 104] width 32 height 32
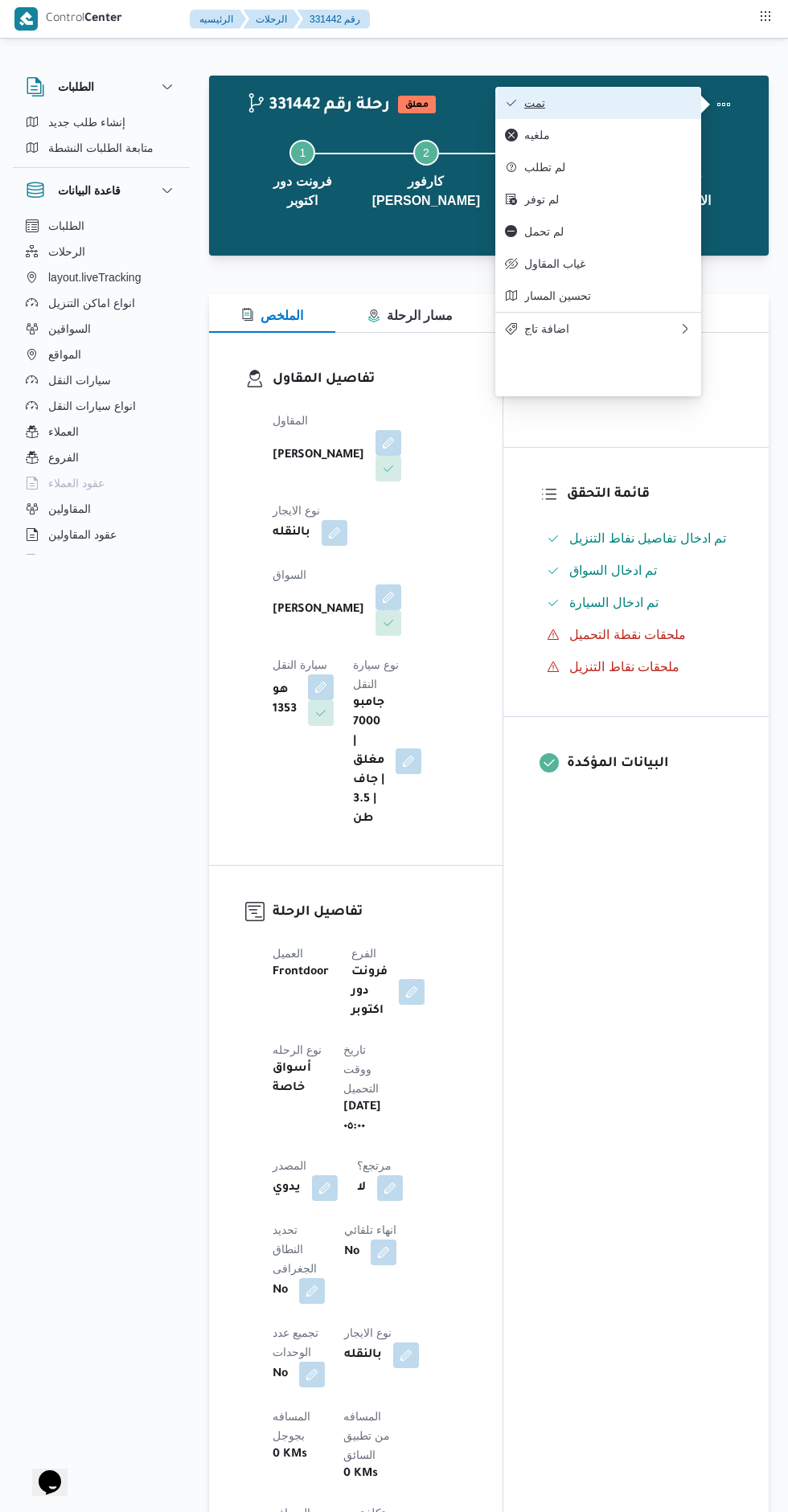
click at [654, 105] on span "تمت" at bounding box center [608, 102] width 167 height 13
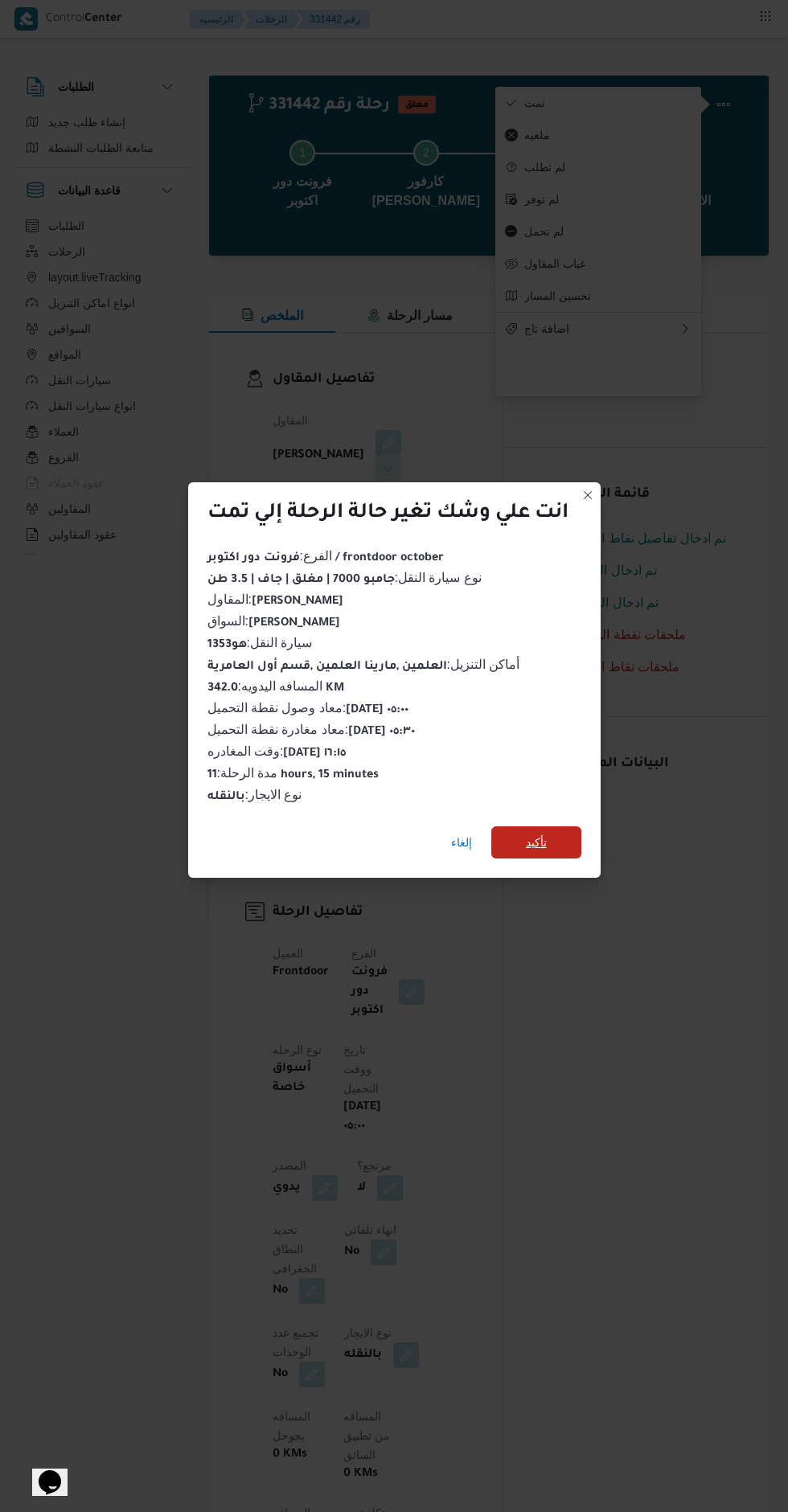
click at [568, 843] on span "تأكيد" at bounding box center [537, 842] width 90 height 32
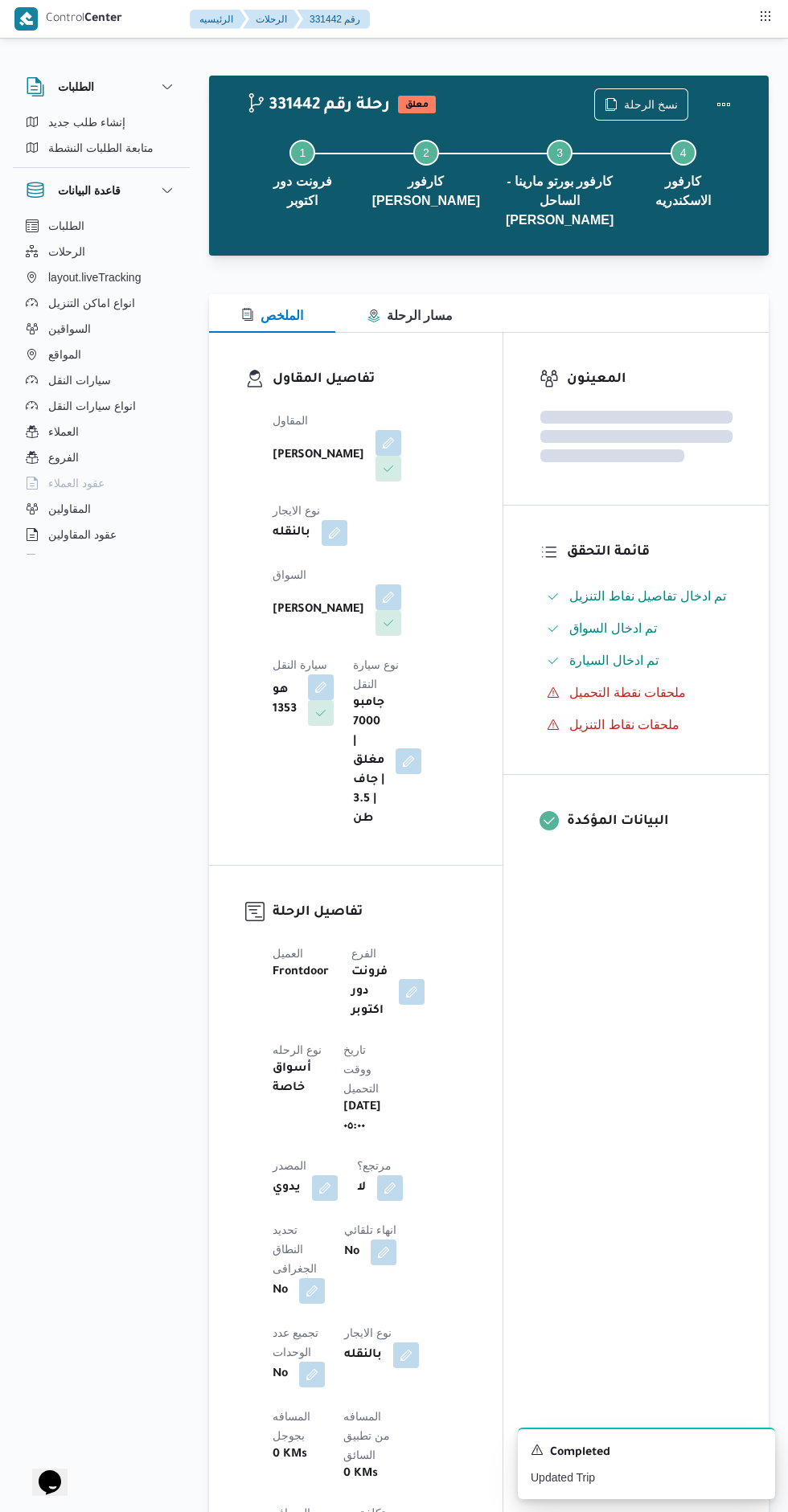
click at [644, 964] on div "المعينون قائمة التحقق تم ادخال تفاصيل نفاط التنزيل تم ادخال السواق تم ادخال الس…" at bounding box center [636, 1279] width 266 height 1894
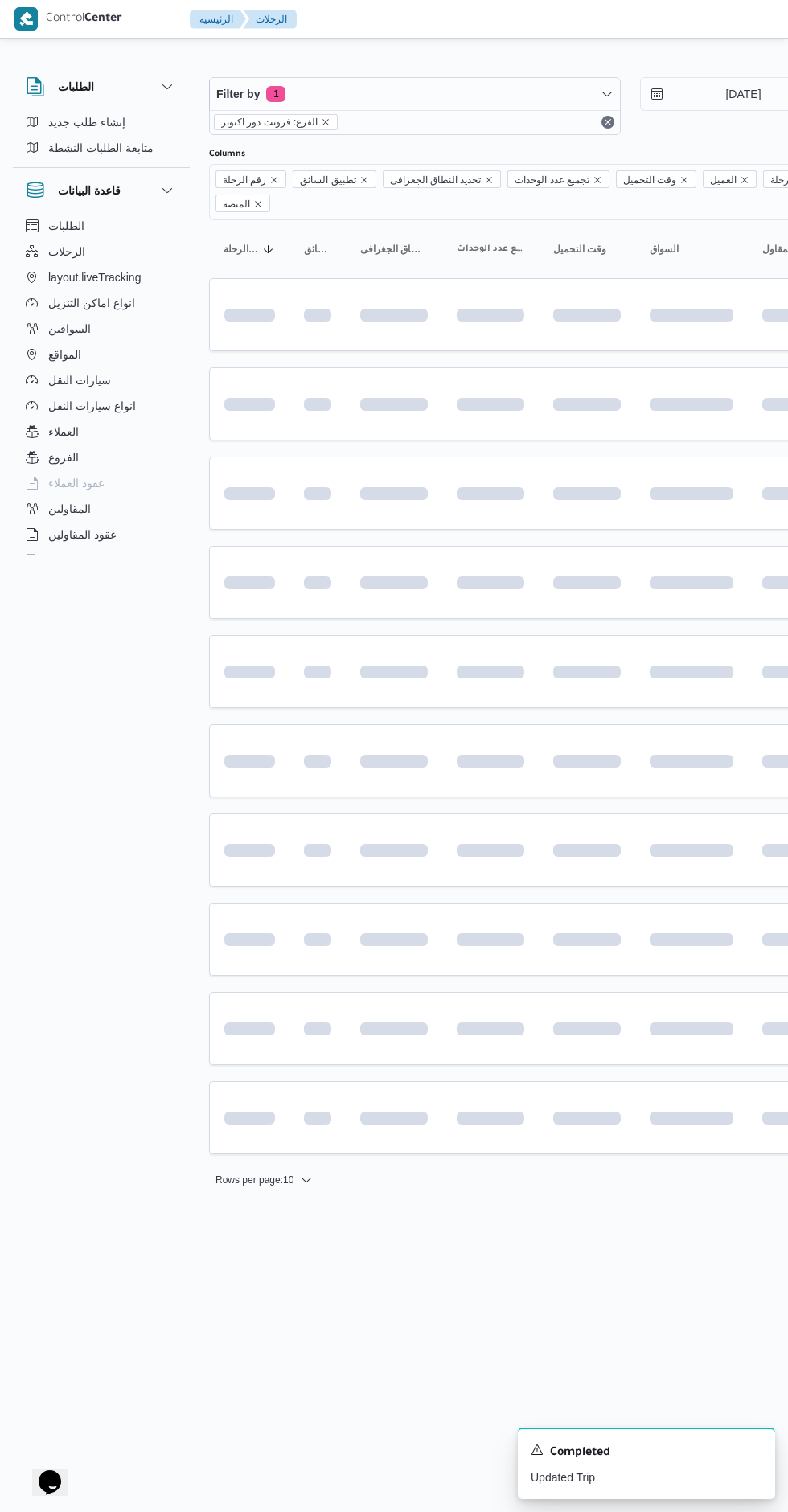
scroll to position [0, 26]
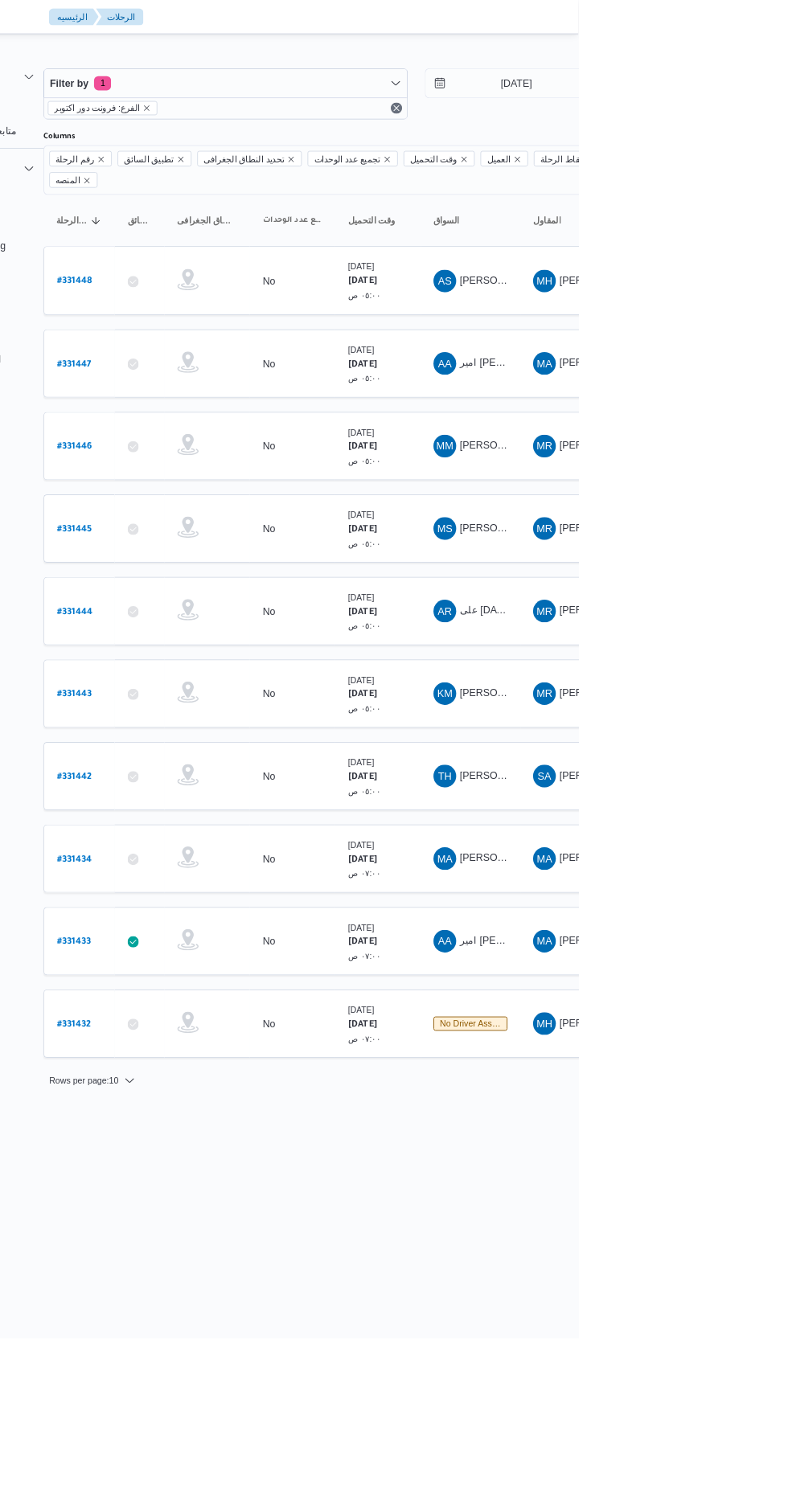
click at [697, 776] on span "[PERSON_NAME]" at bounding box center [700, 782] width 92 height 13
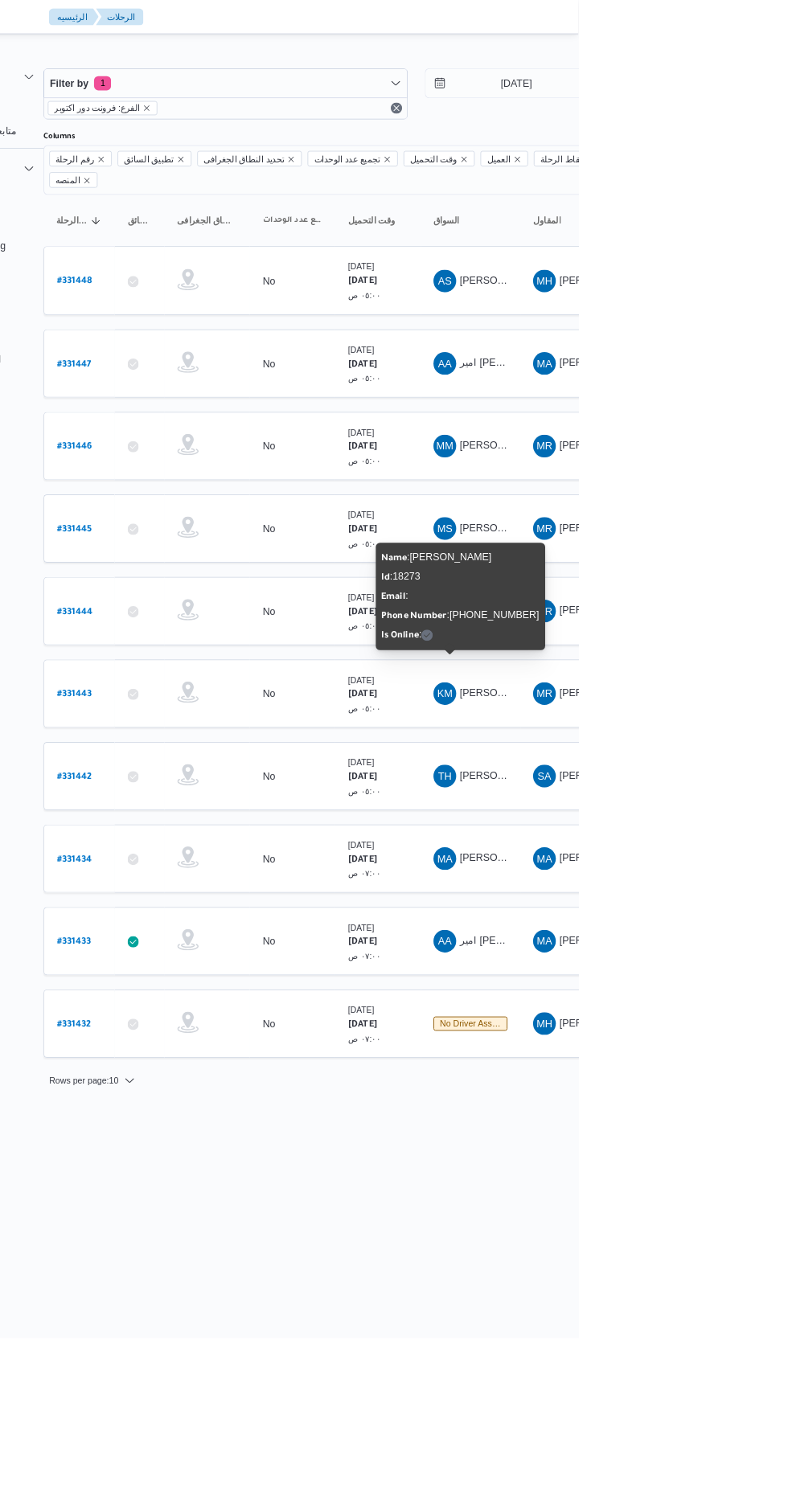
click at [762, 1303] on html "Control Center الرئيسيه الرحلات English عربي Dark mode Logout الطلبات إنشاء طلب…" at bounding box center [368, 756] width 788 height 1512
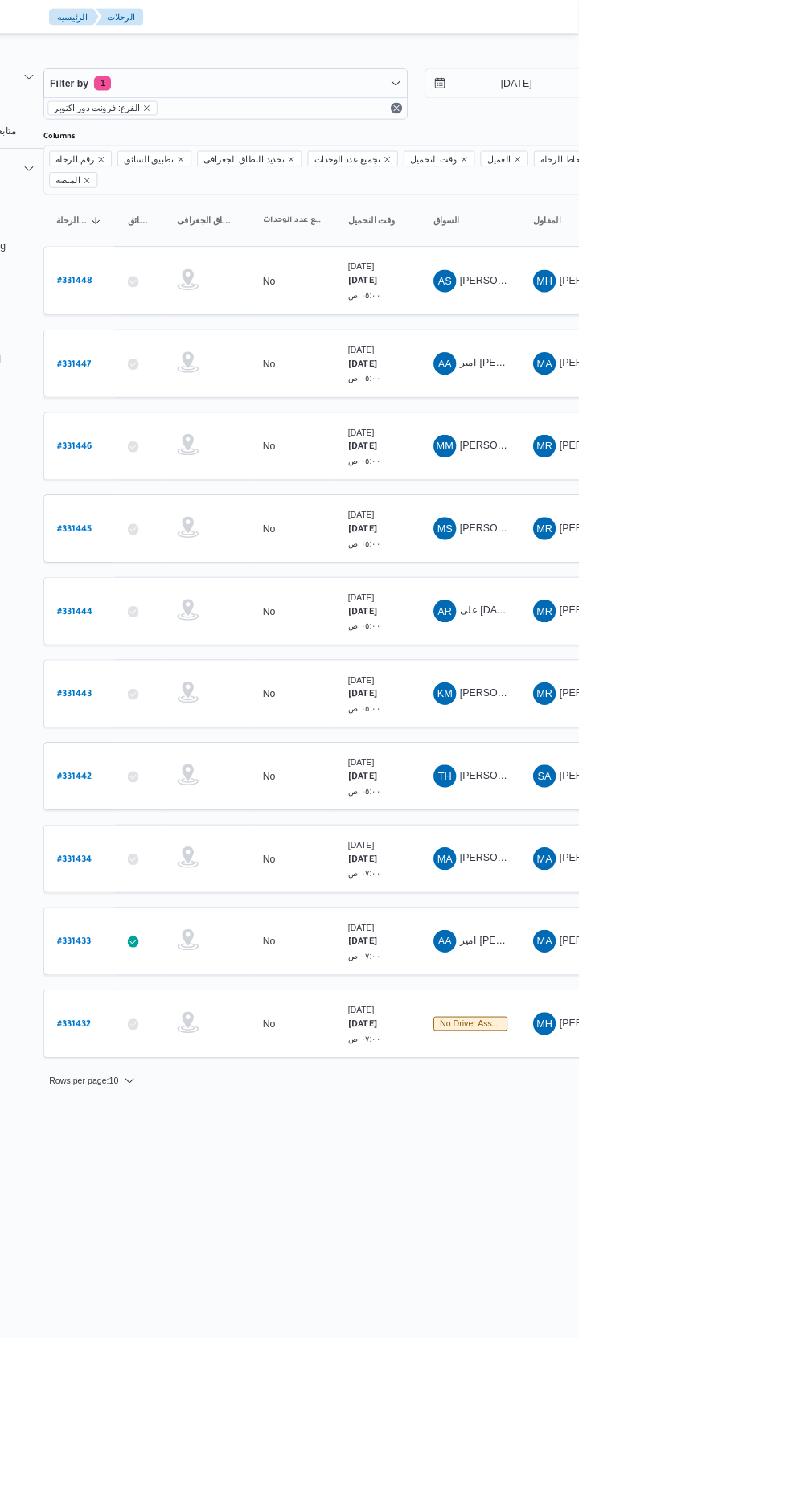
click at [691, 684] on span "على [DATE][PERSON_NAME]" at bounding box center [729, 690] width 151 height 13
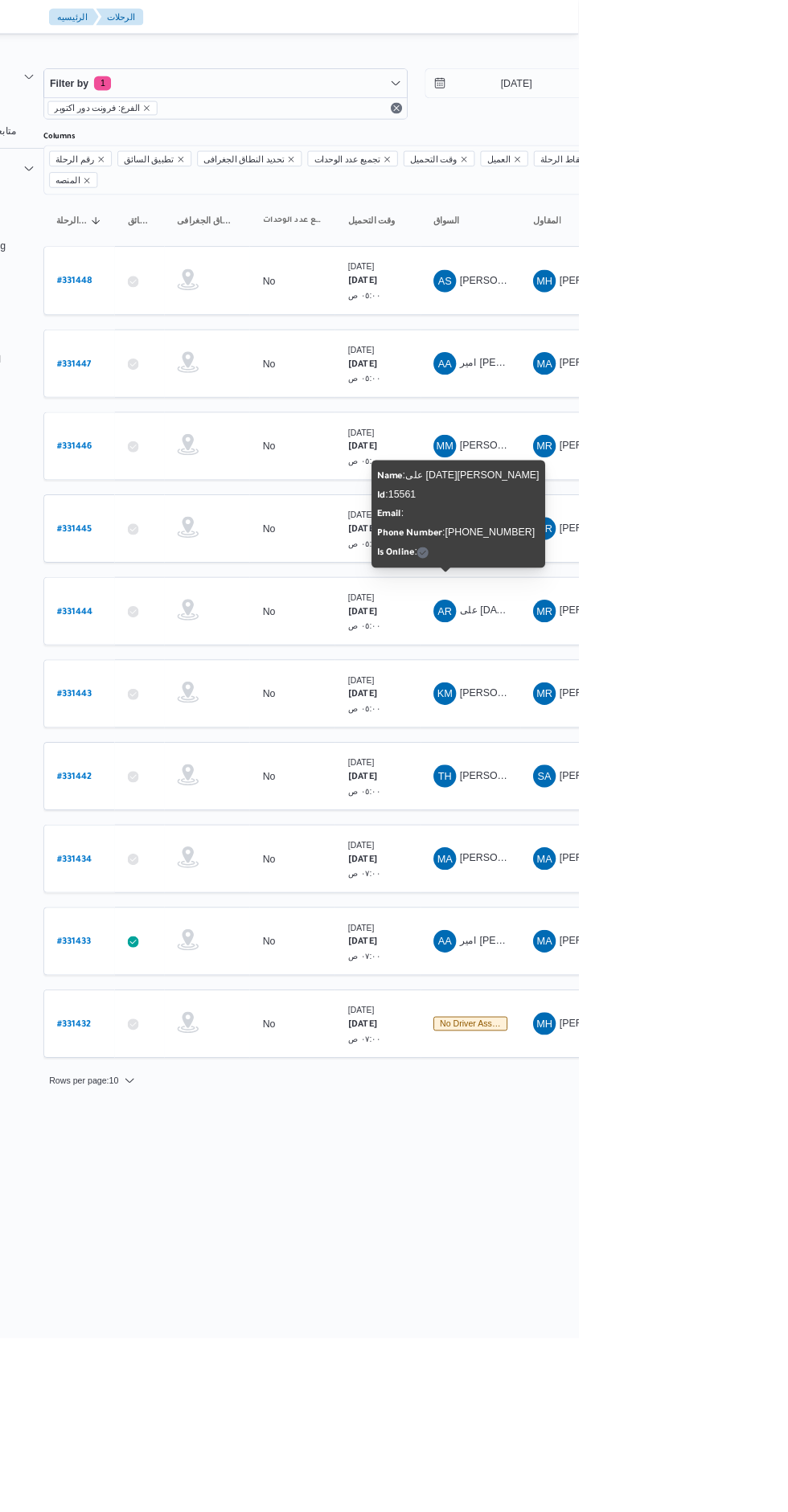
click at [762, 1281] on html "Control Center الرئيسيه الرحلات English عربي Dark mode Logout الطلبات إنشاء طلب…" at bounding box center [368, 756] width 788 height 1512
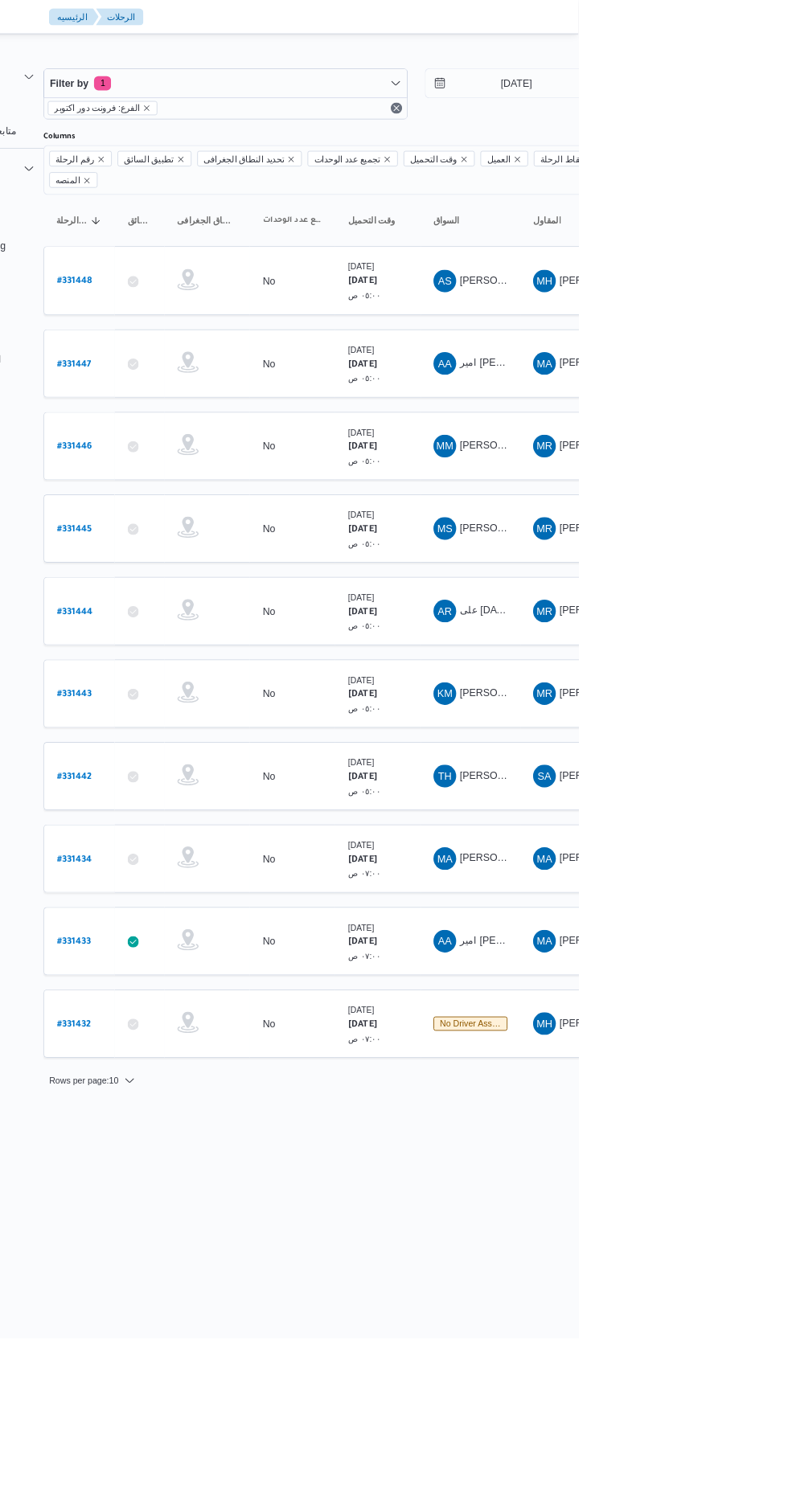
click at [680, 497] on span "[PERSON_NAME] معوض" at bounding box center [718, 503] width 127 height 13
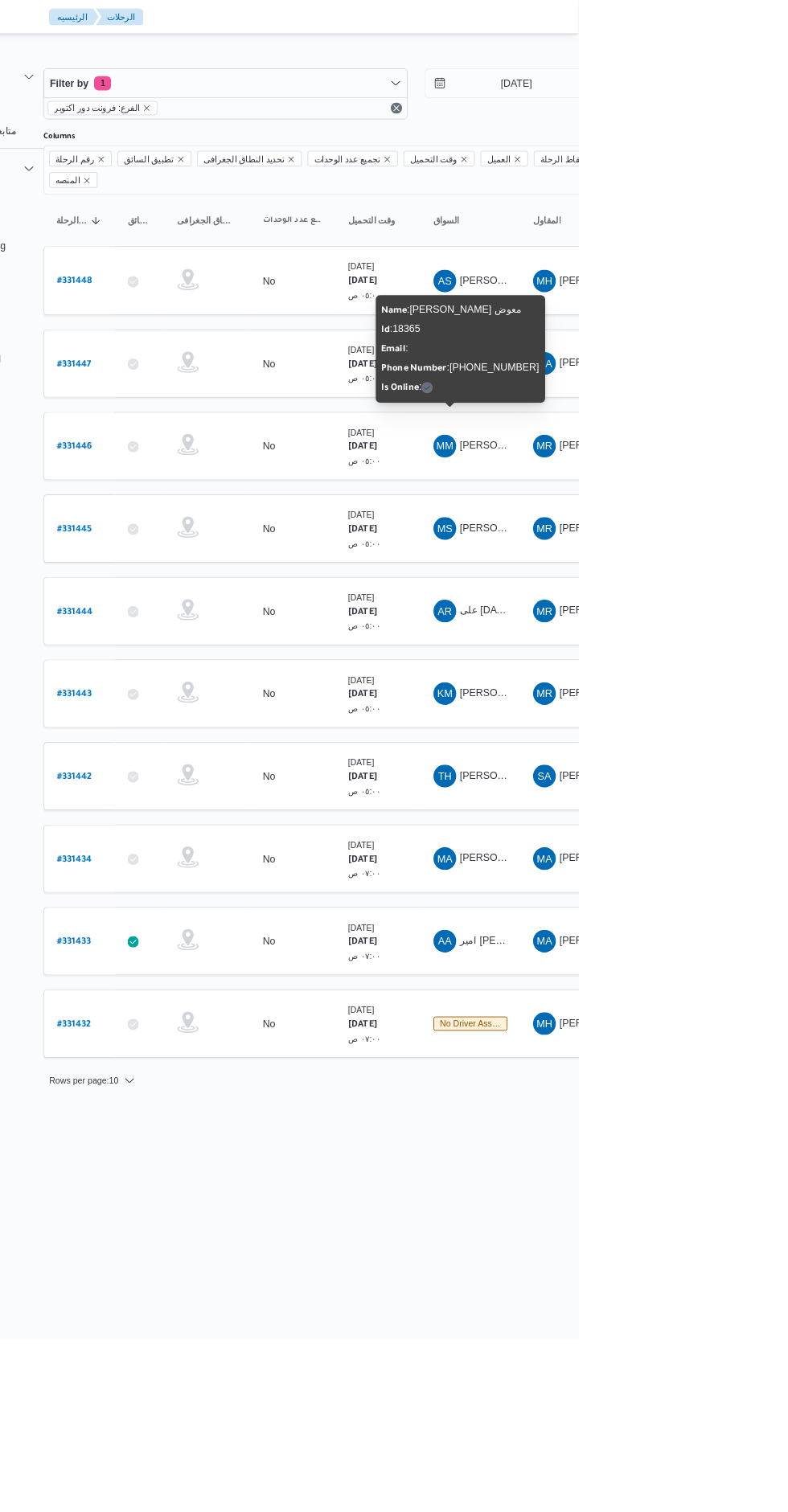
click at [762, 1306] on html "Control Center الرئيسيه الرحلات English عربي Dark mode Logout الطلبات إنشاء طلب…" at bounding box center [368, 756] width 788 height 1512
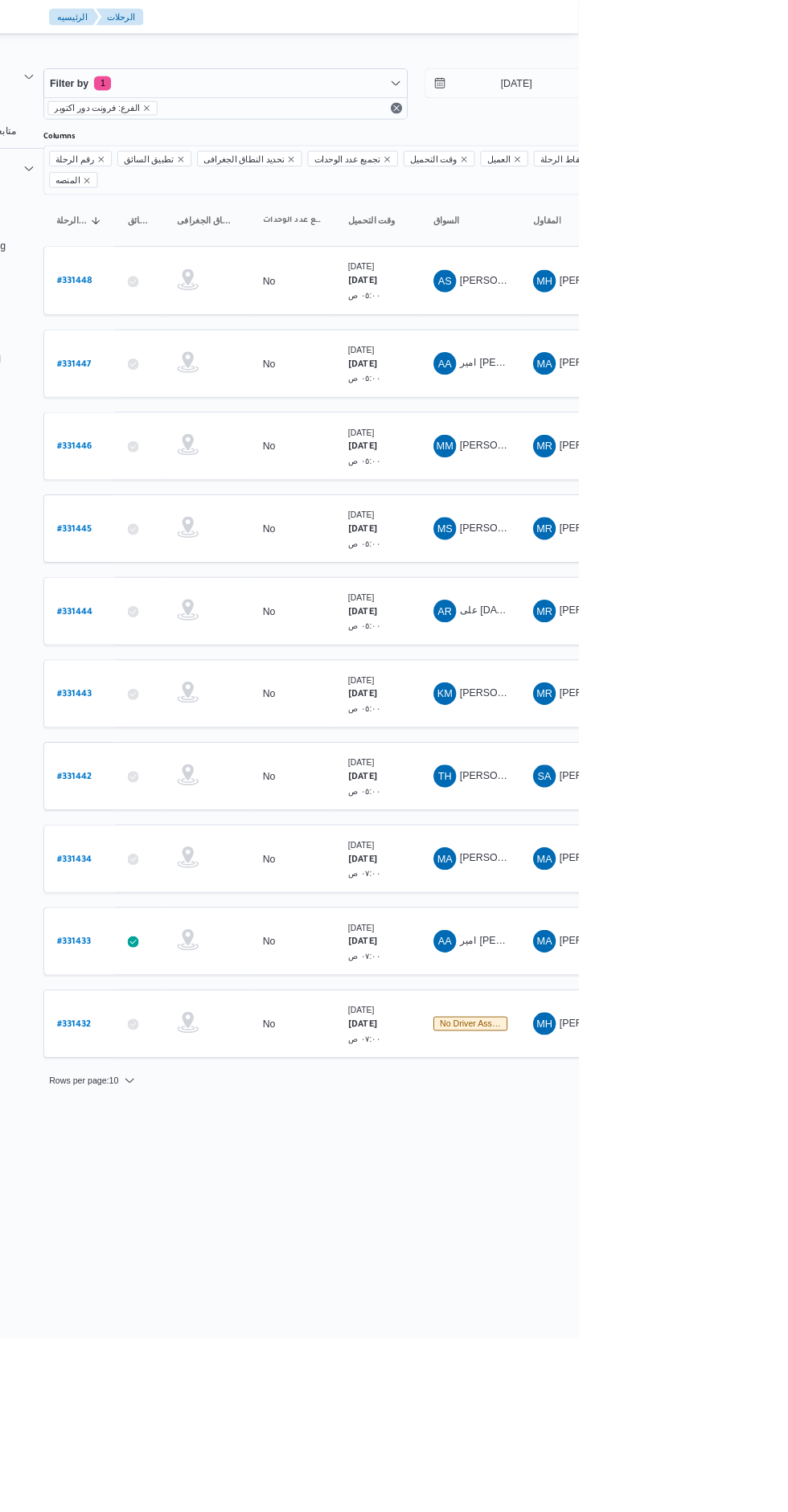
click at [762, 1260] on html "Control Center الرئيسيه الرحلات English عربي Dark mode Logout الطلبات إنشاء طلب…" at bounding box center [368, 756] width 788 height 1512
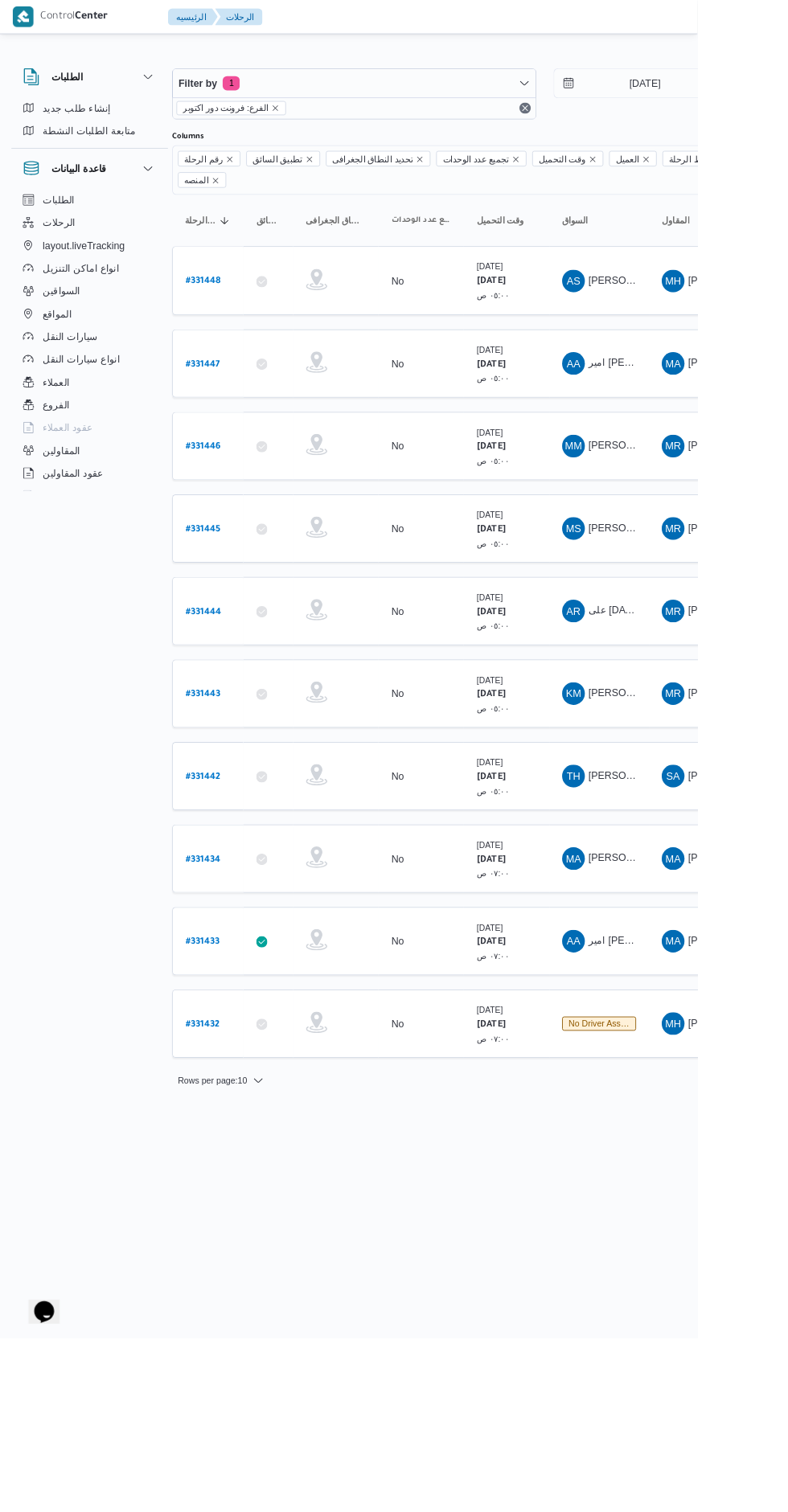
scroll to position [0, 13]
click at [241, 967] on b "# 331434" at bounding box center [230, 972] width 39 height 12
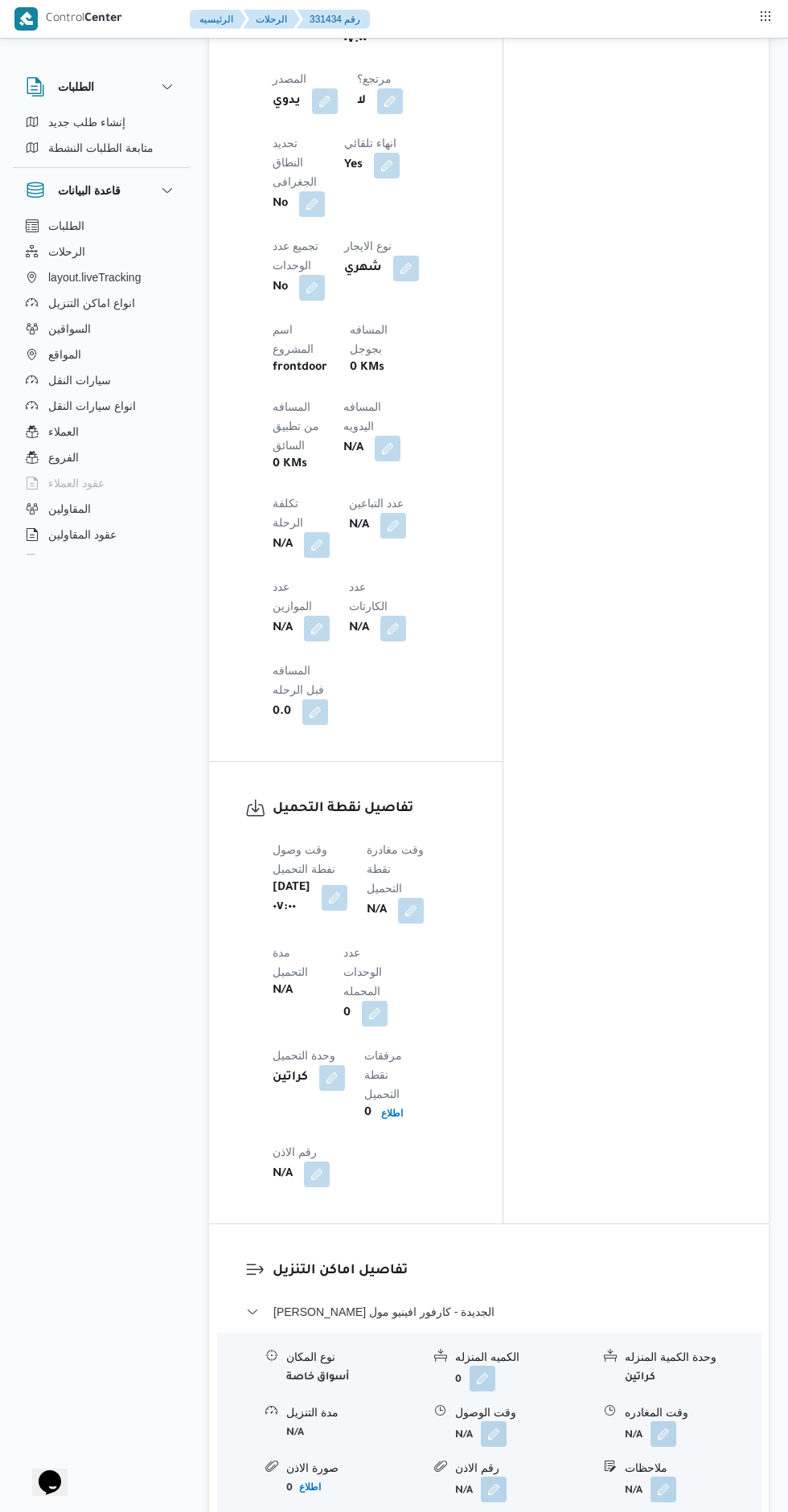
scroll to position [1087, 0]
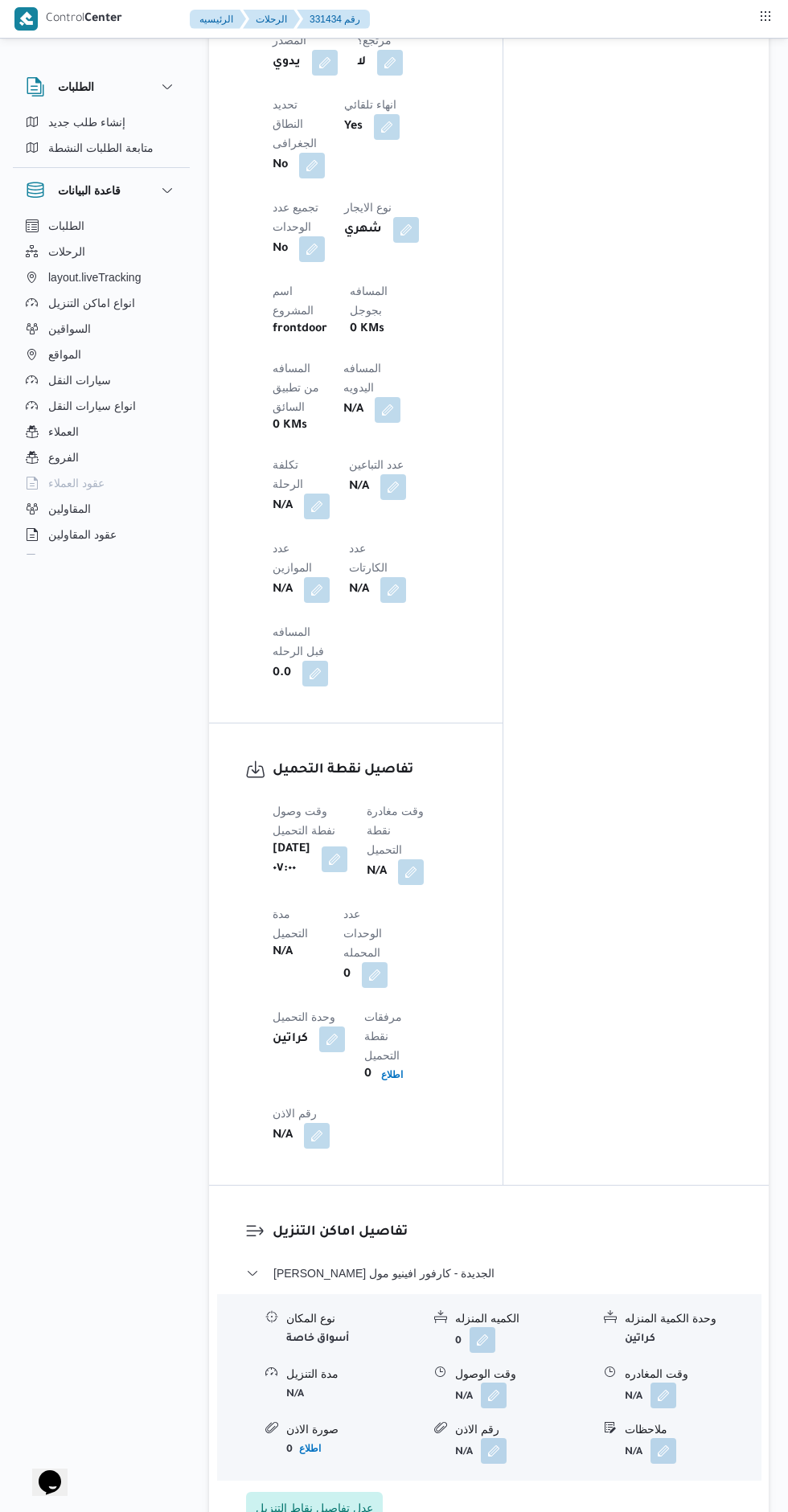
click at [422, 860] on button "button" at bounding box center [411, 872] width 26 height 26
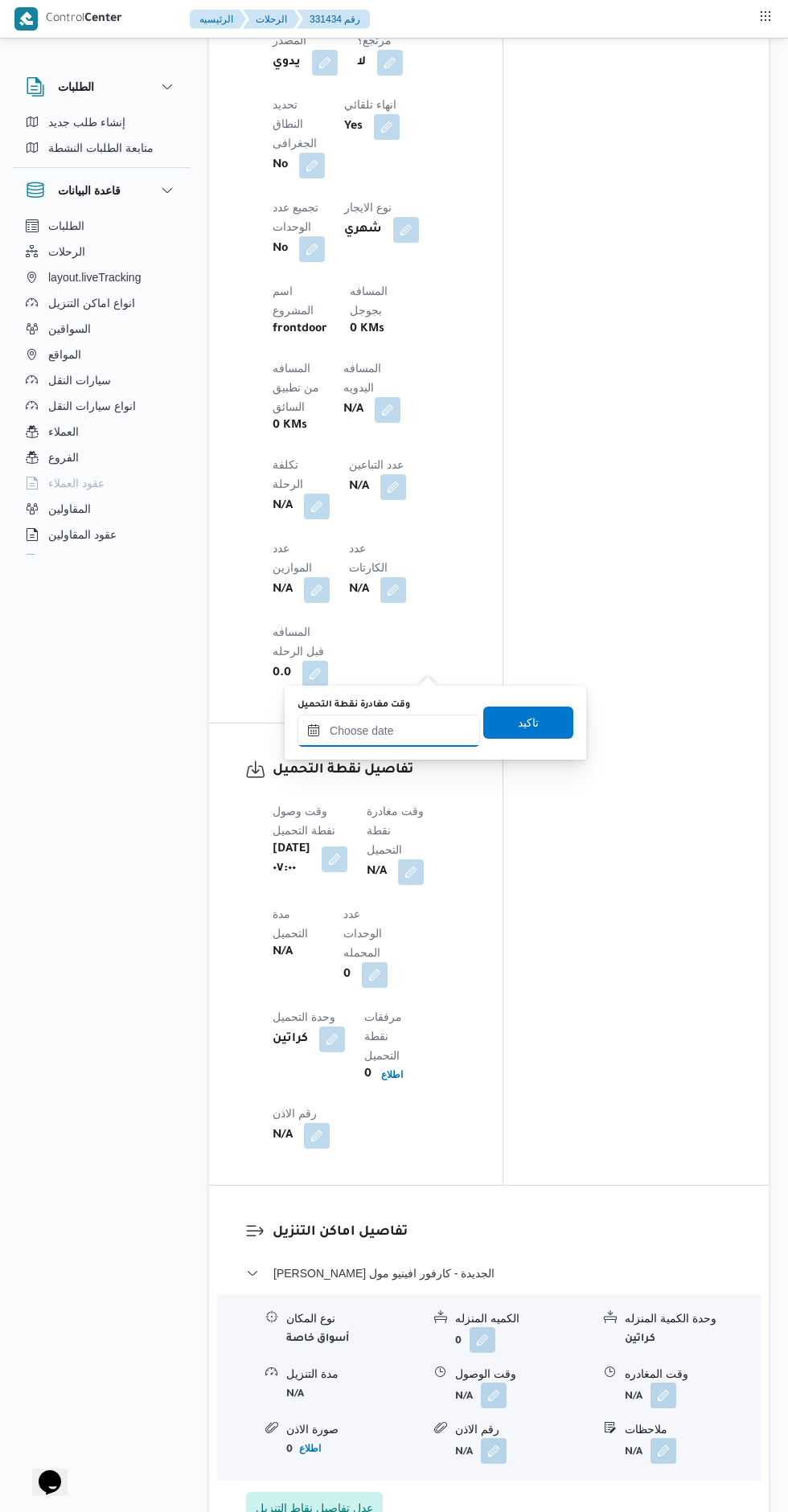
click at [409, 723] on input "وقت مغادرة نقطة التحميل" at bounding box center [389, 730] width 183 height 32
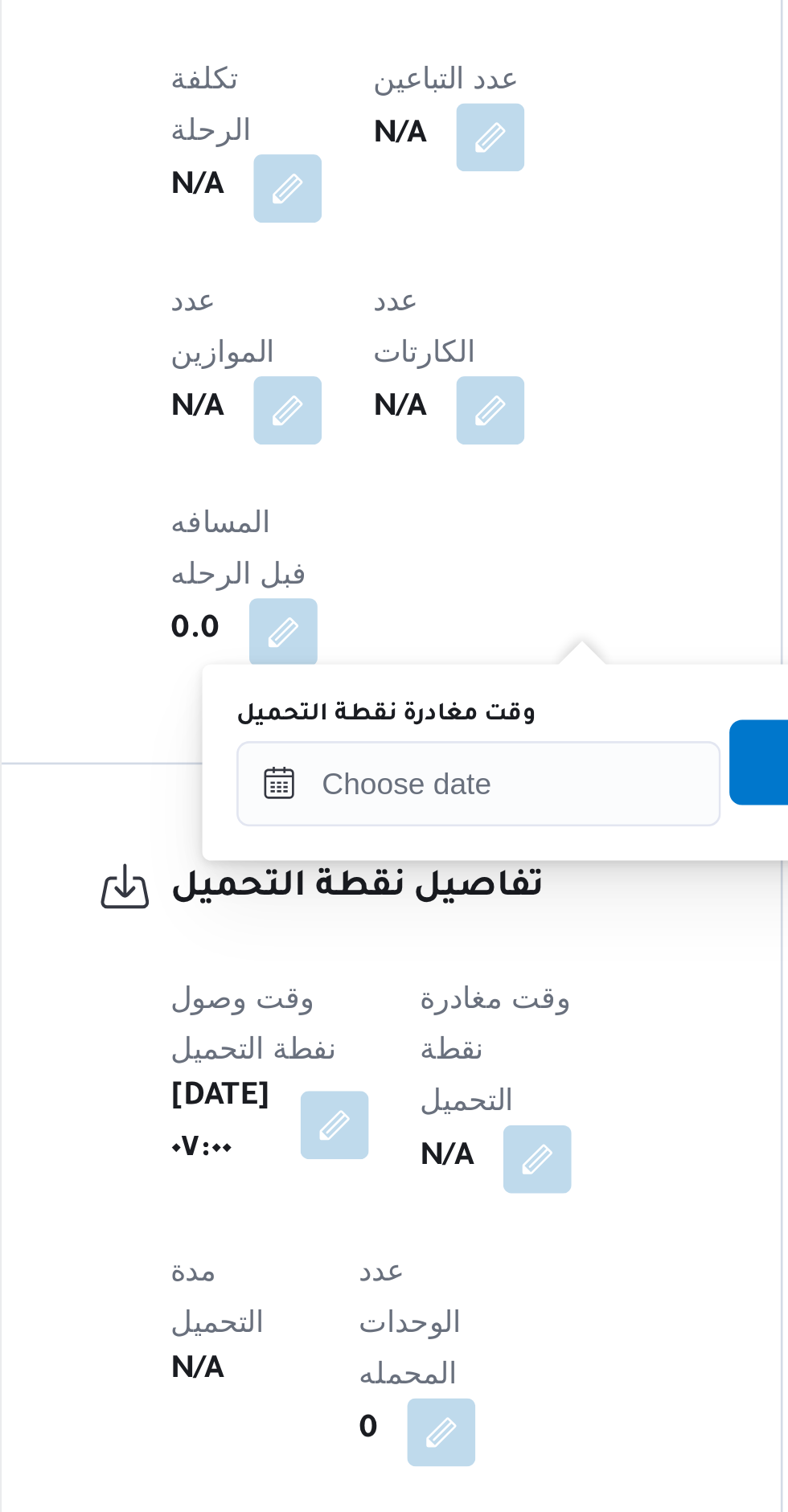
scroll to position [1210, 0]
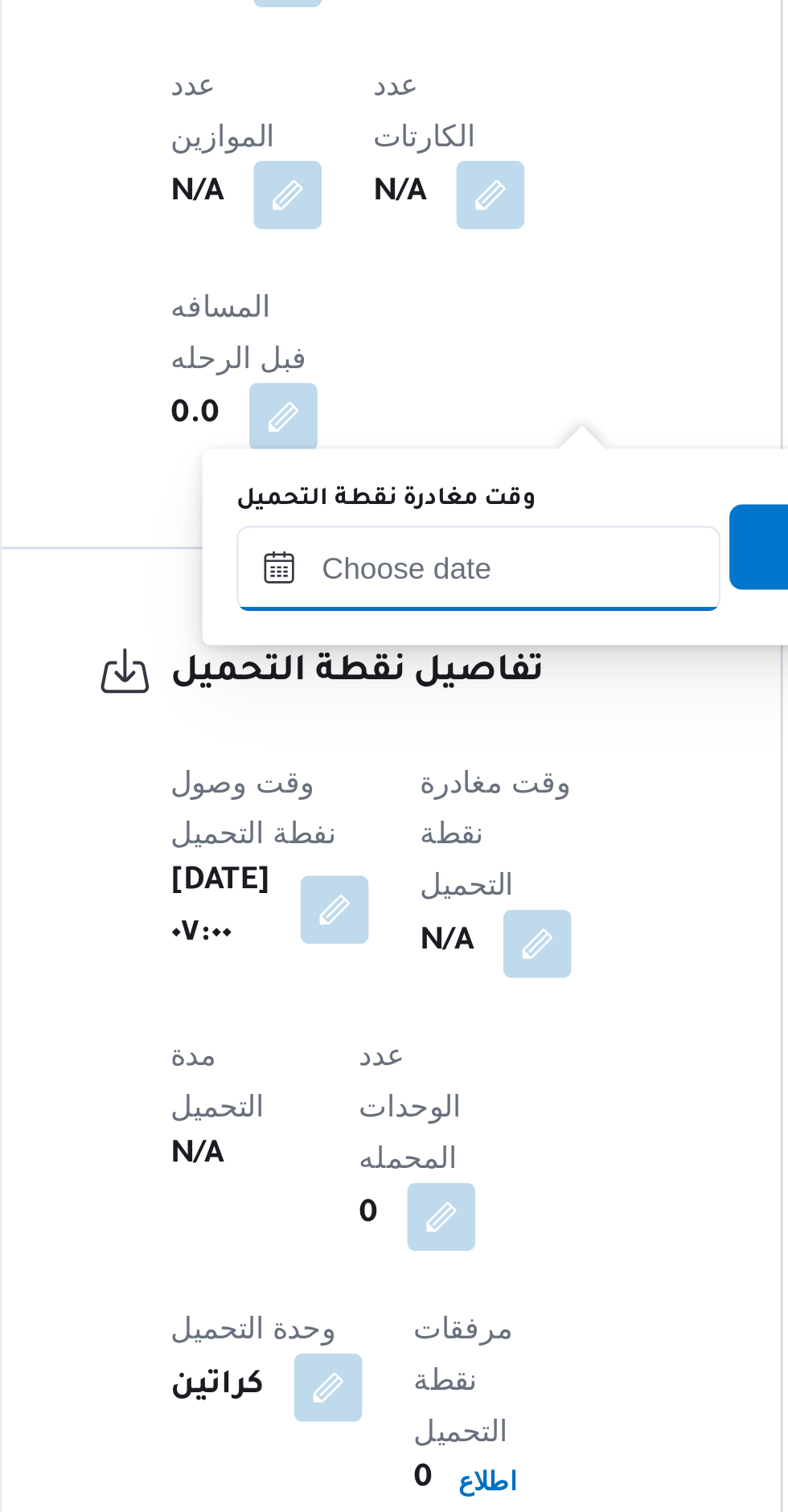
click at [403, 605] on input "وقت مغادرة نقطة التحميل" at bounding box center [389, 607] width 183 height 32
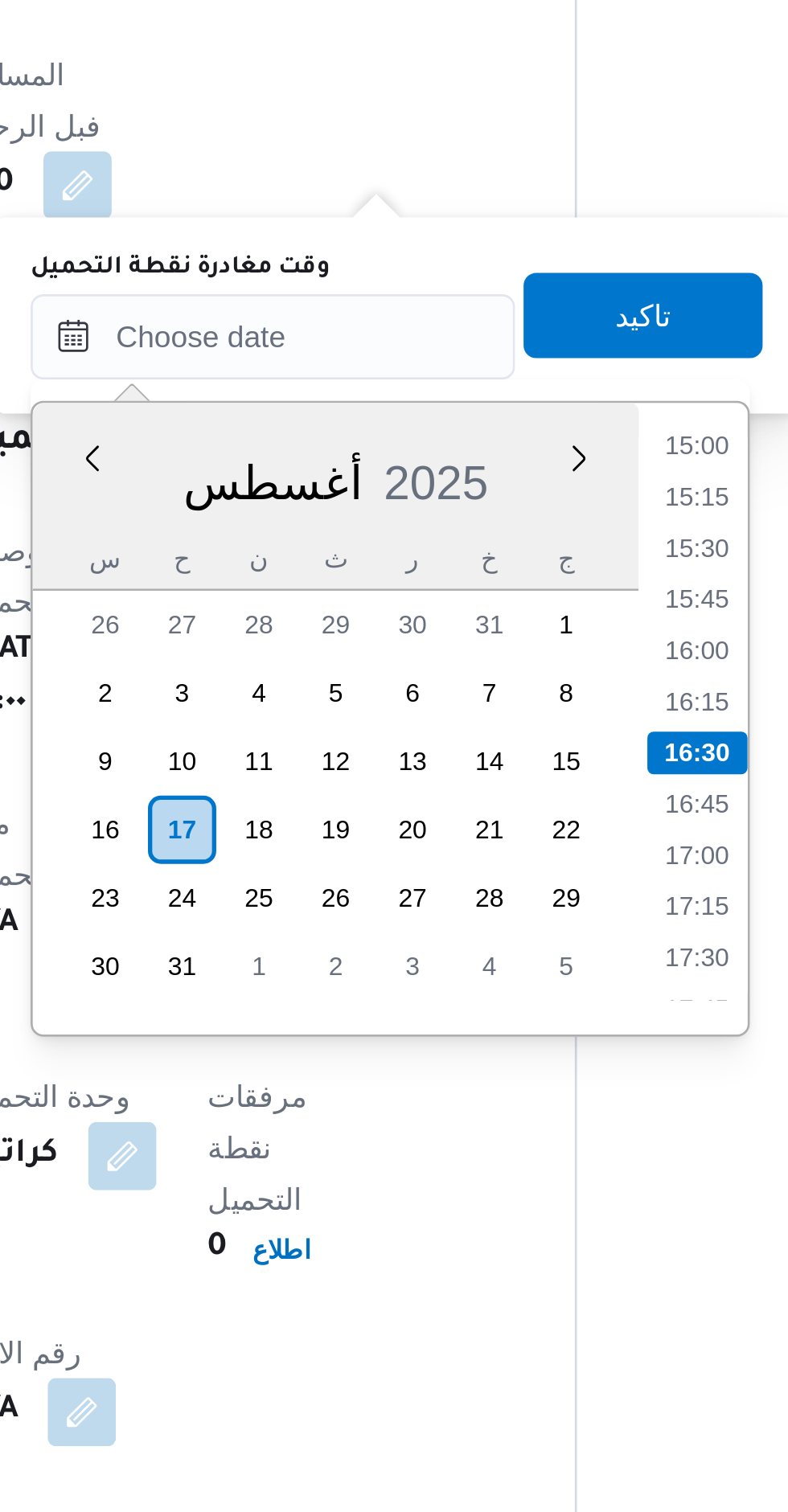
click at [558, 654] on li "15:00" at bounding box center [548, 648] width 37 height 16
type input "[DATE] ١٥:٠٠"
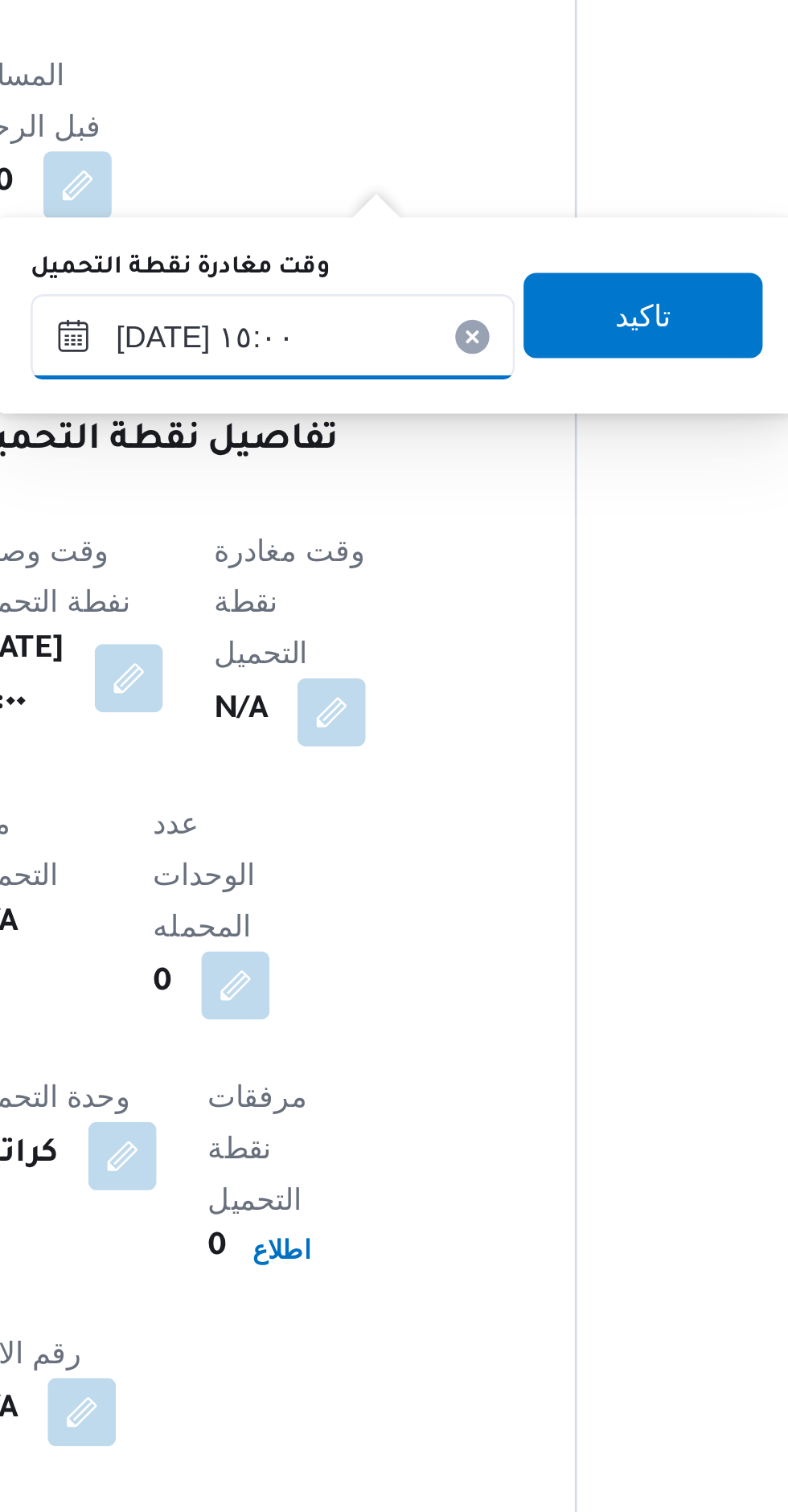
click at [423, 614] on input "[DATE] ١٥:٠٠" at bounding box center [389, 607] width 183 height 32
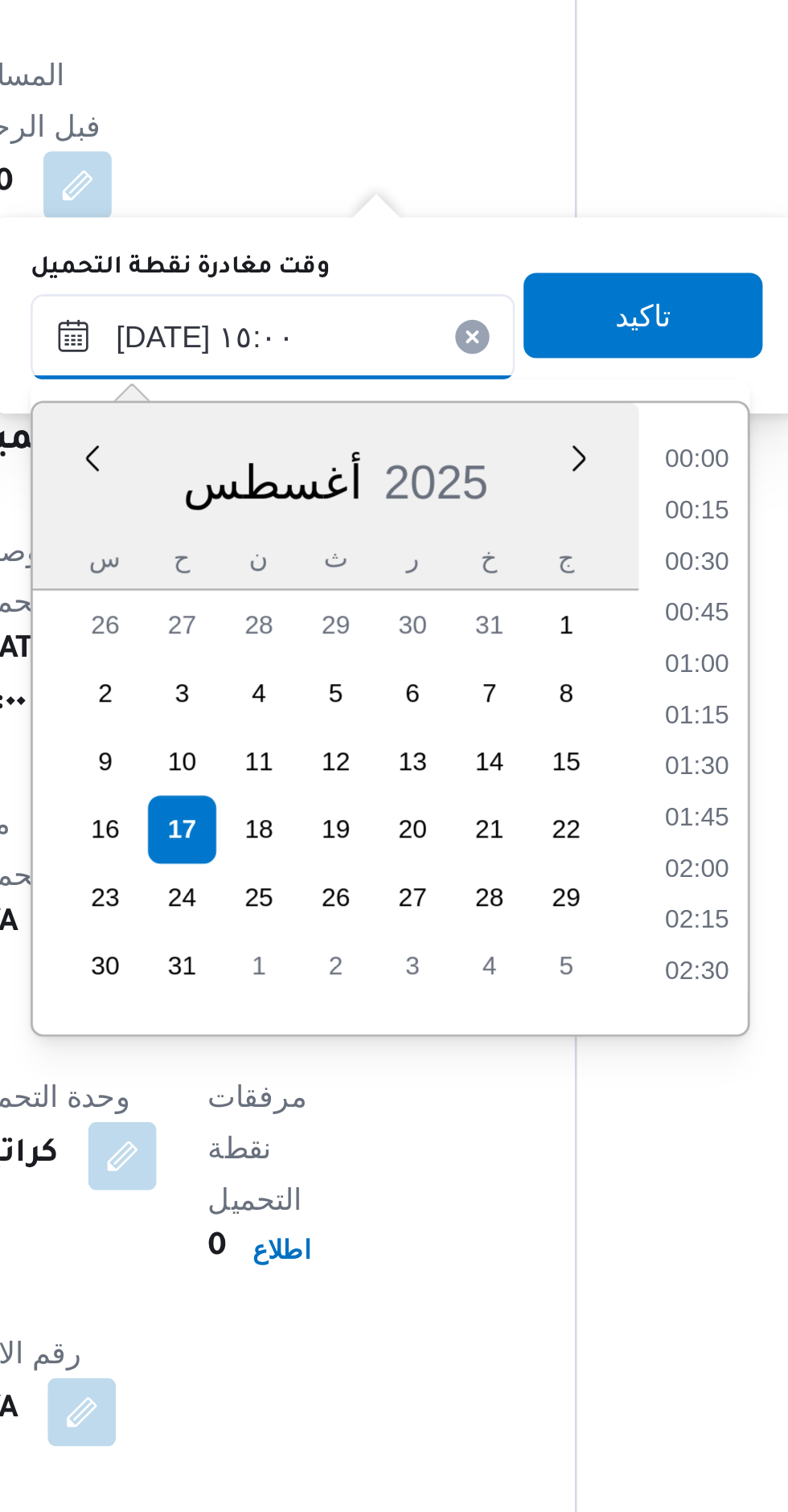
scroll to position [1046, 0]
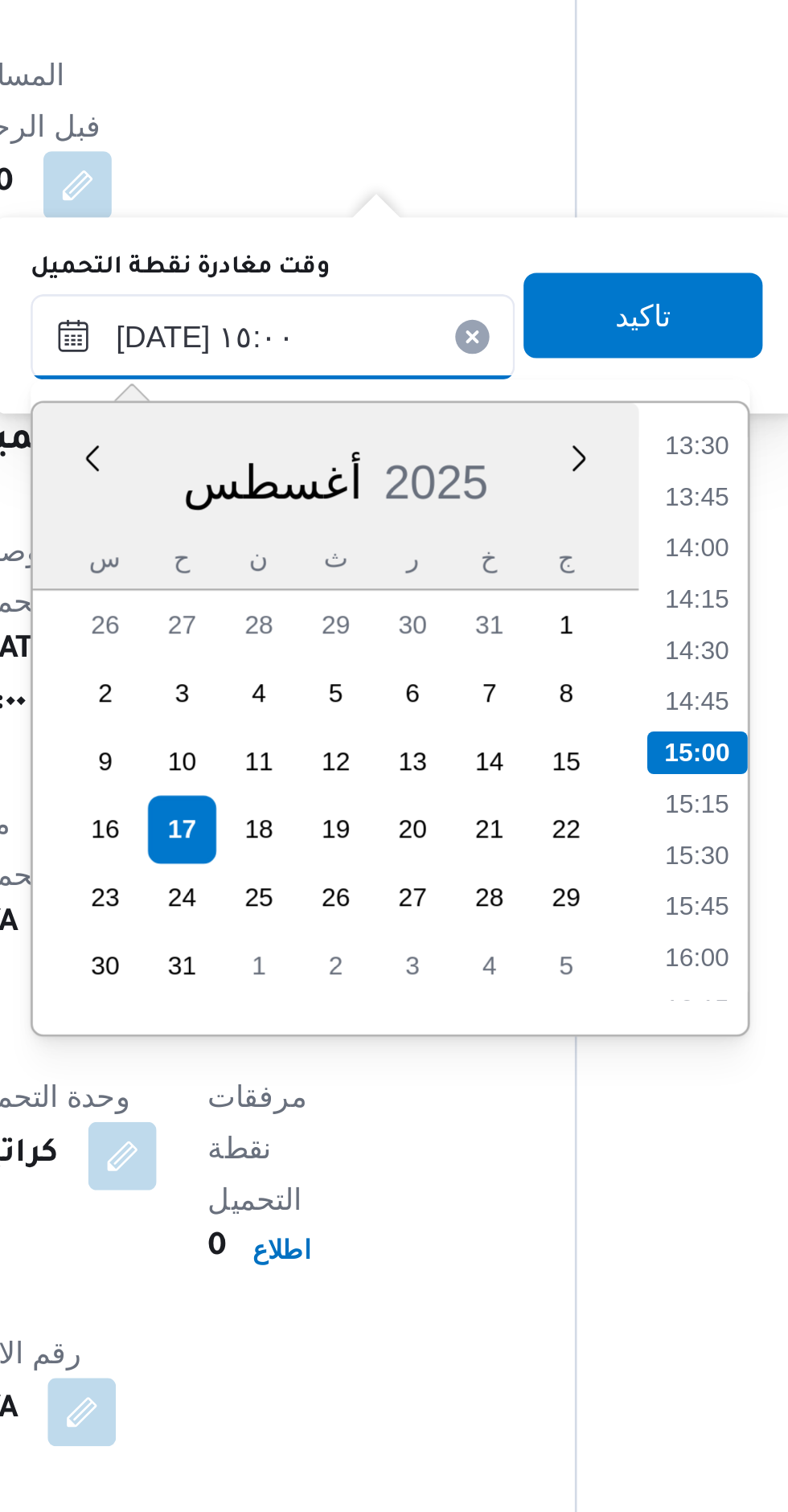
click at [410, 608] on input "[DATE] ١٥:٠٠" at bounding box center [389, 607] width 183 height 32
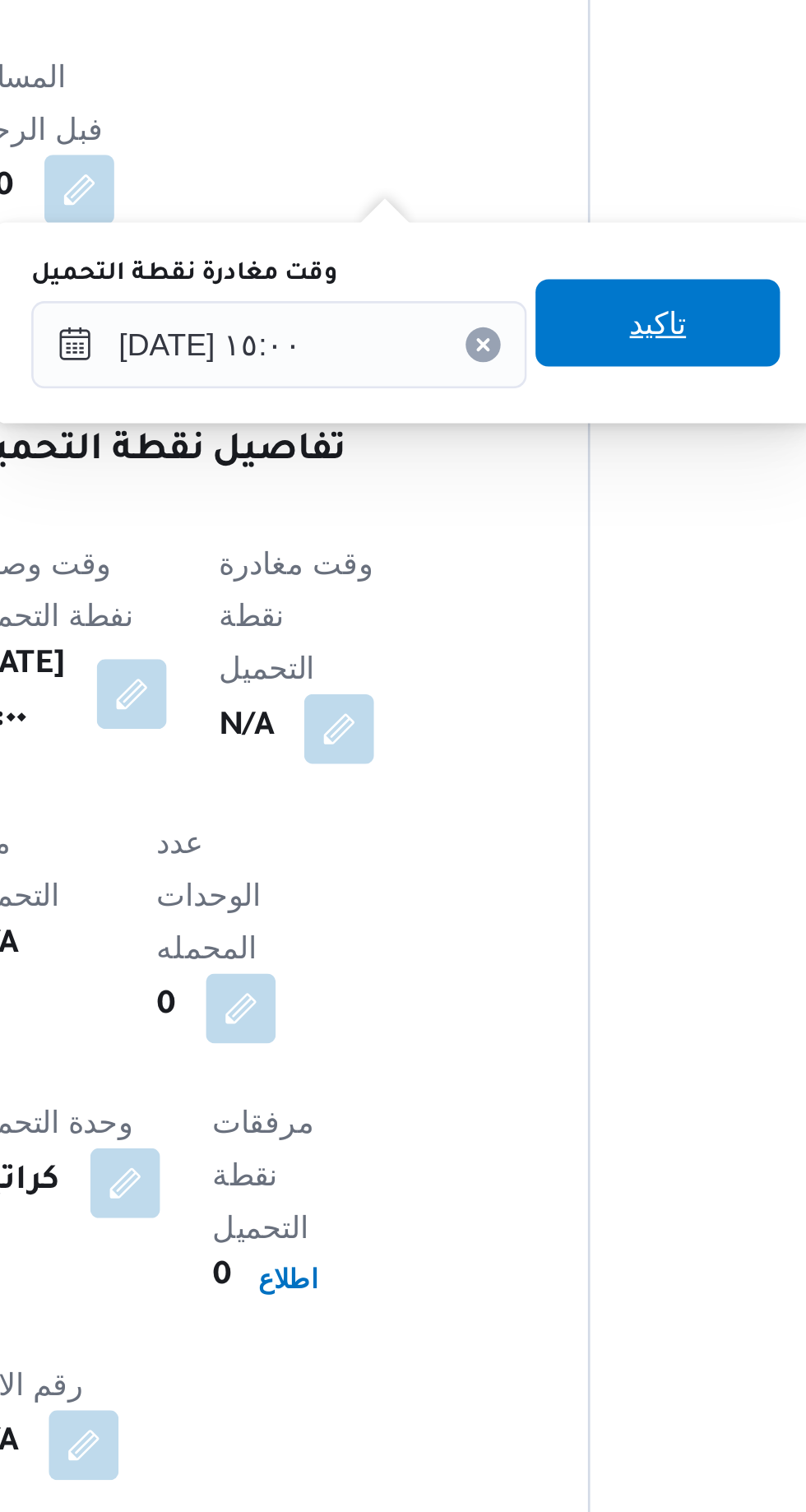
click at [529, 613] on span "تاكيد" at bounding box center [540, 614] width 22 height 20
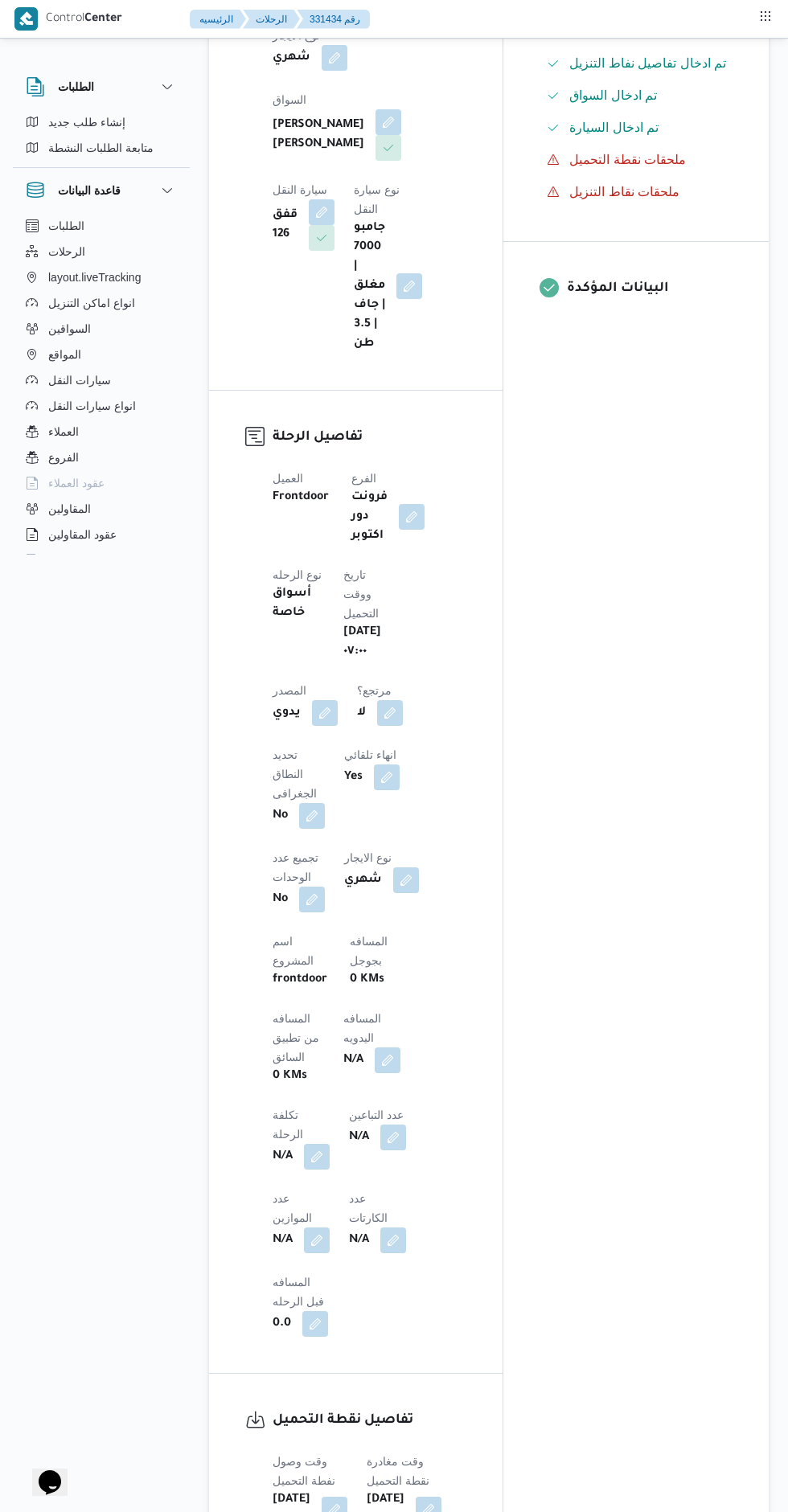
scroll to position [0, 0]
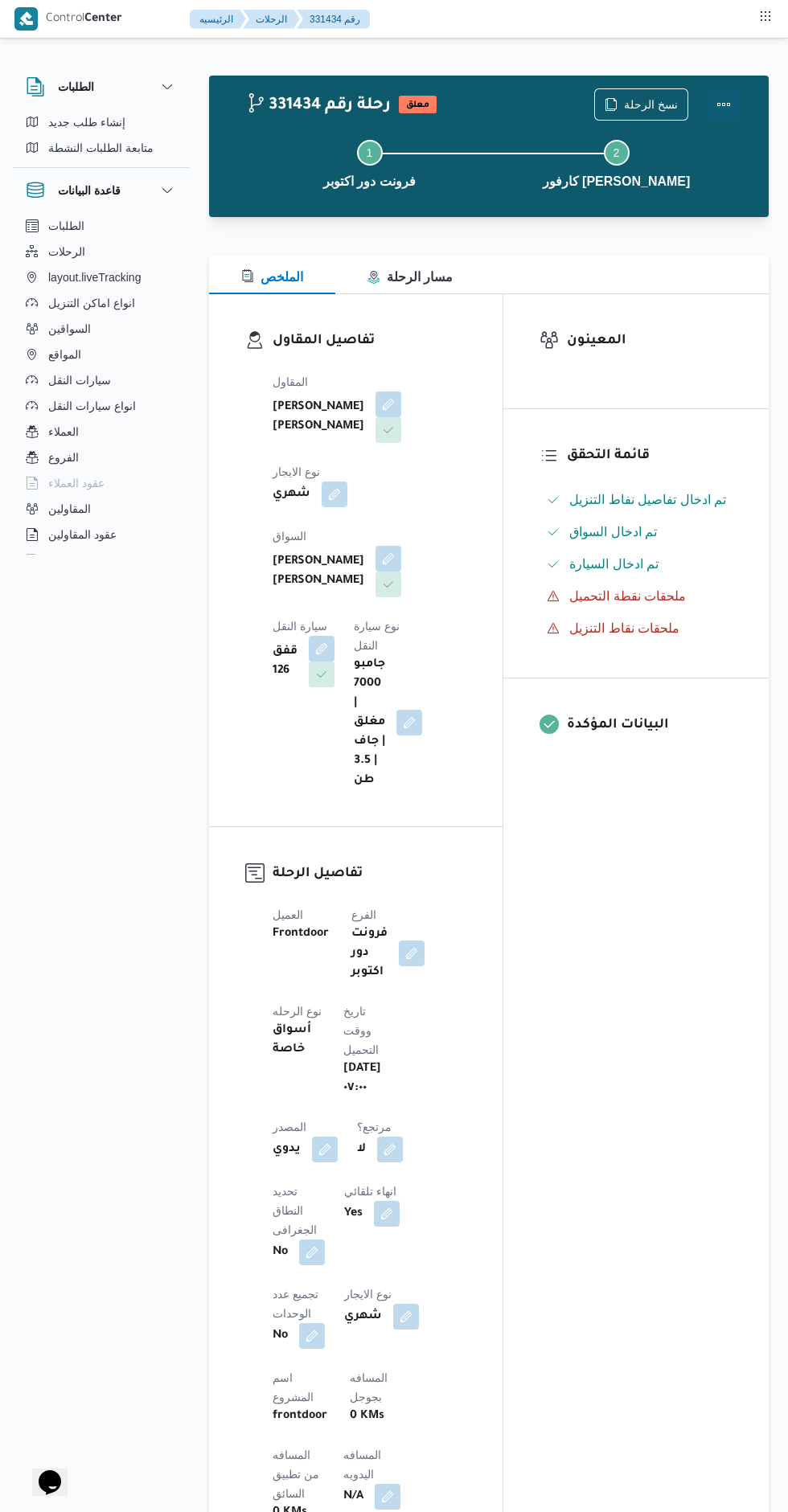
click at [725, 104] on button "Actions" at bounding box center [724, 104] width 32 height 32
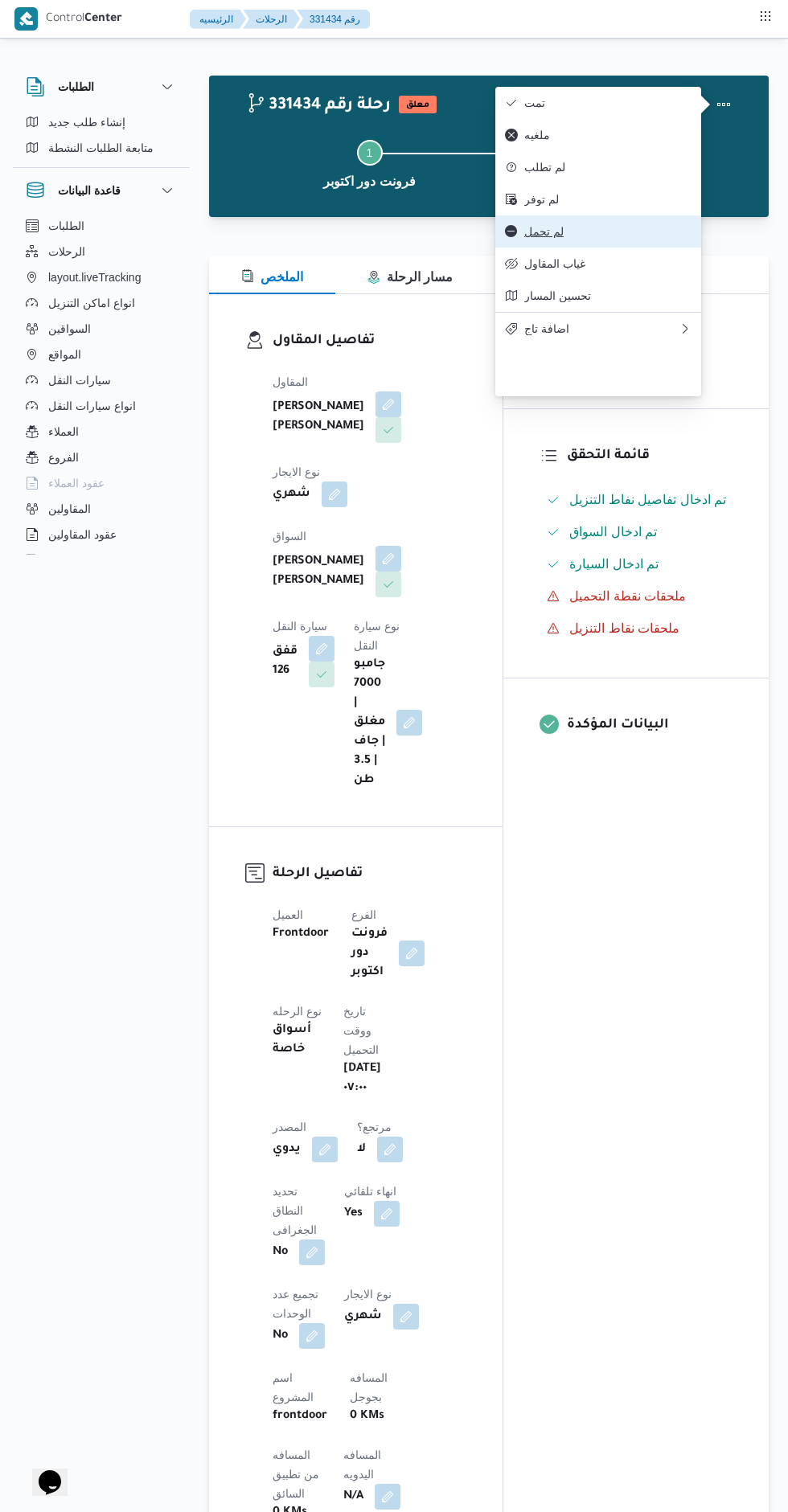
click at [624, 238] on span "لم تحمل" at bounding box center [608, 231] width 167 height 13
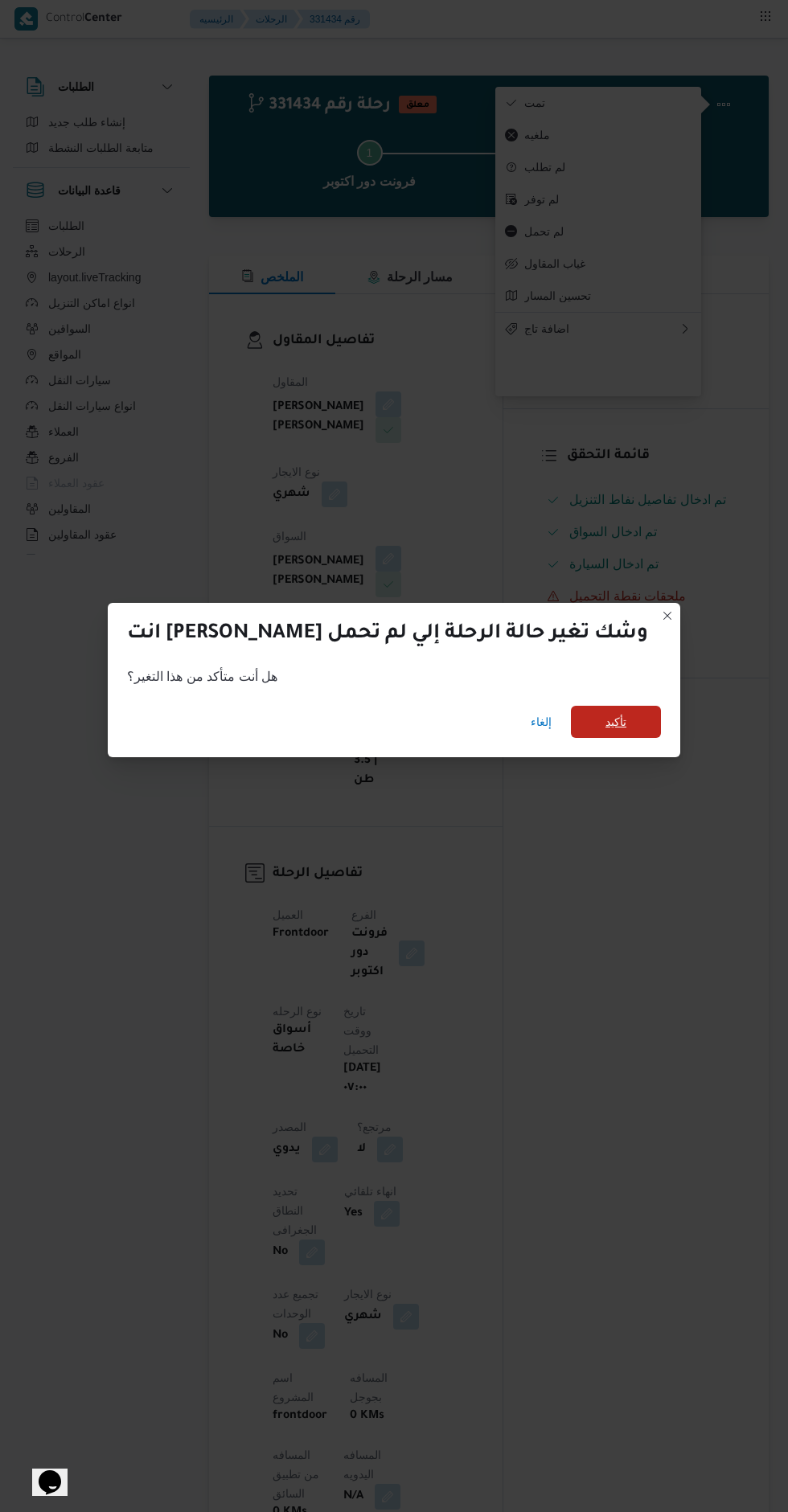
click at [573, 706] on span "تأكيد" at bounding box center [616, 721] width 90 height 32
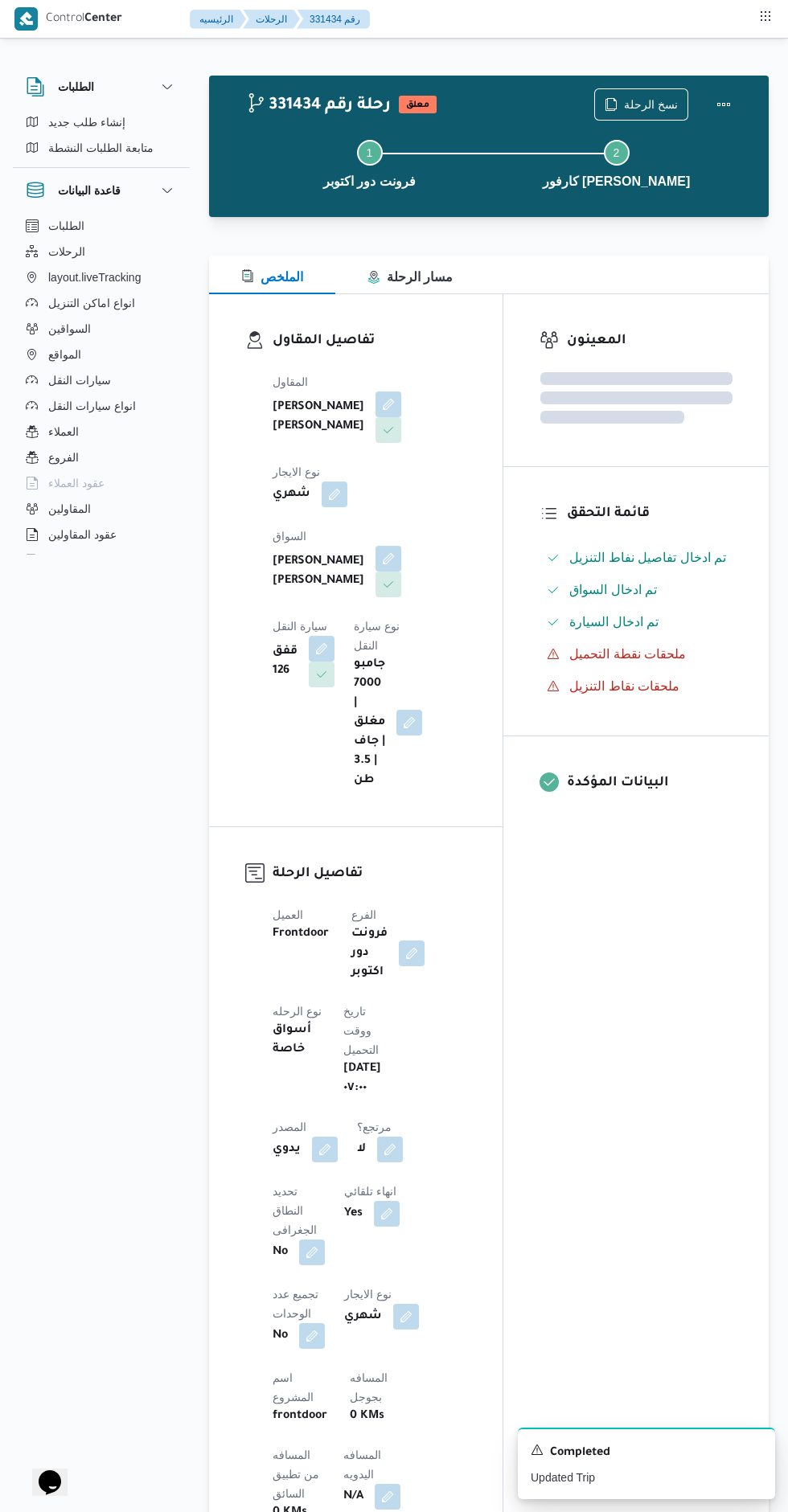
click at [635, 951] on div "المعينون قائمة التحقق تم ادخال تفاصيل نفاط التنزيل تم ادخال السواق تم ادخال الس…" at bounding box center [636, 1280] width 266 height 1972
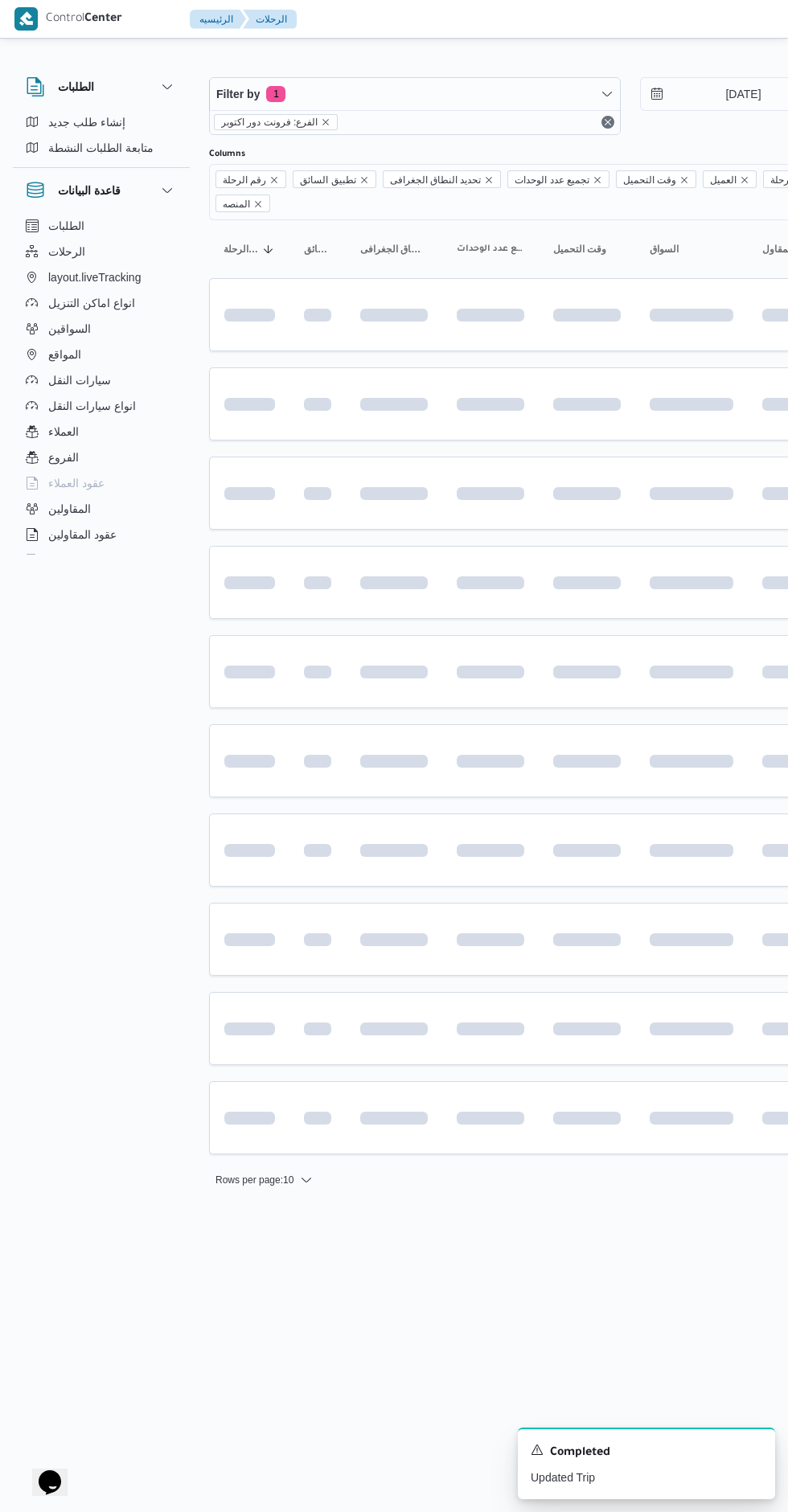
scroll to position [0, 13]
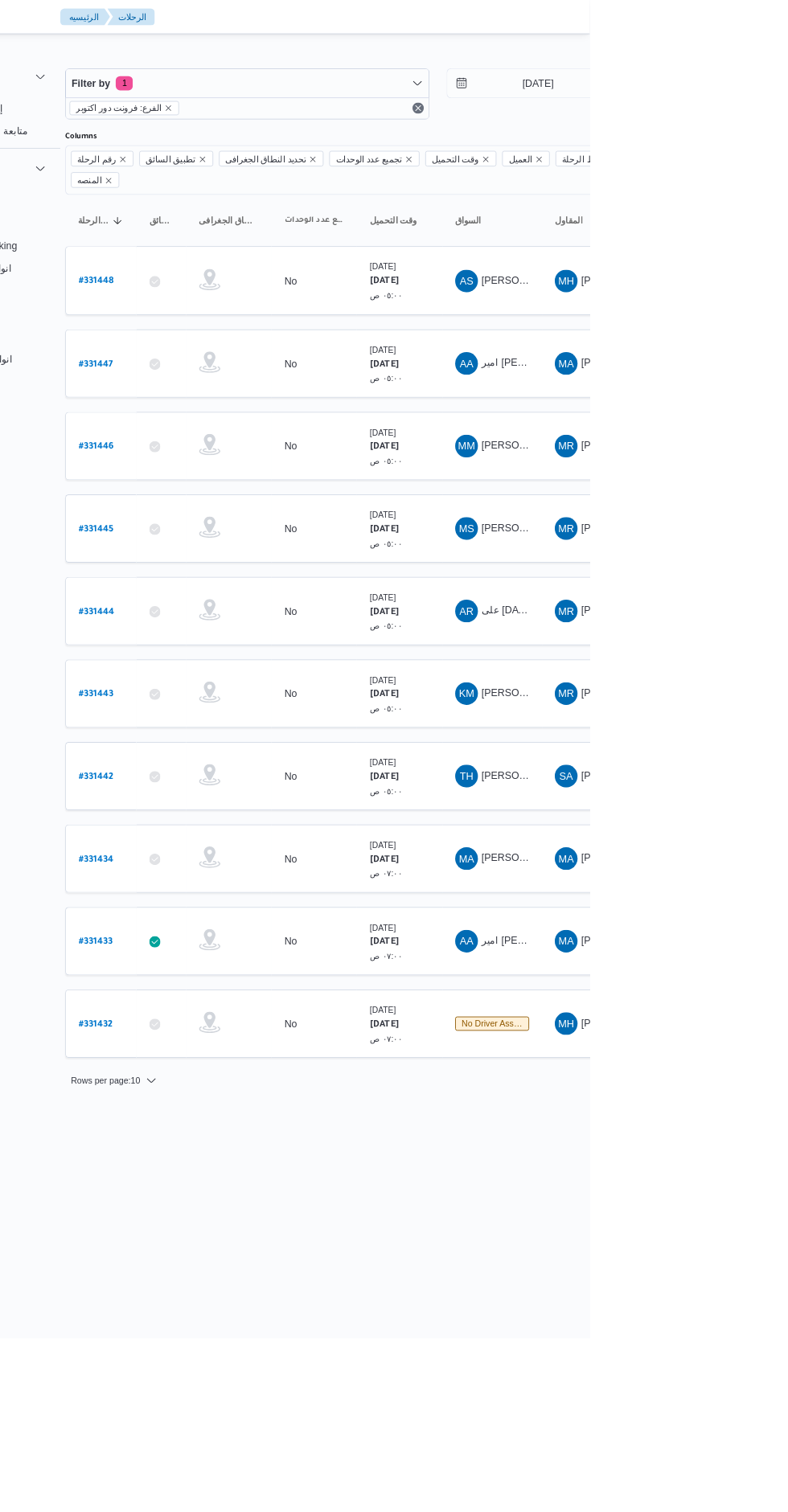
click at [705, 771] on span "KM [PERSON_NAME]" at bounding box center [677, 784] width 84 height 26
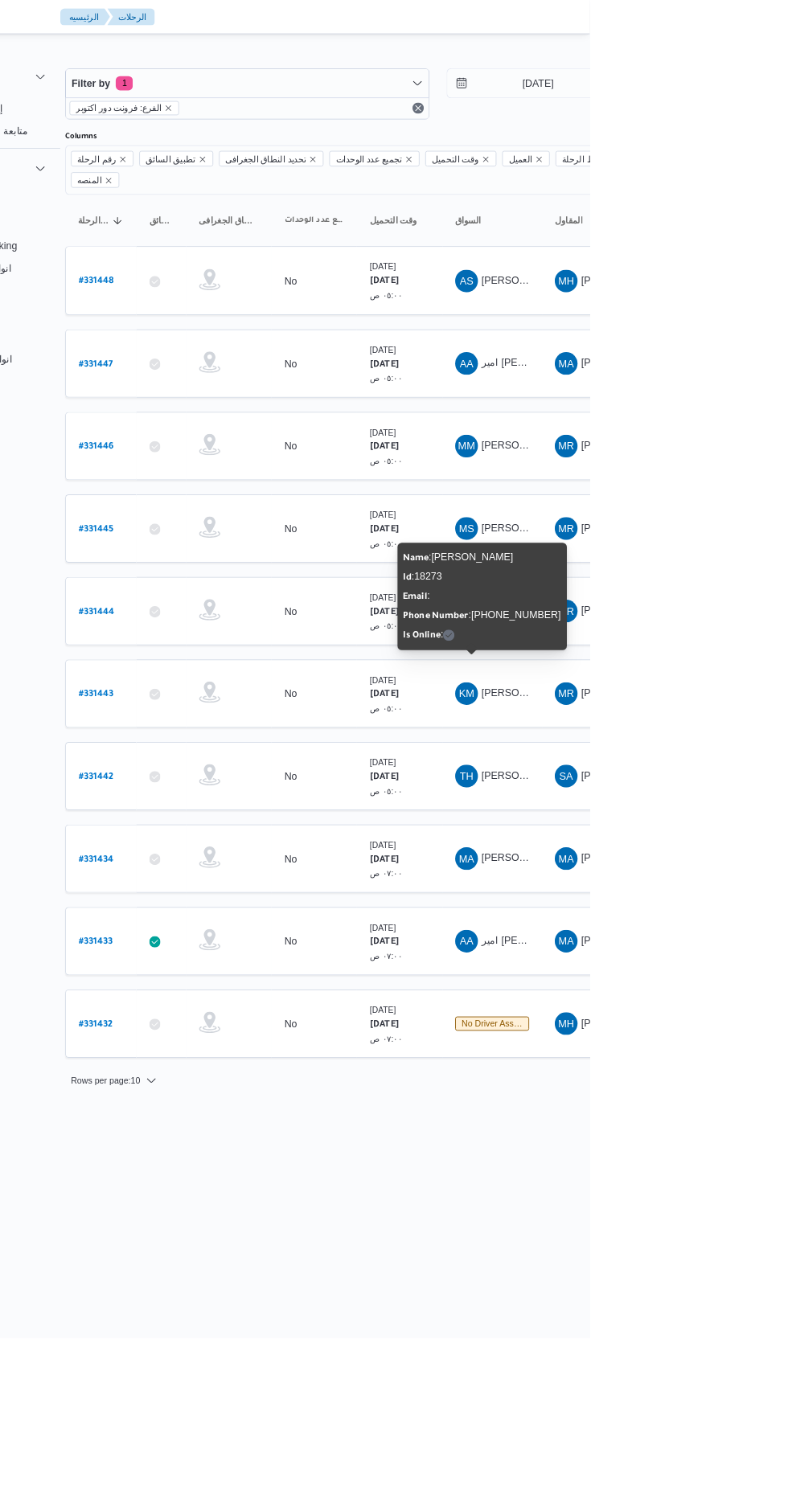
click at [737, 1264] on html "Control Center الرئيسيه الرحلات English عربي Dark mode Logout الطلبات إنشاء طلب…" at bounding box center [380, 756] width 788 height 1512
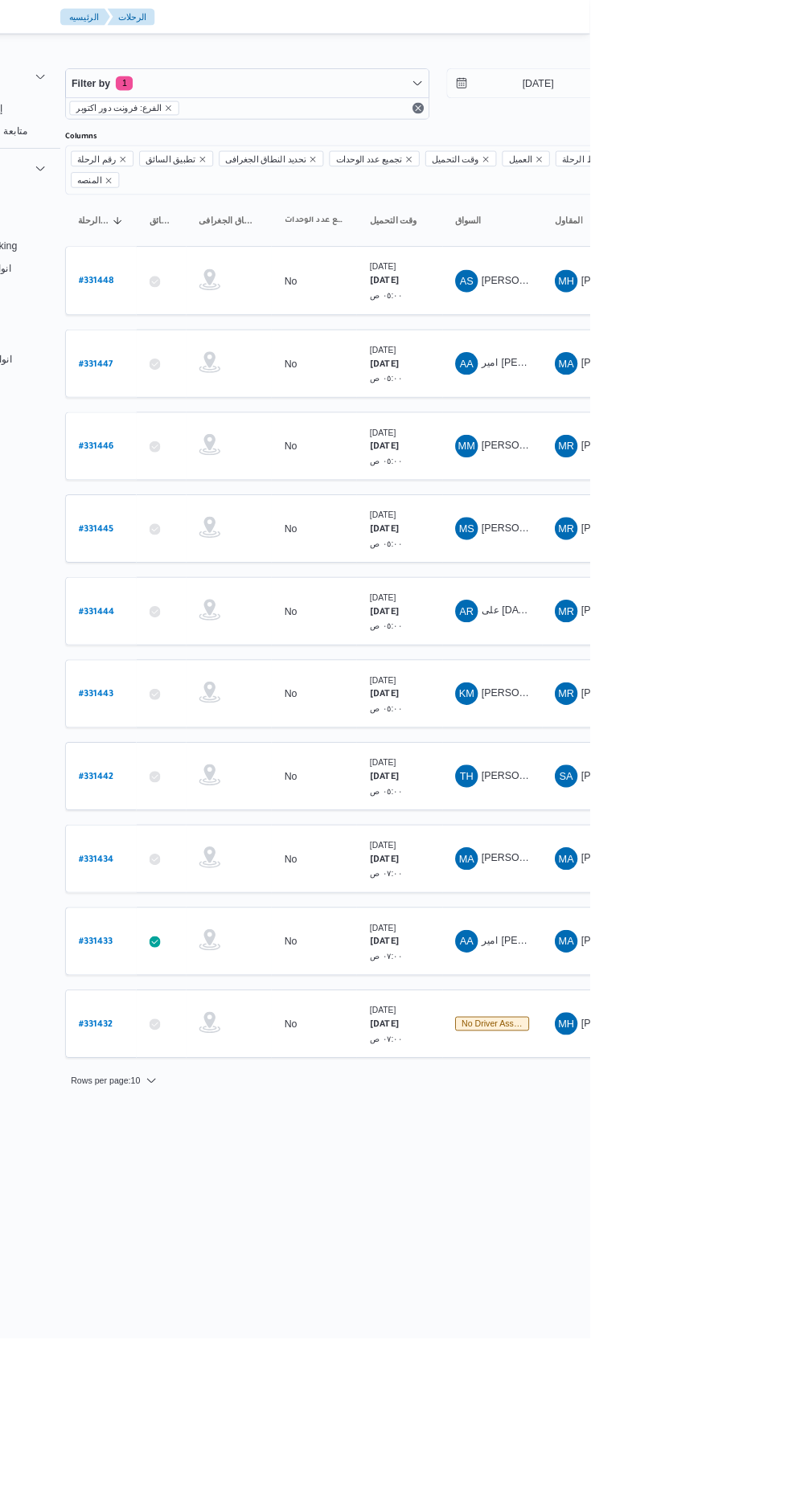
click at [699, 684] on span "على [DATE][PERSON_NAME]" at bounding box center [741, 690] width 151 height 13
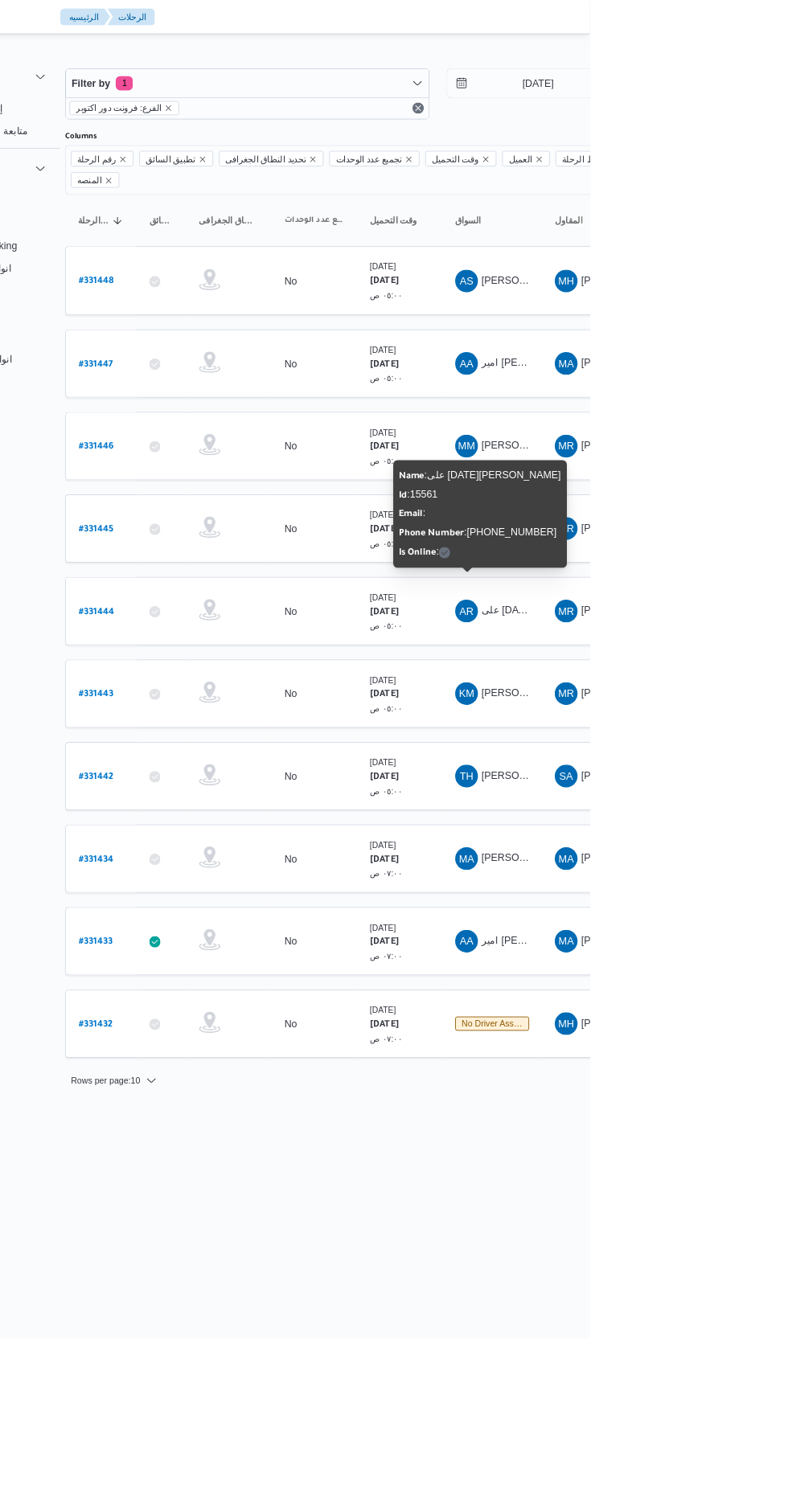
click at [716, 1272] on html "Control Center الرئيسيه الرحلات English عربي Dark mode Logout الطلبات إنشاء طلب…" at bounding box center [380, 756] width 788 height 1512
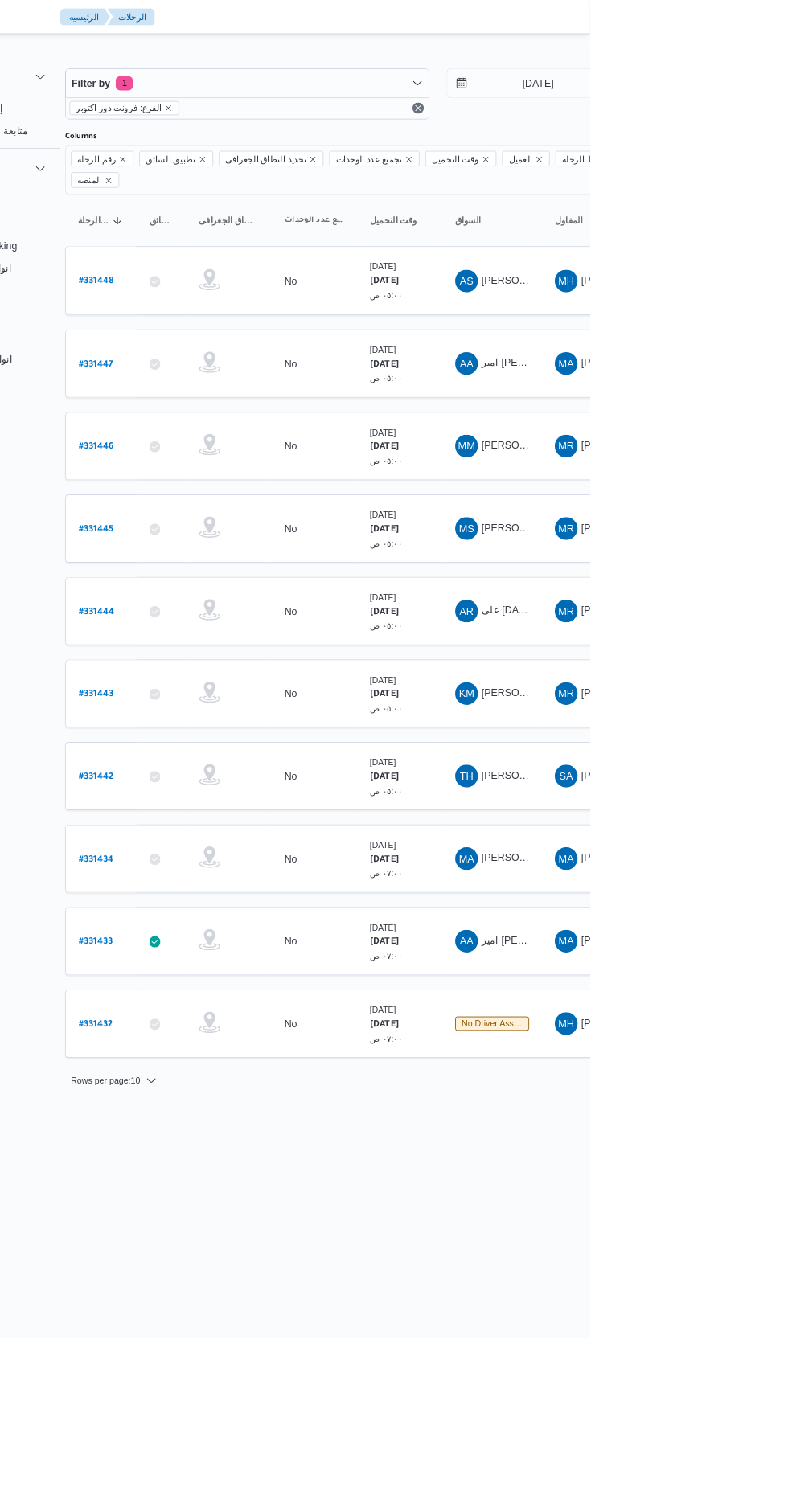
click at [699, 578] on div "MS [PERSON_NAME] مرشد" at bounding box center [677, 597] width 96 height 38
click at [701, 591] on span "[PERSON_NAME] مرشد" at bounding box center [727, 596] width 124 height 13
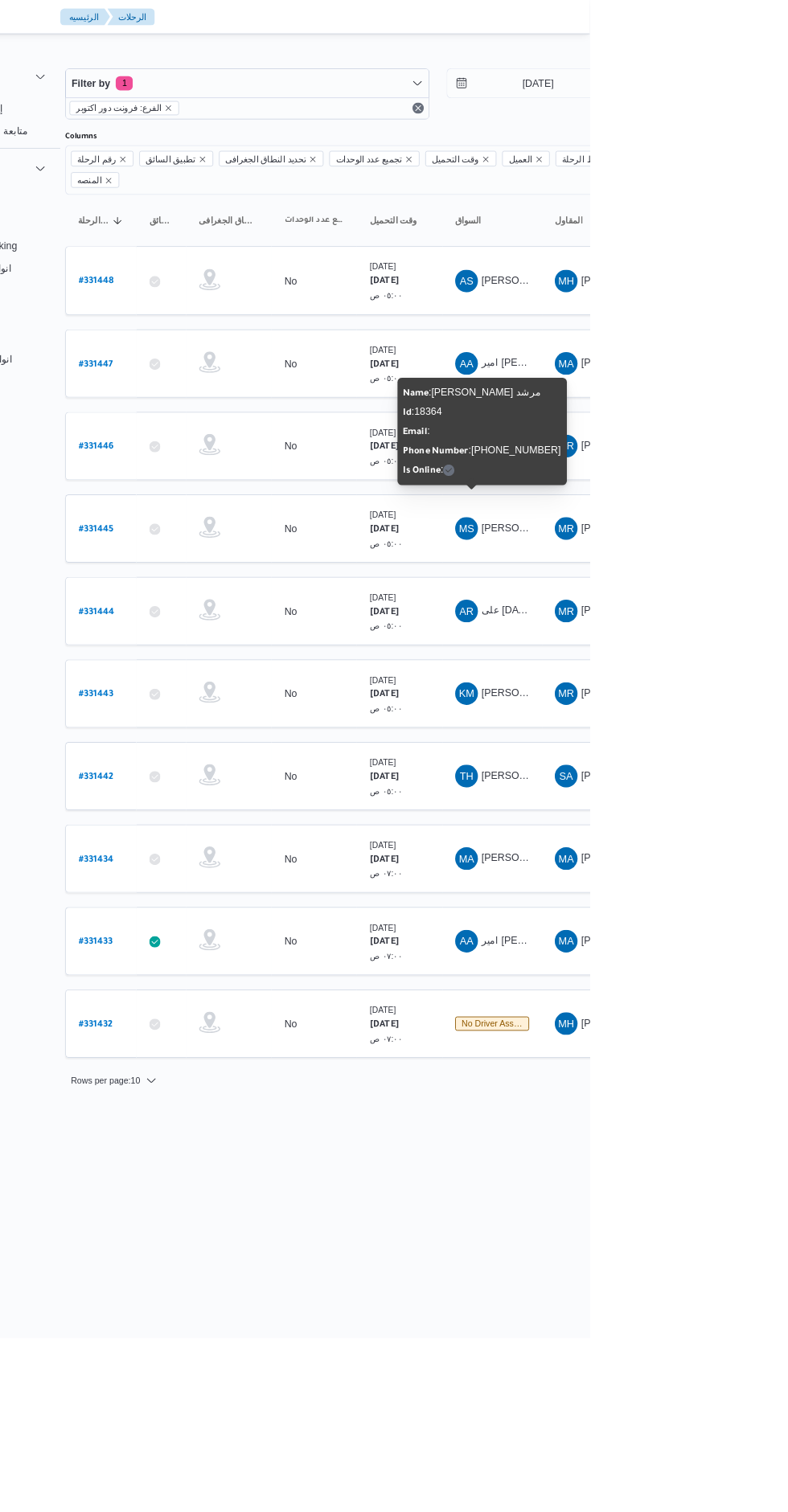
click at [708, 1316] on html "Control Center الرئيسيه الرحلات English عربي Dark mode Logout الطلبات إنشاء طلب…" at bounding box center [380, 756] width 788 height 1512
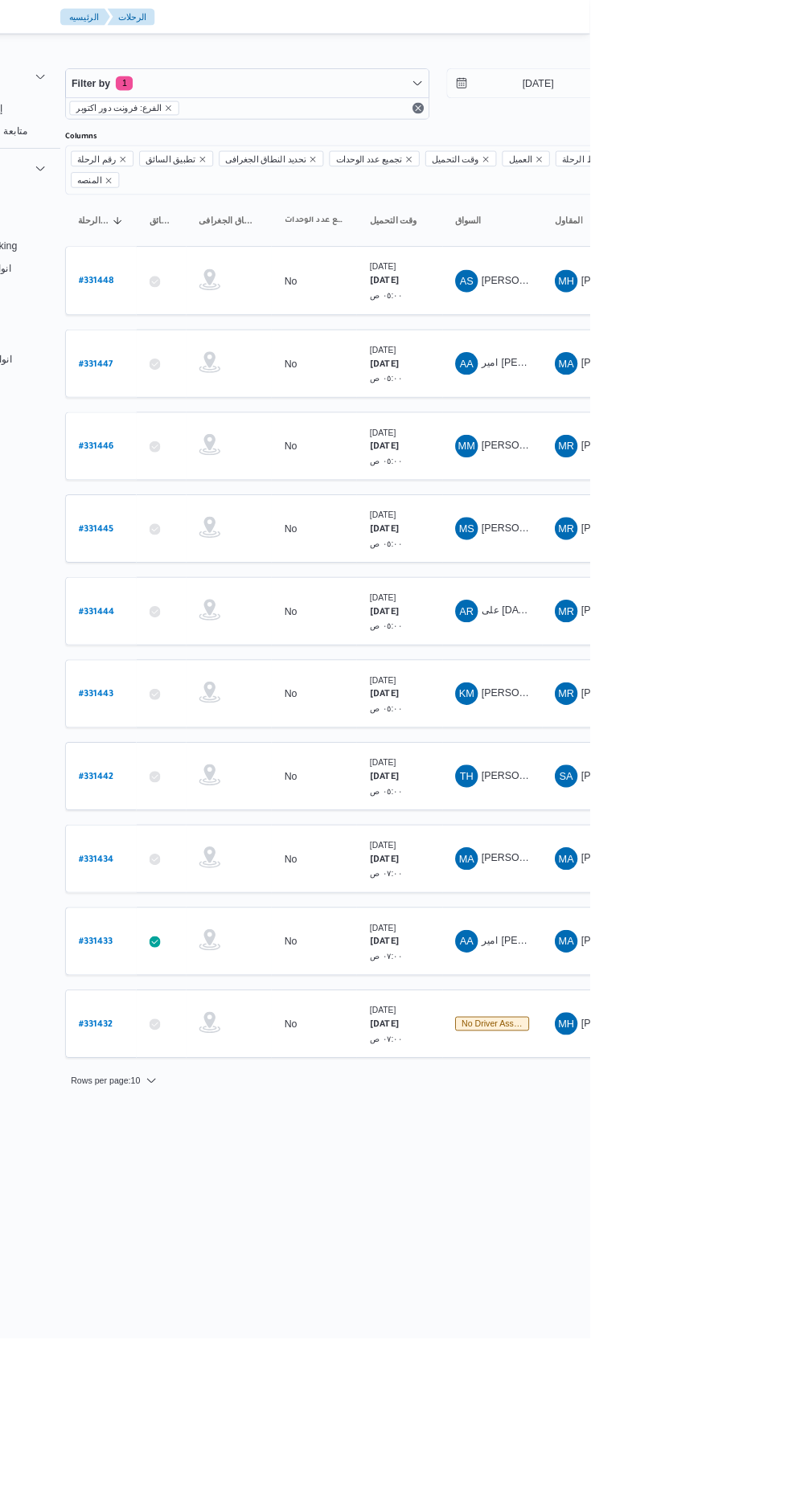
click at [709, 497] on span "[PERSON_NAME] معوض" at bounding box center [729, 503] width 127 height 13
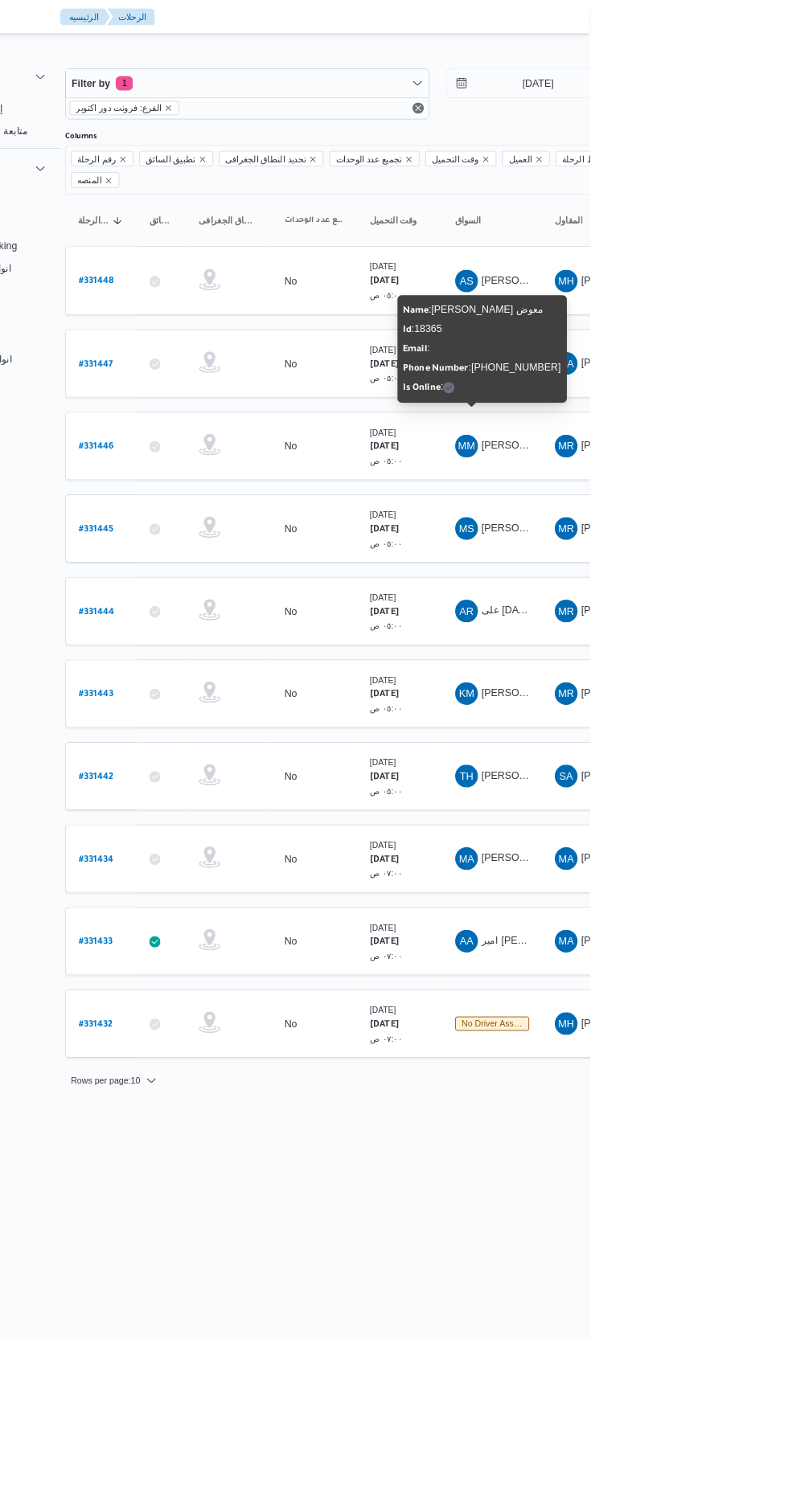
click at [746, 1337] on html "Control Center الرئيسيه الرحلات English عربي Dark mode Logout الطلبات إنشاء طلب…" at bounding box center [380, 756] width 788 height 1512
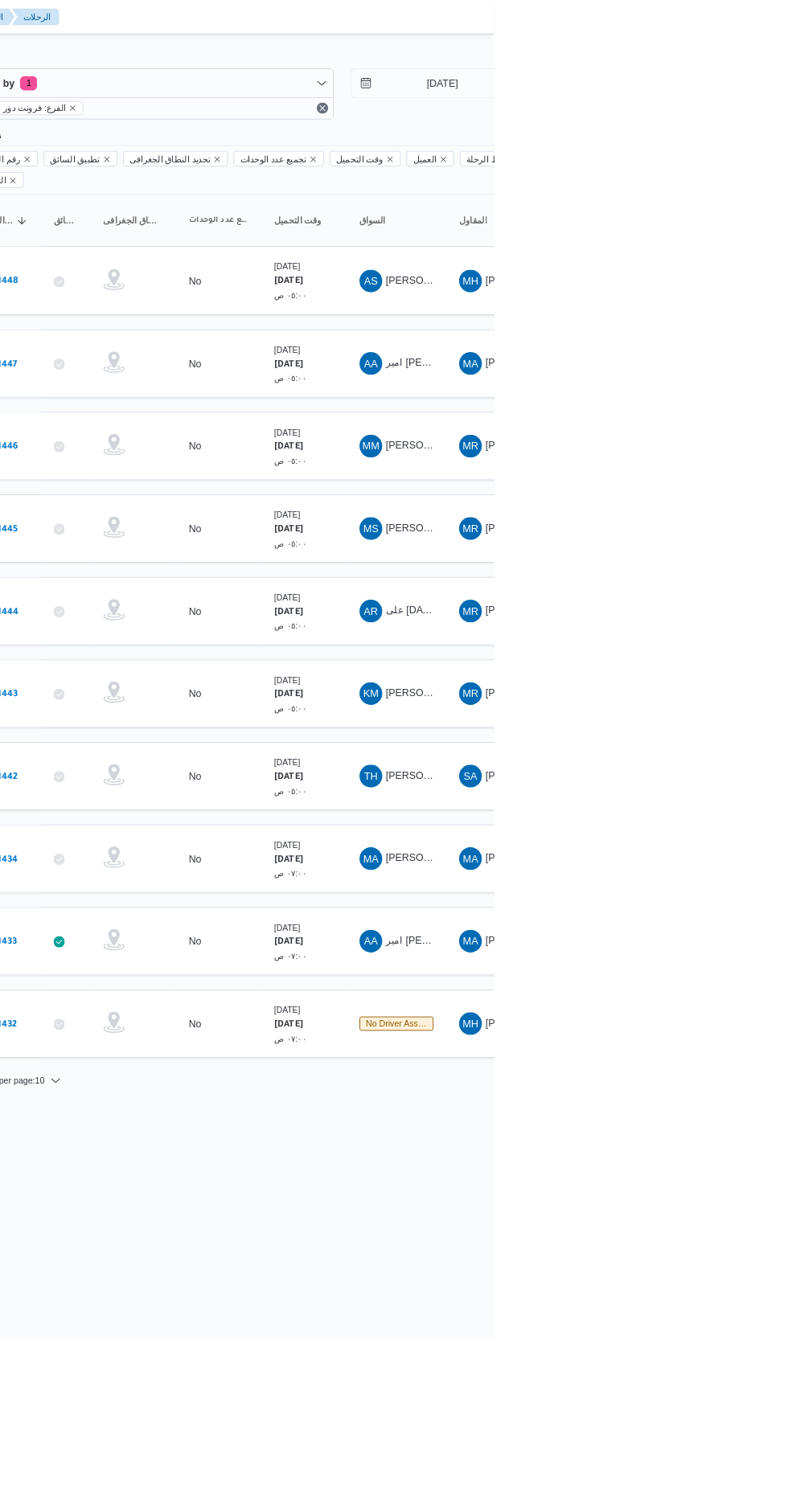
scroll to position [0, 26]
